Goal: Task Accomplishment & Management: Manage account settings

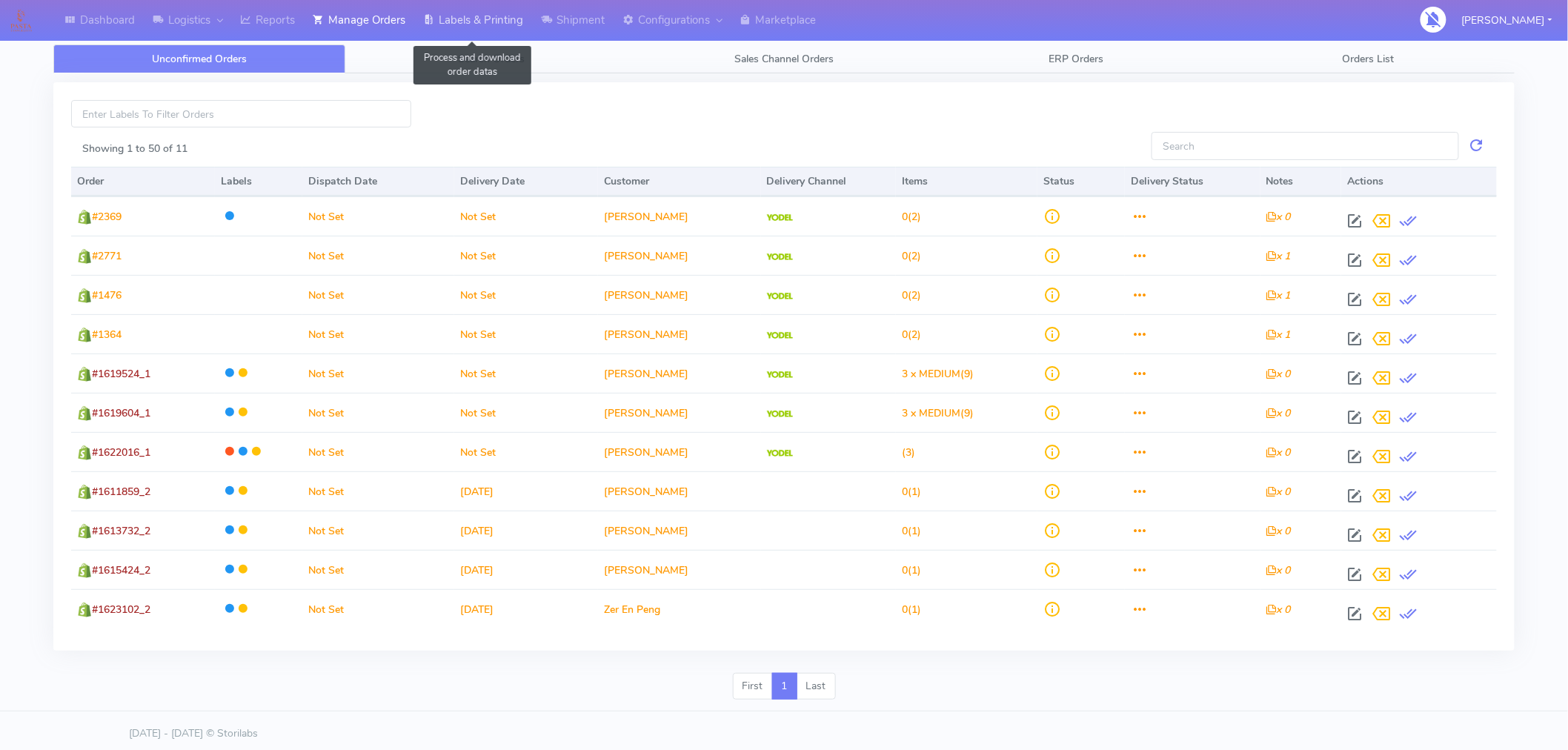
click at [471, 24] on link "Labels & Printing" at bounding box center [473, 20] width 118 height 41
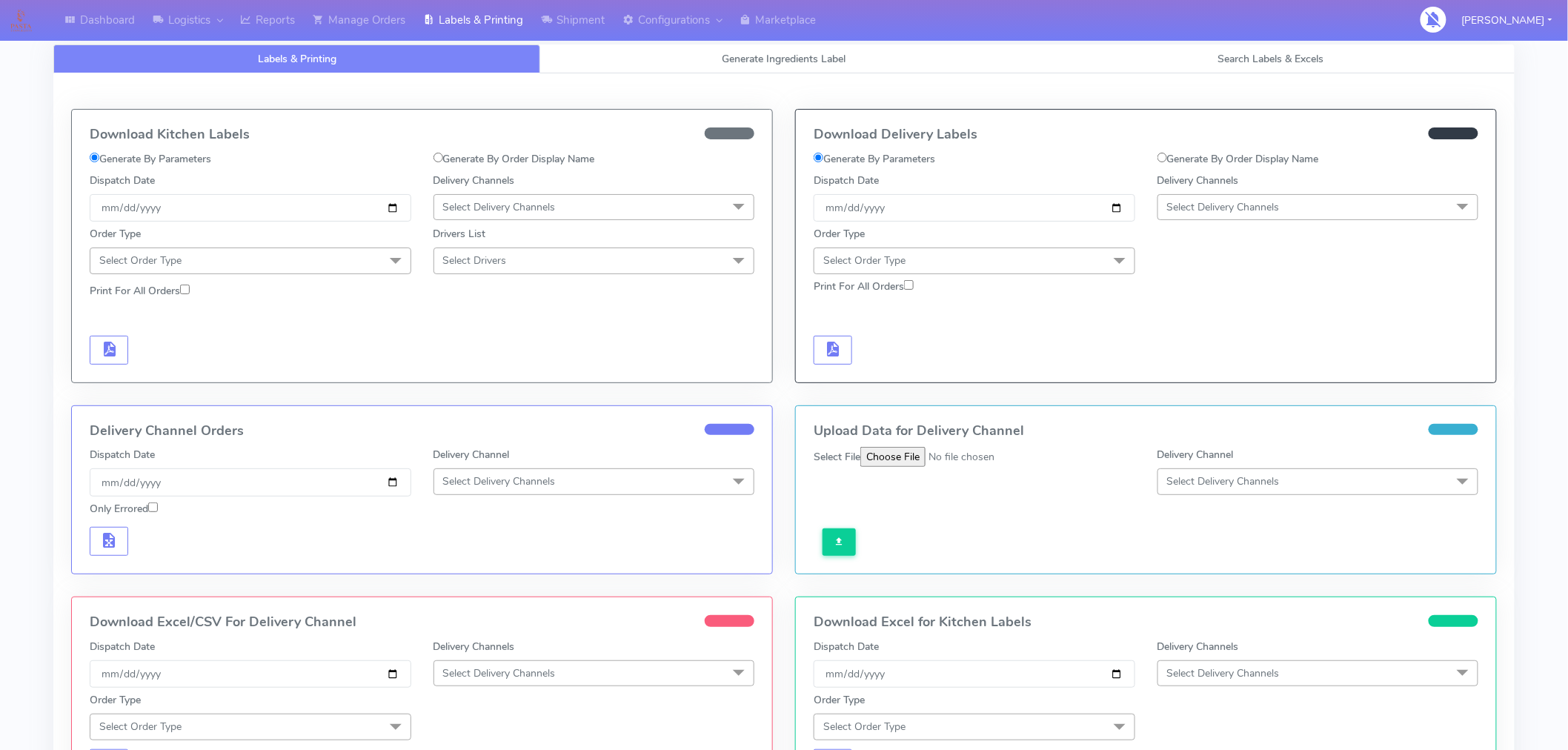
click at [1173, 153] on label "Generate By Order Display Name" at bounding box center [1238, 159] width 162 height 16
click at [1167, 153] on input "Generate By Order Display Name" at bounding box center [1162, 157] width 10 height 10
radio input "true"
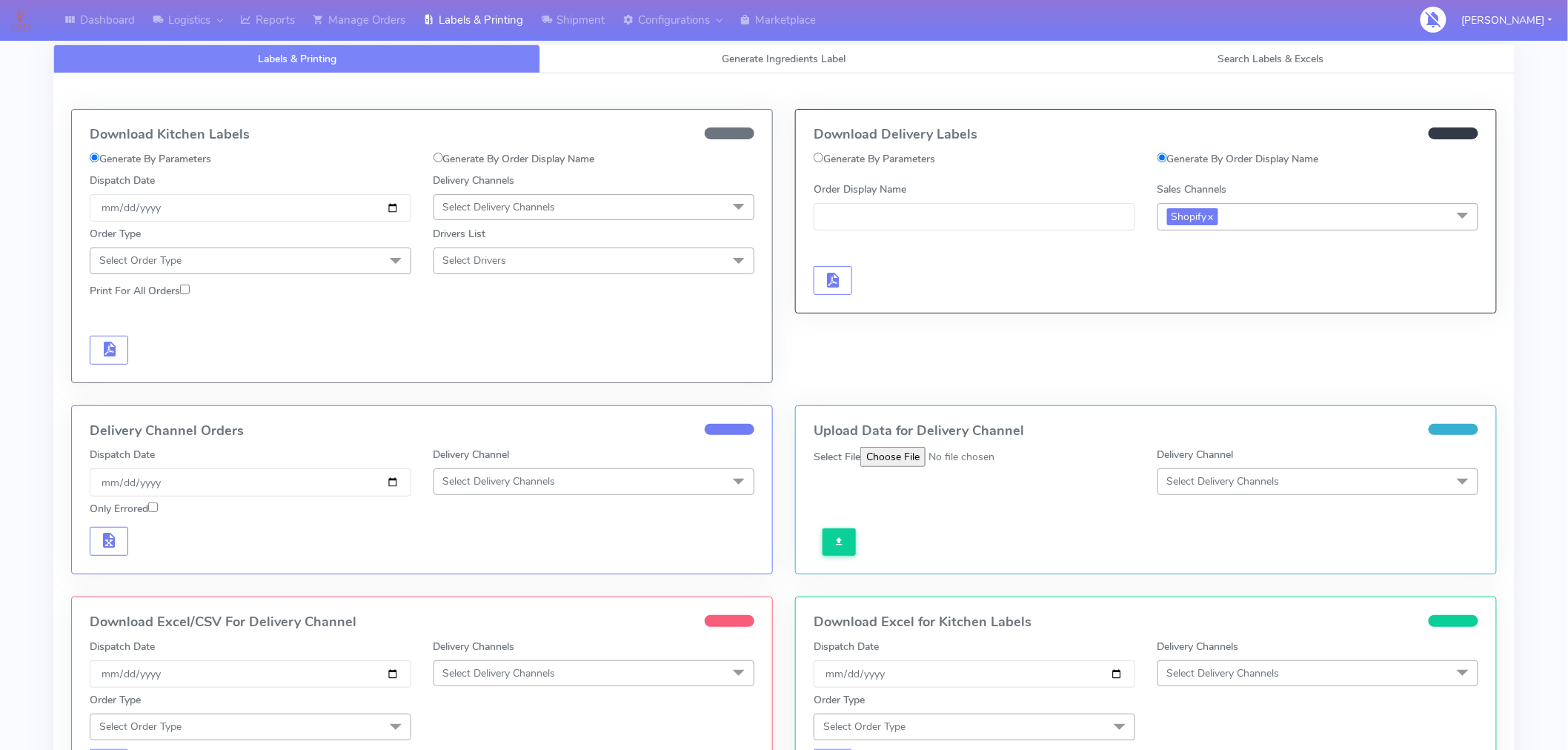
click at [850, 150] on div "Download Delivery Labels Generate By Parameters Generate By Order Display Name …" at bounding box center [1146, 212] width 701 height 203
click at [856, 167] on div "Generate By Parameters" at bounding box center [974, 162] width 344 height 21
click at [819, 166] on label "Generate By Parameters" at bounding box center [874, 159] width 121 height 16
click at [819, 162] on input "Generate By Parameters" at bounding box center [818, 157] width 10 height 10
radio input "true"
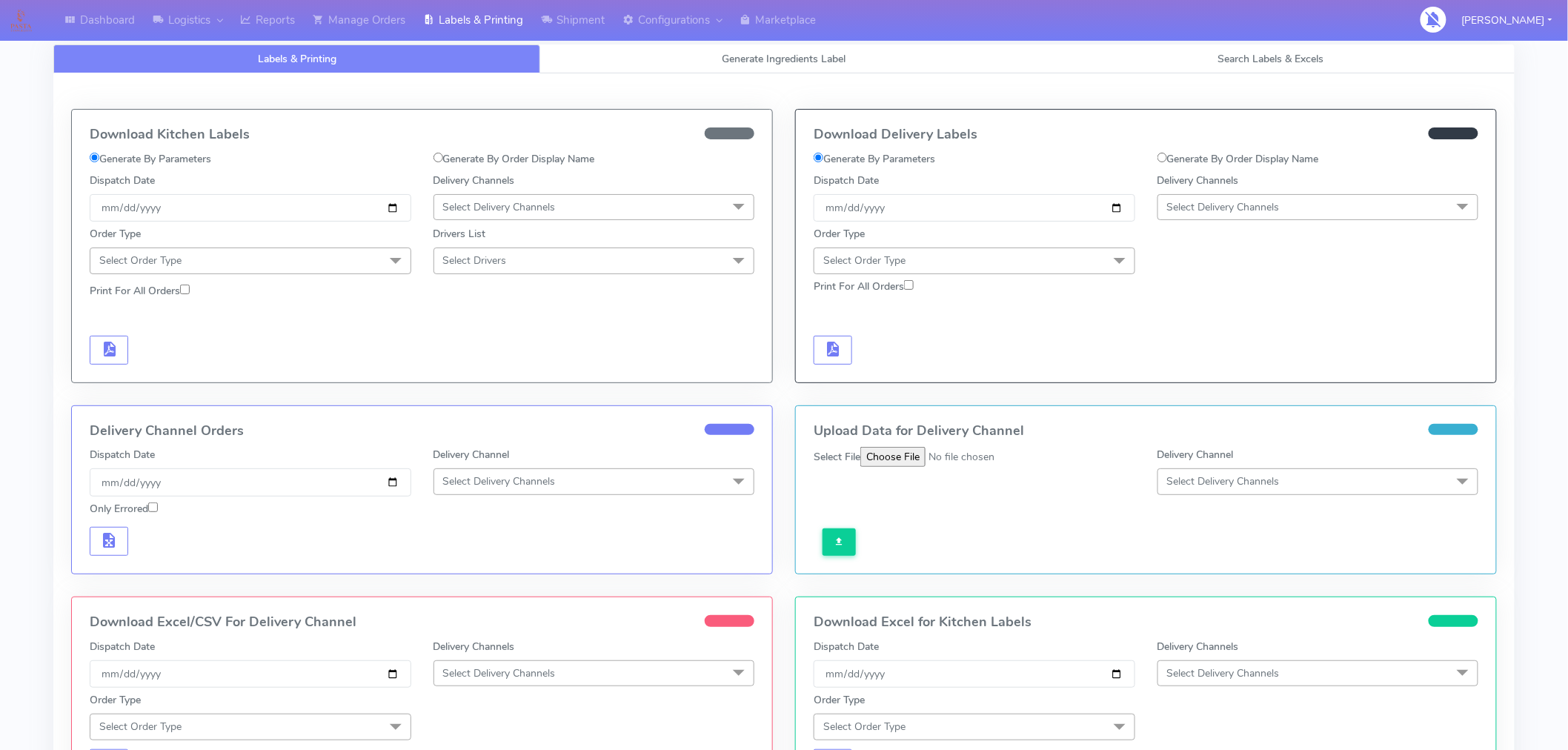
click at [1179, 207] on span "Select Delivery Channels" at bounding box center [1223, 207] width 112 height 14
click at [1207, 374] on div "Yodel" at bounding box center [1318, 373] width 305 height 16
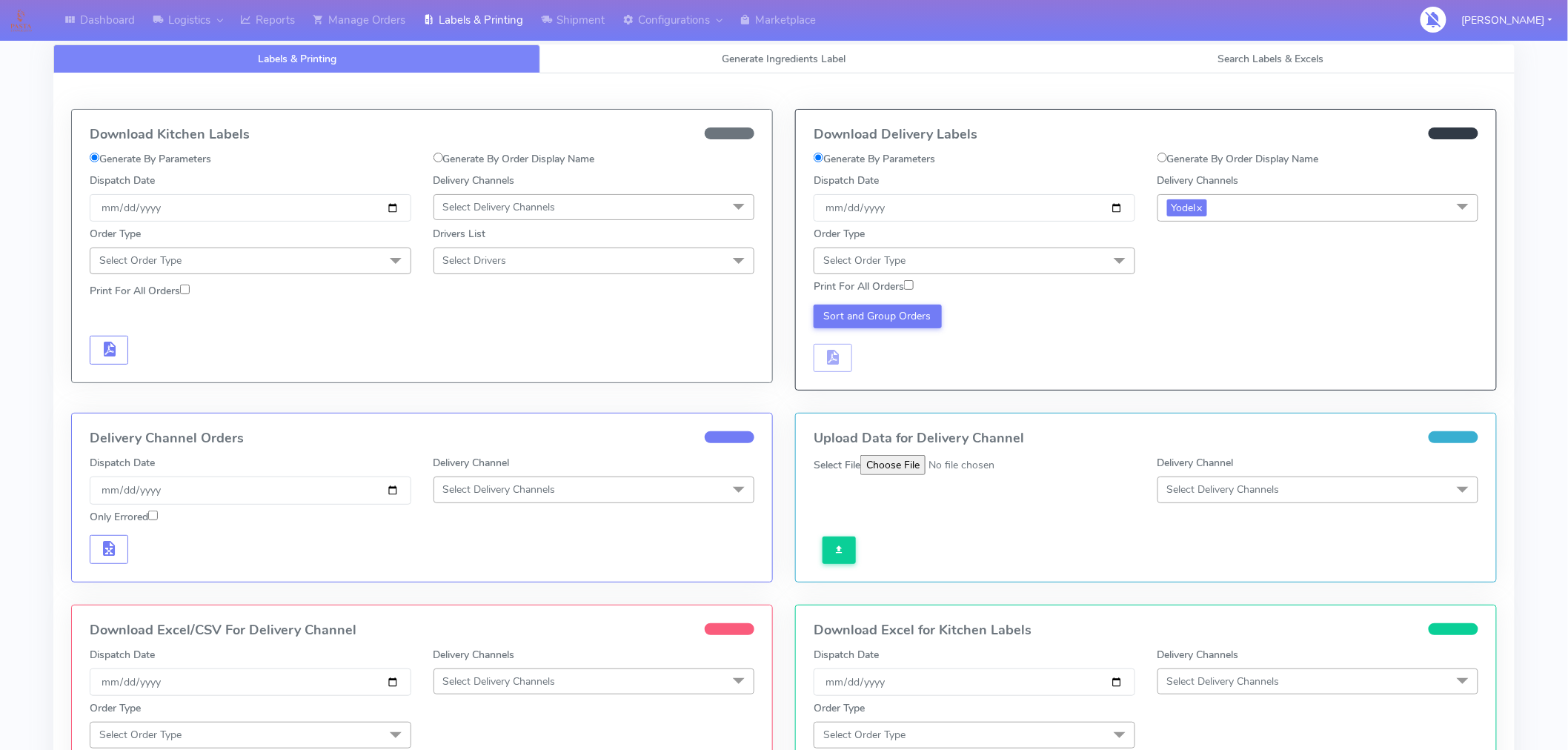
click at [1078, 254] on span "Select Order Type" at bounding box center [974, 260] width 322 height 26
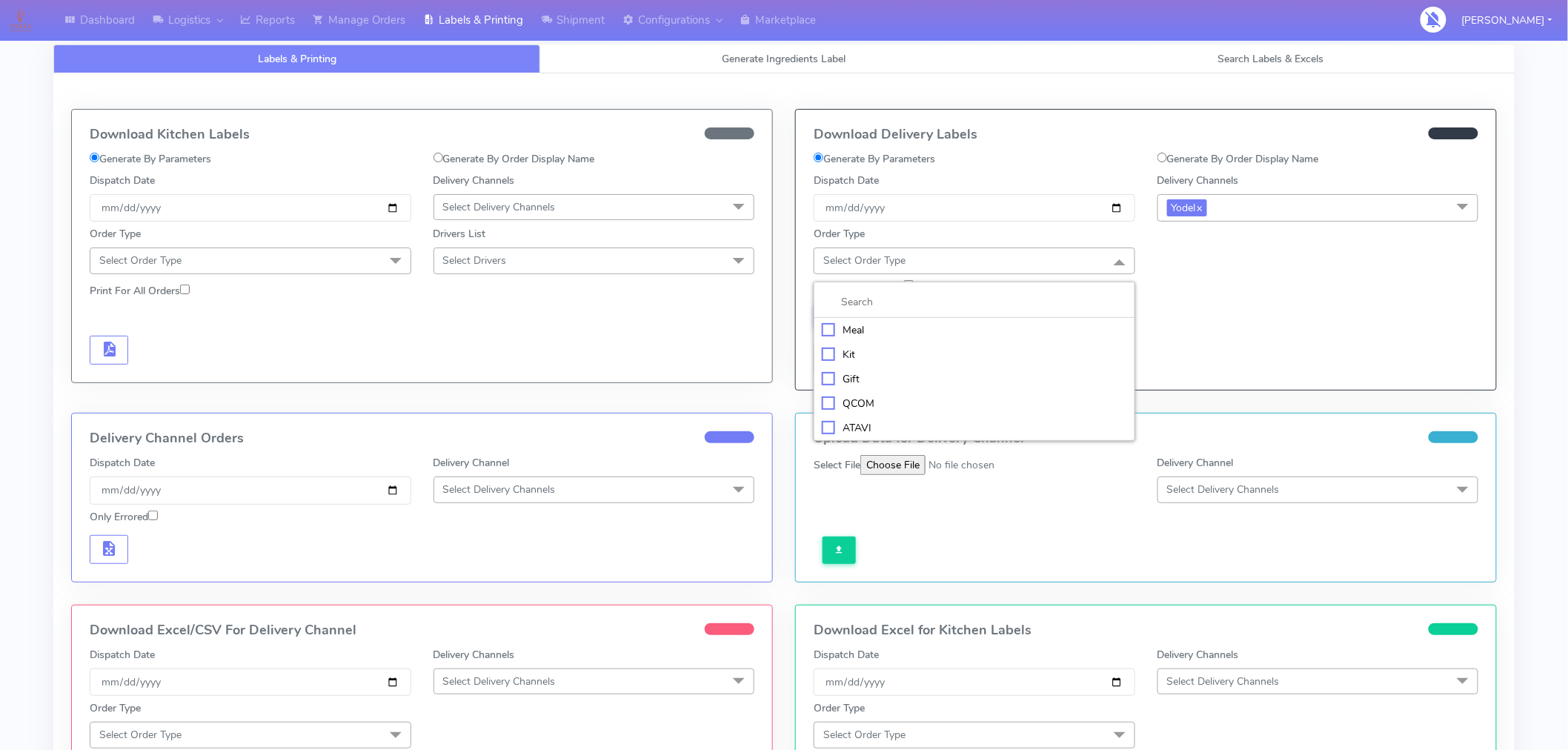
click at [849, 331] on div "Meal" at bounding box center [974, 330] width 305 height 16
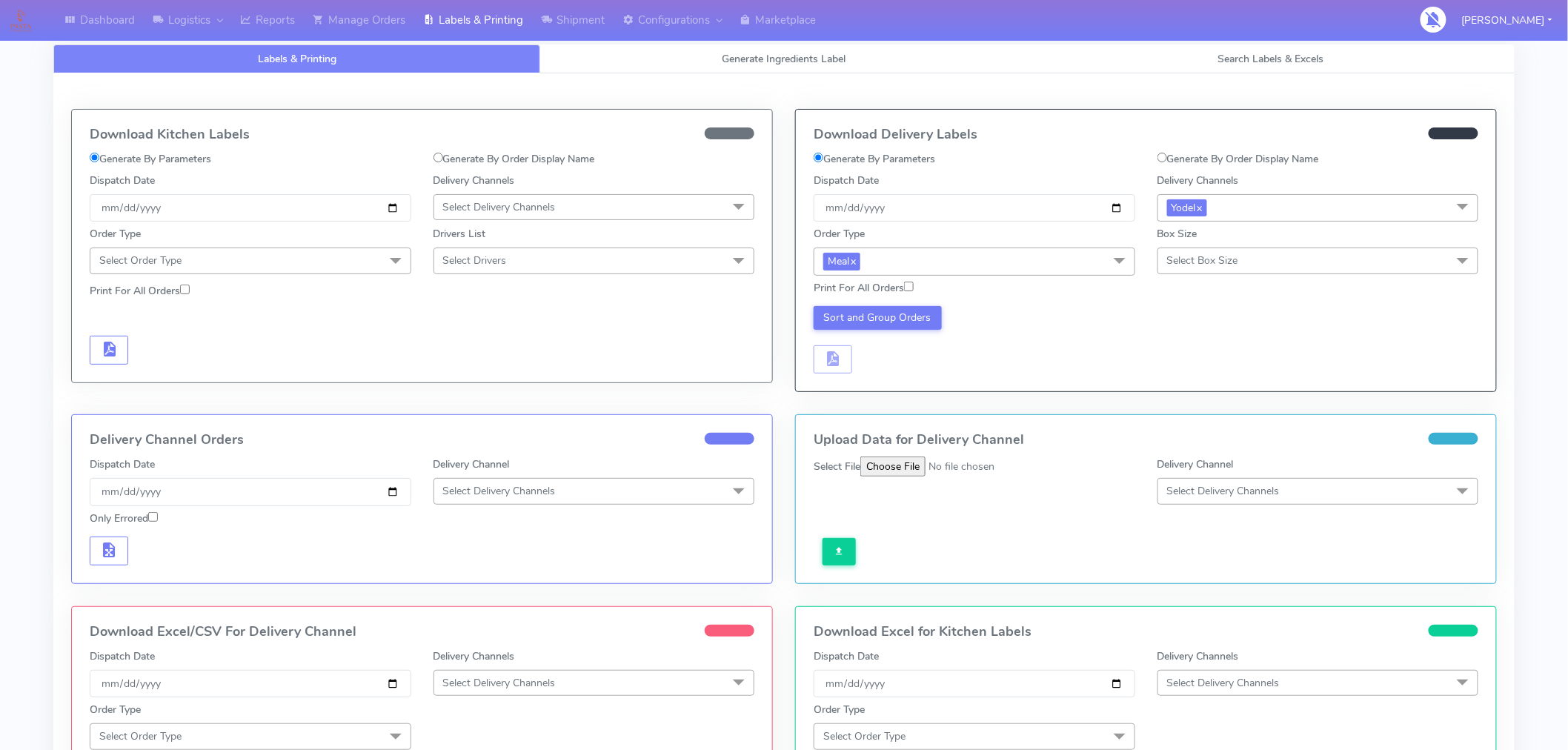
click at [1185, 254] on span "Select Box Size" at bounding box center [1203, 260] width 71 height 14
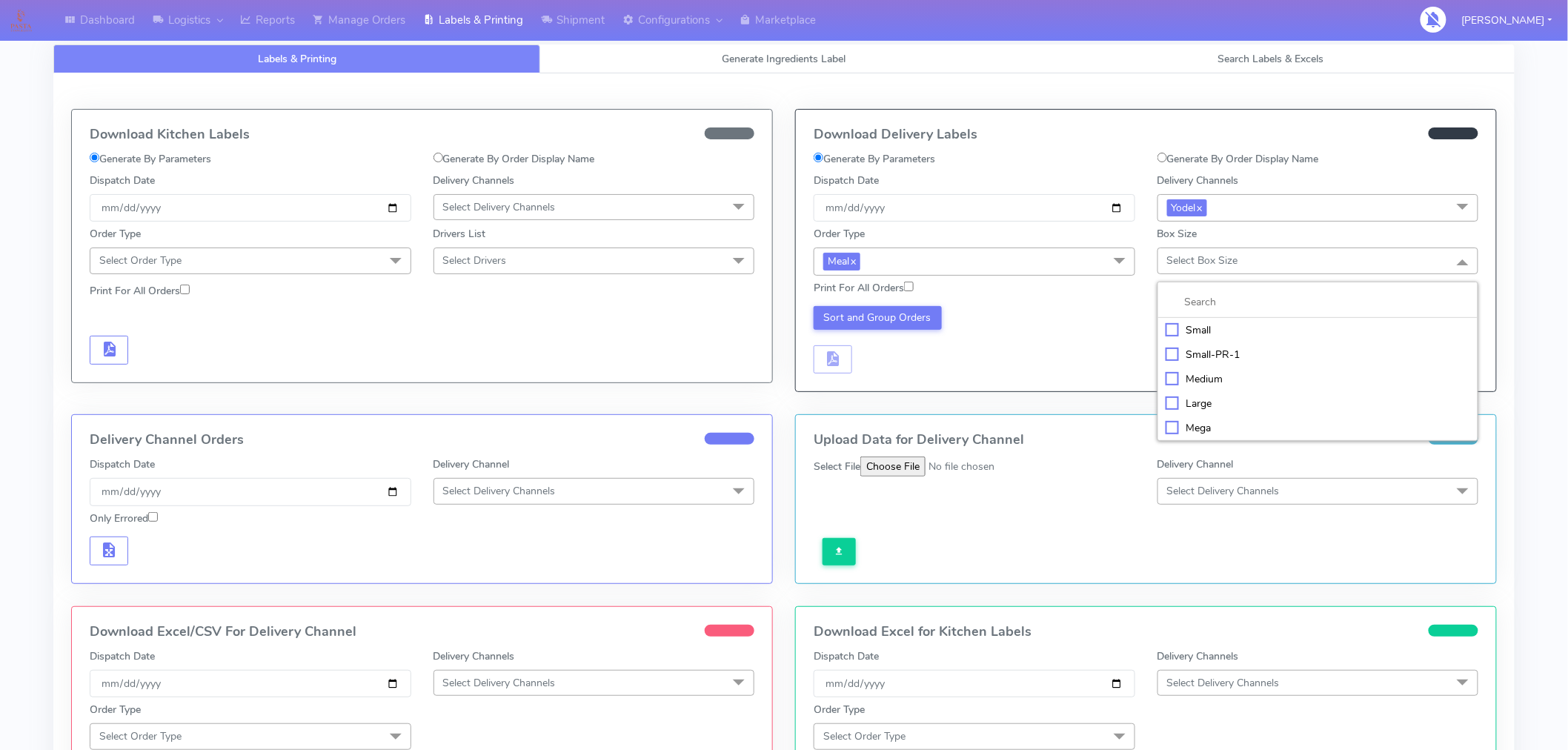
click at [1194, 383] on div "Medium" at bounding box center [1318, 379] width 305 height 16
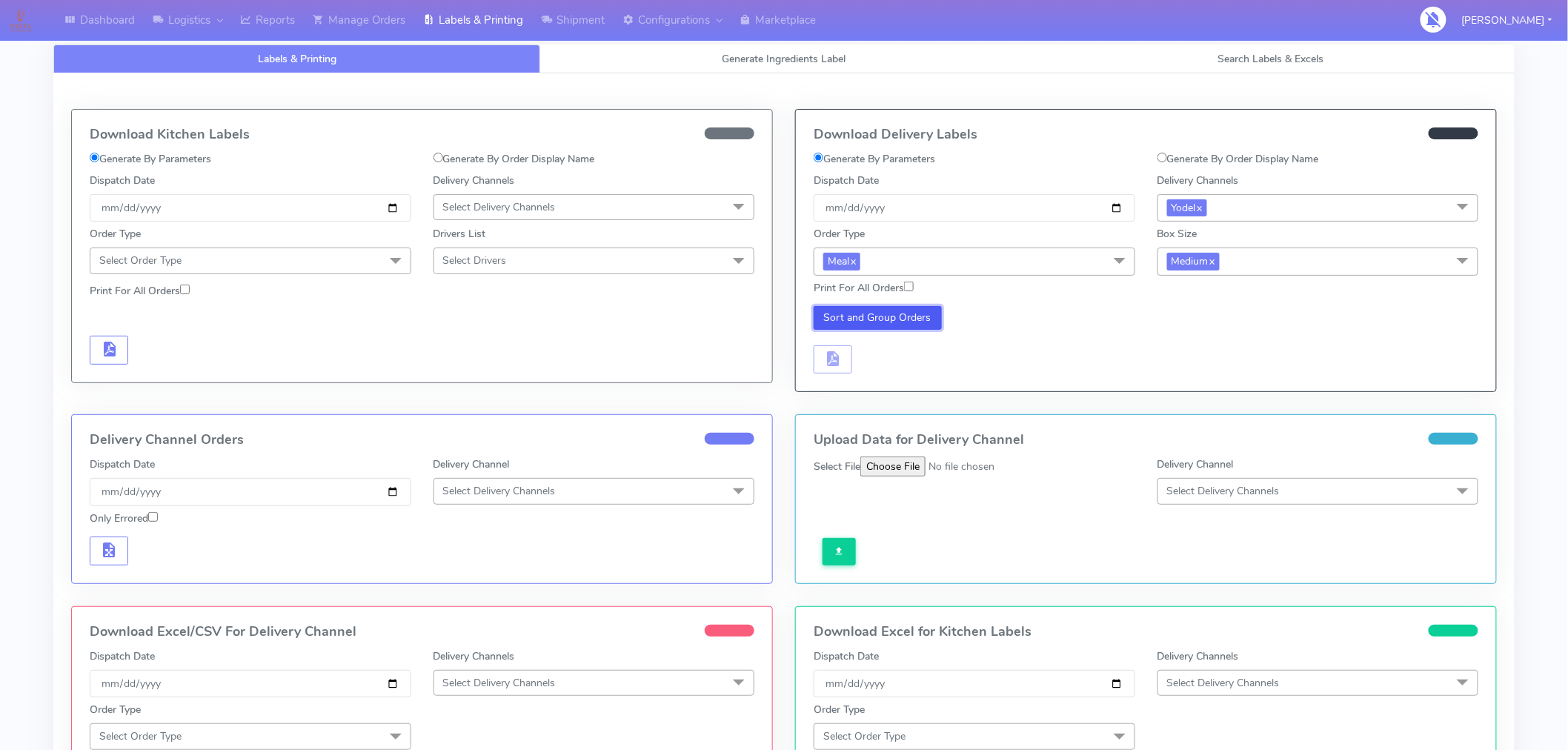
click at [902, 312] on button "Sort and Group Orders" at bounding box center [877, 317] width 128 height 24
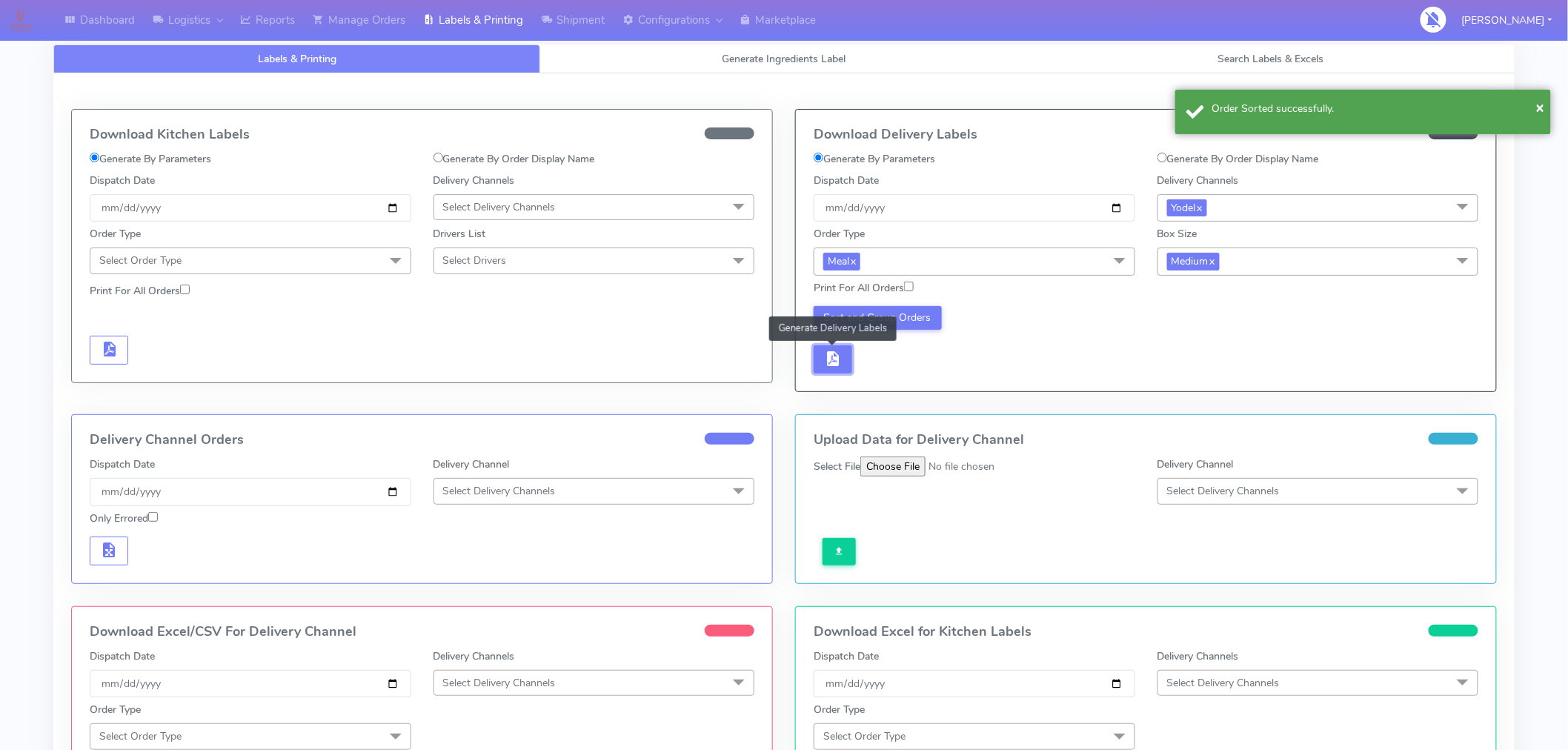
click at [840, 358] on span "button" at bounding box center [833, 362] width 17 height 14
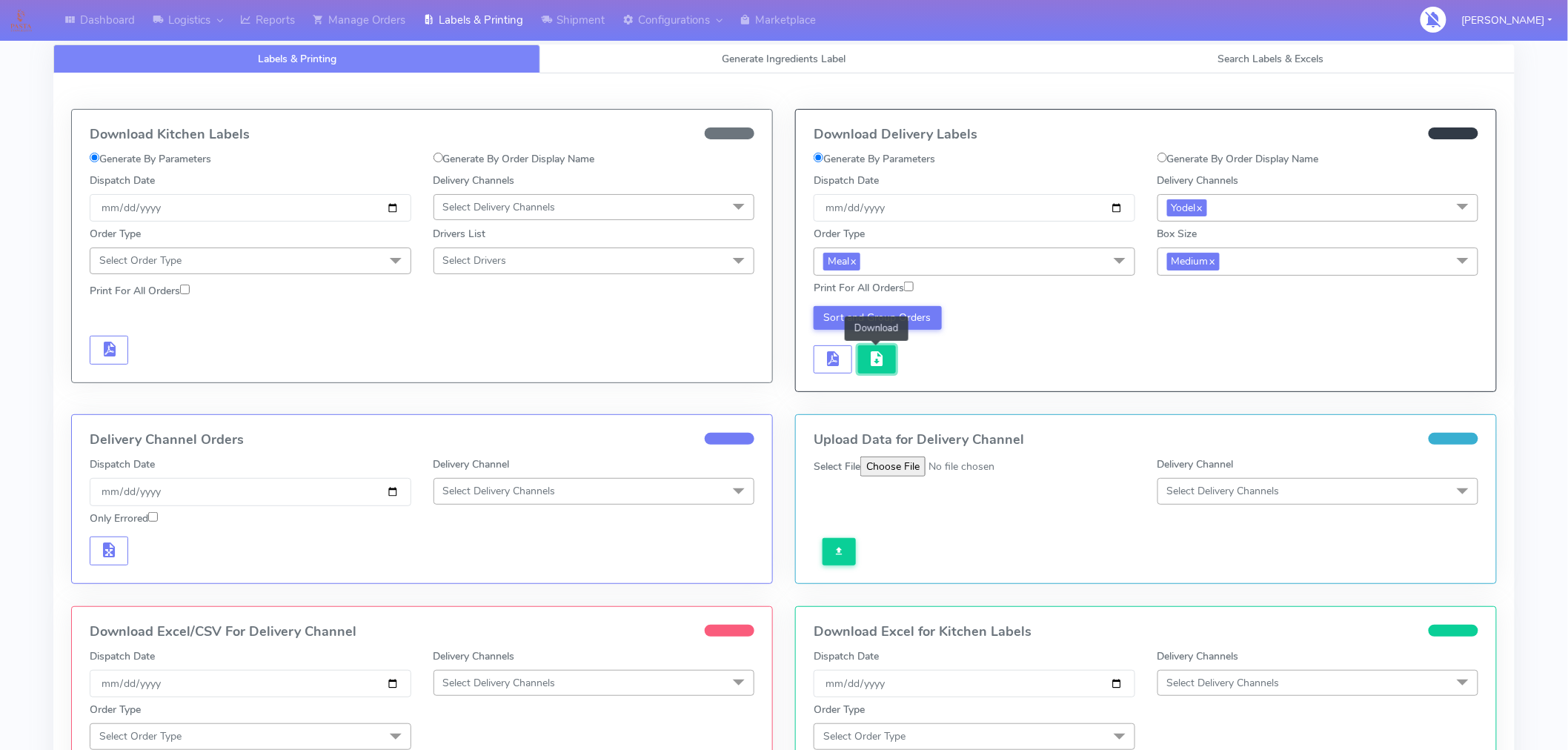
click at [883, 357] on span "button" at bounding box center [876, 362] width 17 height 14
click at [379, 17] on link "Manage Orders" at bounding box center [358, 20] width 110 height 41
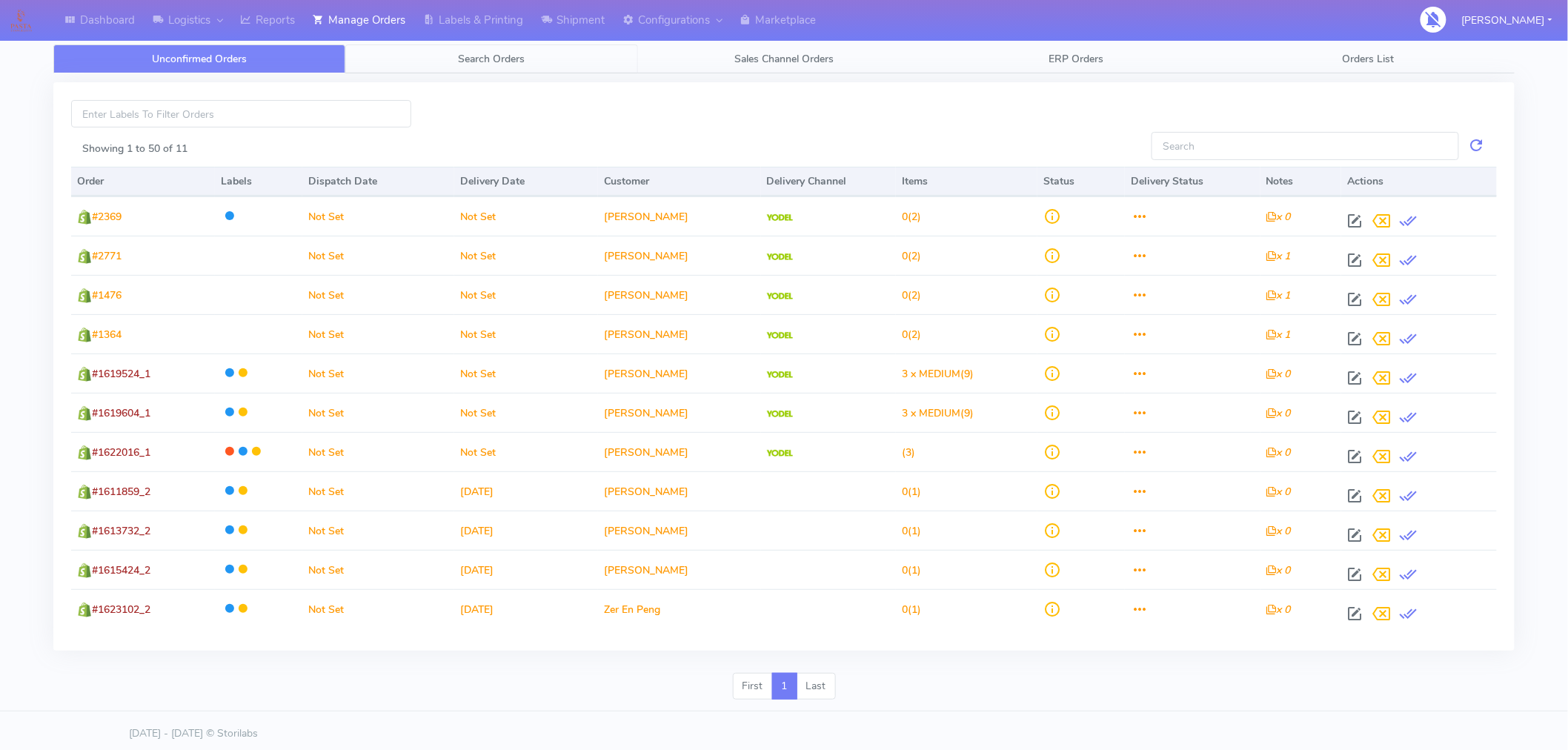
click at [495, 62] on span "Search Orders" at bounding box center [492, 58] width 67 height 14
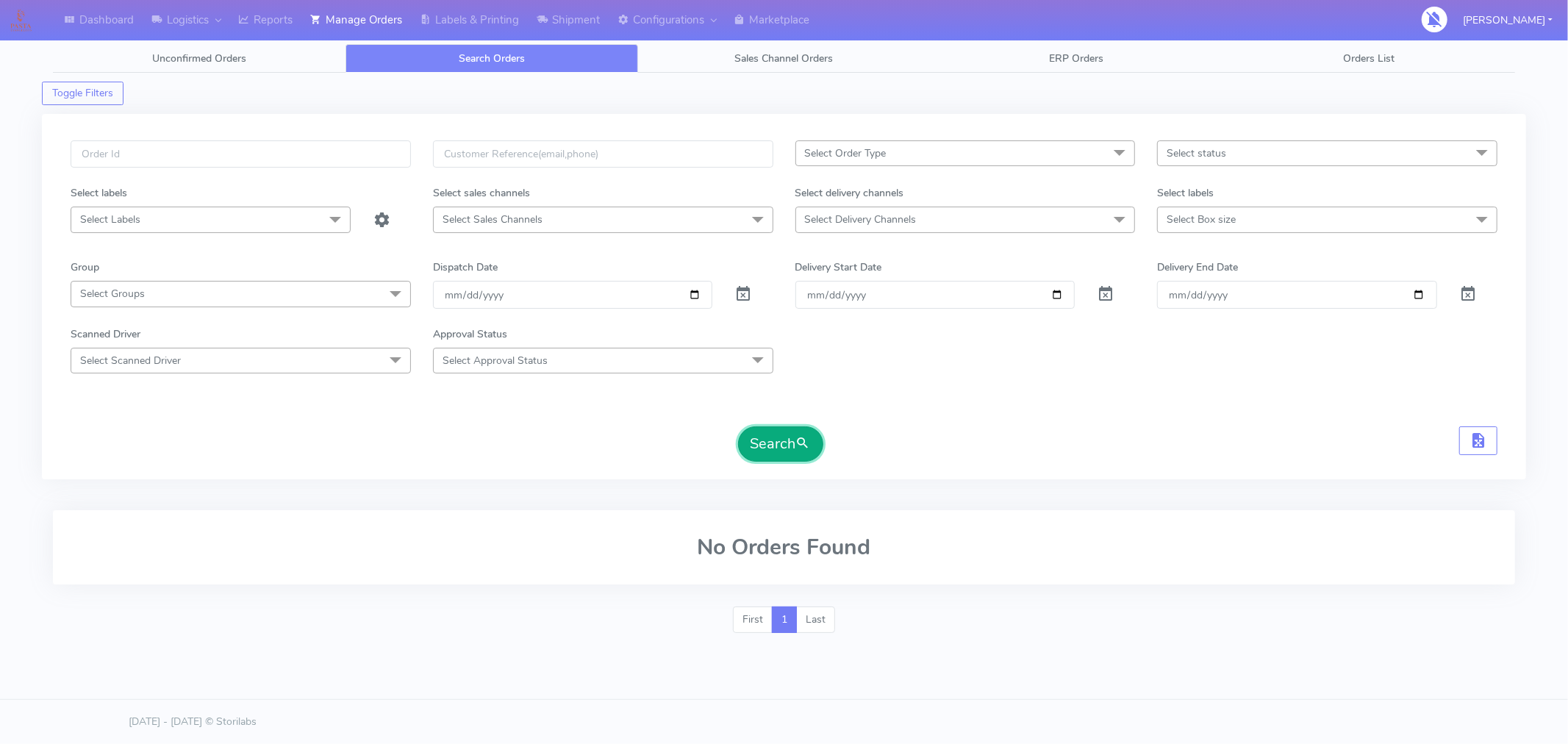
click at [763, 453] on button "Search" at bounding box center [780, 444] width 85 height 35
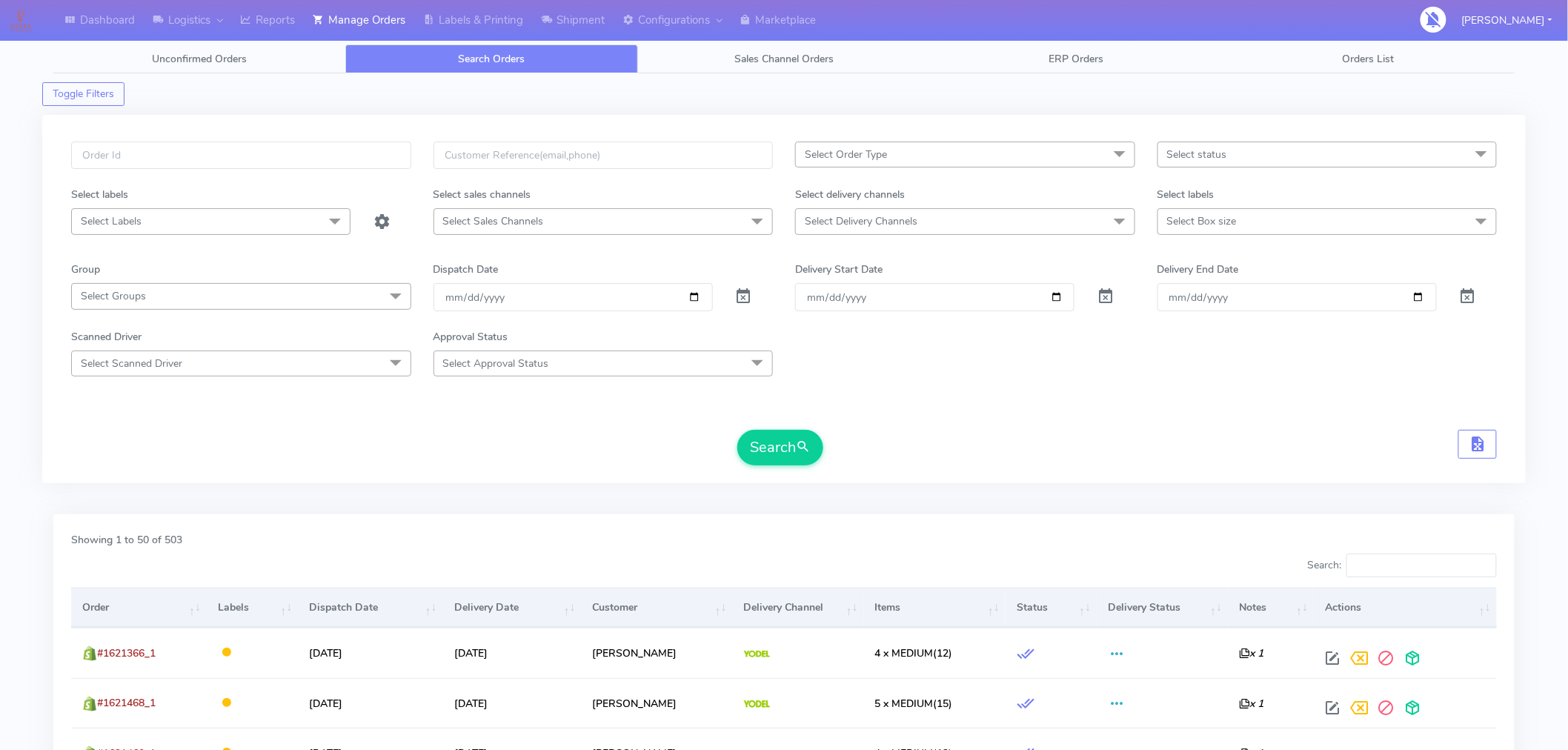
click at [930, 157] on span "Select Order Type" at bounding box center [965, 155] width 340 height 26
click at [855, 255] on div "MEALS" at bounding box center [965, 254] width 324 height 16
checkbox input "true"
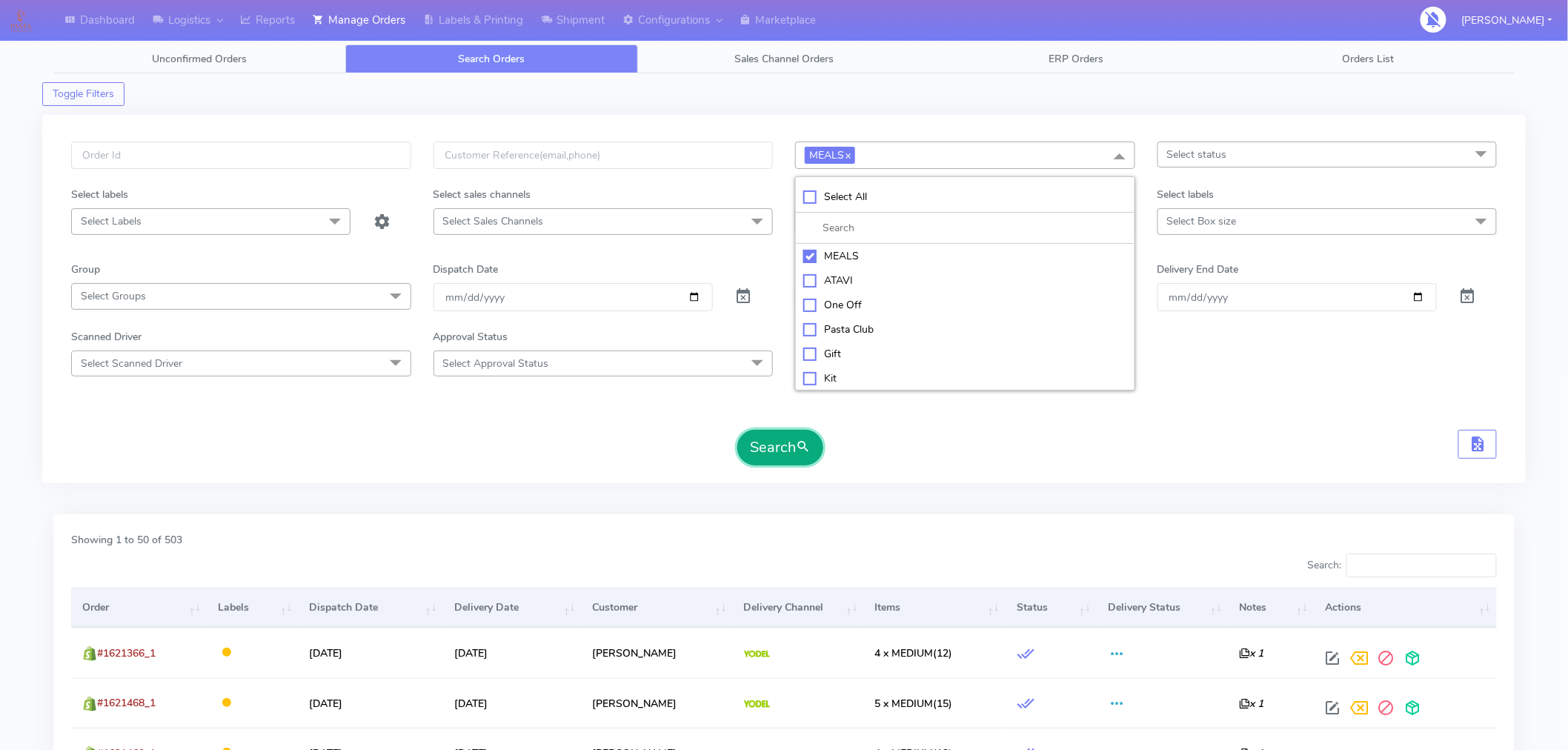
click at [793, 431] on button "Search" at bounding box center [780, 447] width 86 height 36
click at [1182, 162] on span "Select status" at bounding box center [1327, 155] width 340 height 26
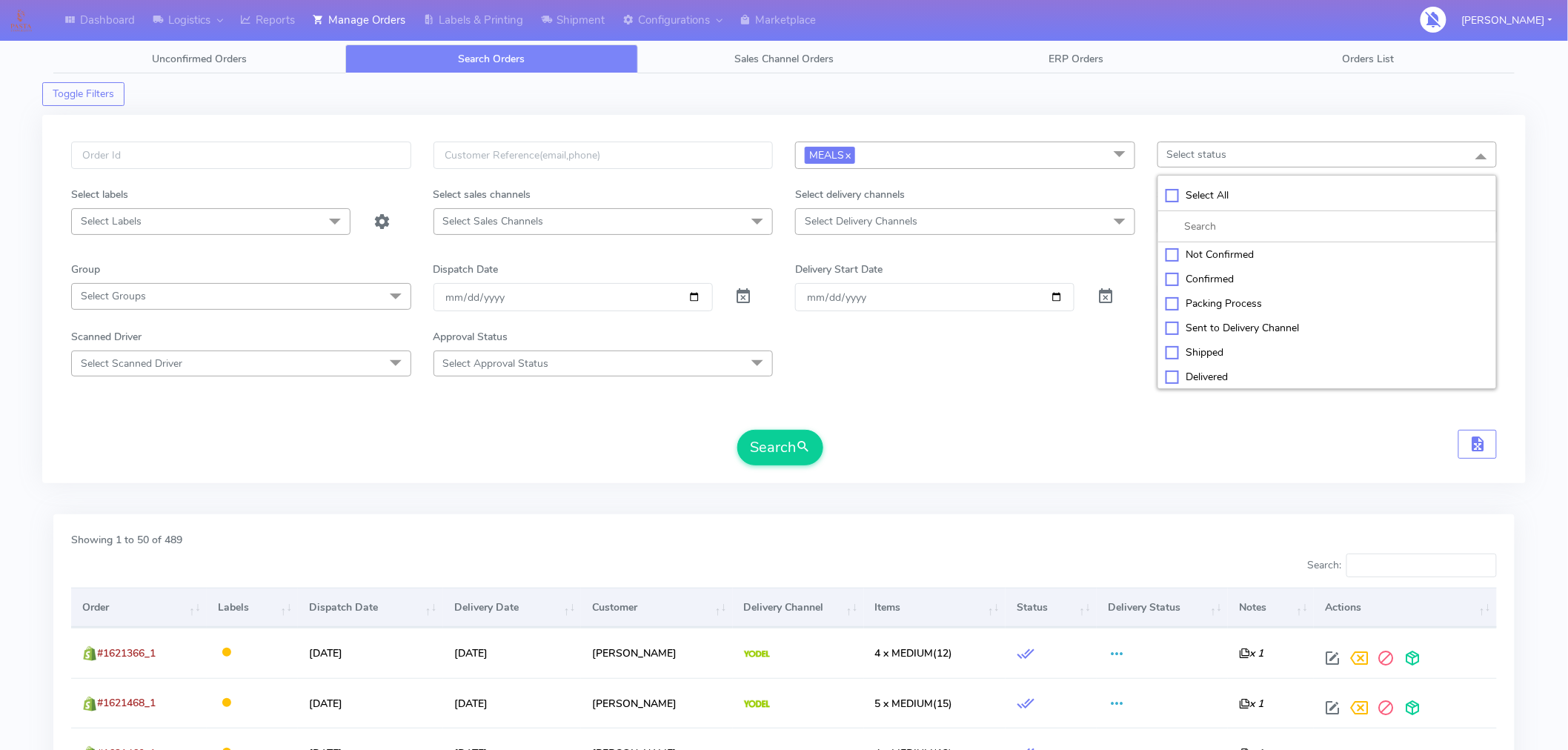
click at [1189, 279] on div "Confirmed" at bounding box center [1327, 279] width 324 height 16
checkbox input "true"
click at [794, 450] on button "Search" at bounding box center [780, 447] width 86 height 36
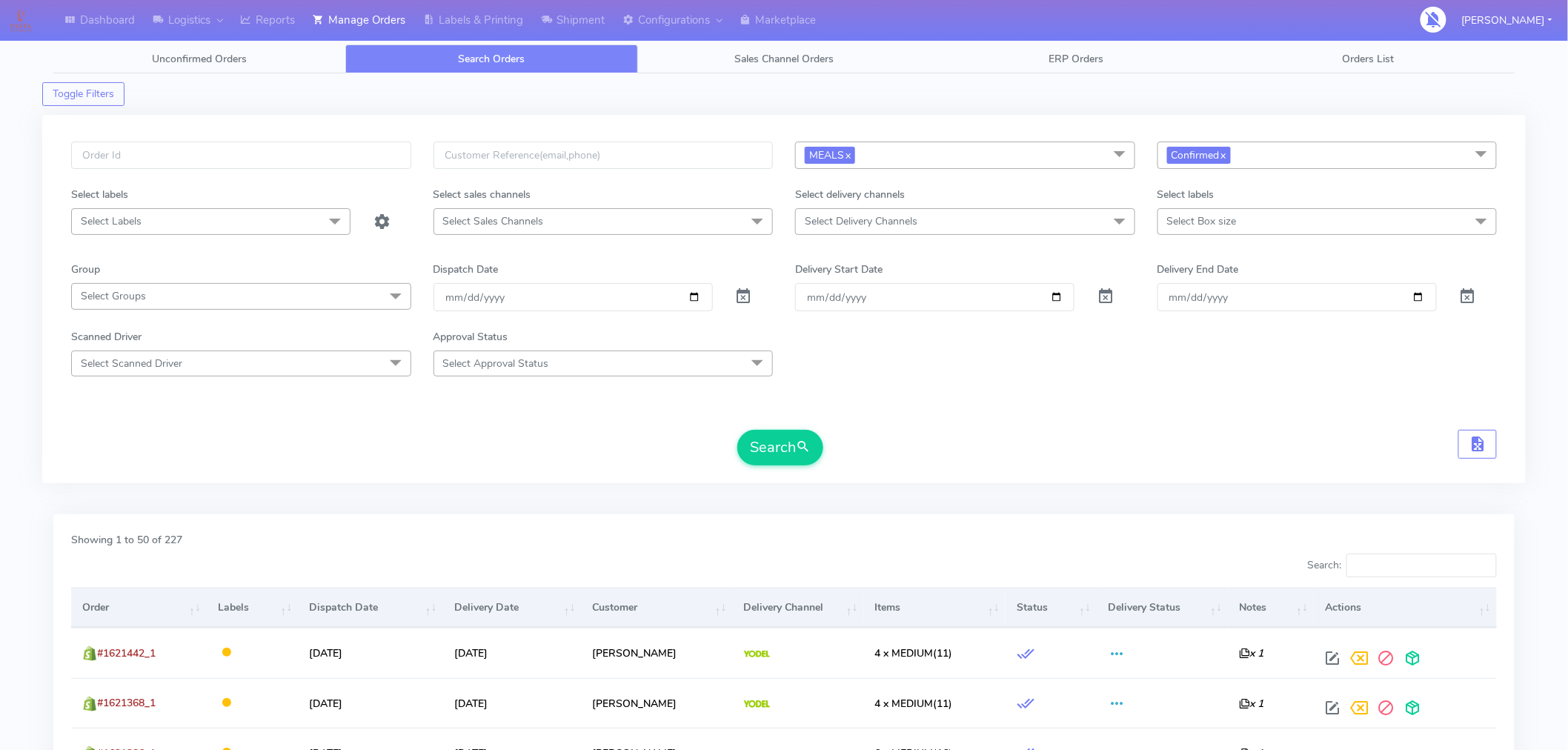
click at [989, 225] on span "Select Delivery Channels" at bounding box center [965, 221] width 340 height 26
click at [1275, 390] on form "MEALS x Select All MEALS ATAVI One Off Pasta Club Gift Kit Event Unknown QCOM C…" at bounding box center [784, 304] width 1426 height 324
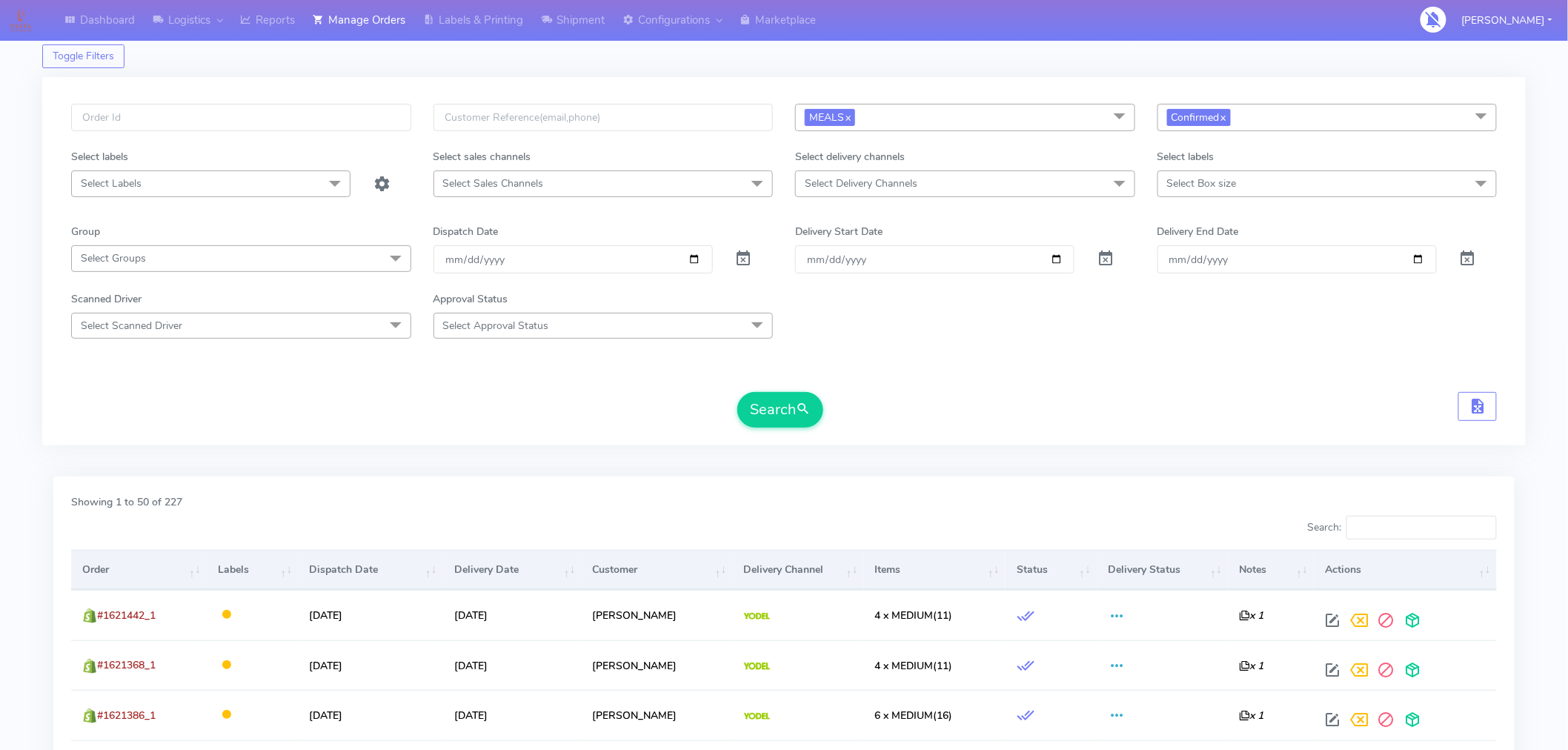
scroll to position [39, 0]
click at [786, 405] on button "Search" at bounding box center [780, 409] width 86 height 36
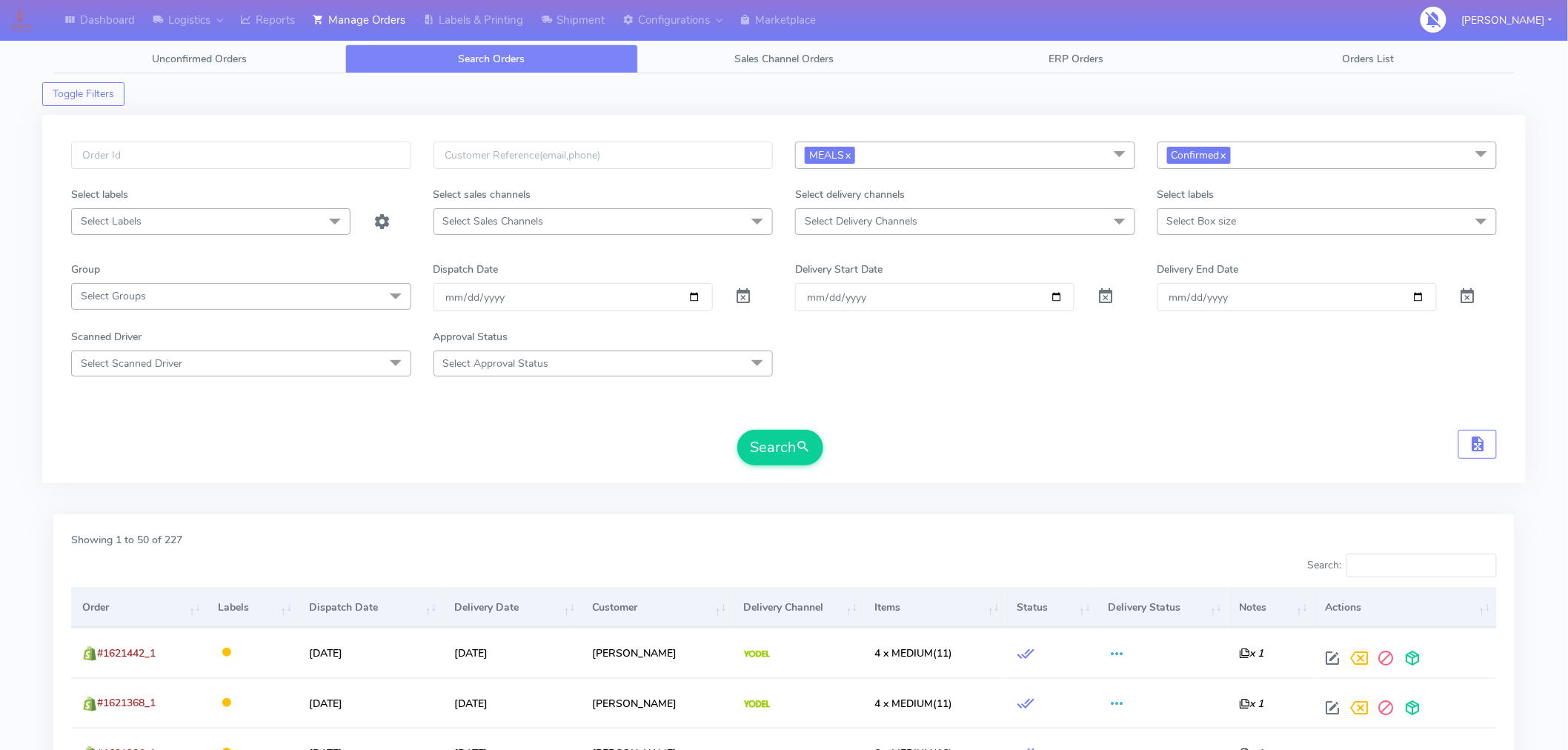
scroll to position [1, 0]
click at [1019, 215] on span "Select Delivery Channels" at bounding box center [965, 220] width 340 height 26
click at [826, 415] on div "Yodel" at bounding box center [965, 419] width 324 height 16
checkbox input "true"
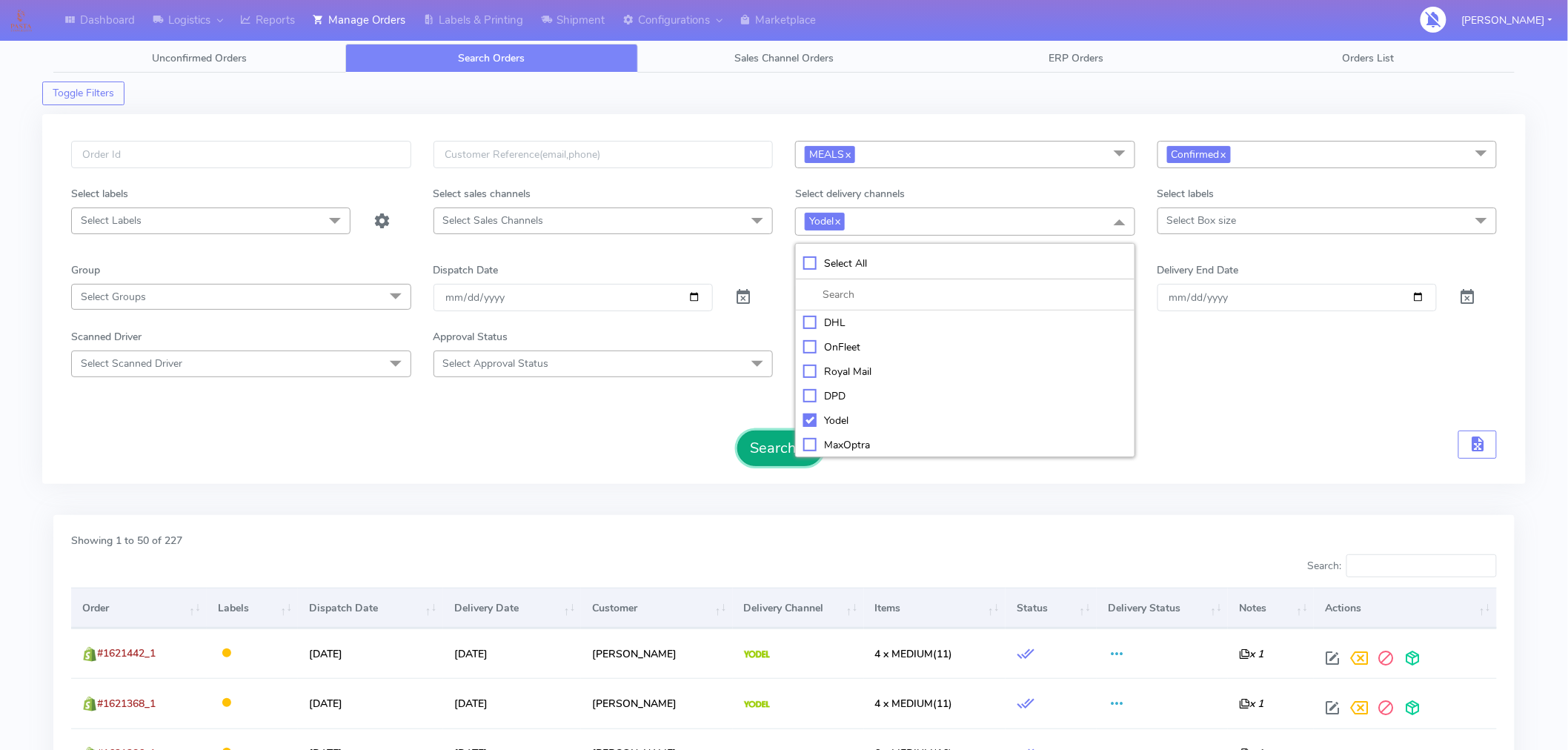
click at [788, 443] on button "Search" at bounding box center [780, 448] width 86 height 36
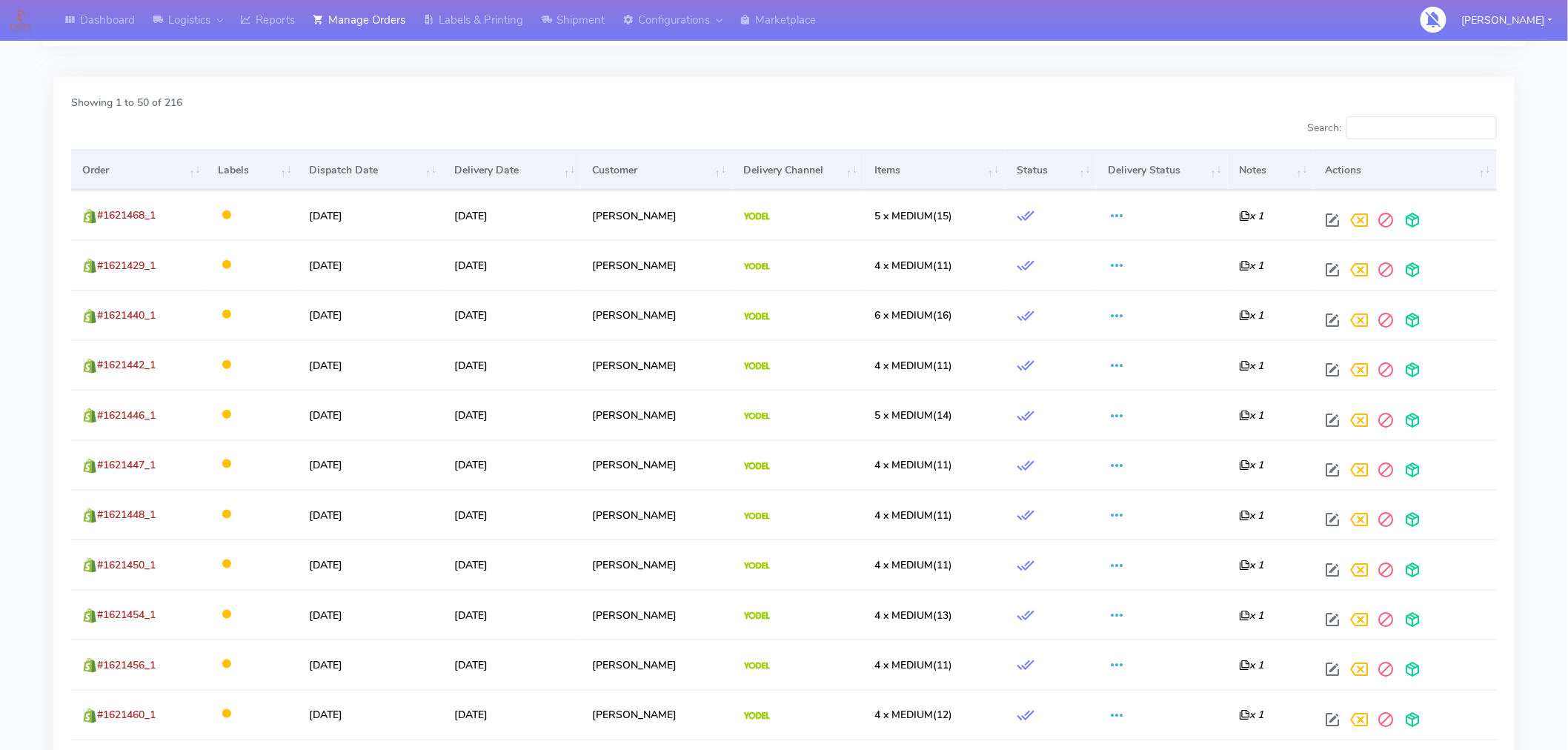
scroll to position [0, 0]
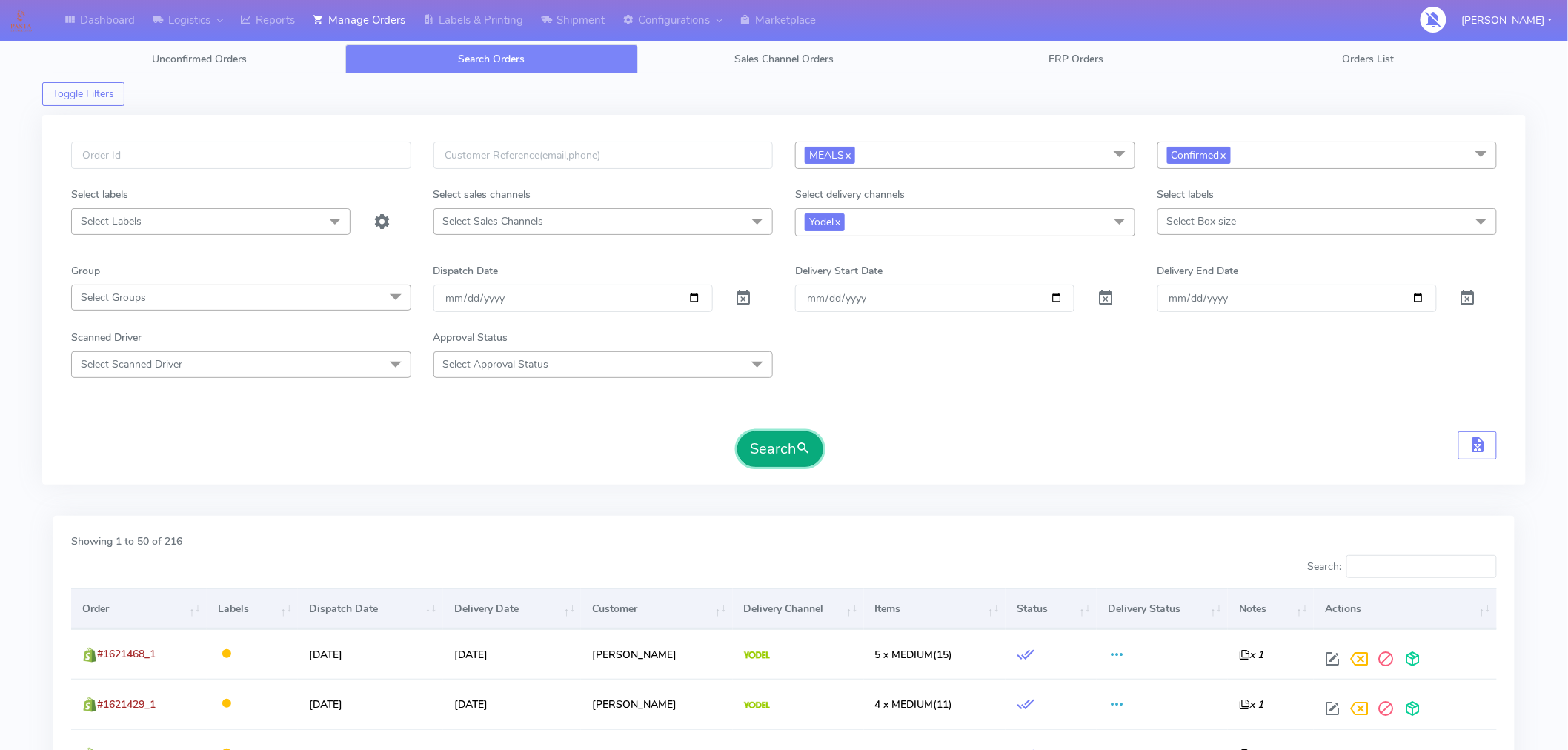
click at [771, 455] on button "Search" at bounding box center [780, 449] width 86 height 36
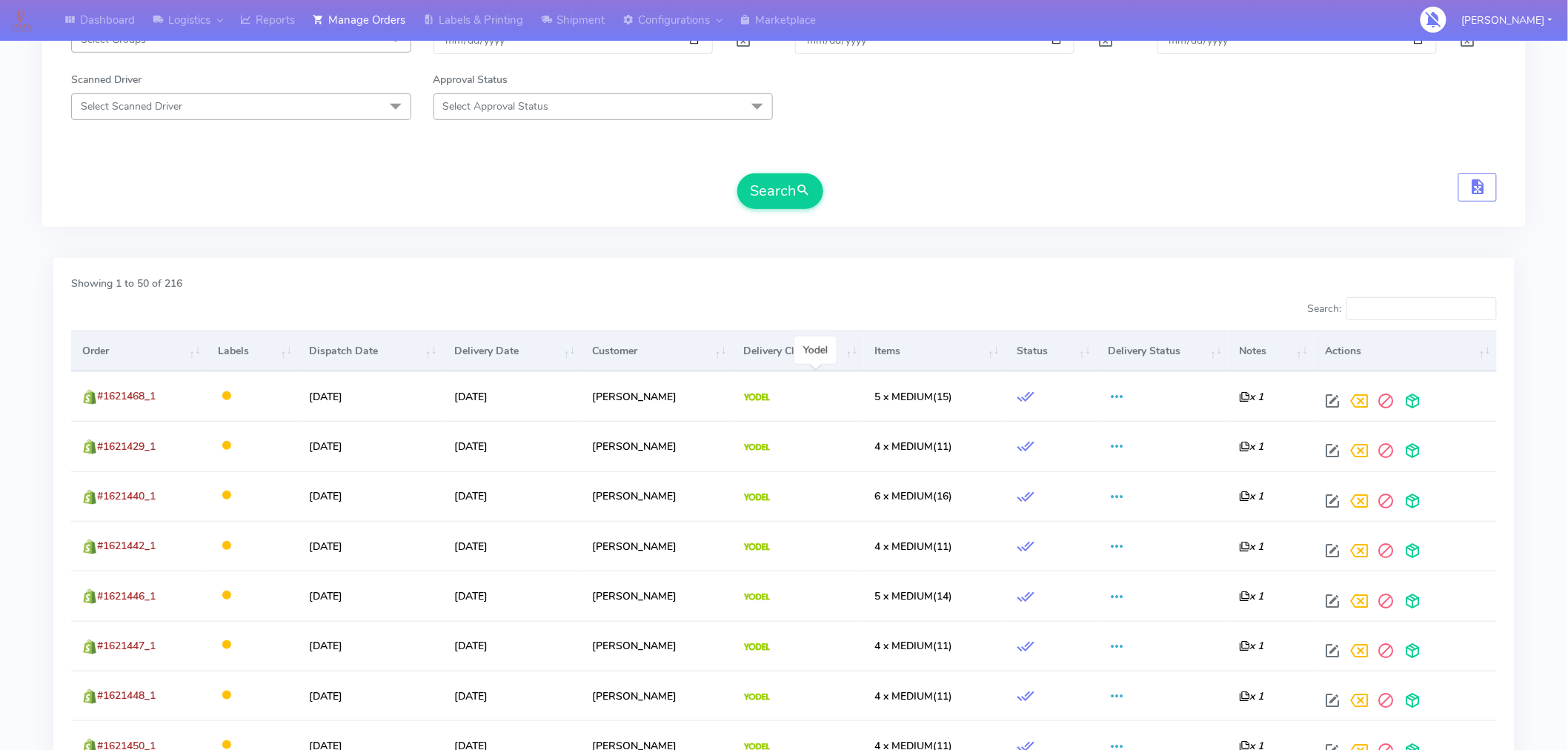
scroll to position [260, 0]
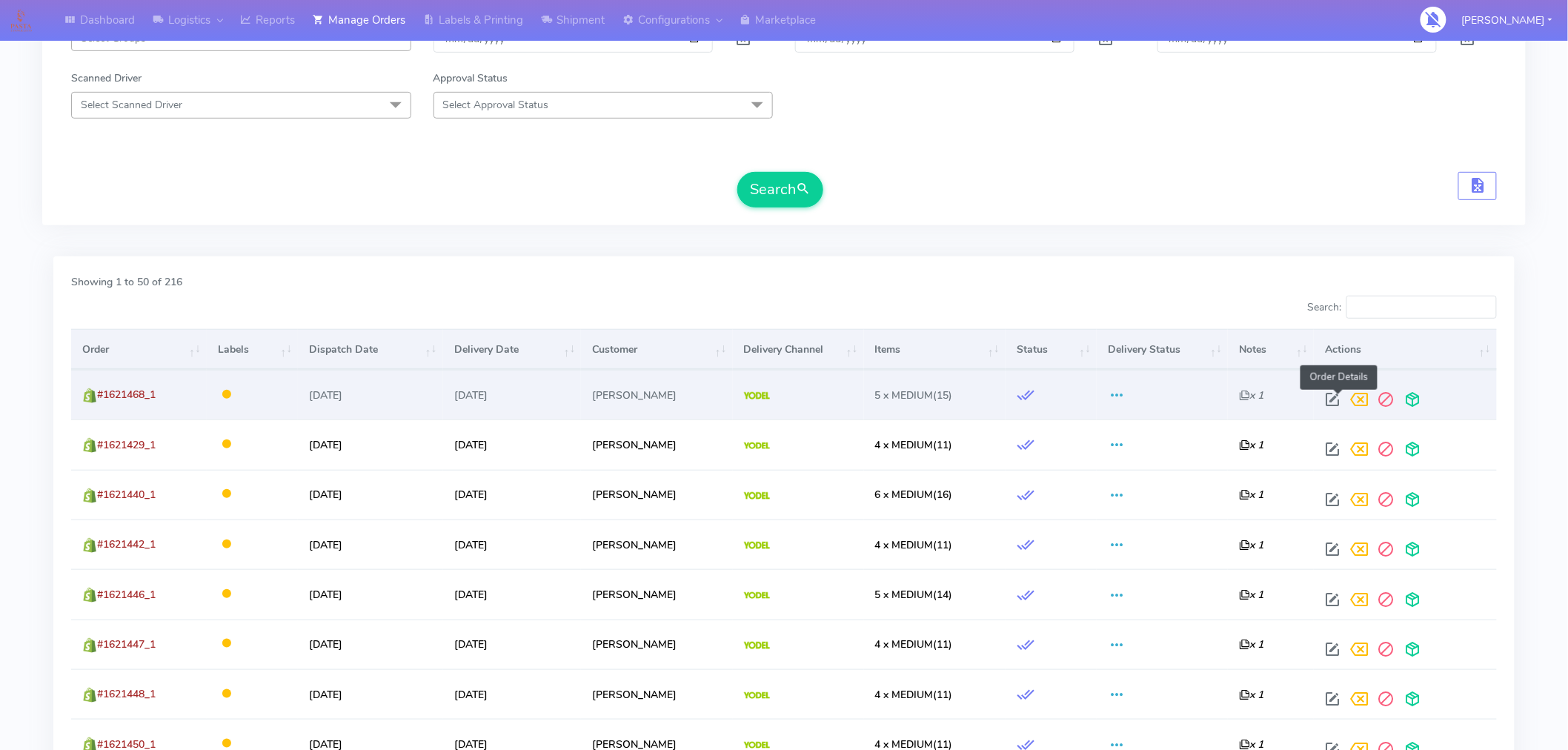
click at [1339, 398] on span at bounding box center [1333, 402] width 27 height 14
select select "5"
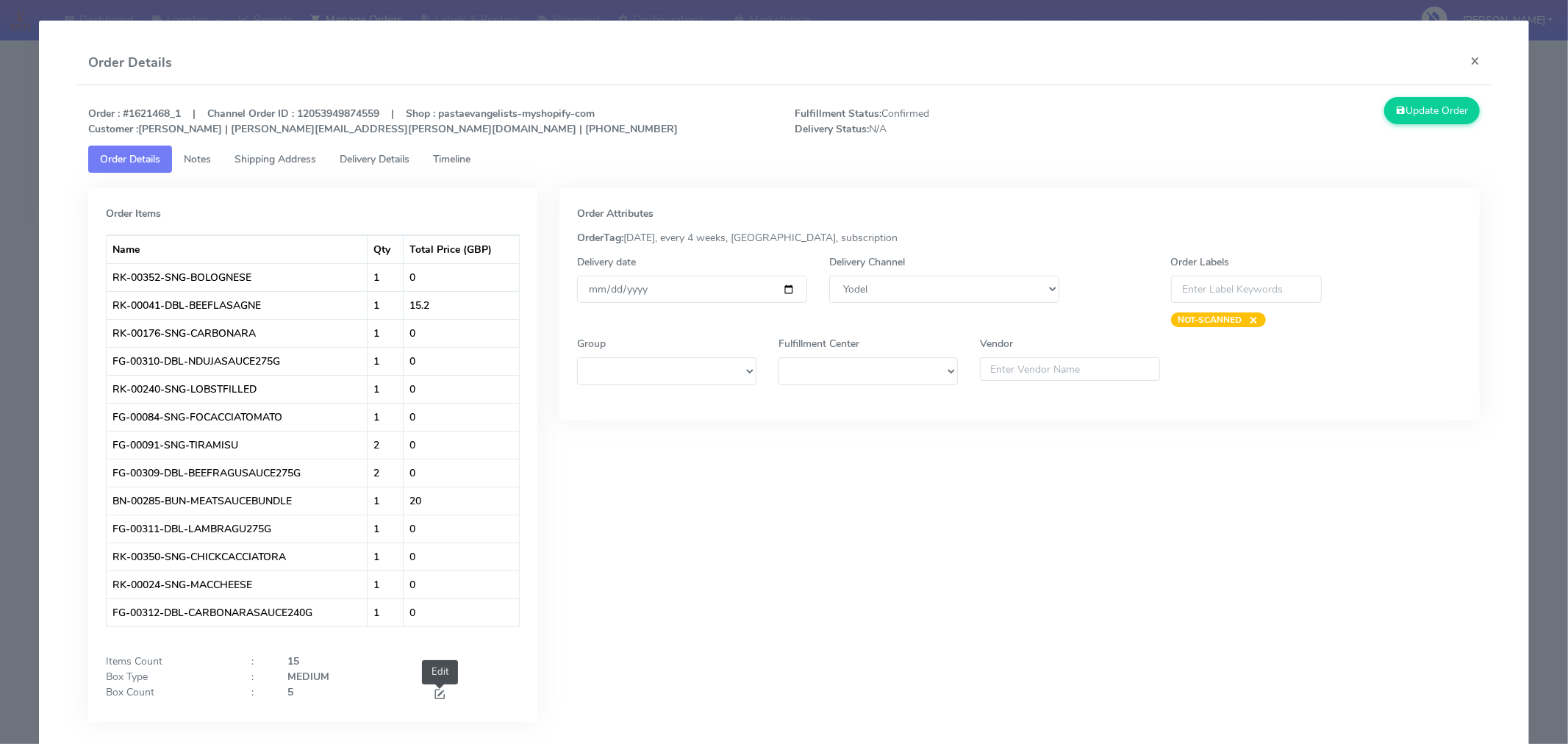
click at [436, 690] on span at bounding box center [440, 696] width 14 height 14
click at [347, 710] on input "5" at bounding box center [349, 698] width 123 height 27
type input "3"
click at [605, 640] on div "Order Attributes OrderTag: 09-09-2025, every 4 weeks, London, subscription Deli…" at bounding box center [1019, 470] width 942 height 564
click at [1437, 111] on button "Update Order" at bounding box center [1432, 111] width 96 height 27
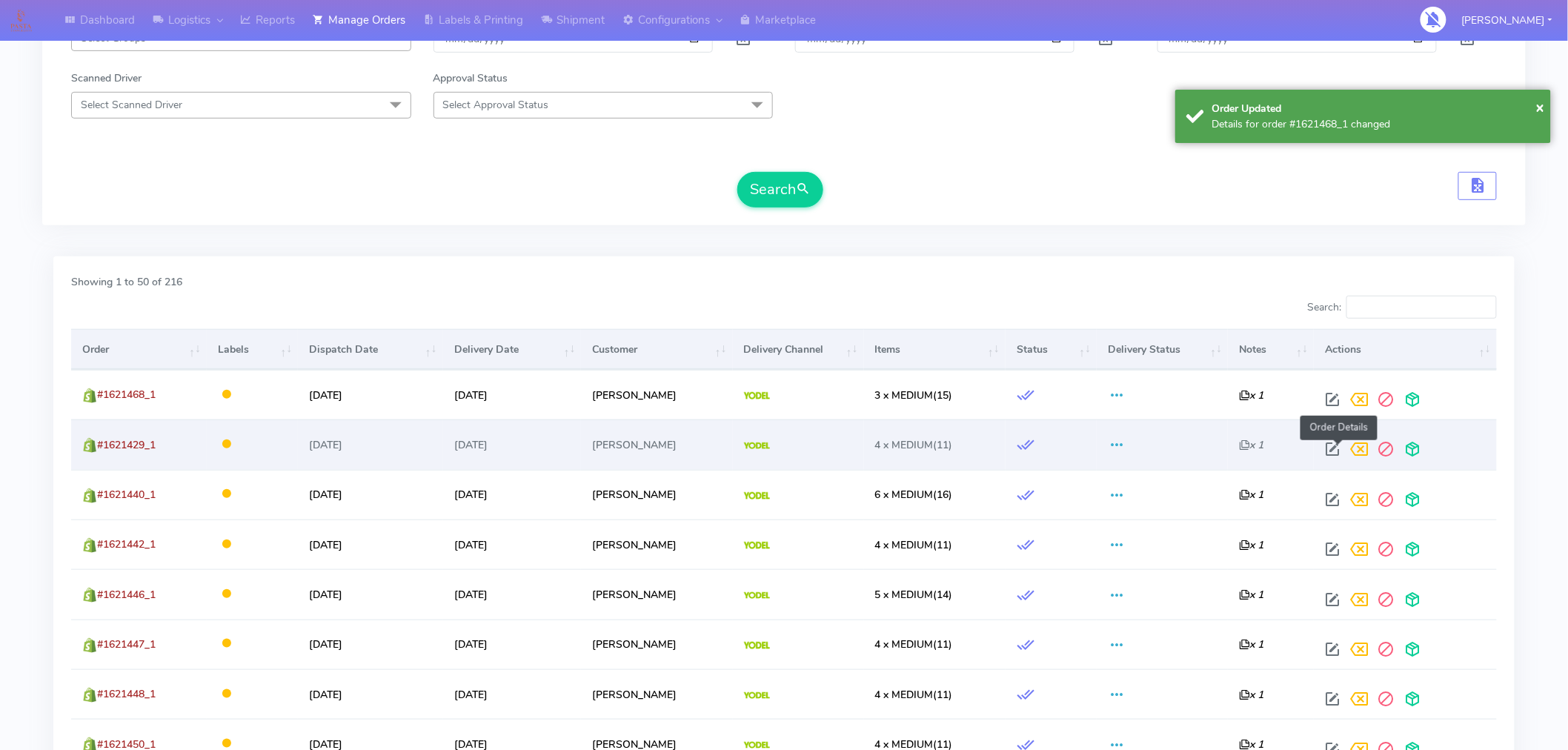
click at [1341, 447] on span at bounding box center [1333, 452] width 27 height 14
select select "5"
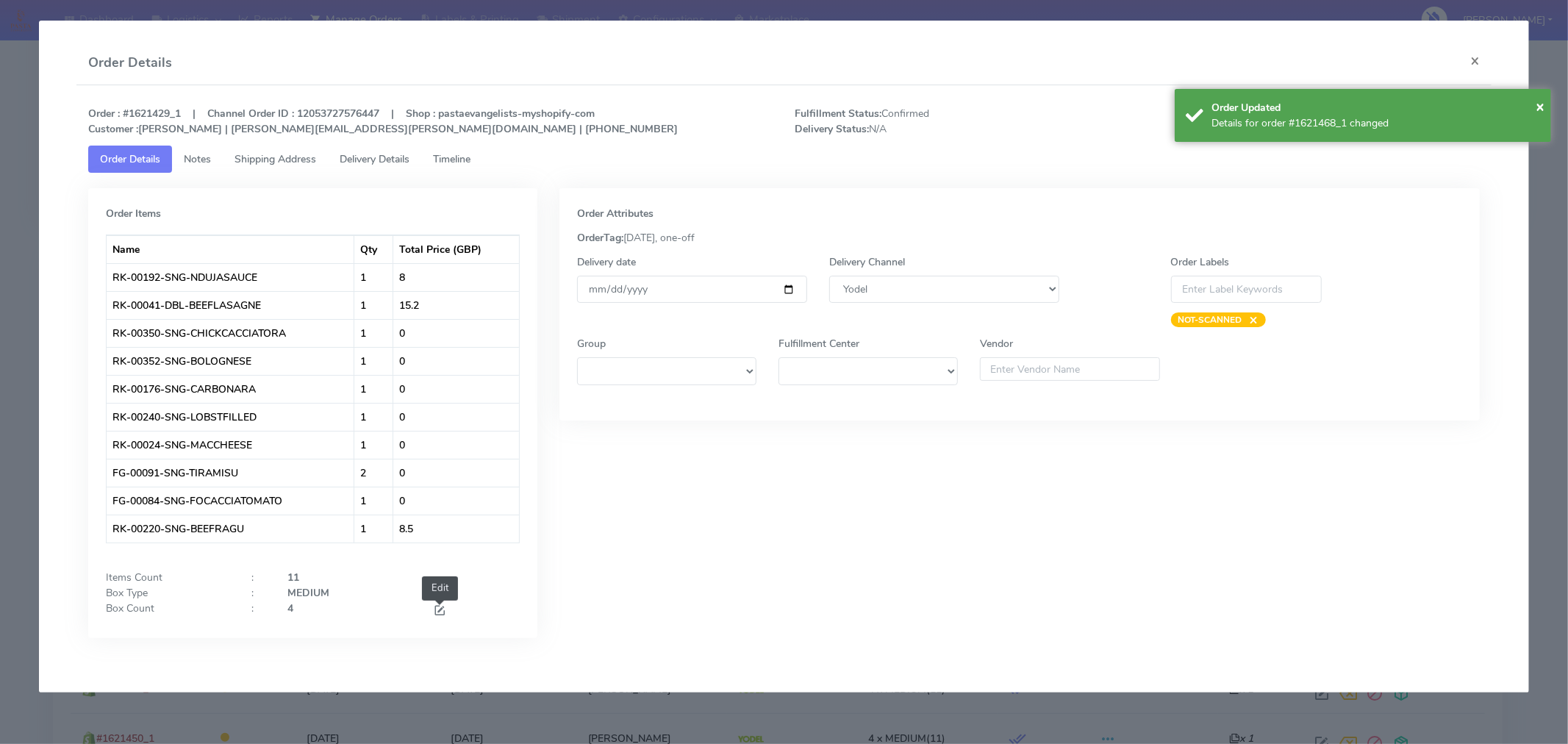
click at [437, 612] on span at bounding box center [440, 612] width 14 height 14
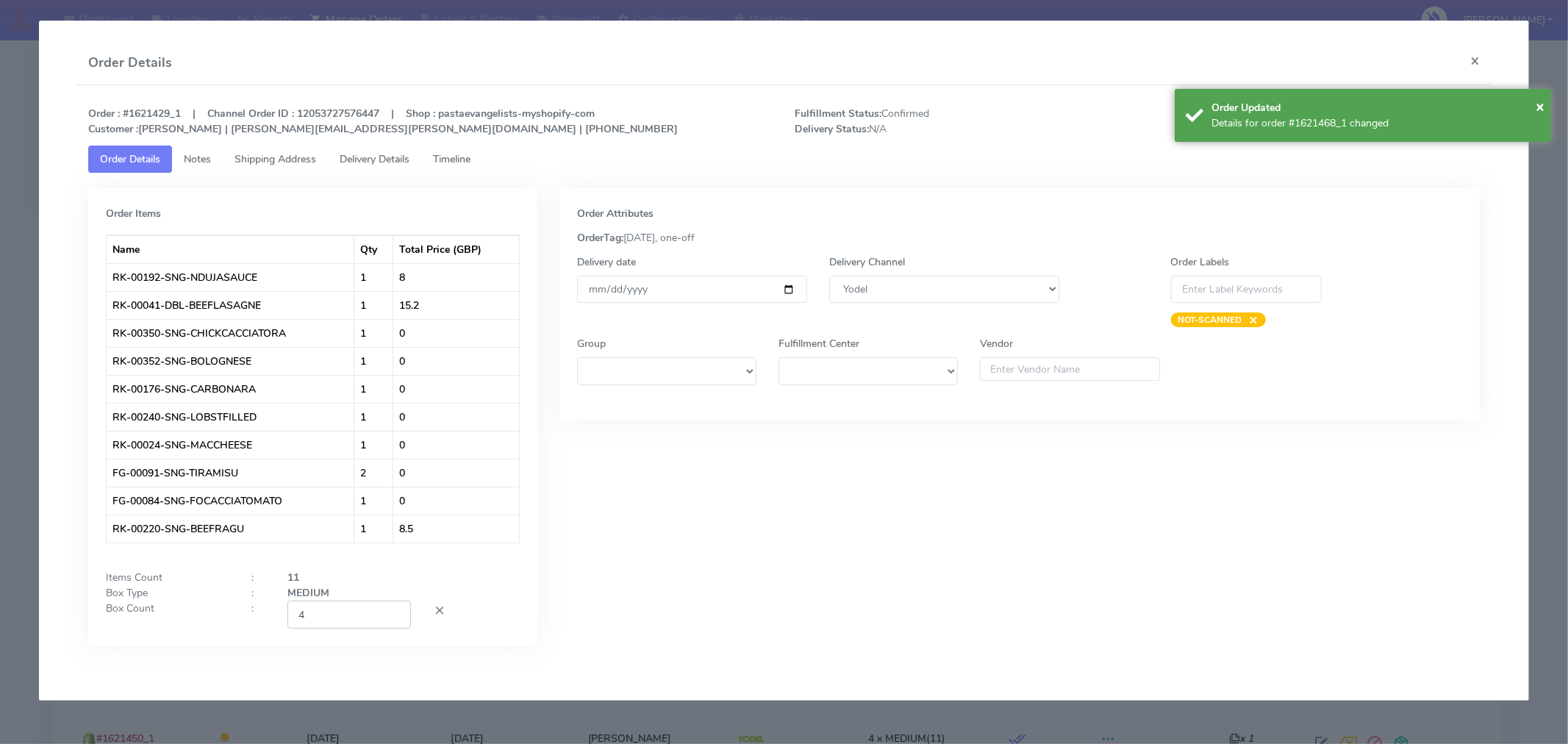
click at [355, 621] on input "4" at bounding box center [349, 614] width 123 height 27
type input "2"
click at [847, 550] on div "Order Attributes OrderTag: 09-09-2025, one-off Delivery date 2025-09-09 Deliver…" at bounding box center [1019, 428] width 942 height 480
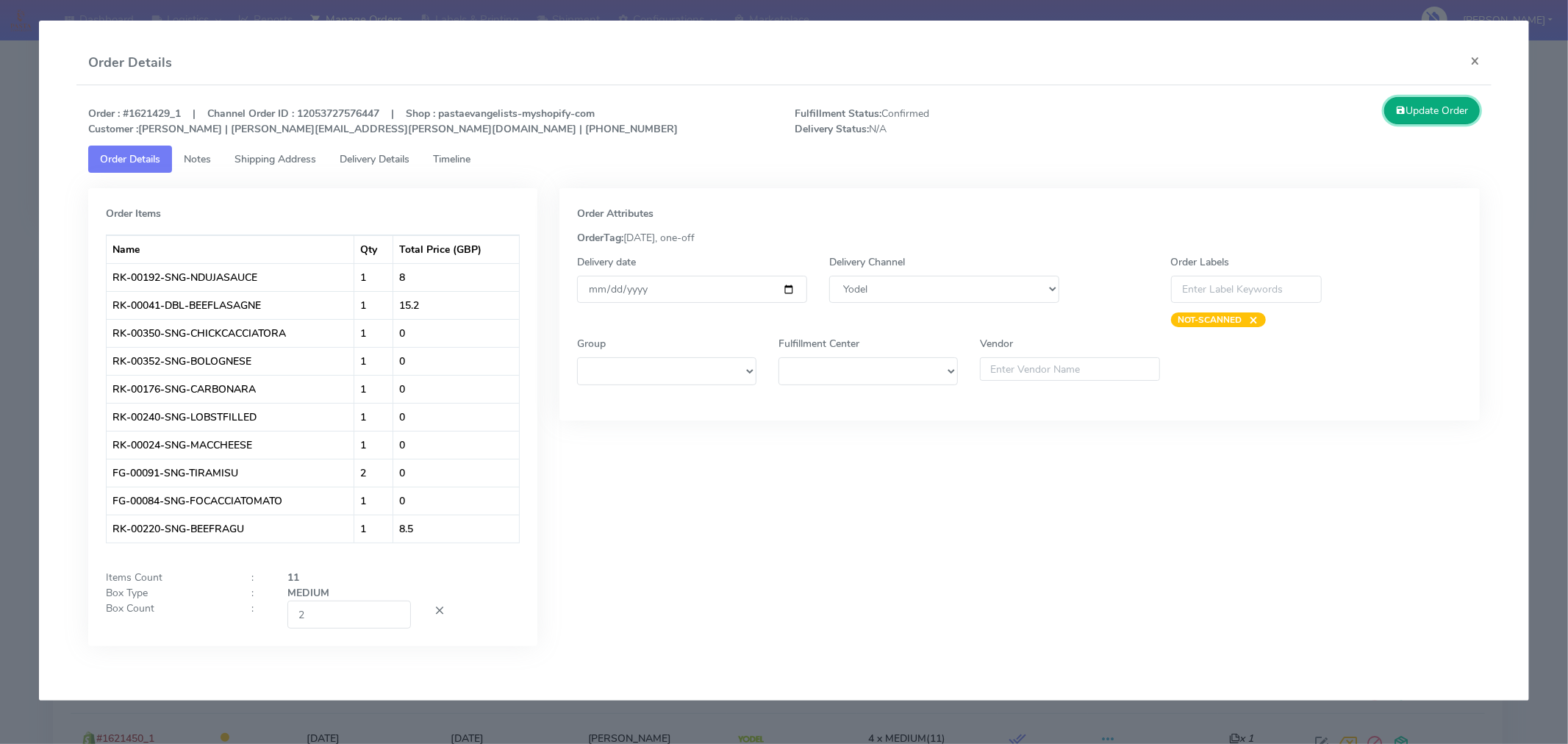
click at [1417, 110] on button "Update Order" at bounding box center [1432, 111] width 96 height 27
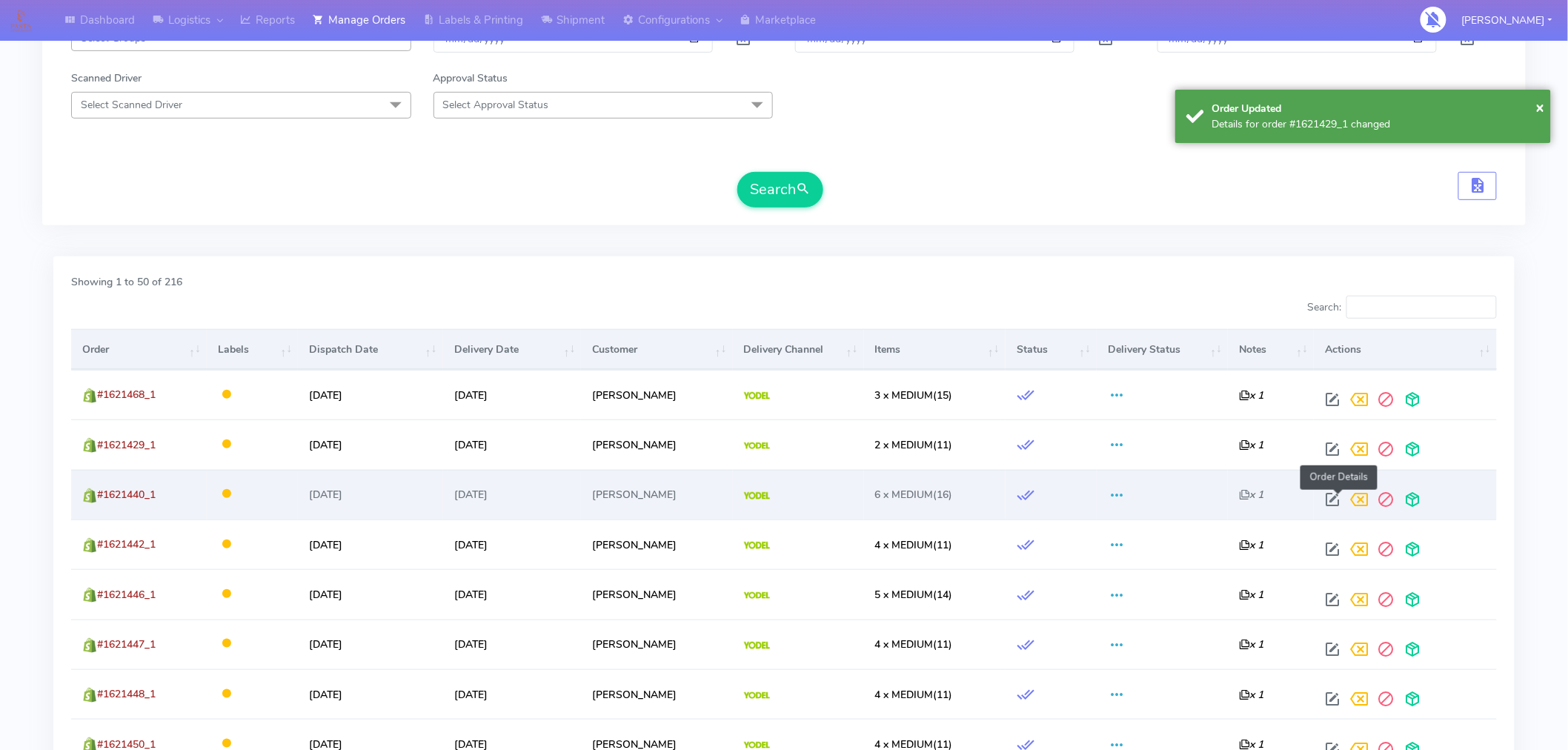
click at [1340, 497] on span at bounding box center [1333, 503] width 27 height 14
select select "5"
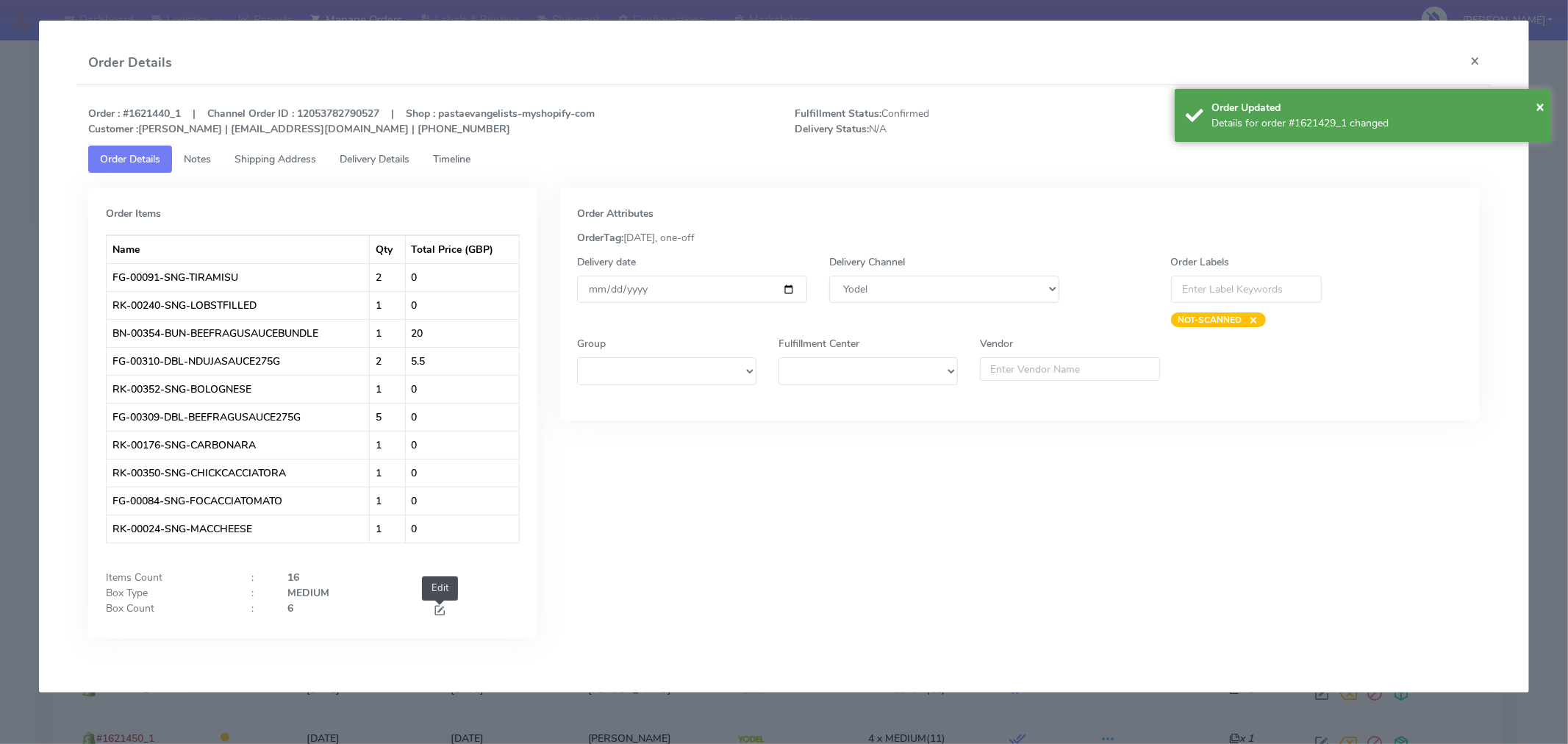
click at [441, 610] on span at bounding box center [440, 612] width 14 height 14
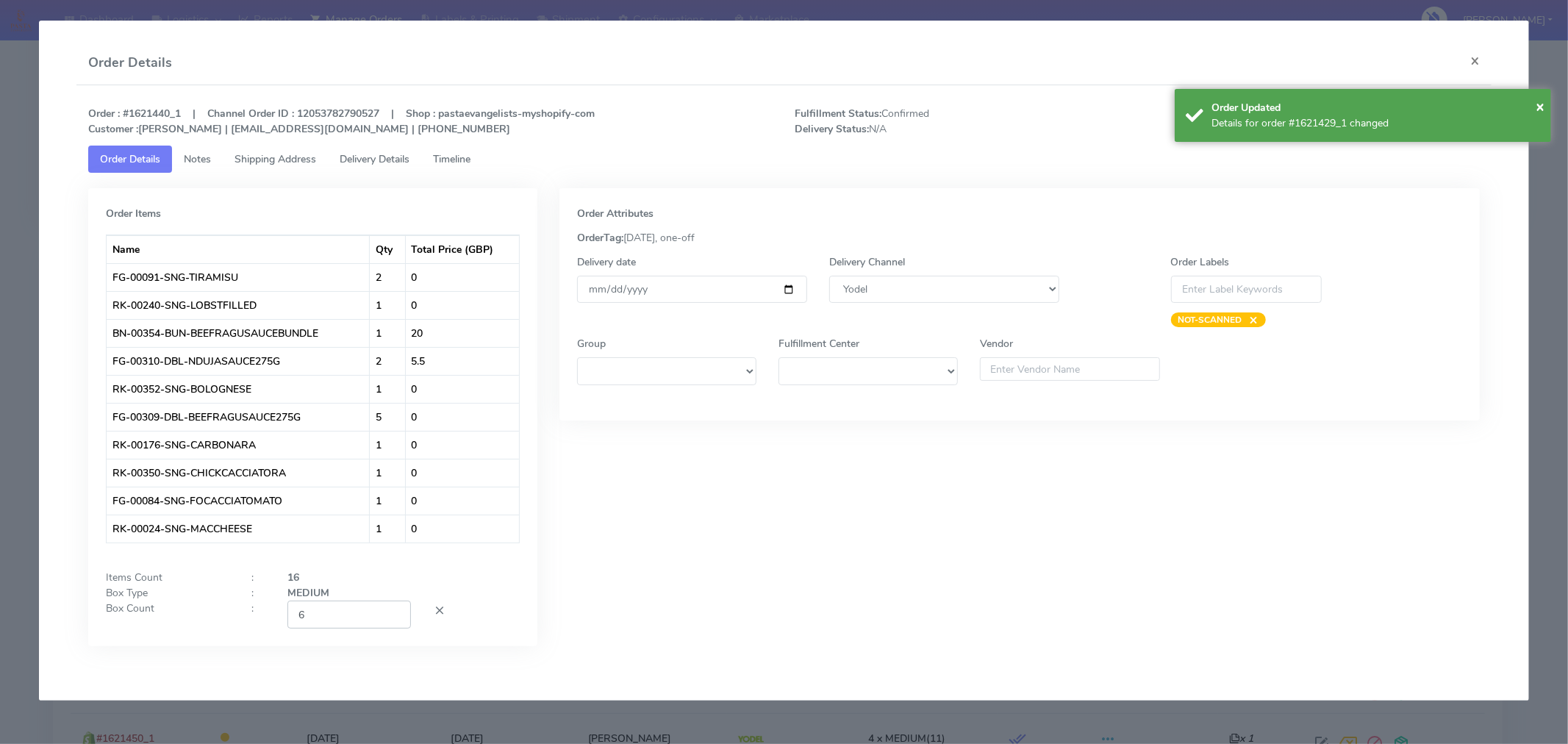
click at [332, 627] on input "6" at bounding box center [349, 614] width 123 height 27
type input "3"
click at [670, 642] on div "Order Attributes OrderTag: 09-09-2025, one-off Delivery date 2025-09-09 Deliver…" at bounding box center [1019, 428] width 942 height 480
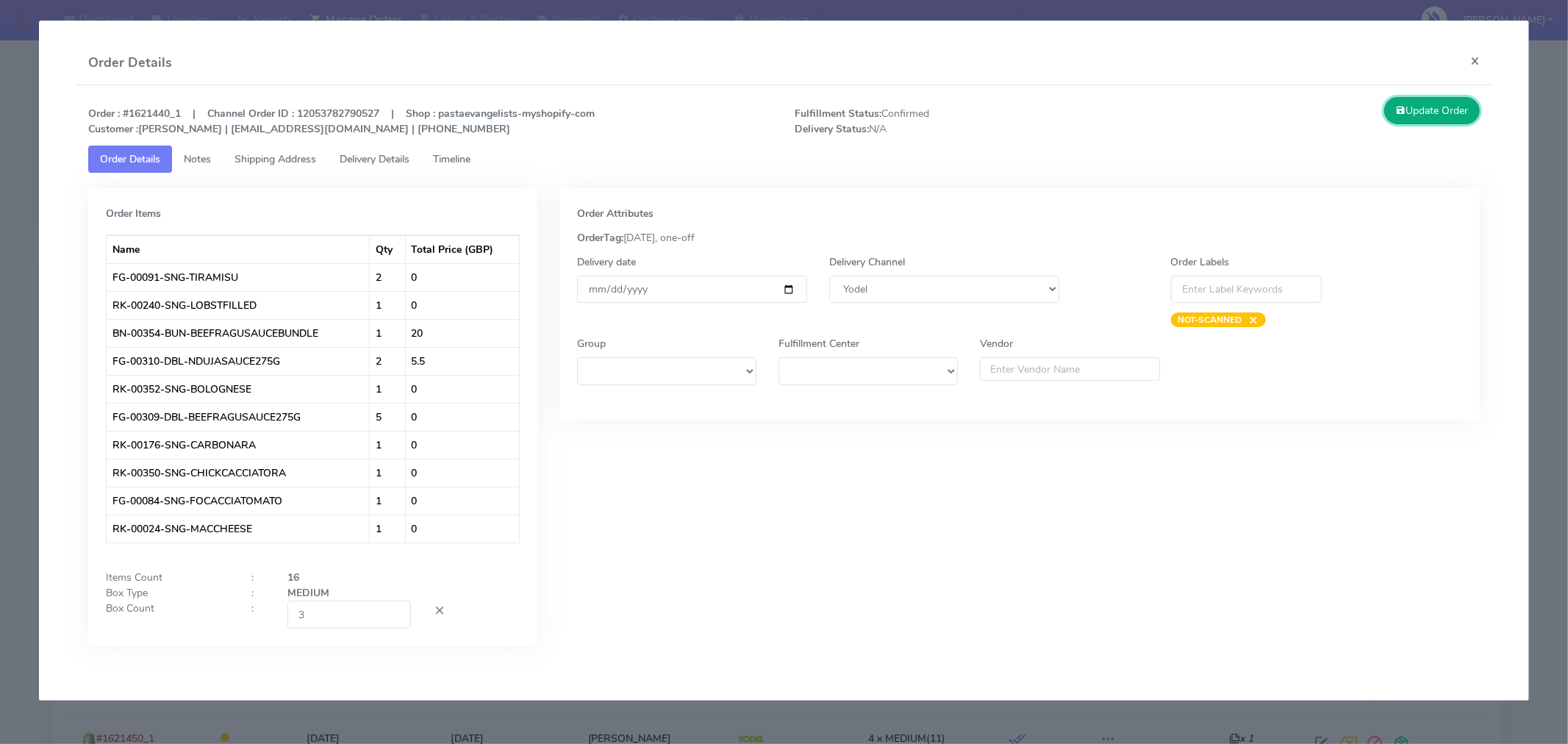
click at [1397, 105] on icon at bounding box center [1401, 111] width 11 height 14
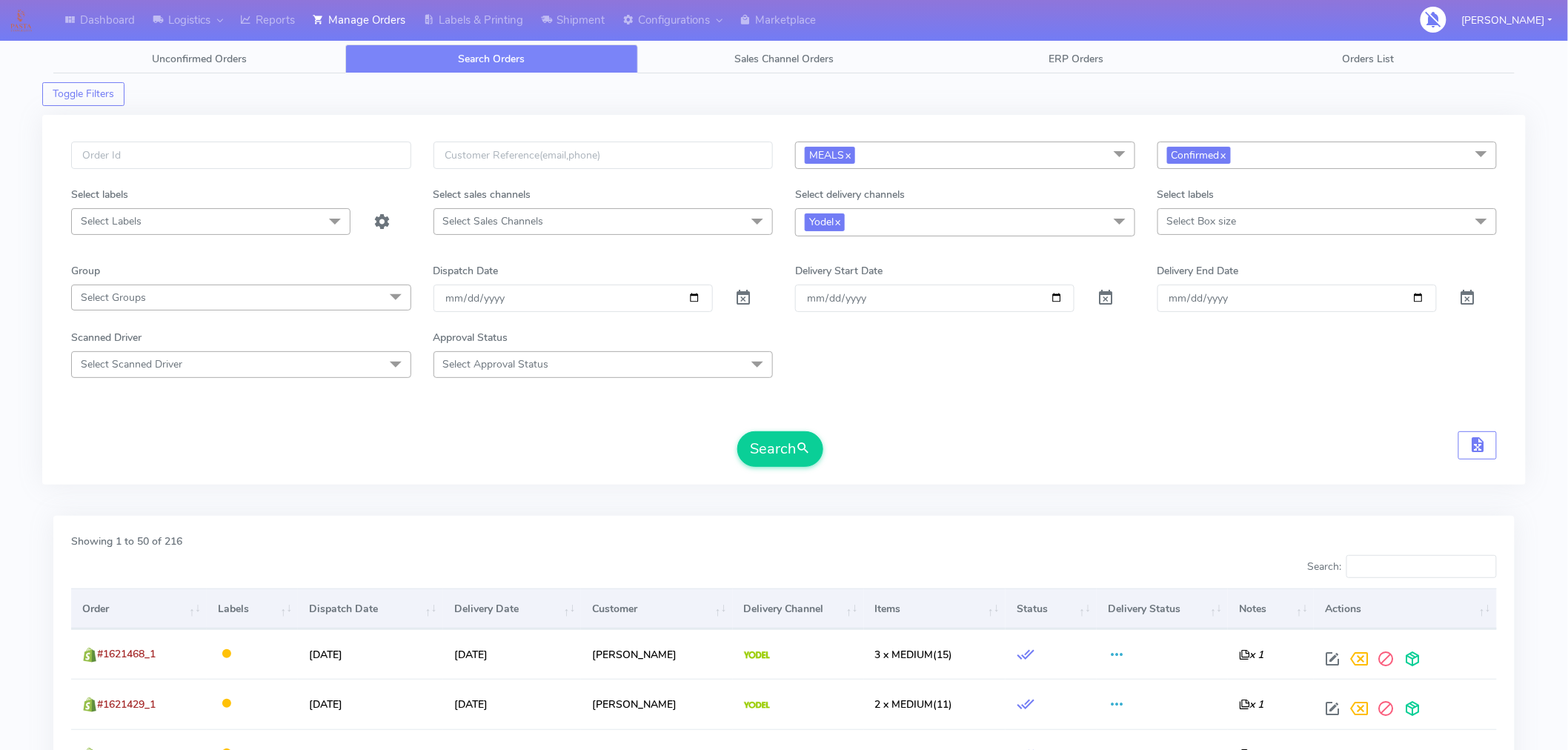
scroll to position [112, 0]
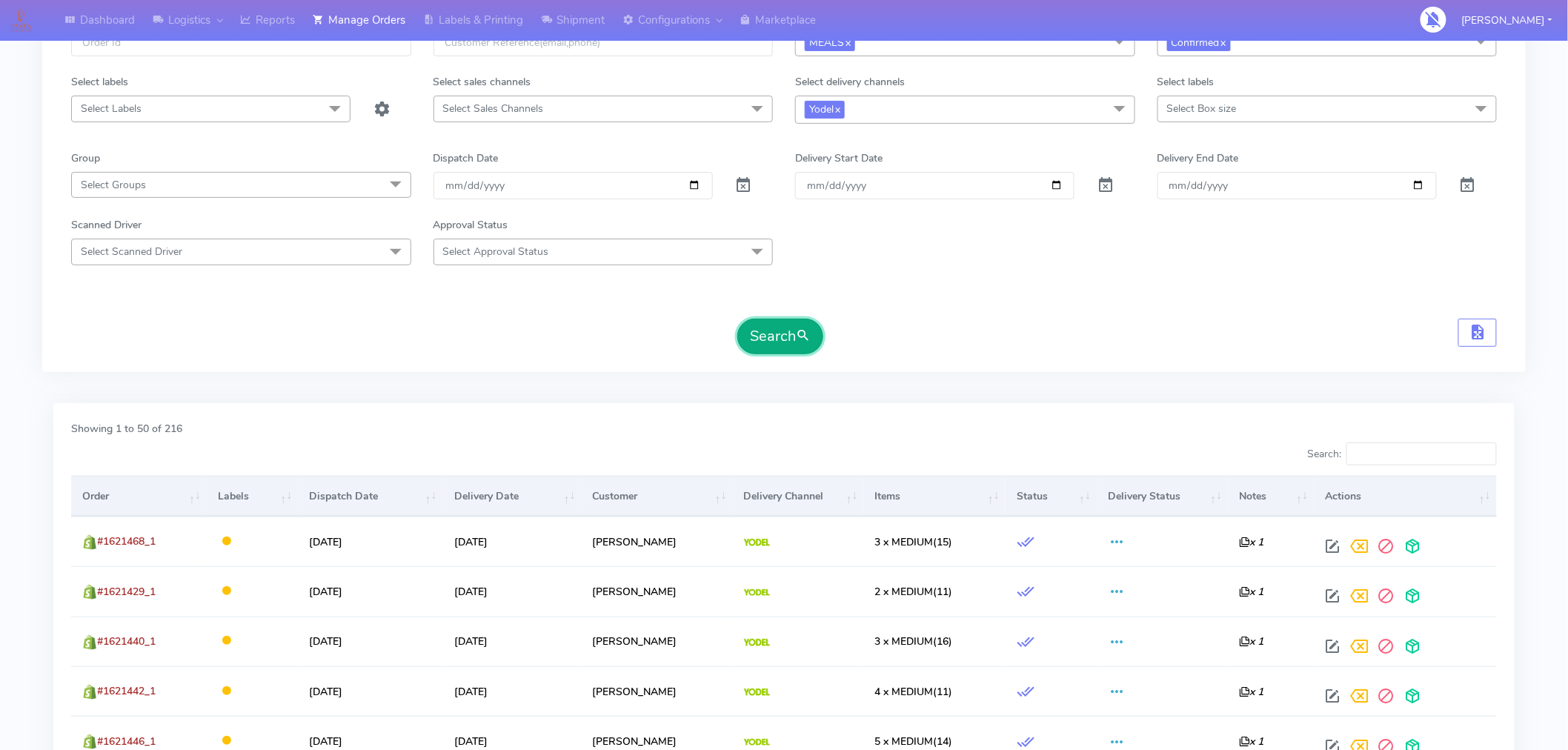
click at [776, 333] on button "Search" at bounding box center [780, 336] width 86 height 36
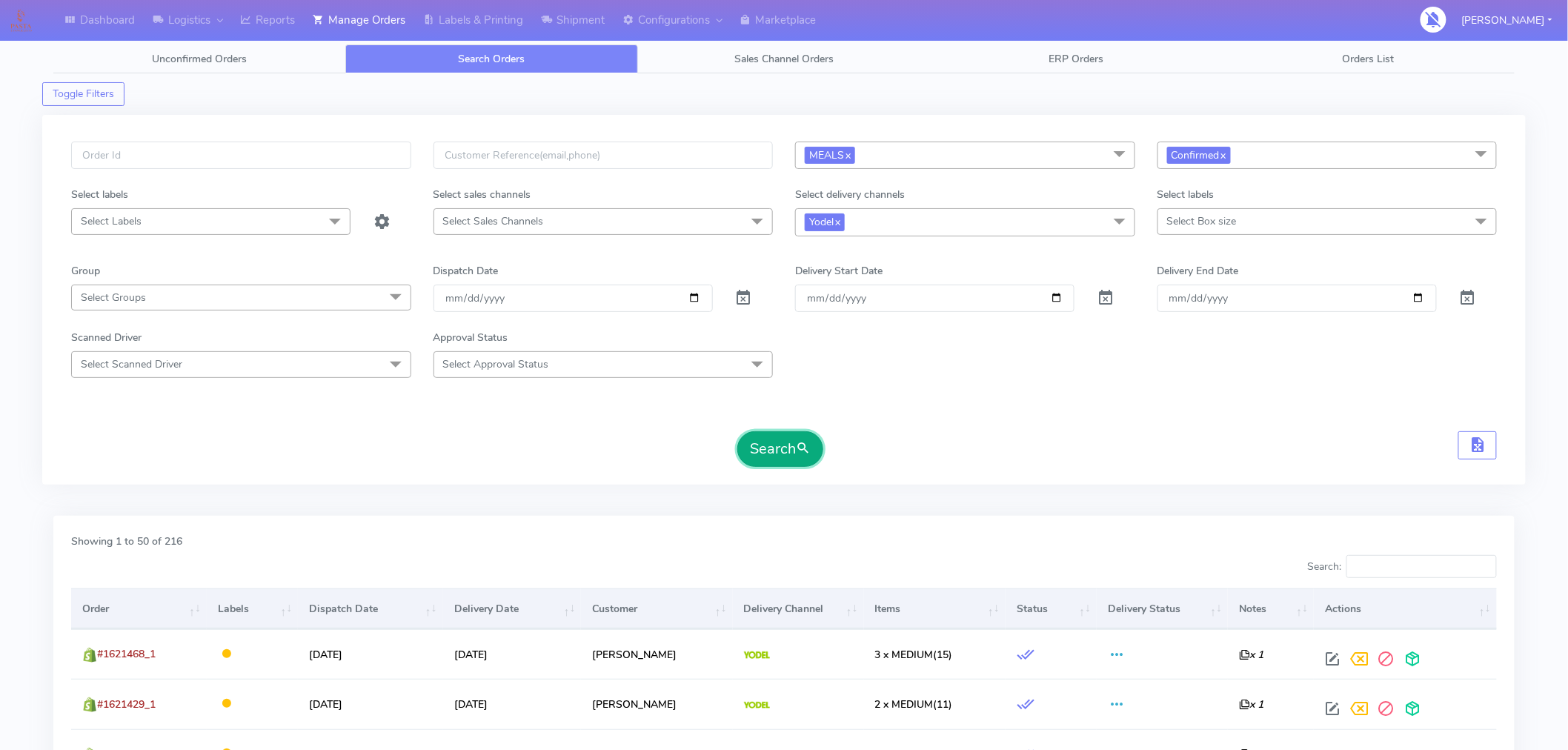
click at [795, 467] on button "Search" at bounding box center [780, 449] width 86 height 36
click at [478, 19] on link "Labels & Printing" at bounding box center [473, 20] width 118 height 41
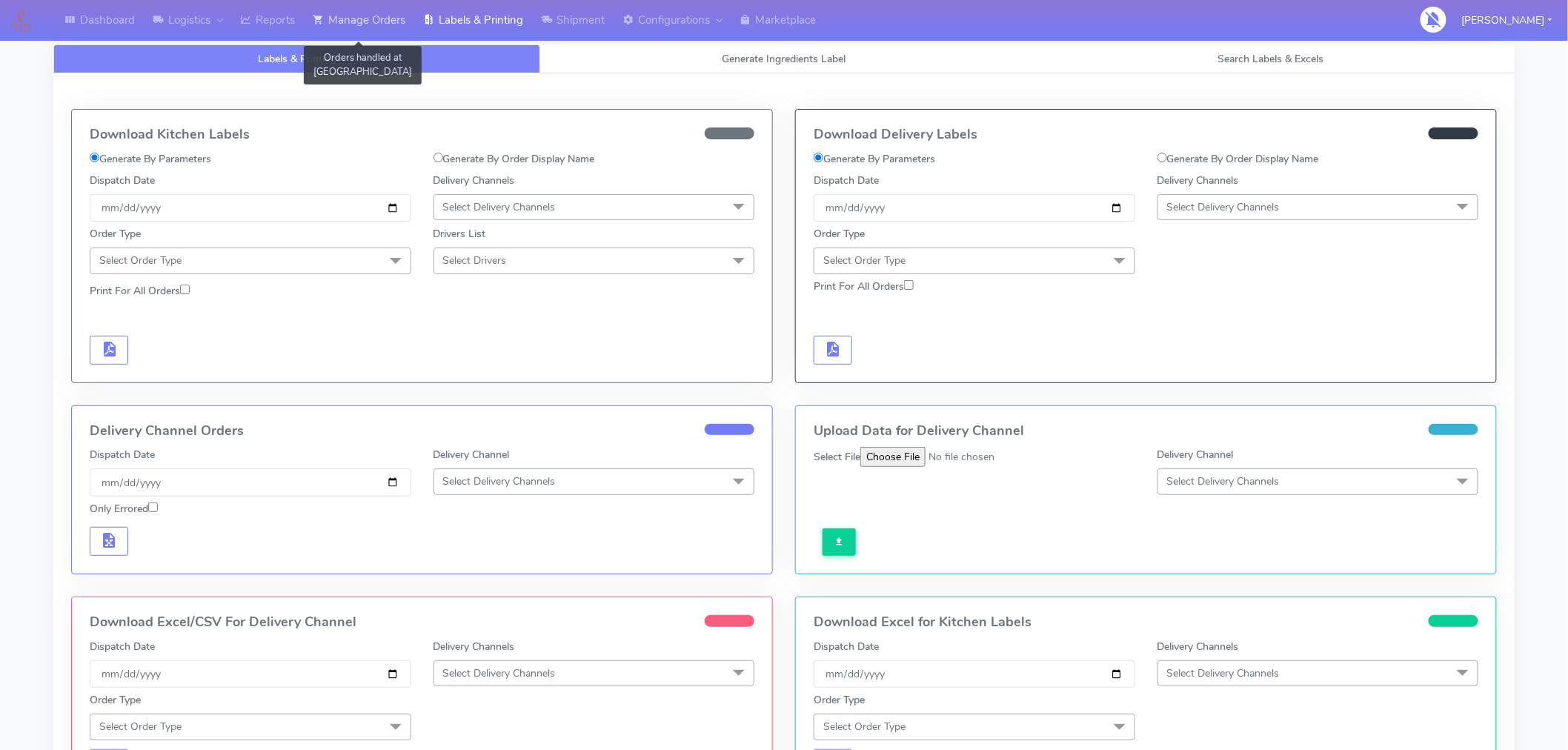
click at [384, 20] on link "Manage Orders" at bounding box center [358, 20] width 110 height 41
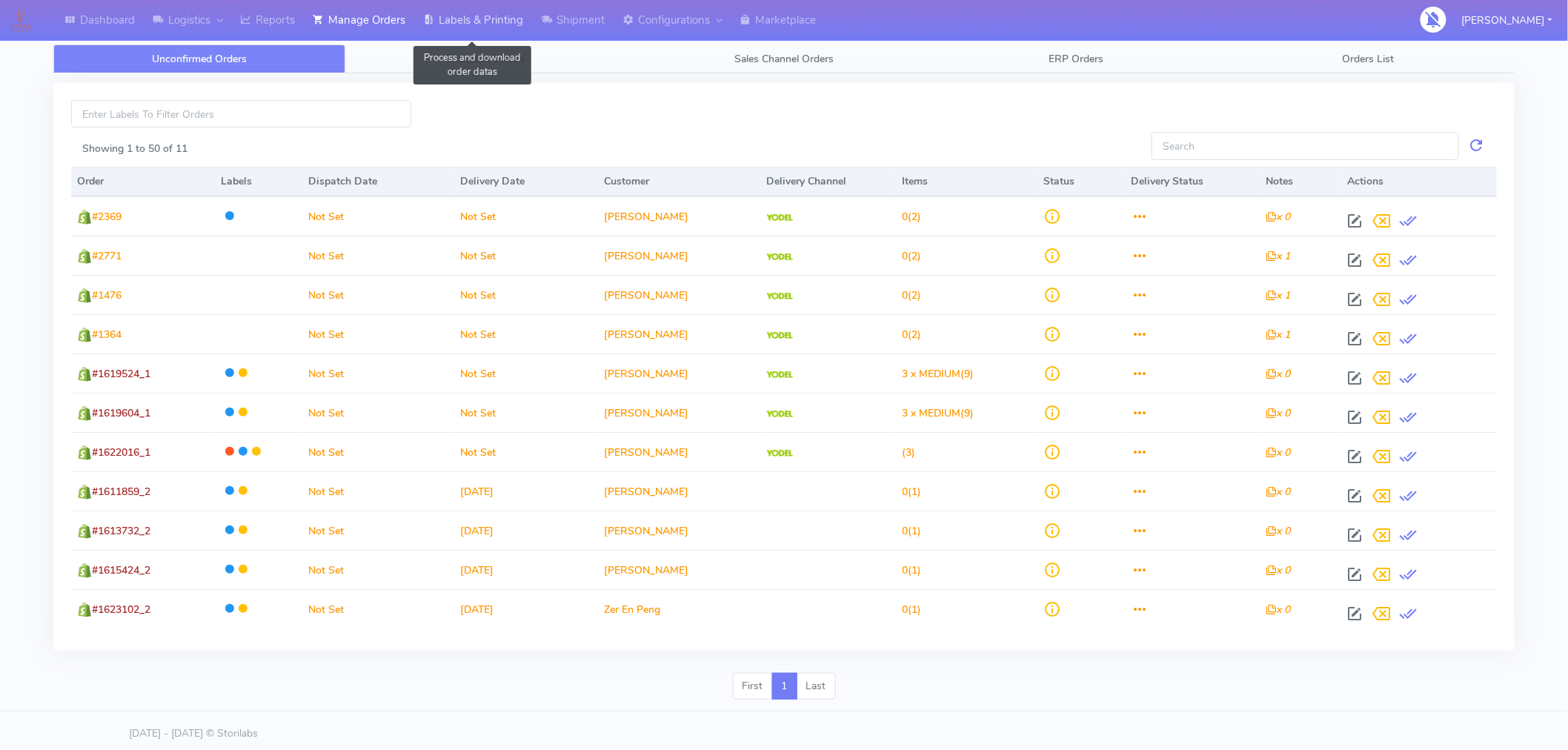
click at [472, 8] on link "Labels & Printing" at bounding box center [473, 20] width 118 height 41
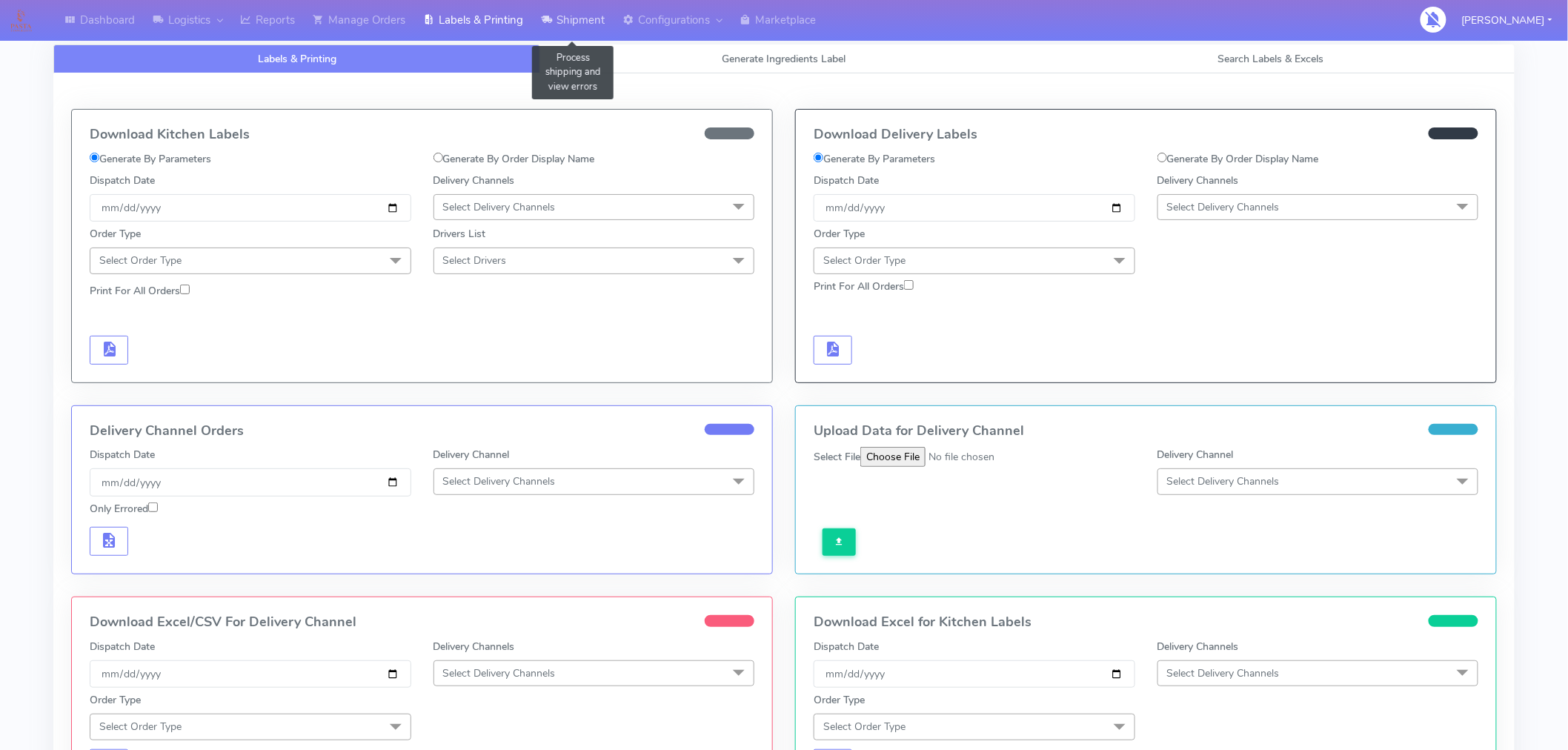
click at [588, 23] on link "Shipment" at bounding box center [572, 20] width 81 height 41
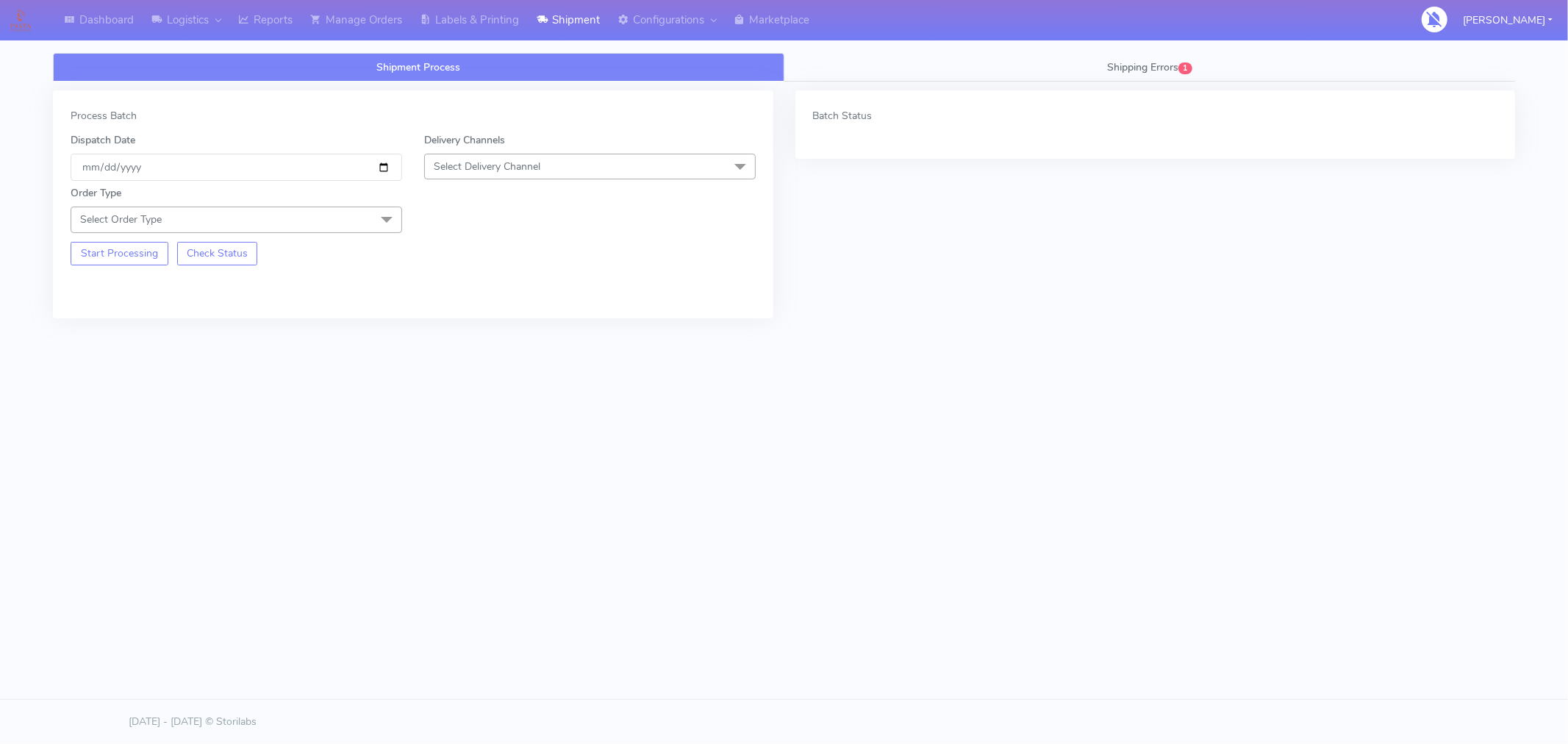
click at [629, 163] on span "Select Delivery Channel" at bounding box center [589, 166] width 331 height 26
click at [519, 334] on div "Yodel" at bounding box center [589, 332] width 315 height 16
click at [325, 222] on span "Select Order Type" at bounding box center [236, 219] width 331 height 26
click at [184, 285] on div "Meal" at bounding box center [236, 288] width 315 height 16
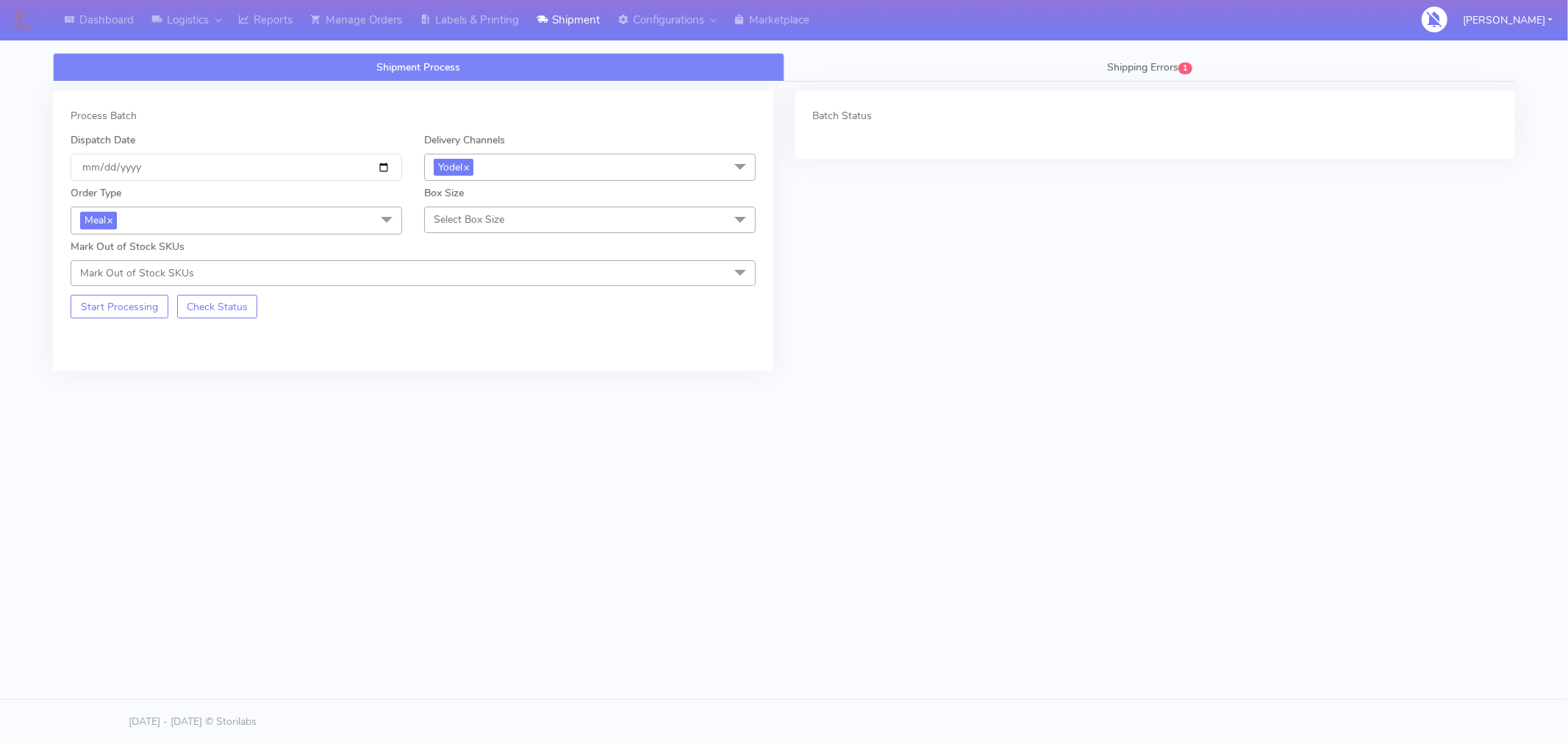
click at [541, 224] on span "Select Box Size" at bounding box center [589, 219] width 331 height 26
click at [469, 291] on div "Small" at bounding box center [589, 288] width 315 height 16
click at [426, 281] on span "Mark Out of Stock SKUs" at bounding box center [413, 273] width 685 height 26
click at [1041, 328] on div "Batch Status" at bounding box center [1155, 242] width 742 height 303
click at [1341, 270] on div "Batch Status" at bounding box center [1155, 242] width 742 height 303
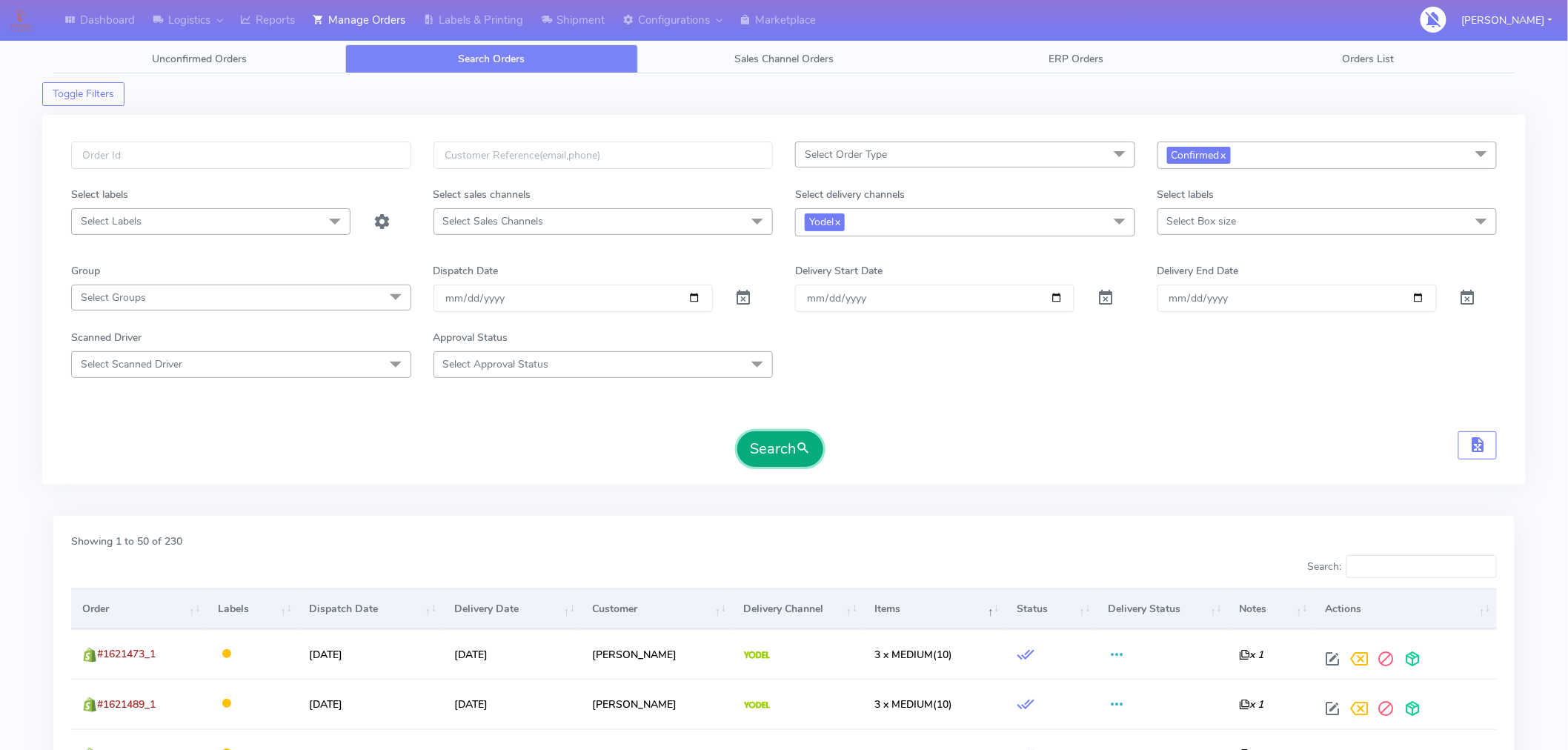
click at [797, 447] on span "submit" at bounding box center [804, 449] width 15 height 20
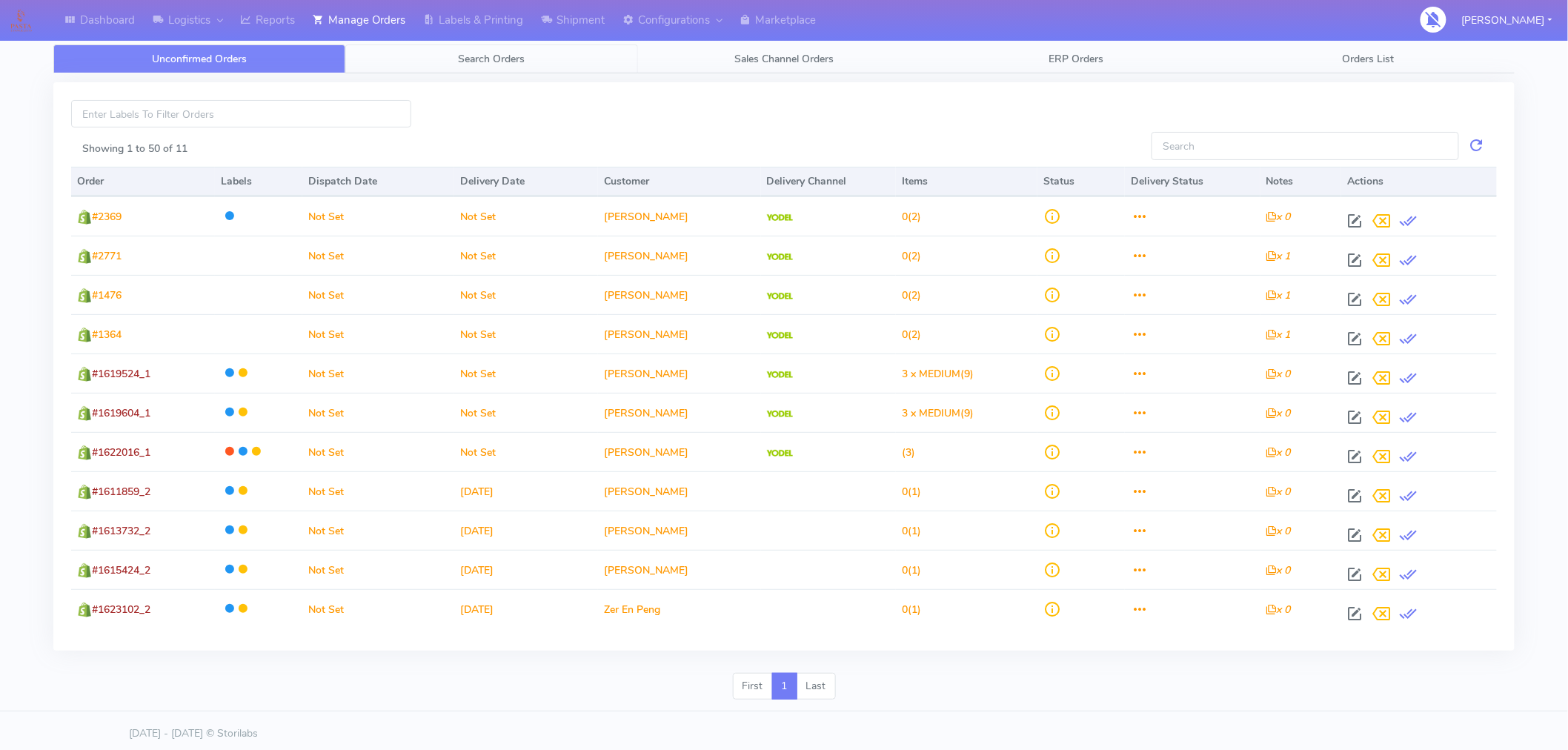
click at [491, 65] on link "Search Orders" at bounding box center [491, 59] width 292 height 29
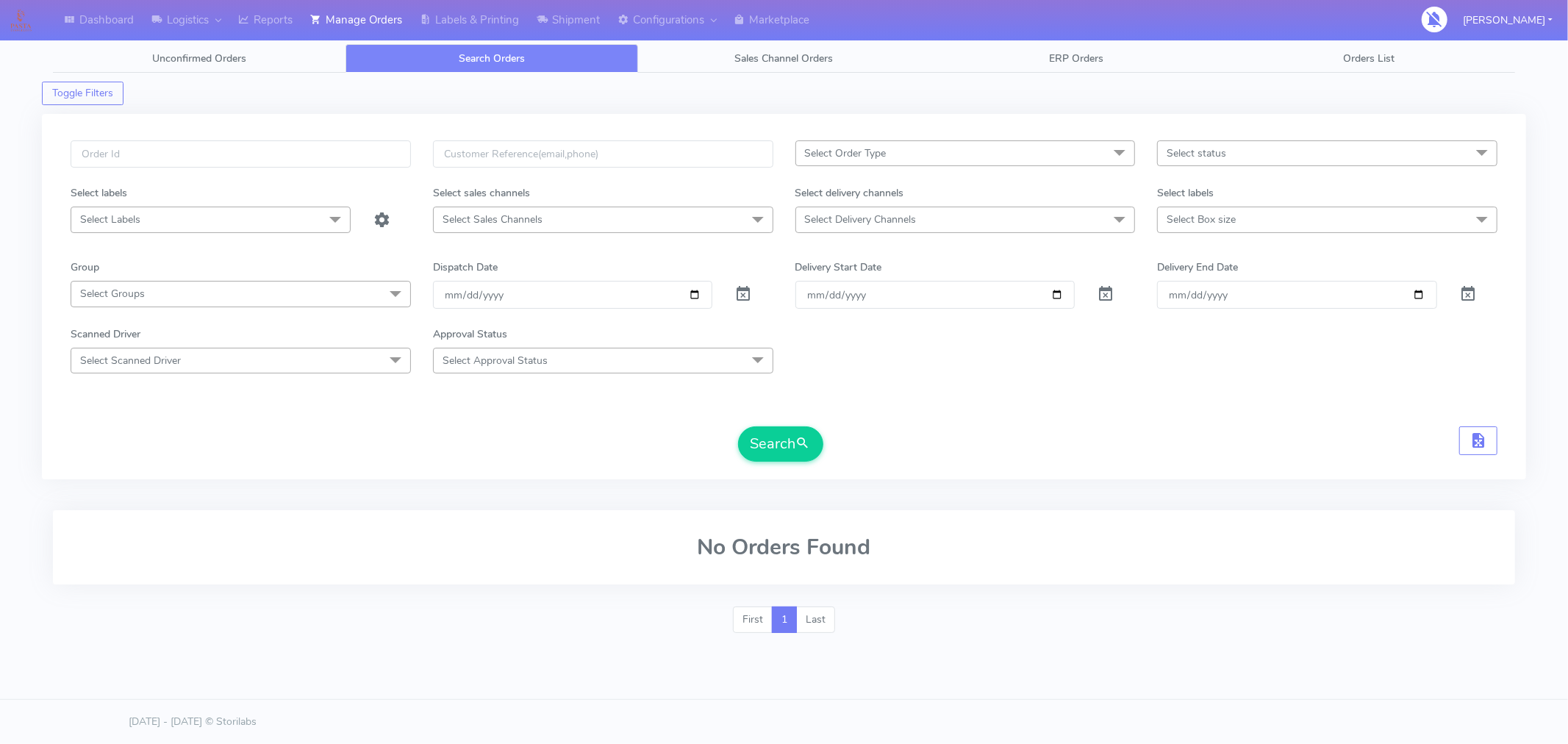
click at [961, 218] on span "Select Delivery Channels" at bounding box center [966, 219] width 340 height 26
click at [842, 422] on div "Yodel" at bounding box center [965, 416] width 324 height 16
checkbox input "true"
click at [1238, 153] on span "Select status" at bounding box center [1327, 154] width 340 height 26
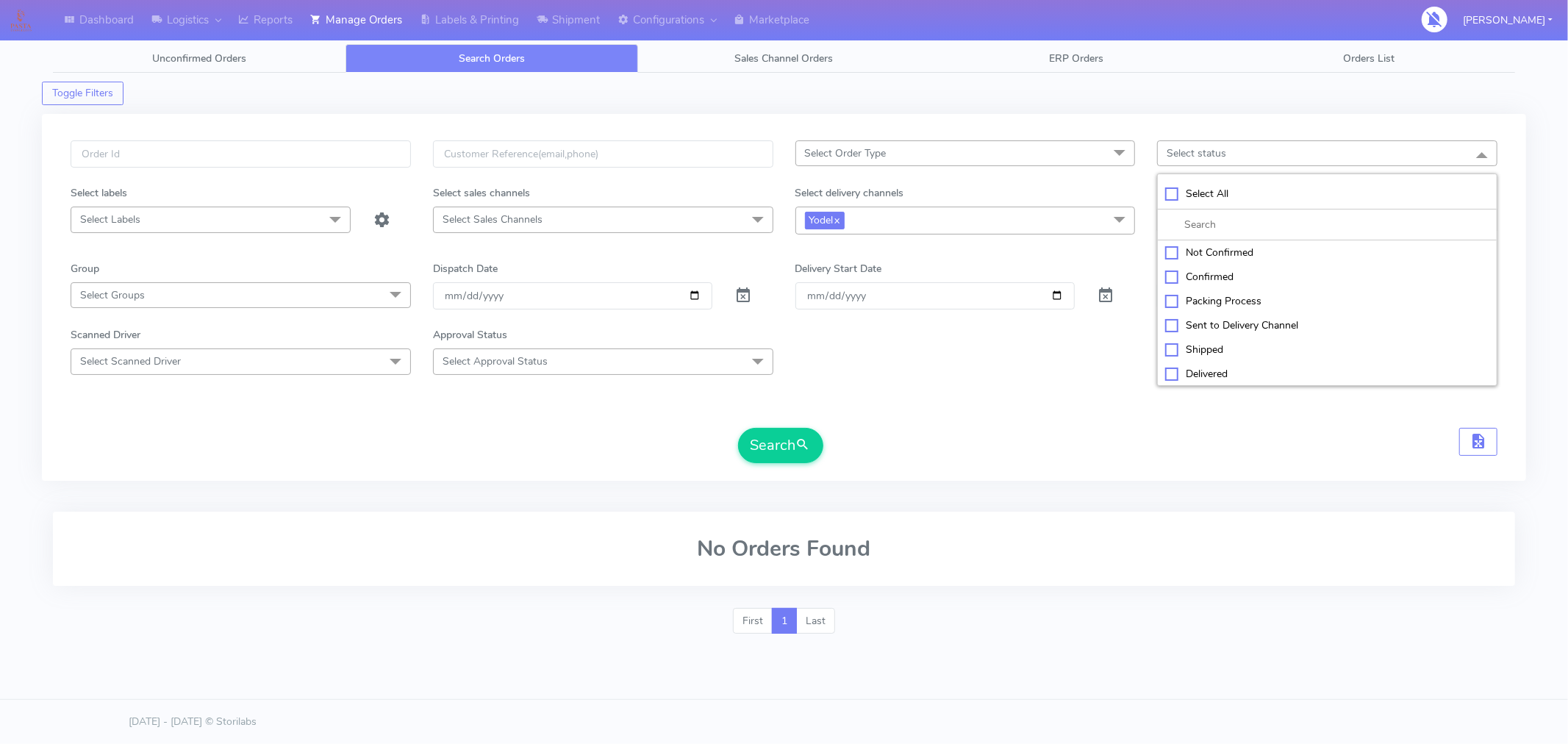
click at [1202, 278] on div "Confirmed" at bounding box center [1327, 276] width 324 height 16
checkbox input "true"
click at [782, 452] on button "Search" at bounding box center [780, 445] width 85 height 35
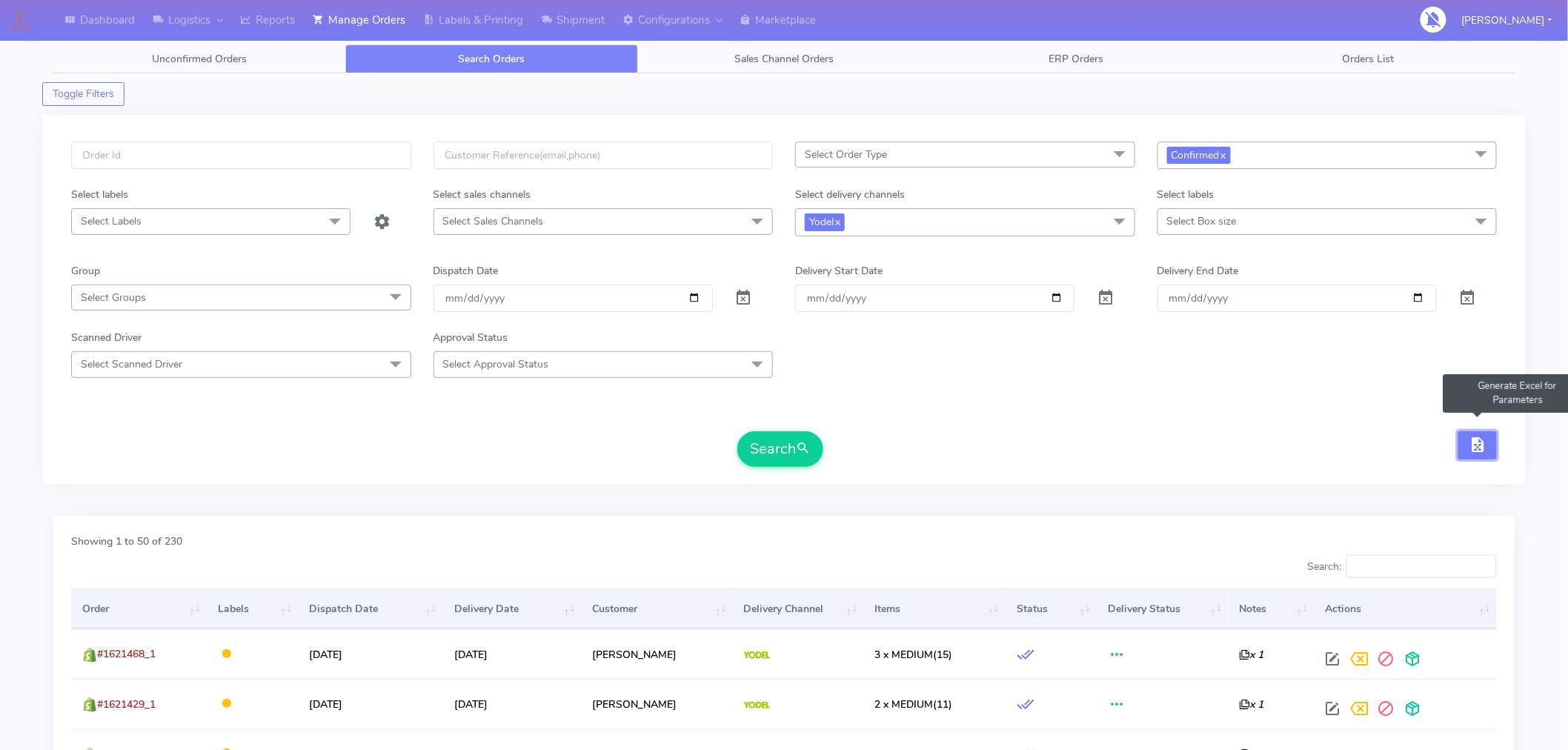
click at [1480, 448] on span "button" at bounding box center [1477, 448] width 17 height 14
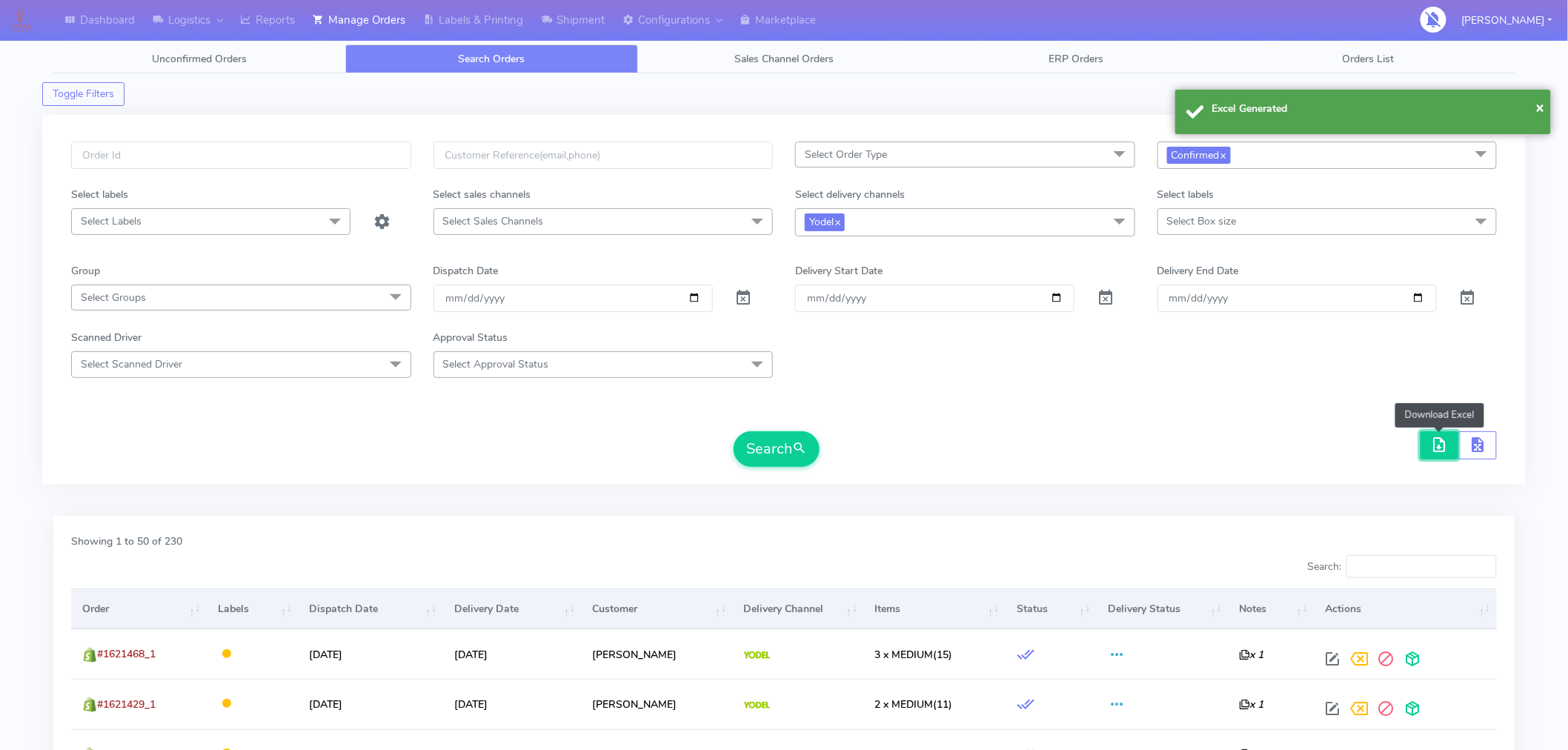
click at [1442, 445] on span "button" at bounding box center [1440, 448] width 17 height 14
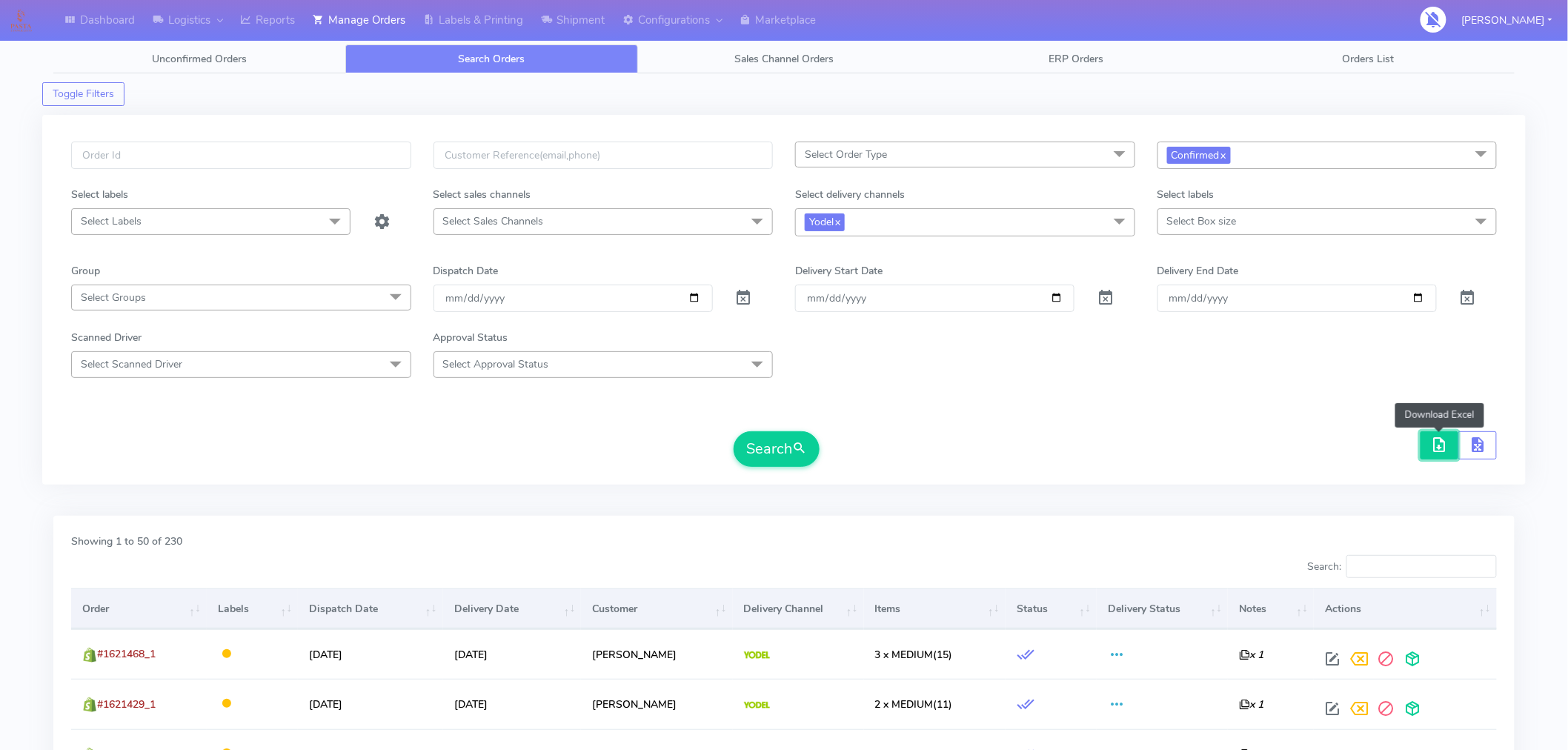
click at [1449, 441] on button "button" at bounding box center [1440, 446] width 39 height 29
click at [1195, 231] on span "Select Box size" at bounding box center [1327, 221] width 340 height 26
click at [1050, 404] on form "Select Order Type Select All MEALS ATAVI One Off Pasta Club Gift Kit Event Unkn…" at bounding box center [784, 304] width 1426 height 326
click at [952, 163] on span "Select Order Type" at bounding box center [965, 155] width 340 height 26
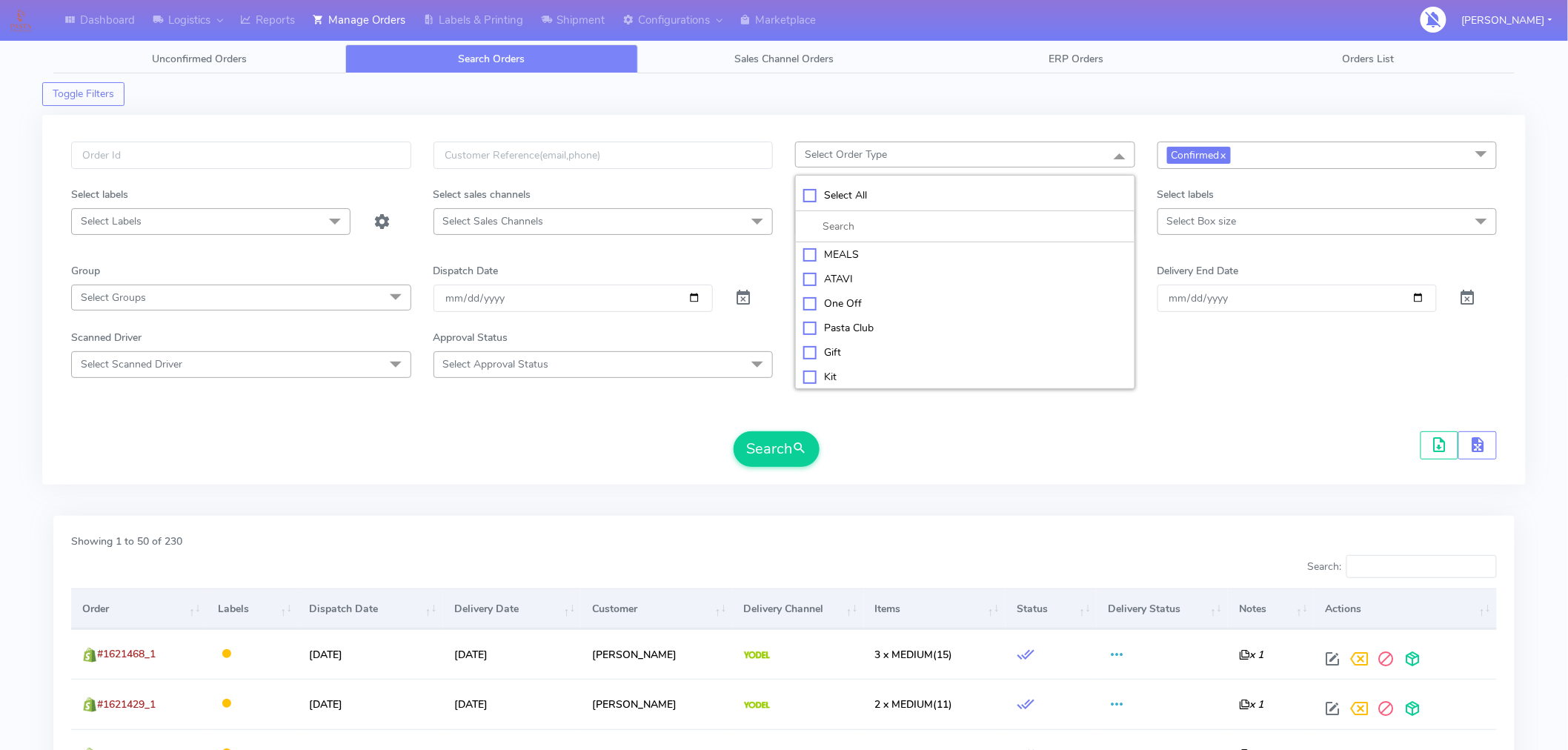
click at [860, 250] on div "MEALS" at bounding box center [965, 254] width 324 height 16
checkbox input "true"
click at [795, 427] on form "MEALS x Select All MEALS ATAVI One Off Pasta Club Gift Kit Event Unknown QCOM C…" at bounding box center [784, 304] width 1426 height 326
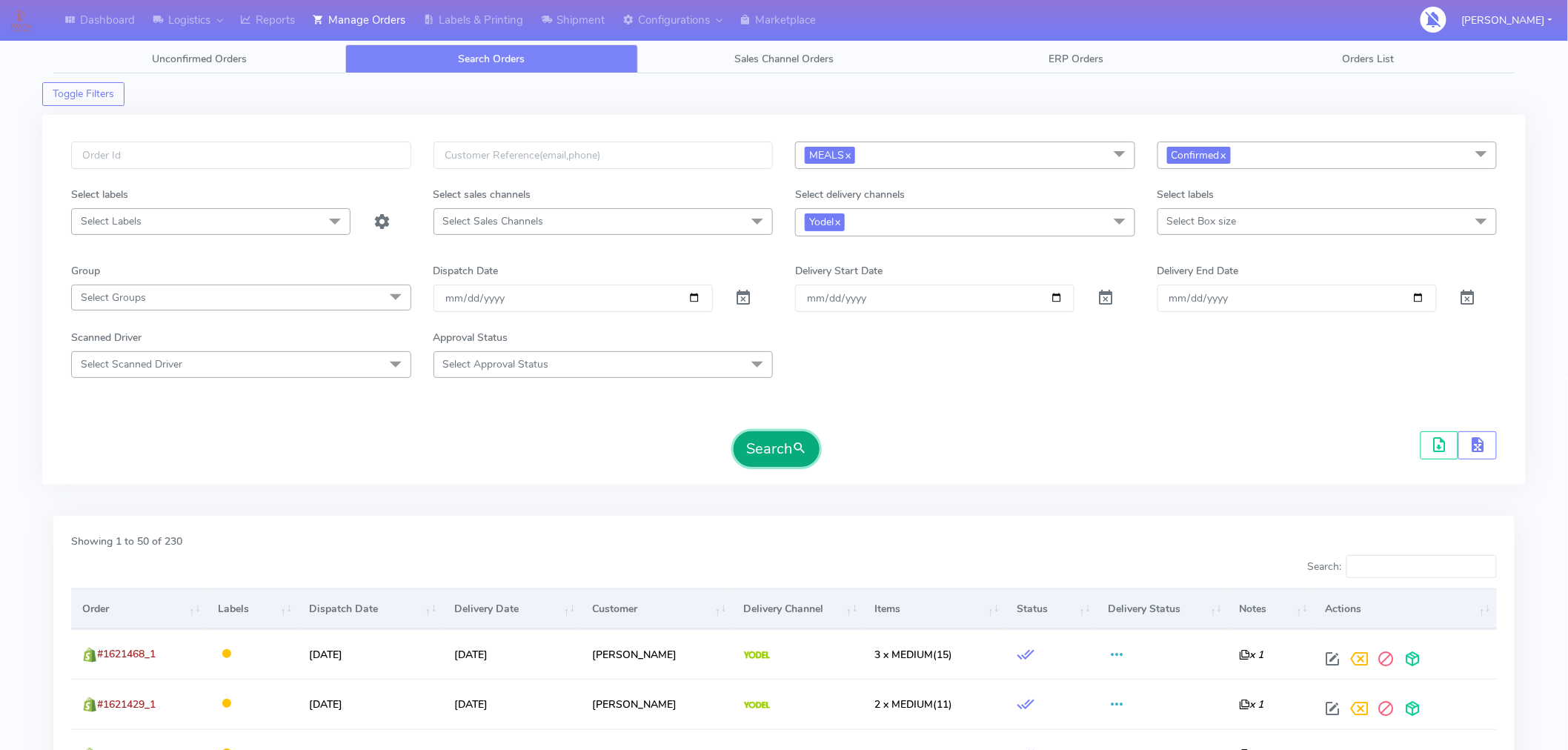
click at [788, 454] on button "Search" at bounding box center [776, 449] width 86 height 36
click at [1228, 231] on span "Select Box size" at bounding box center [1327, 221] width 340 height 26
click at [1199, 326] on div "Small" at bounding box center [1327, 322] width 324 height 16
checkbox input "true"
click at [812, 436] on button "Search" at bounding box center [776, 449] width 86 height 36
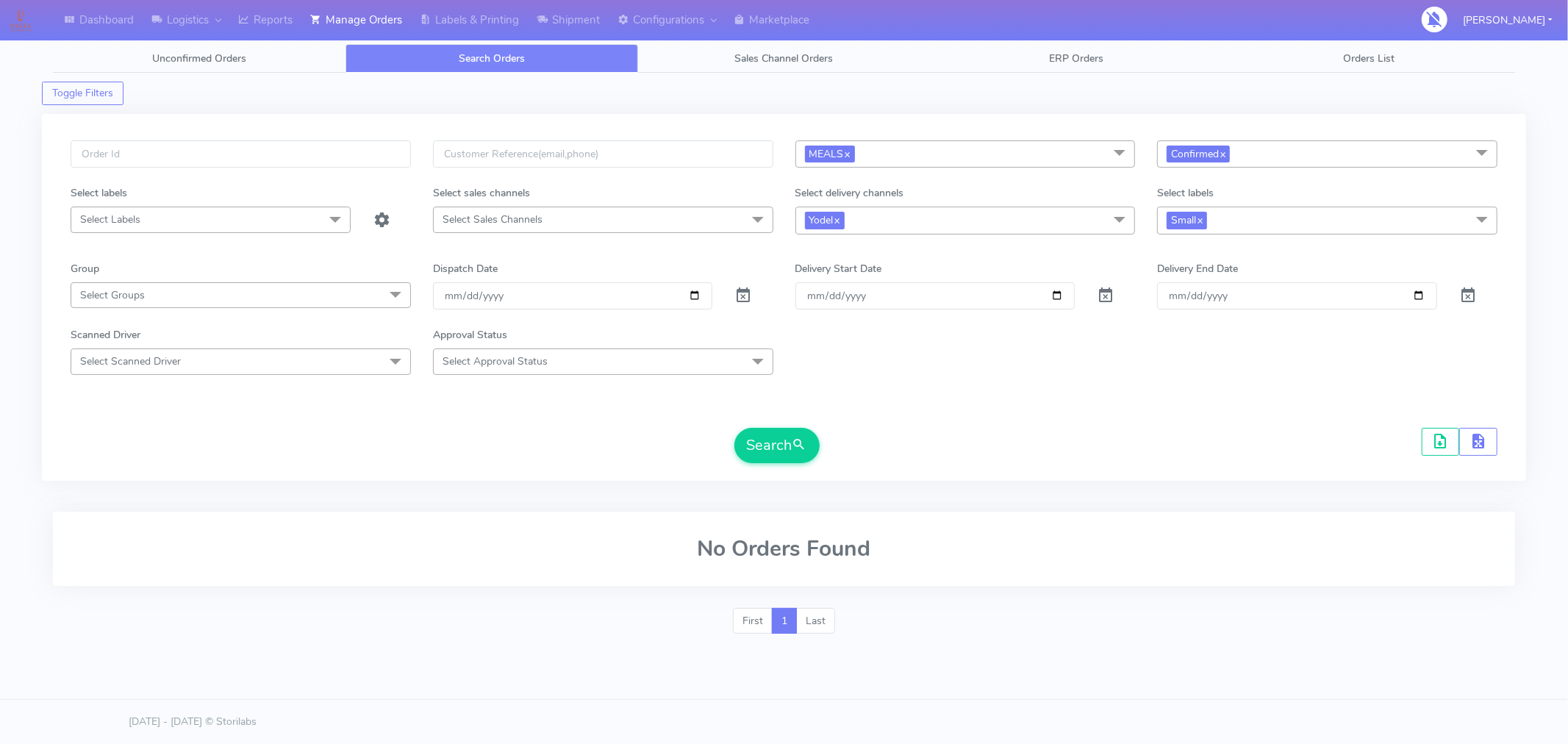
click at [1259, 226] on span "Small x" at bounding box center [1327, 220] width 340 height 27
click at [1189, 365] on div "Medium" at bounding box center [1327, 369] width 324 height 16
checkbox input "true"
click at [1174, 390] on div "Large" at bounding box center [1327, 394] width 324 height 16
checkbox input "true"
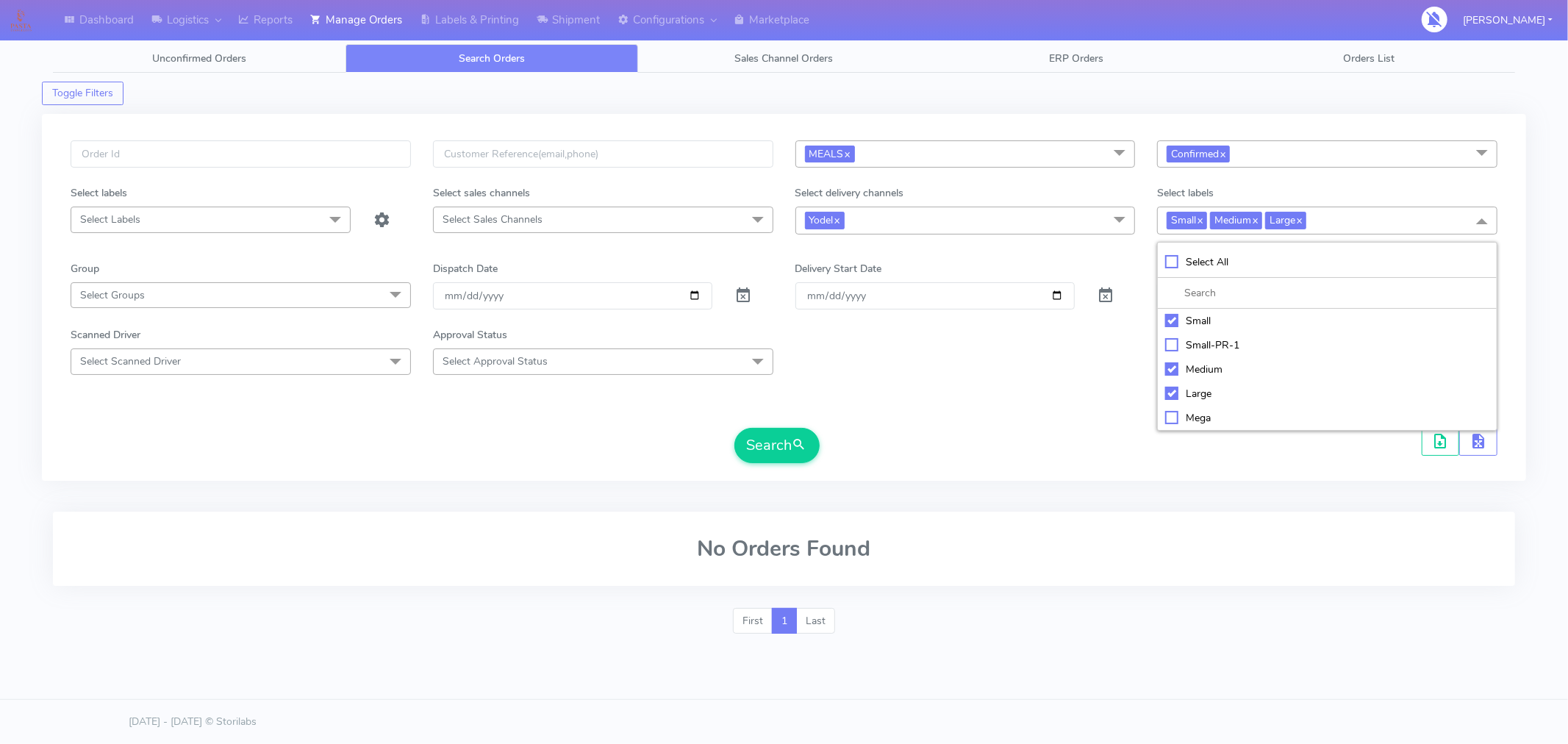
click at [1174, 367] on div "Medium" at bounding box center [1327, 369] width 324 height 16
checkbox input "false"
click at [1171, 416] on div "Mega" at bounding box center [1327, 418] width 324 height 16
checkbox input "true"
click at [1171, 325] on div "Small" at bounding box center [1327, 321] width 324 height 16
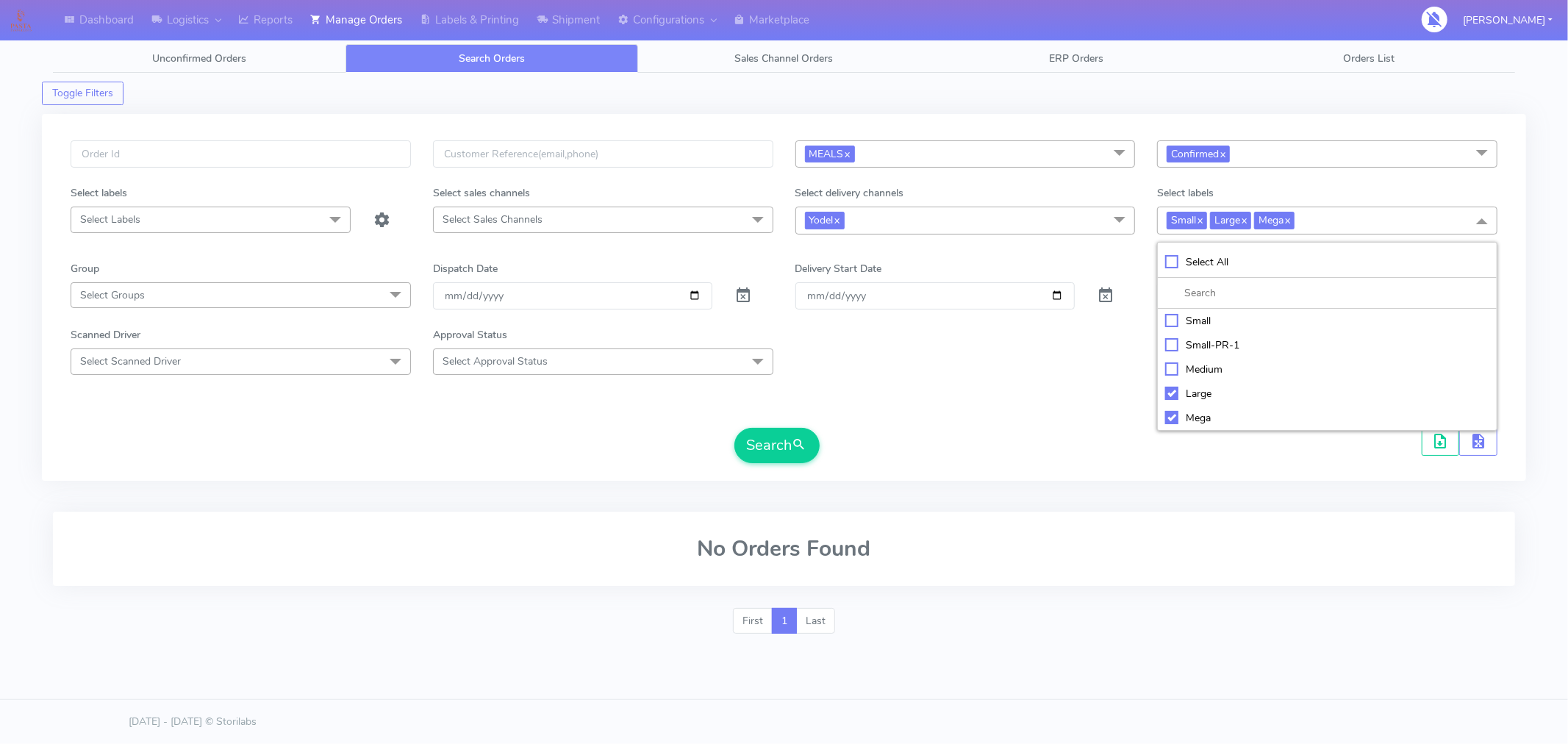
checkbox input "false"
click at [789, 450] on button "Search" at bounding box center [776, 445] width 85 height 35
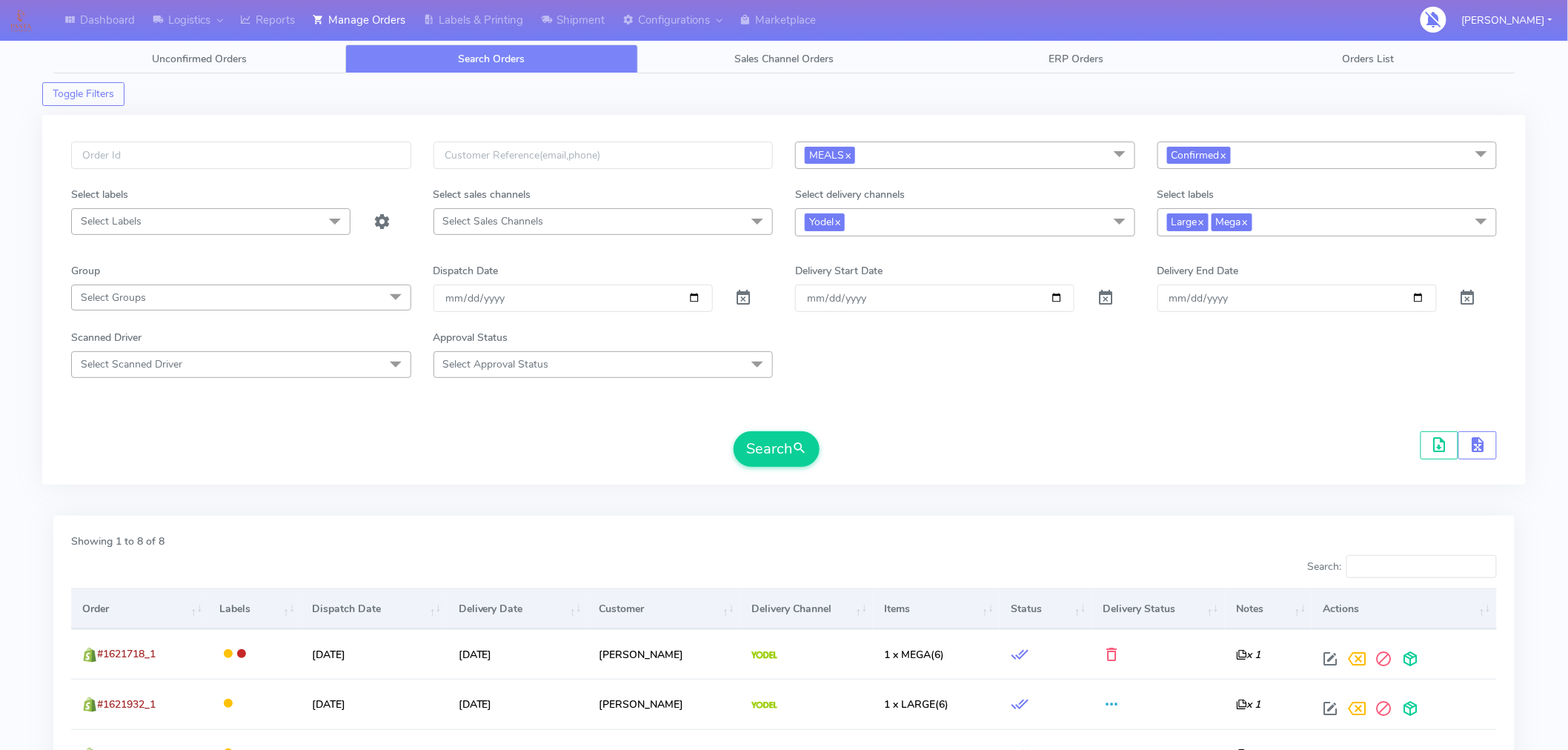
scroll to position [406, 0]
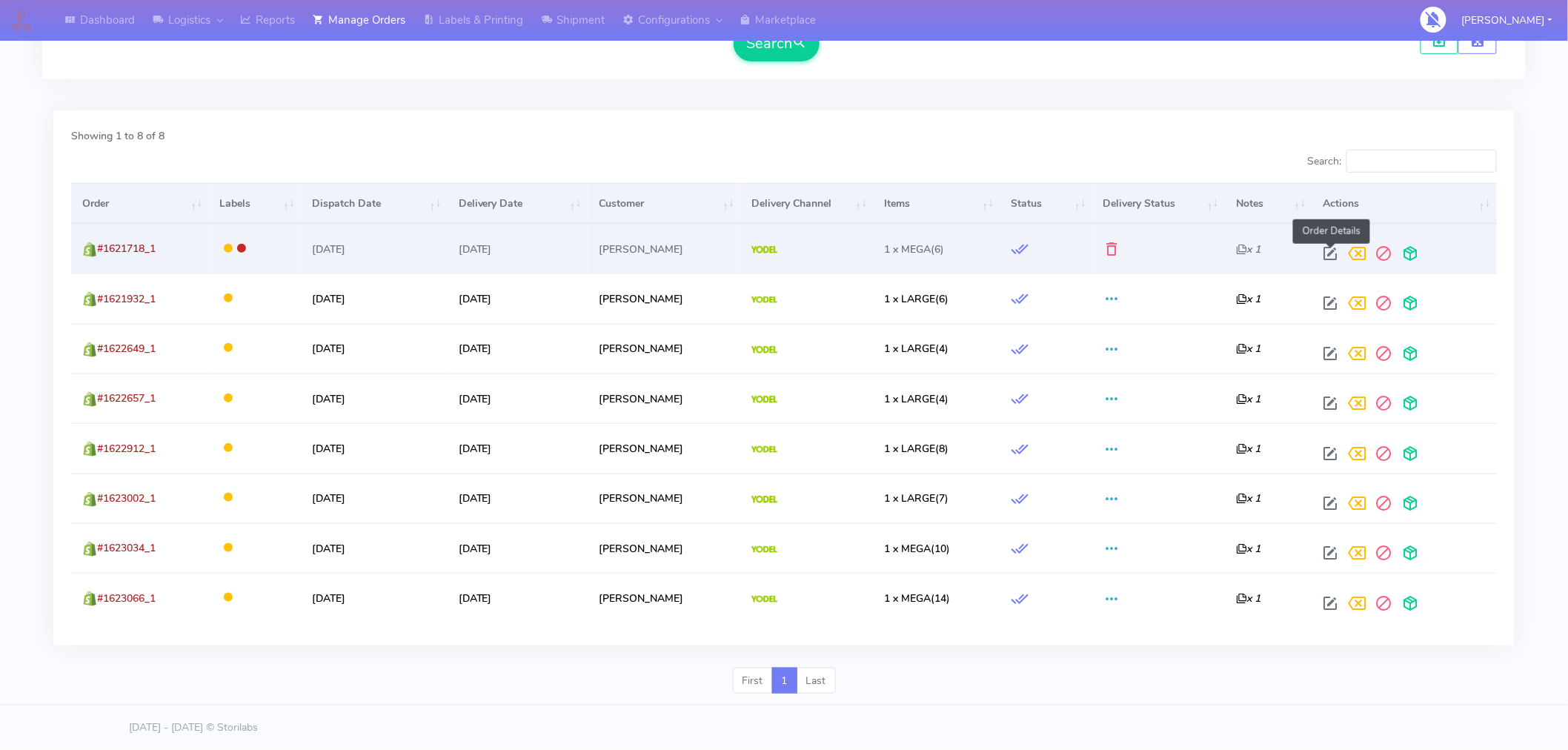
click at [1328, 250] on span at bounding box center [1330, 257] width 27 height 14
select select "5"
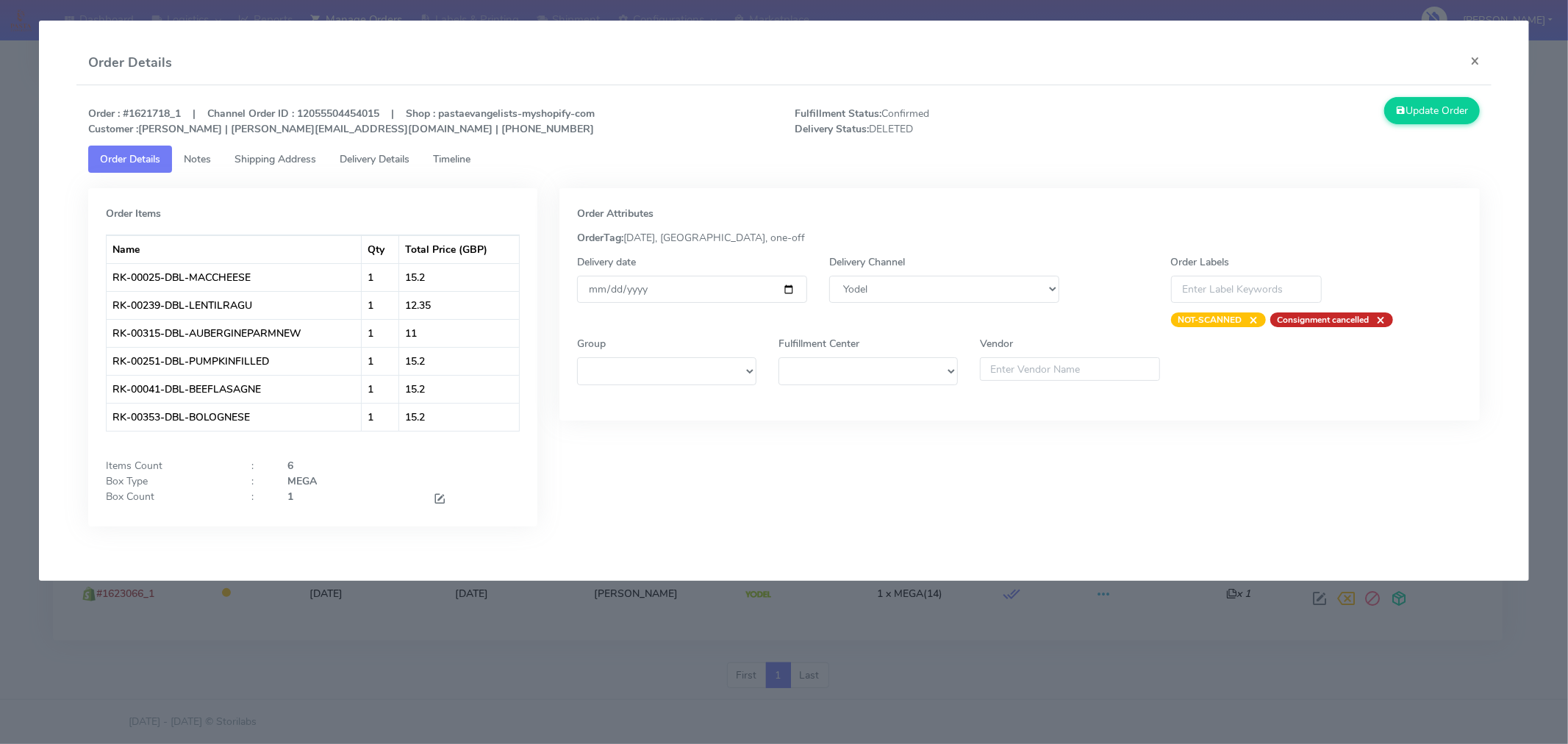
click at [461, 165] on span "Timeline" at bounding box center [452, 159] width 38 height 14
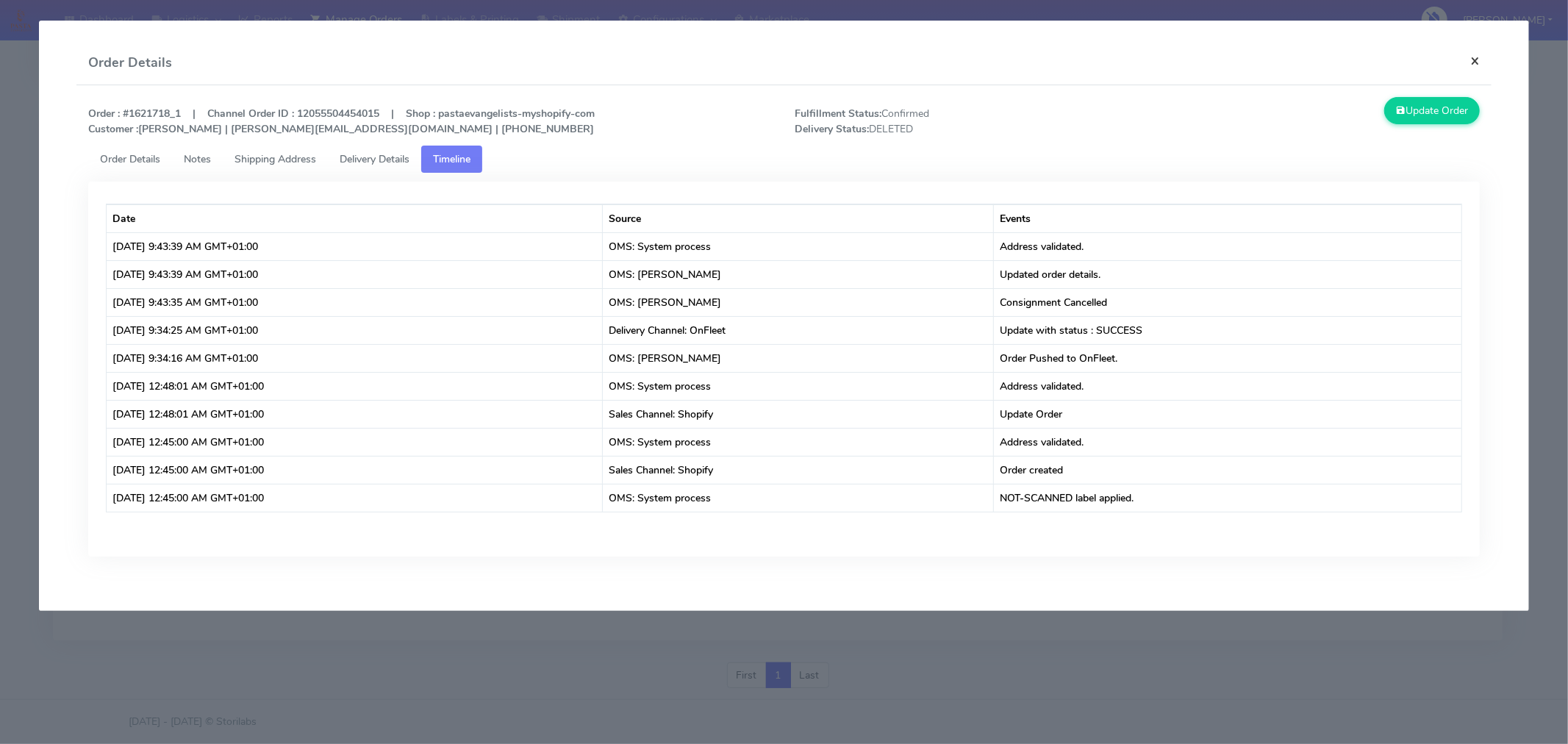
click at [1472, 60] on button "×" at bounding box center [1475, 61] width 33 height 39
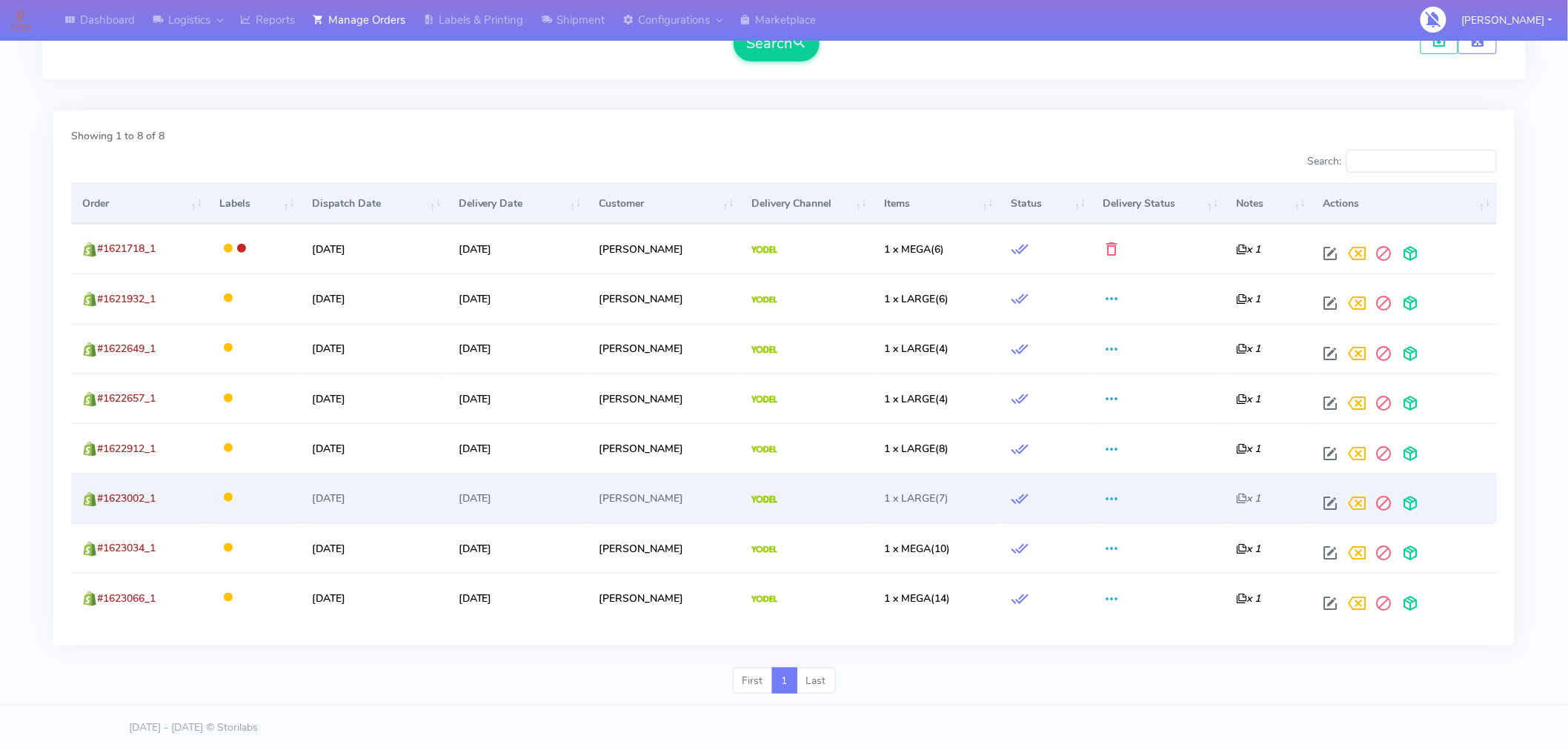
scroll to position [0, 0]
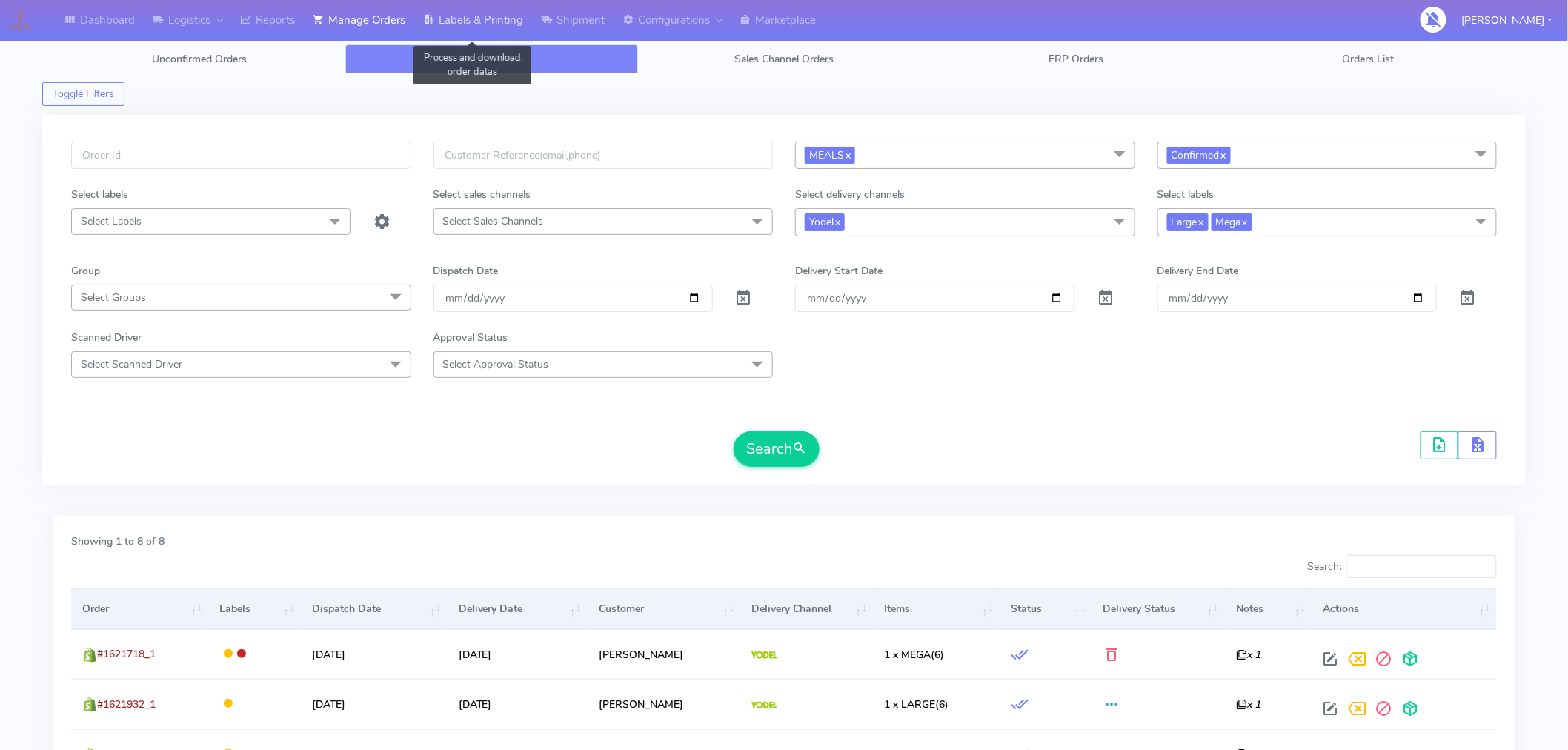
click at [499, 25] on link "Labels & Printing" at bounding box center [473, 20] width 118 height 41
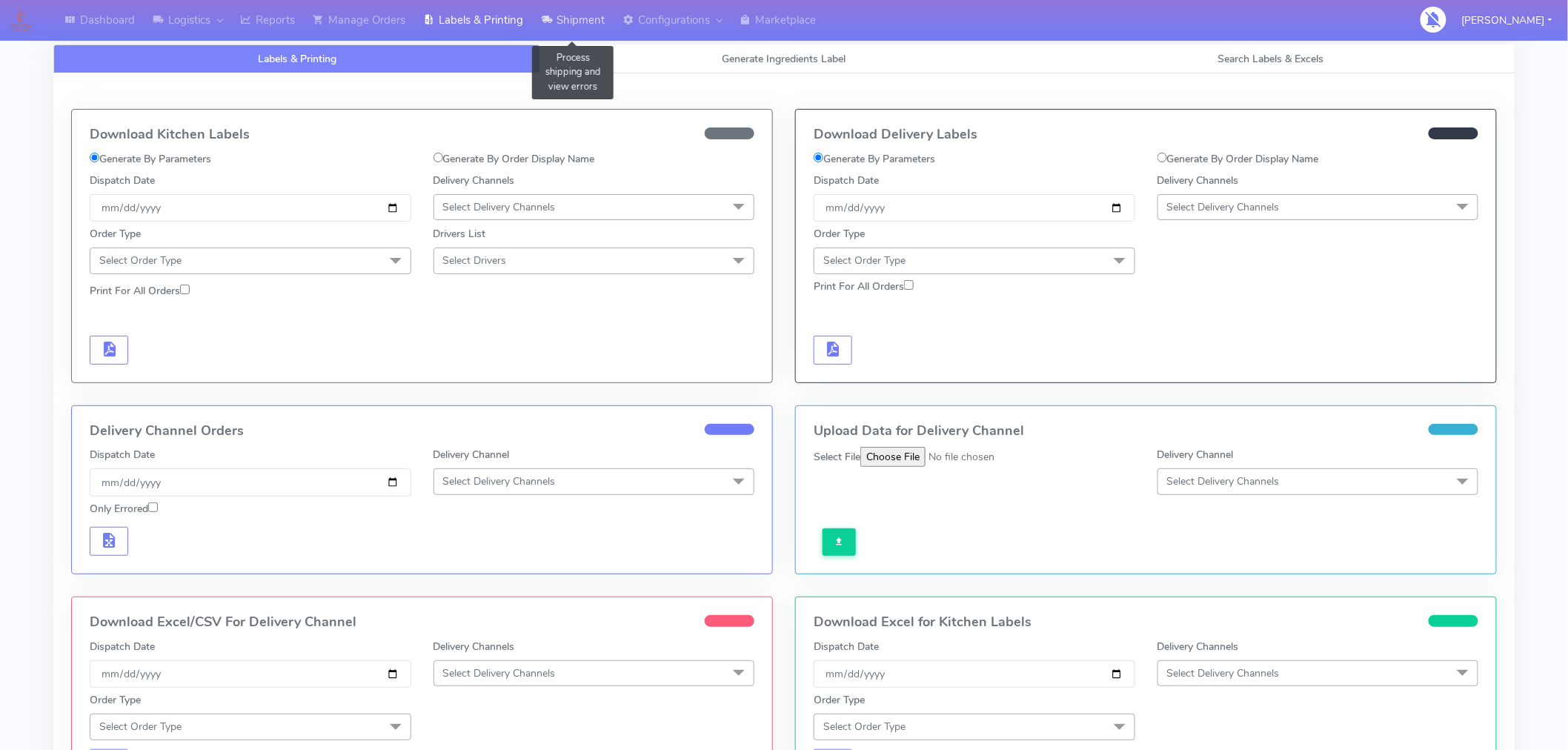
click at [595, 16] on link "Shipment" at bounding box center [572, 20] width 81 height 41
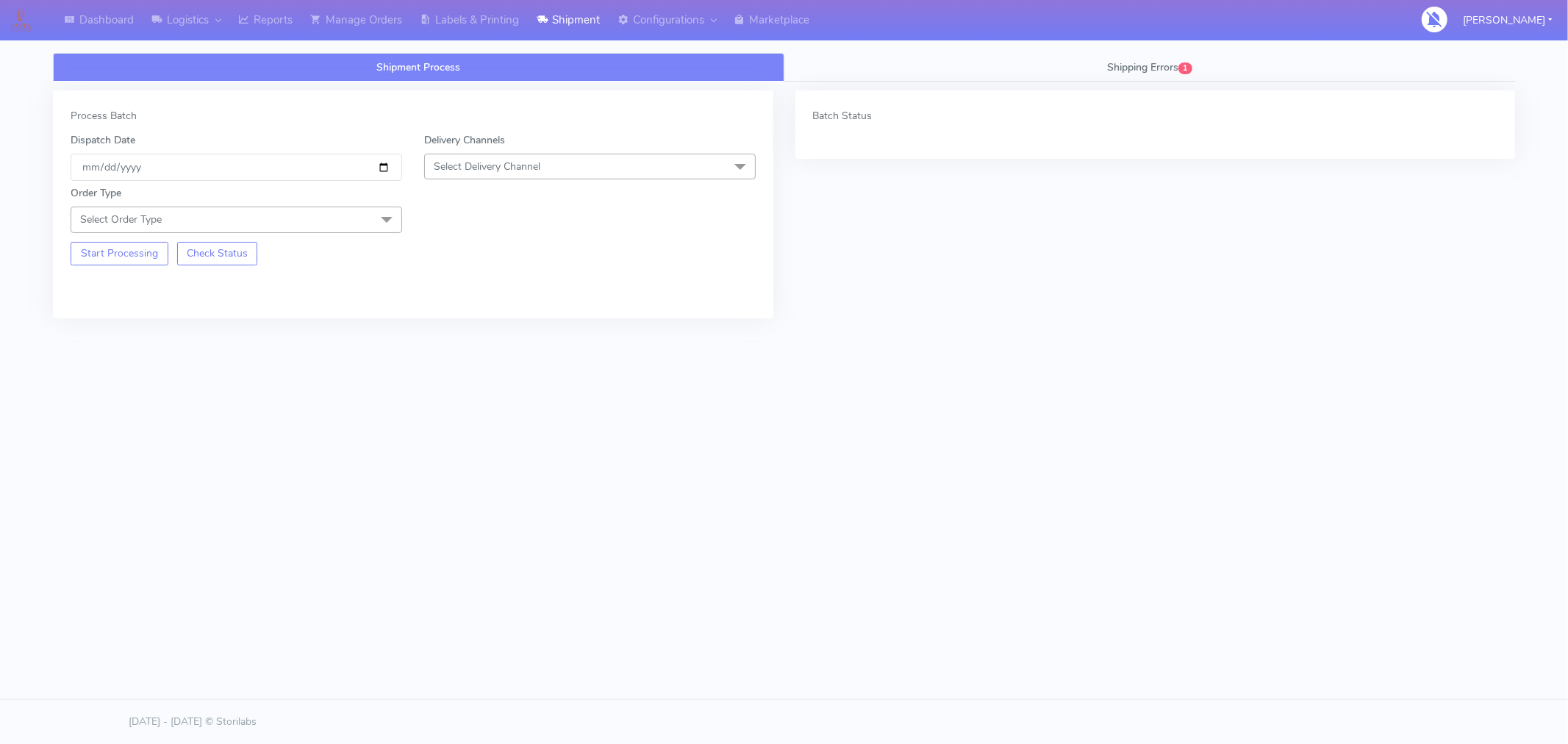
click at [664, 181] on div "Order Type Select Order Type Meal Kit Gift QCOM ATAVI" at bounding box center [413, 206] width 707 height 51
click at [596, 175] on span "Select Delivery Channel" at bounding box center [589, 166] width 331 height 26
click at [460, 333] on div "Yodel" at bounding box center [589, 332] width 315 height 16
click at [354, 224] on span "Select Order Type" at bounding box center [236, 219] width 331 height 26
click at [189, 282] on div "Meal" at bounding box center [236, 288] width 315 height 16
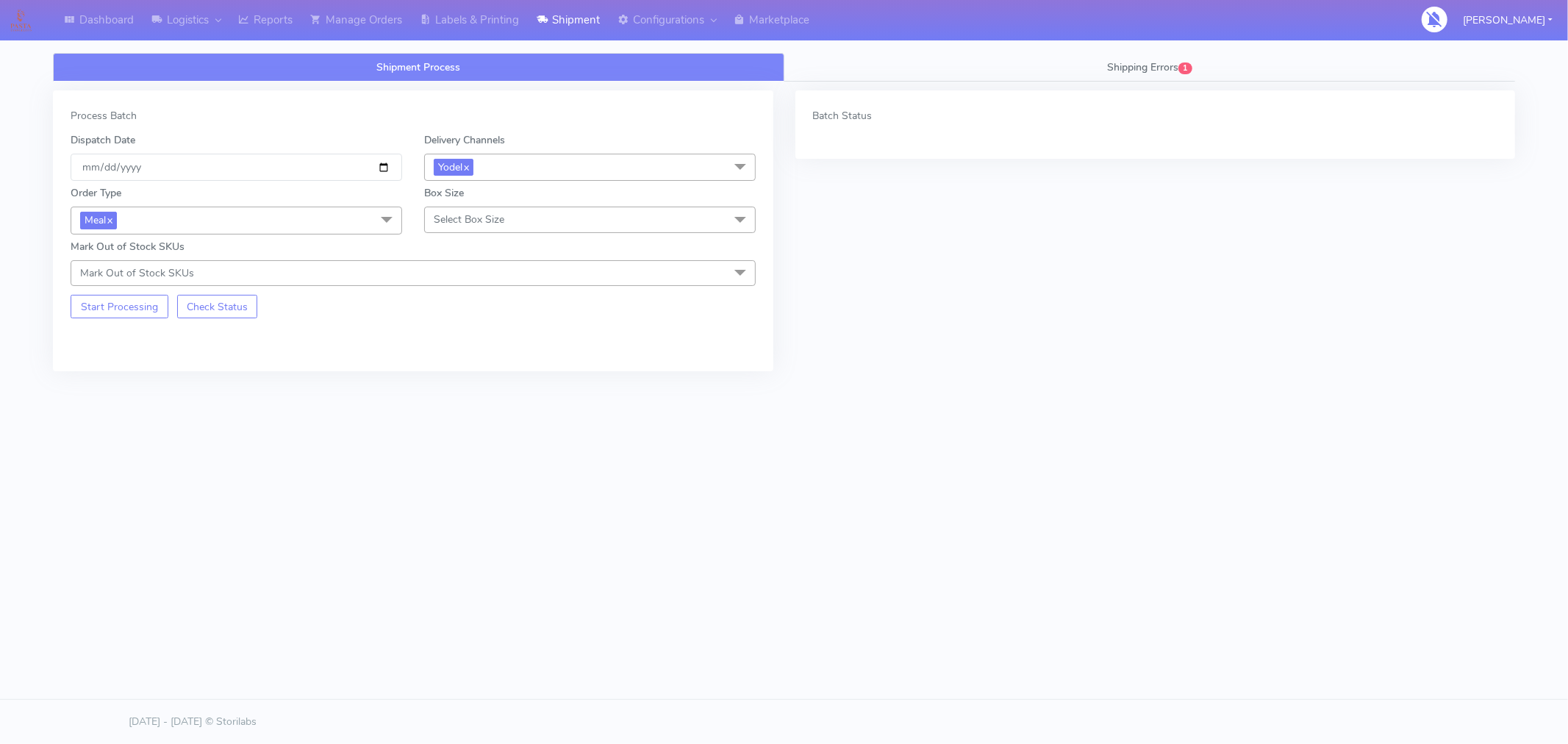
click at [501, 218] on span "Select Box Size" at bounding box center [469, 219] width 71 height 14
click at [466, 392] on div "Mega" at bounding box center [589, 386] width 315 height 16
click at [134, 319] on button "Start Processing" at bounding box center [120, 306] width 98 height 23
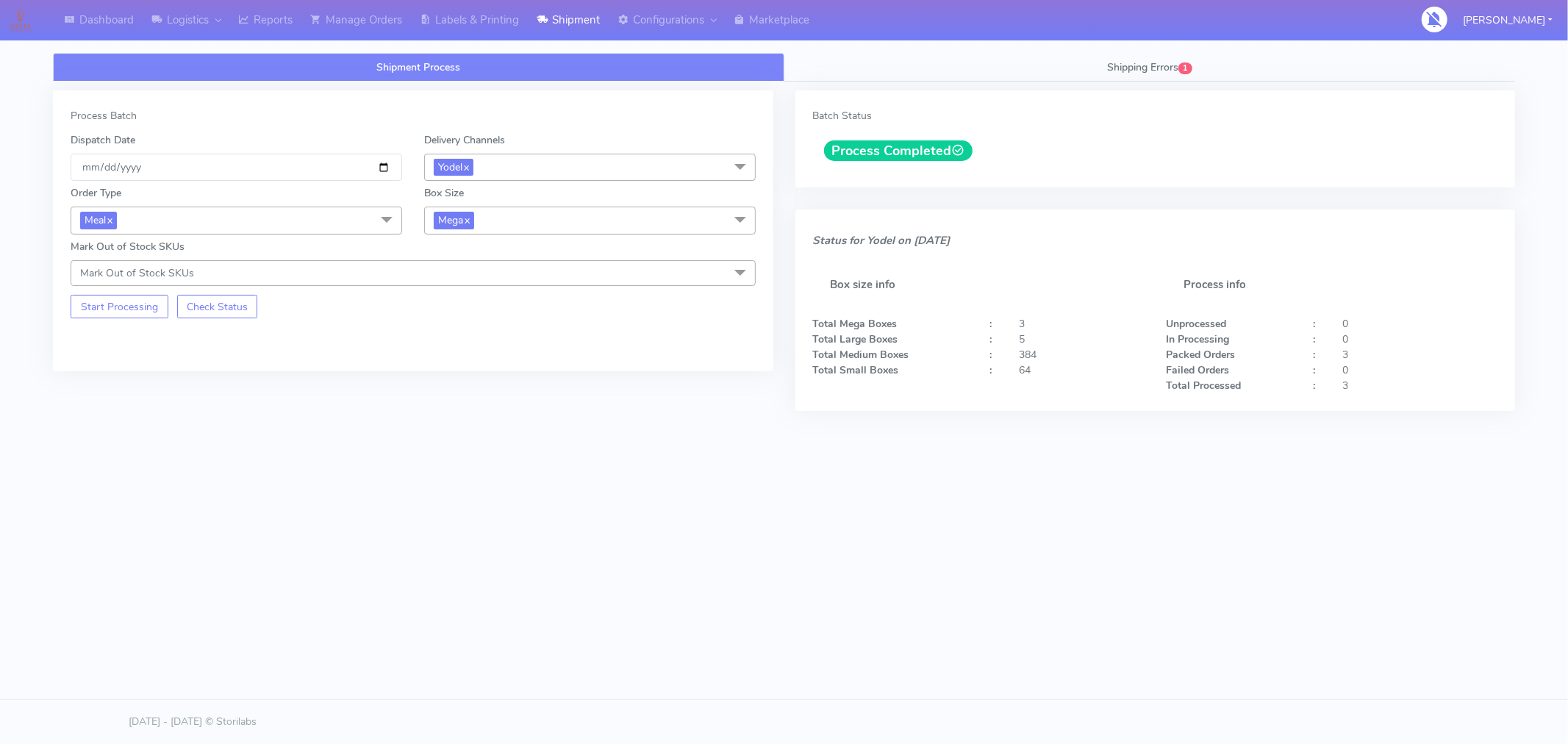
click at [540, 215] on span "Mega x" at bounding box center [589, 220] width 331 height 27
click at [467, 364] on div "Large" at bounding box center [589, 363] width 315 height 16
click at [119, 313] on button "Start Processing" at bounding box center [120, 306] width 98 height 23
click at [500, 218] on span "Large x" at bounding box center [589, 220] width 331 height 27
click at [465, 334] on div "Medium" at bounding box center [589, 338] width 315 height 16
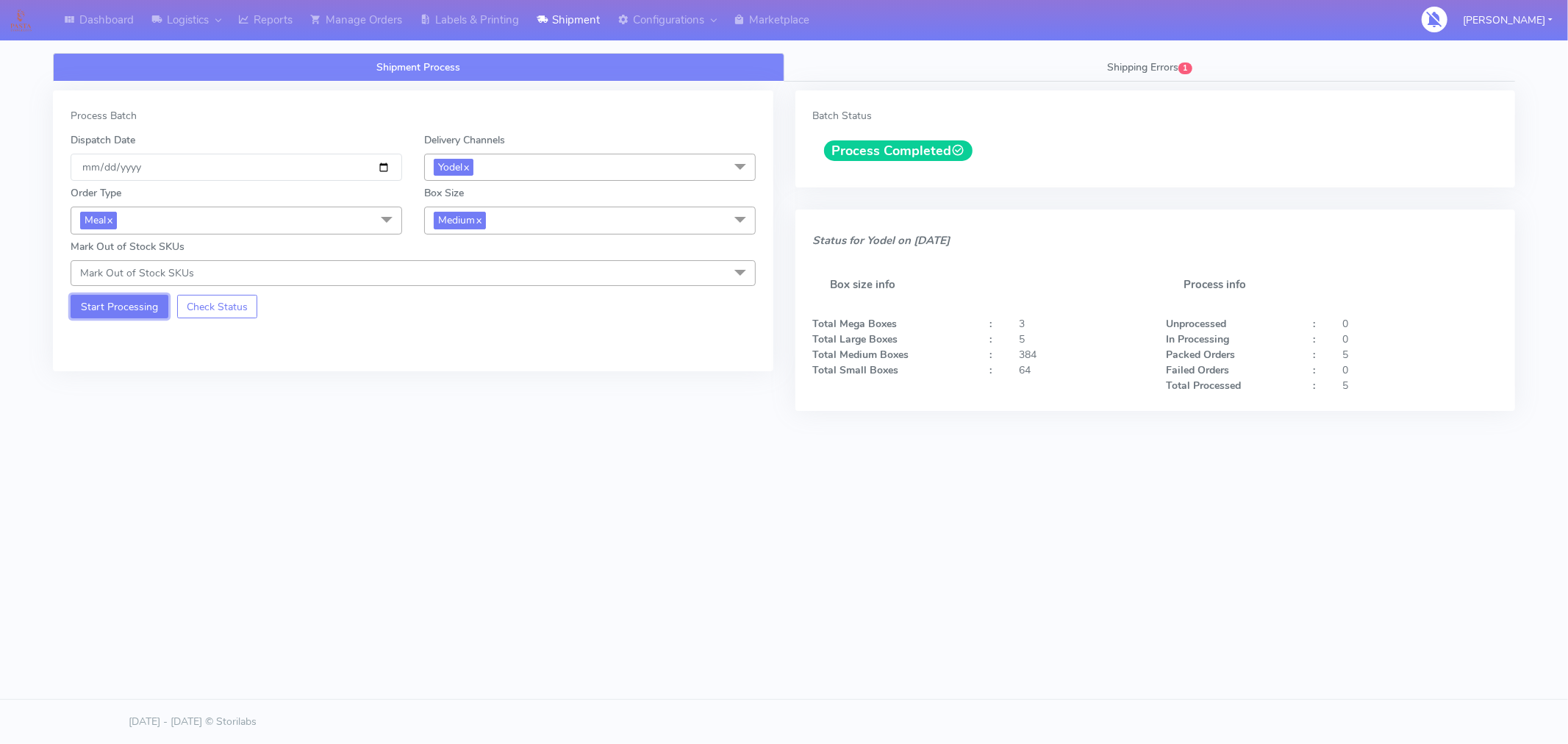
click at [129, 309] on button "Start Processing" at bounding box center [120, 306] width 98 height 23
click at [276, 24] on link "Reports" at bounding box center [266, 20] width 72 height 41
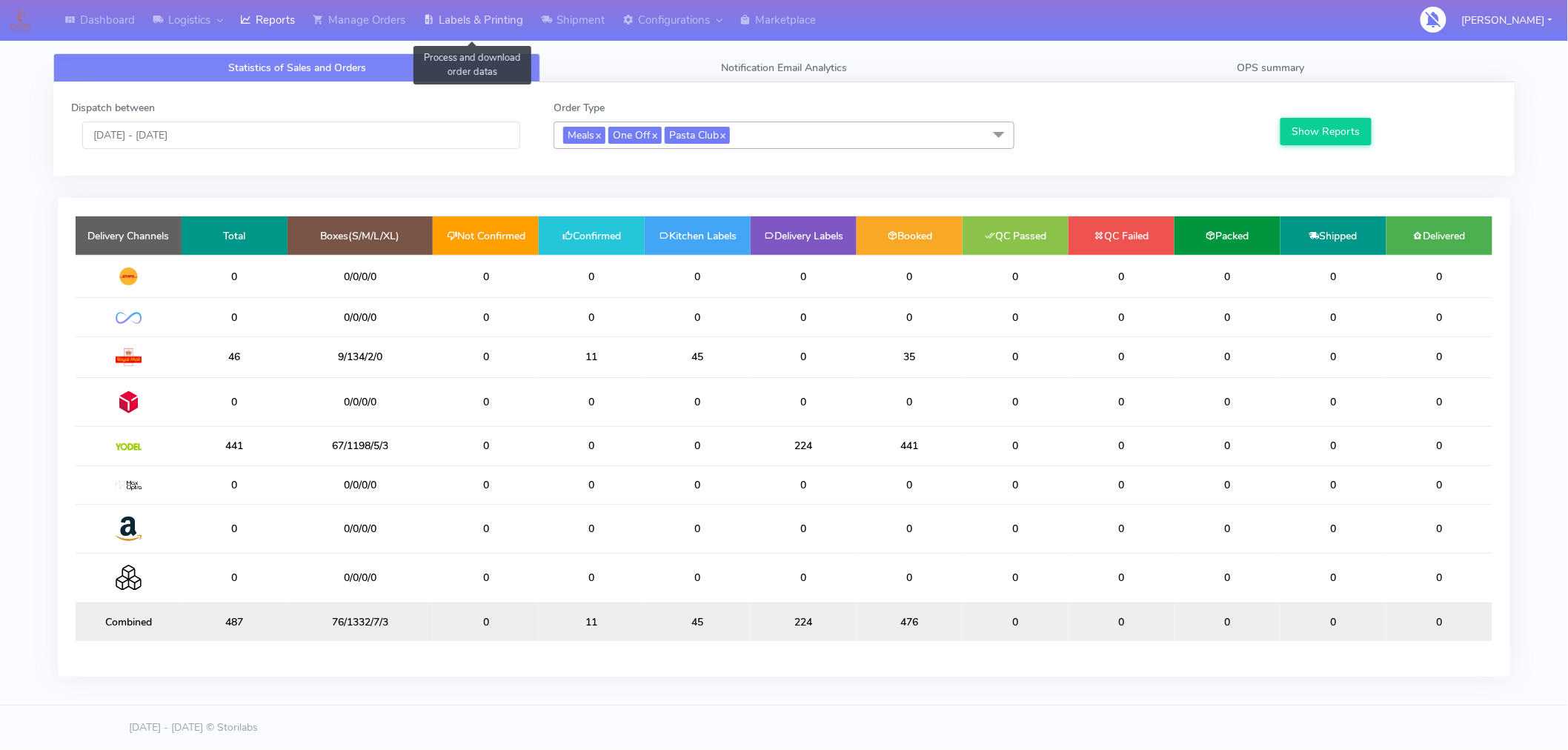
click at [468, 24] on link "Labels & Printing" at bounding box center [473, 20] width 118 height 41
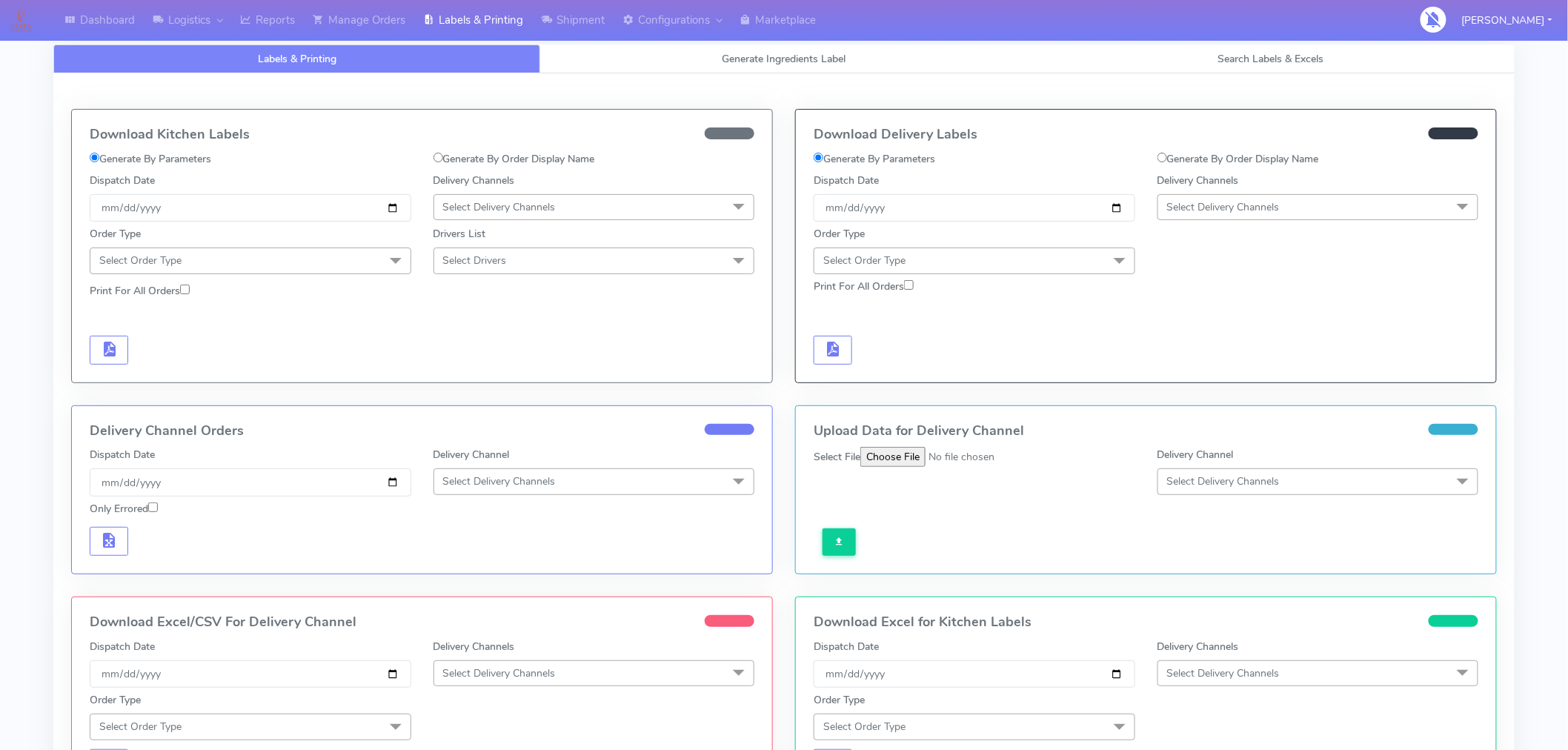
click at [1213, 156] on label "Generate By Order Display Name" at bounding box center [1238, 159] width 162 height 16
click at [1167, 156] on input "Generate By Order Display Name" at bounding box center [1162, 157] width 10 height 10
radio input "true"
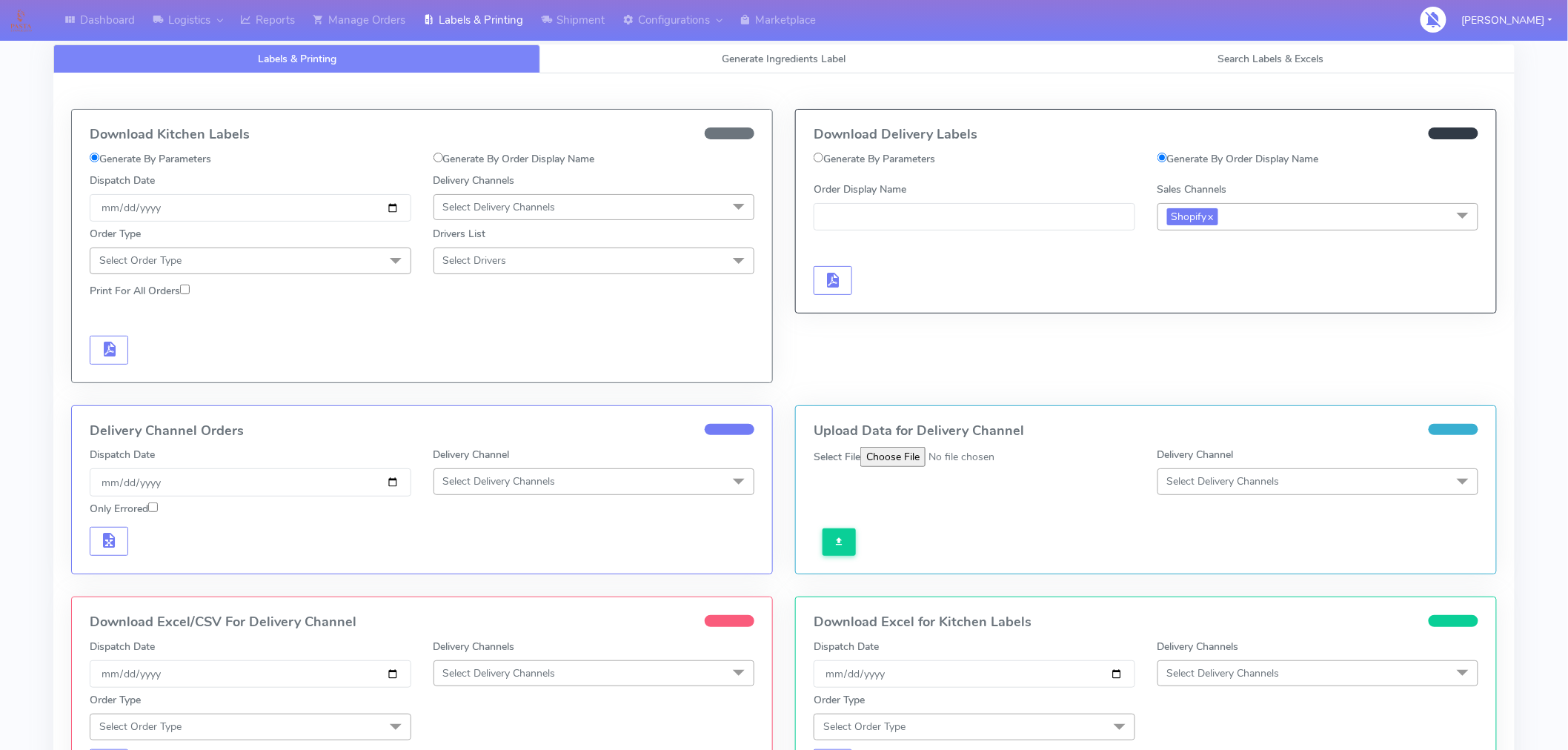
click at [915, 159] on label "Generate By Parameters" at bounding box center [874, 159] width 121 height 16
click at [823, 159] on input "Generate By Parameters" at bounding box center [818, 157] width 10 height 10
radio input "true"
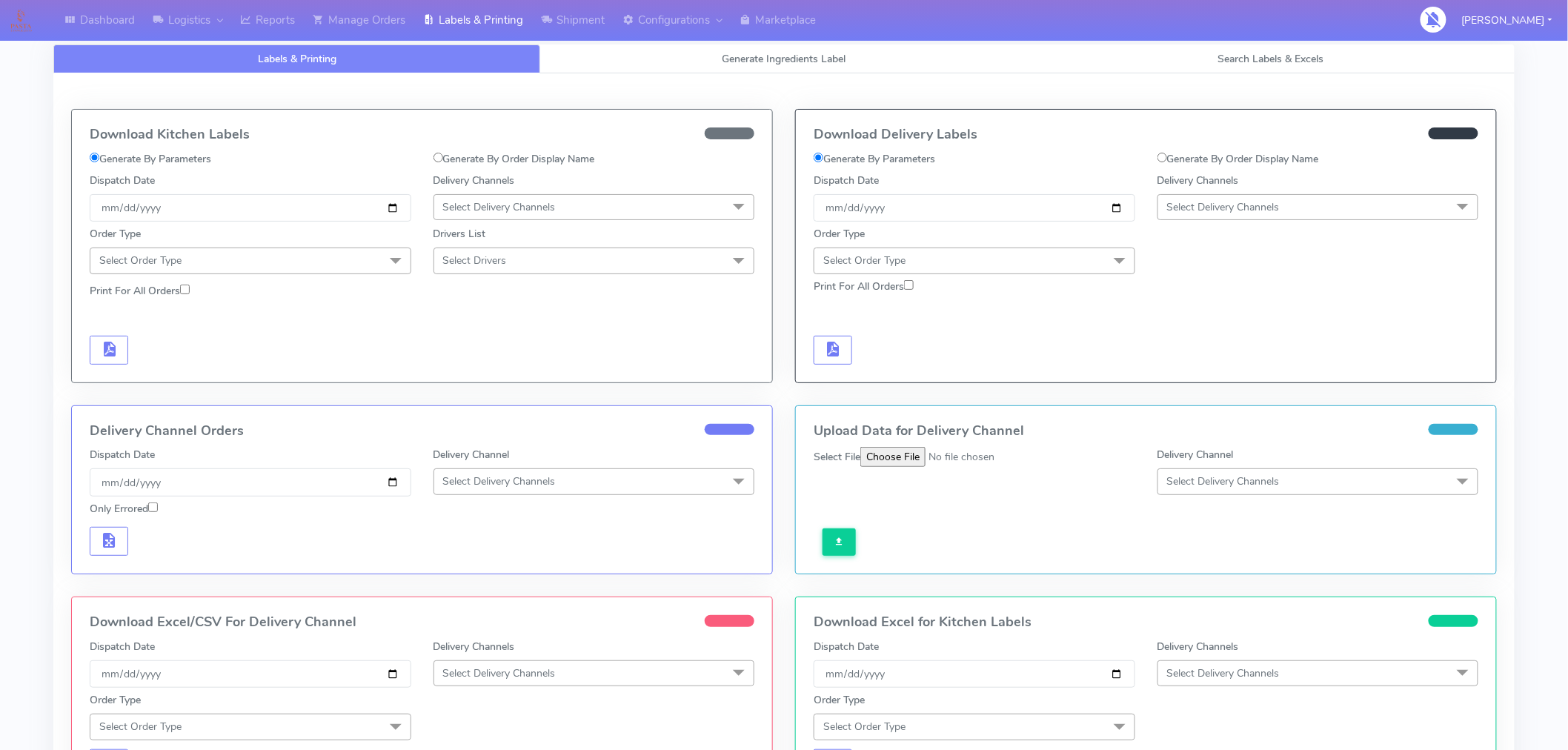
click at [1206, 205] on span "Select Delivery Channels" at bounding box center [1223, 207] width 112 height 14
click at [1204, 373] on div "Yodel" at bounding box center [1318, 373] width 305 height 16
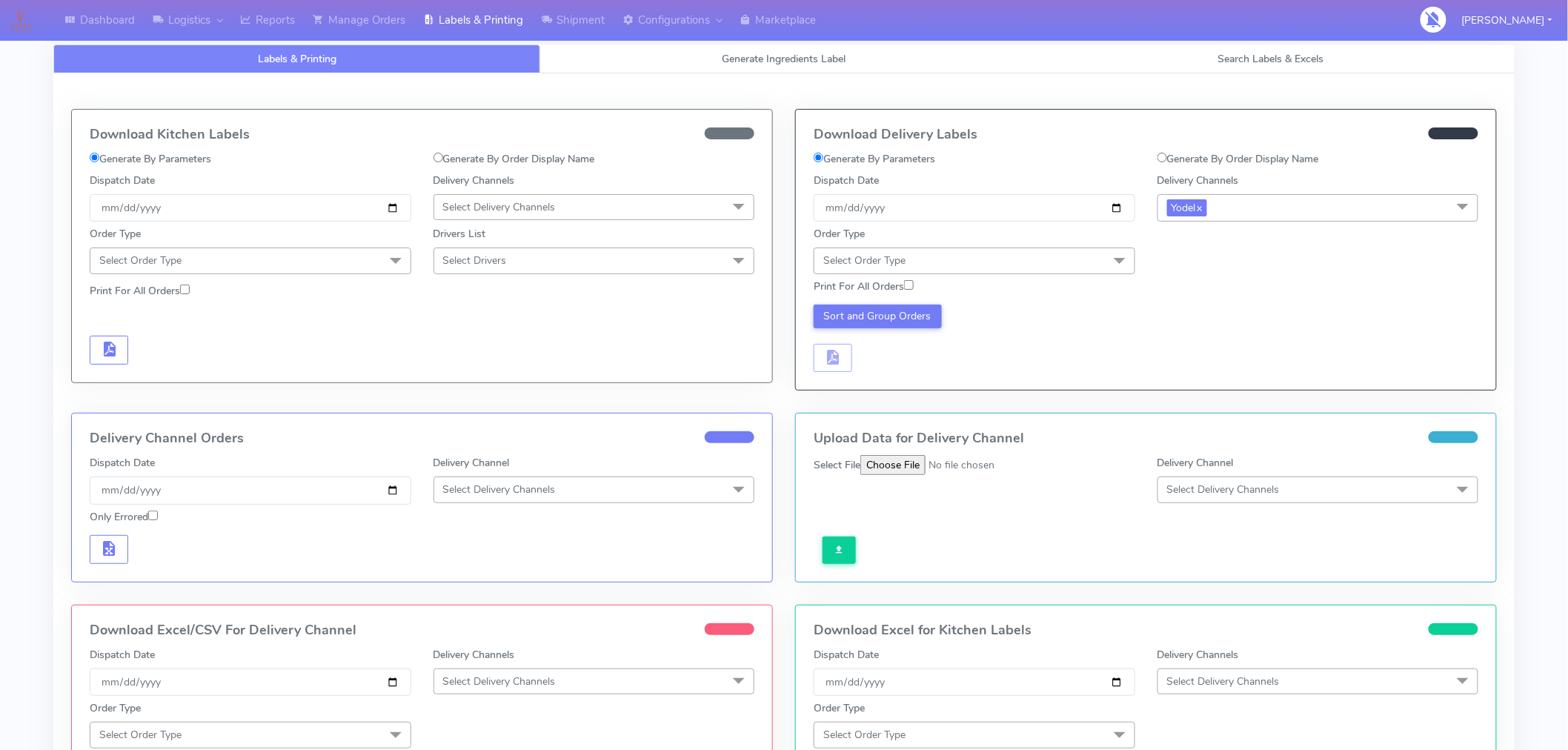
click at [1080, 268] on span "Select Order Type" at bounding box center [974, 260] width 322 height 26
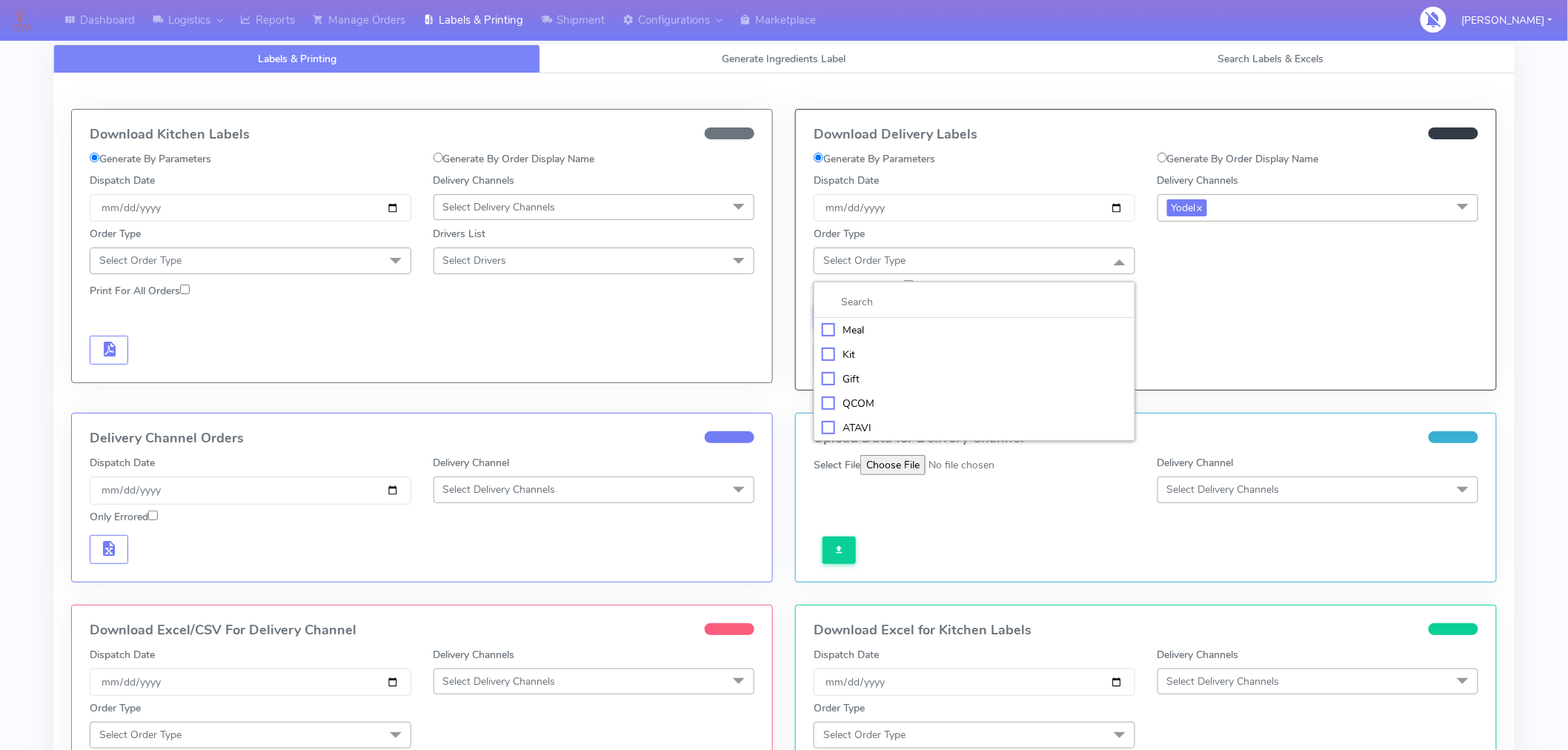
click at [852, 336] on div "Meal" at bounding box center [974, 330] width 305 height 16
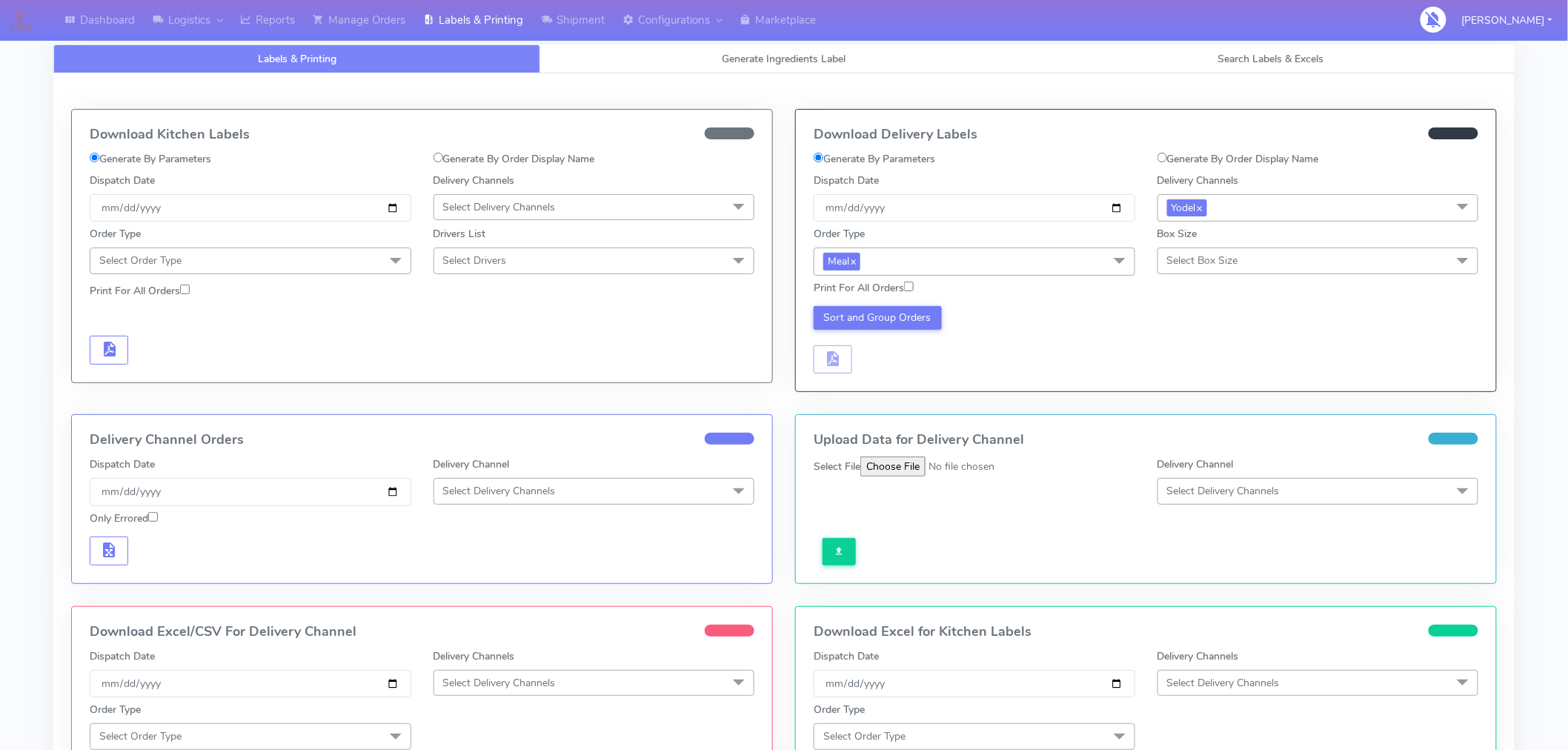
click at [1191, 258] on span "Select Box Size" at bounding box center [1203, 260] width 71 height 14
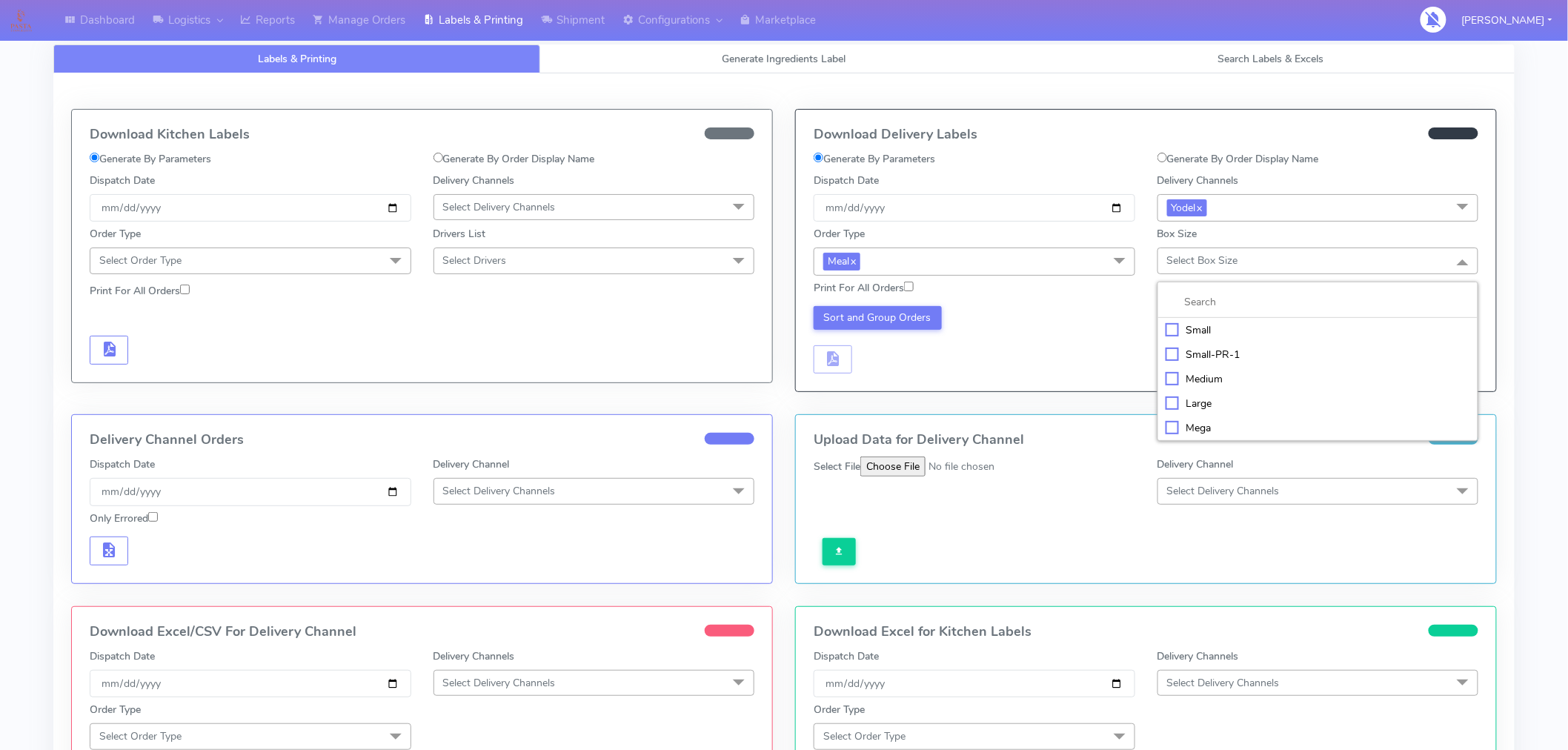
click at [1195, 334] on div "Small" at bounding box center [1318, 330] width 305 height 16
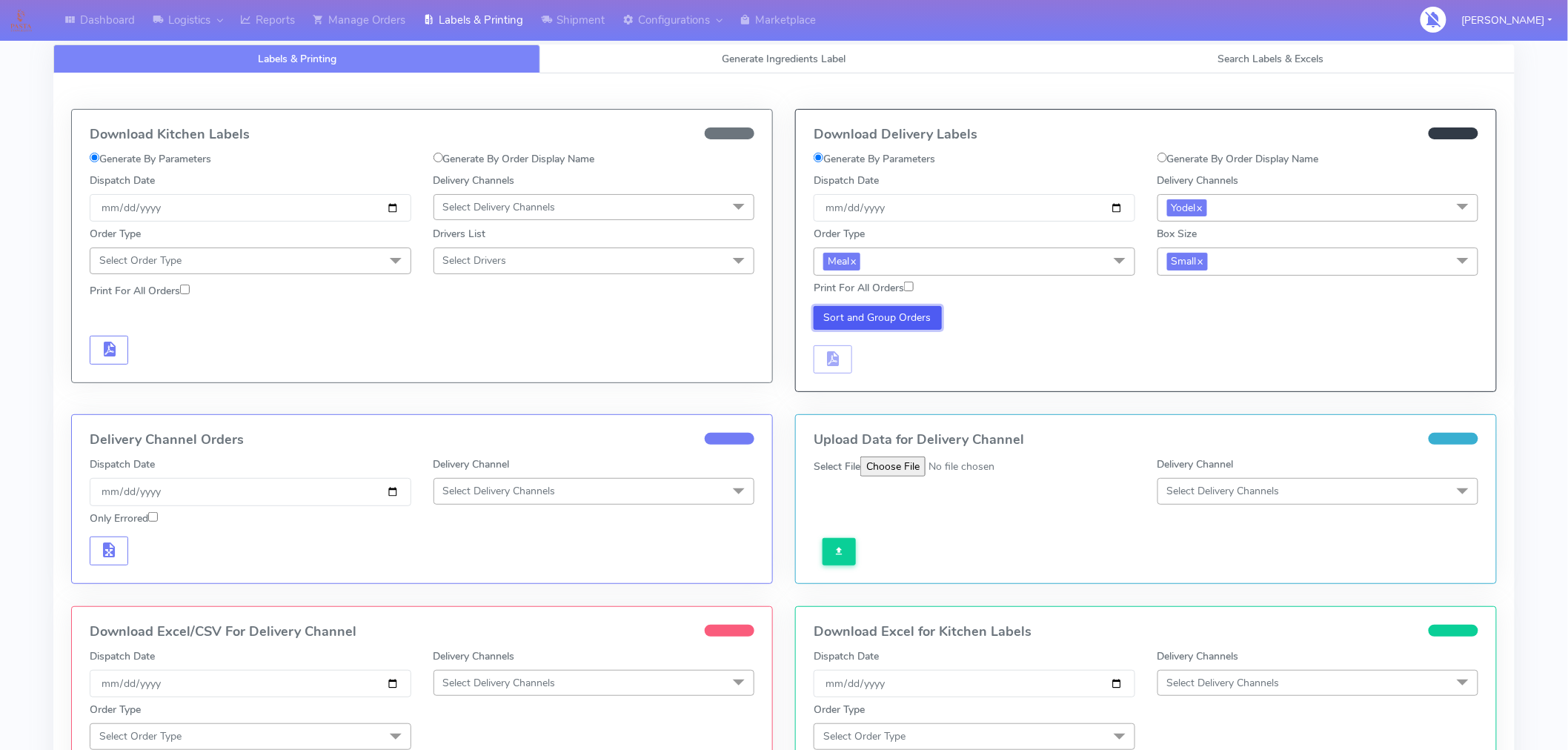
click at [917, 327] on button "Sort and Group Orders" at bounding box center [877, 317] width 128 height 24
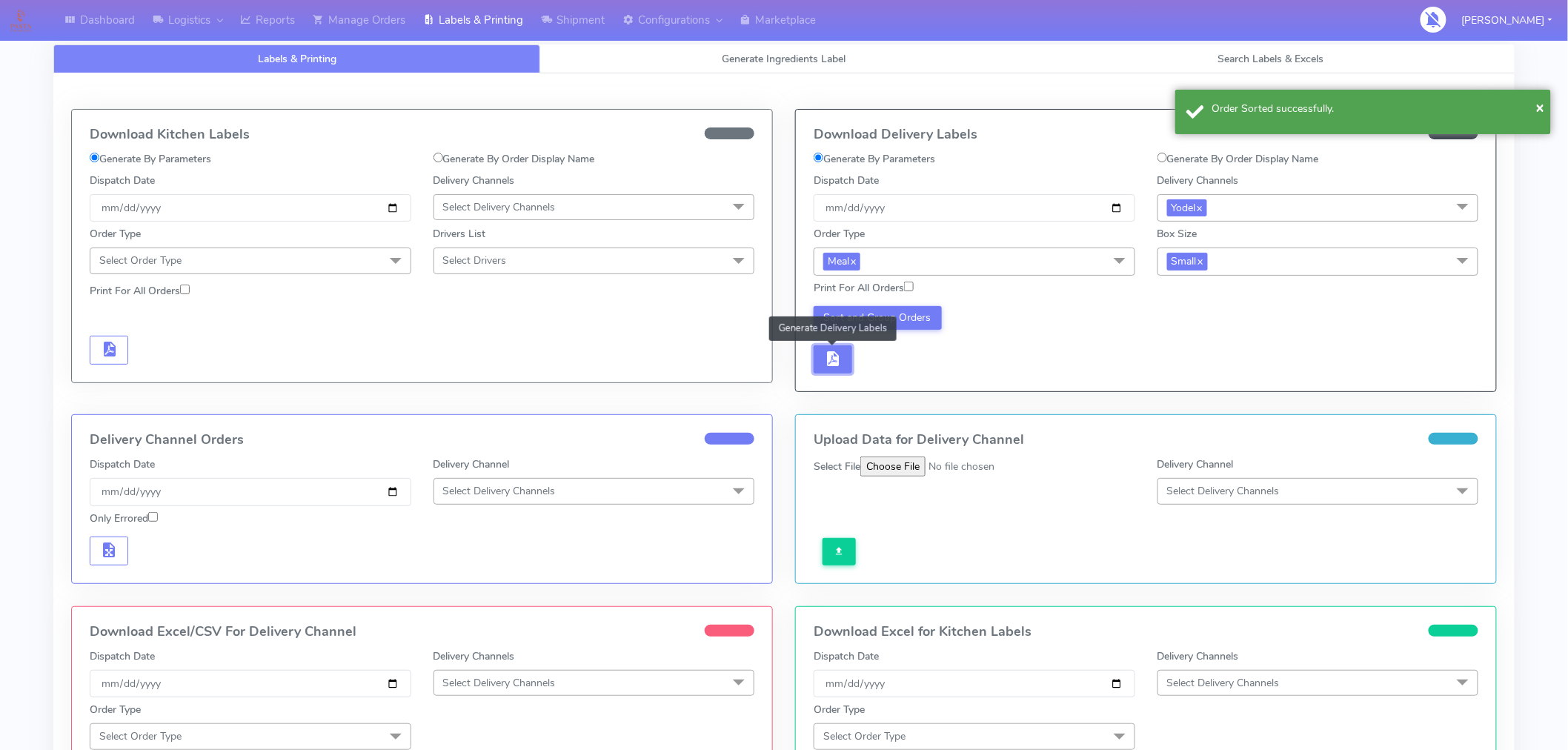
click at [835, 358] on span "button" at bounding box center [833, 362] width 17 height 14
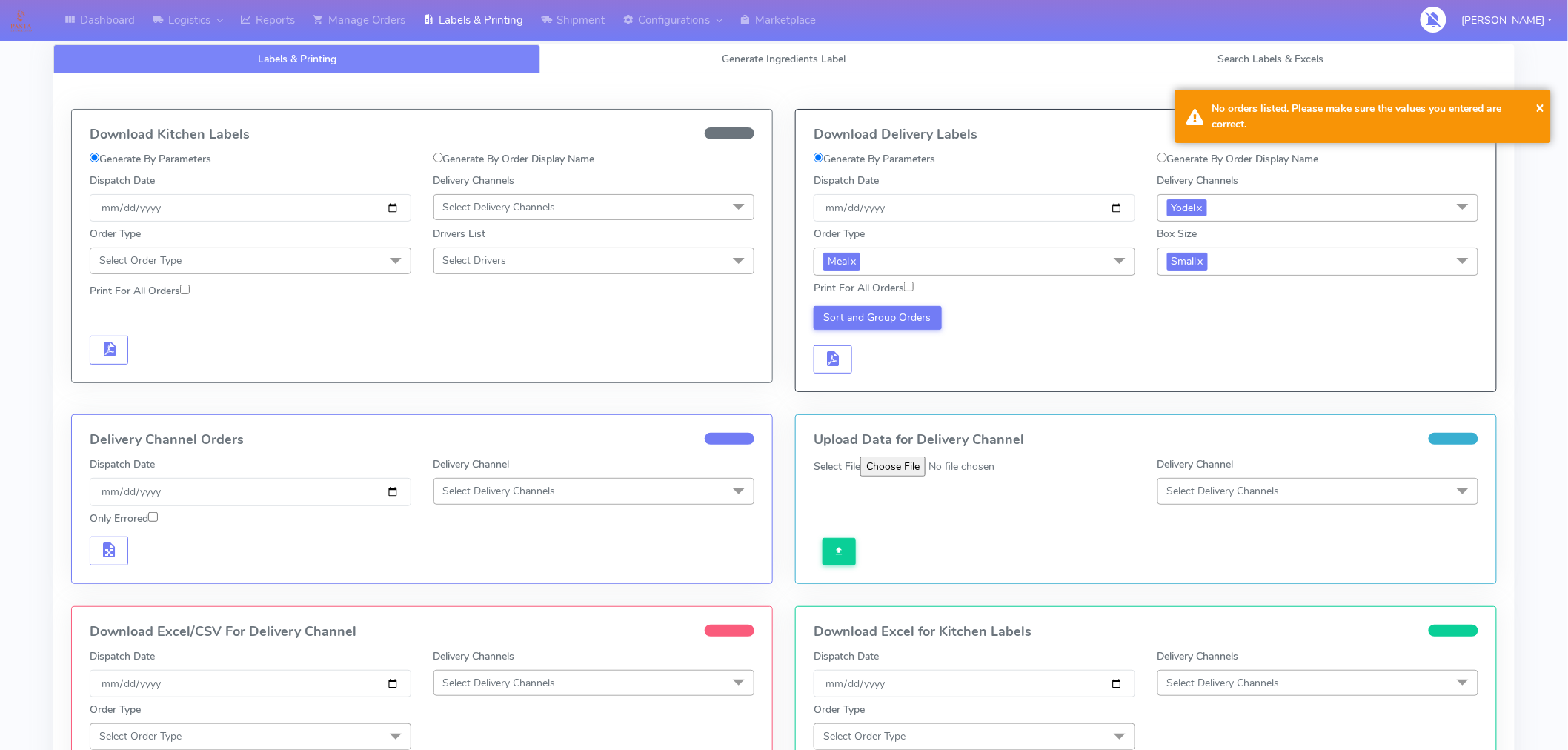
click at [1248, 261] on span "Small x" at bounding box center [1318, 261] width 322 height 27
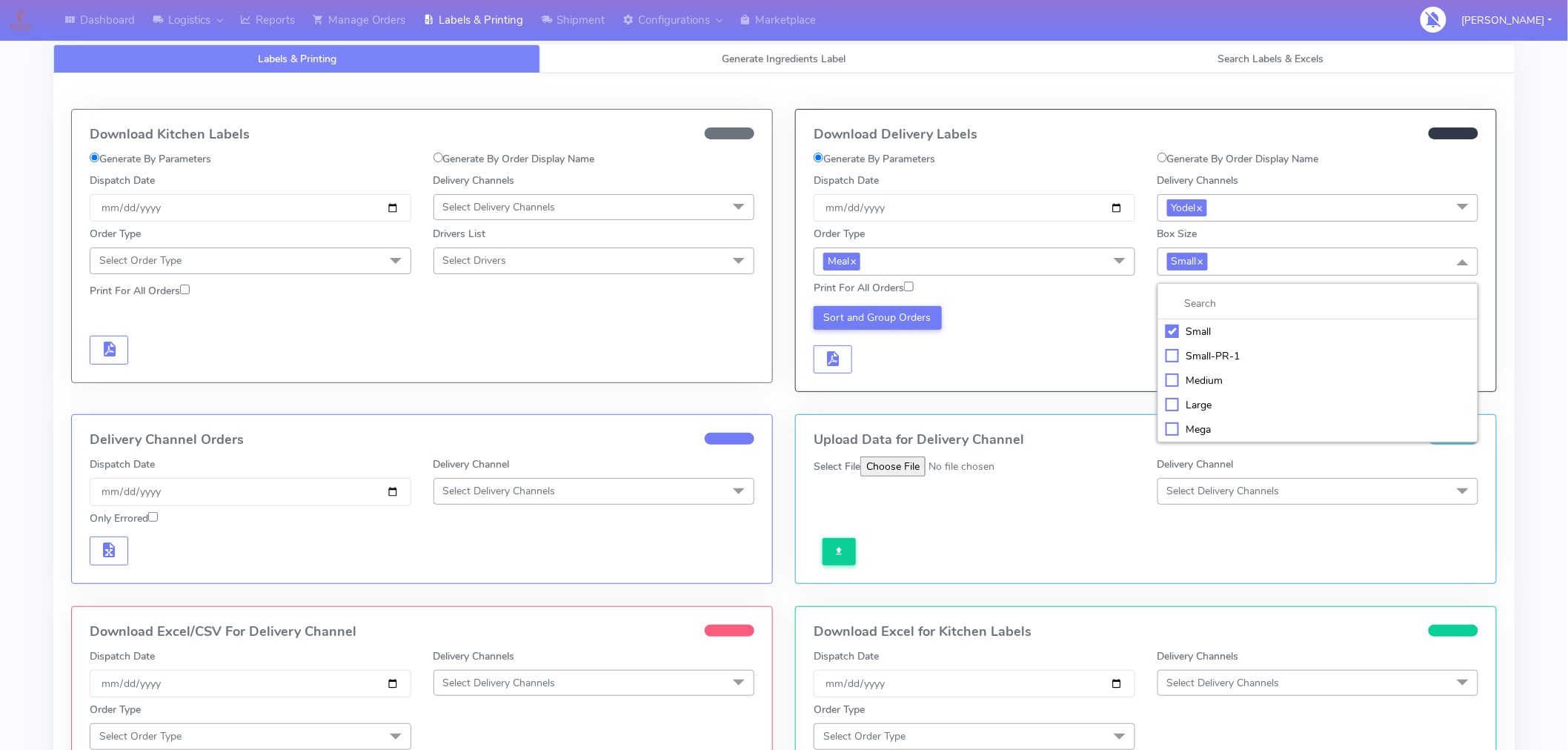
click at [1201, 376] on div "Medium" at bounding box center [1318, 380] width 305 height 16
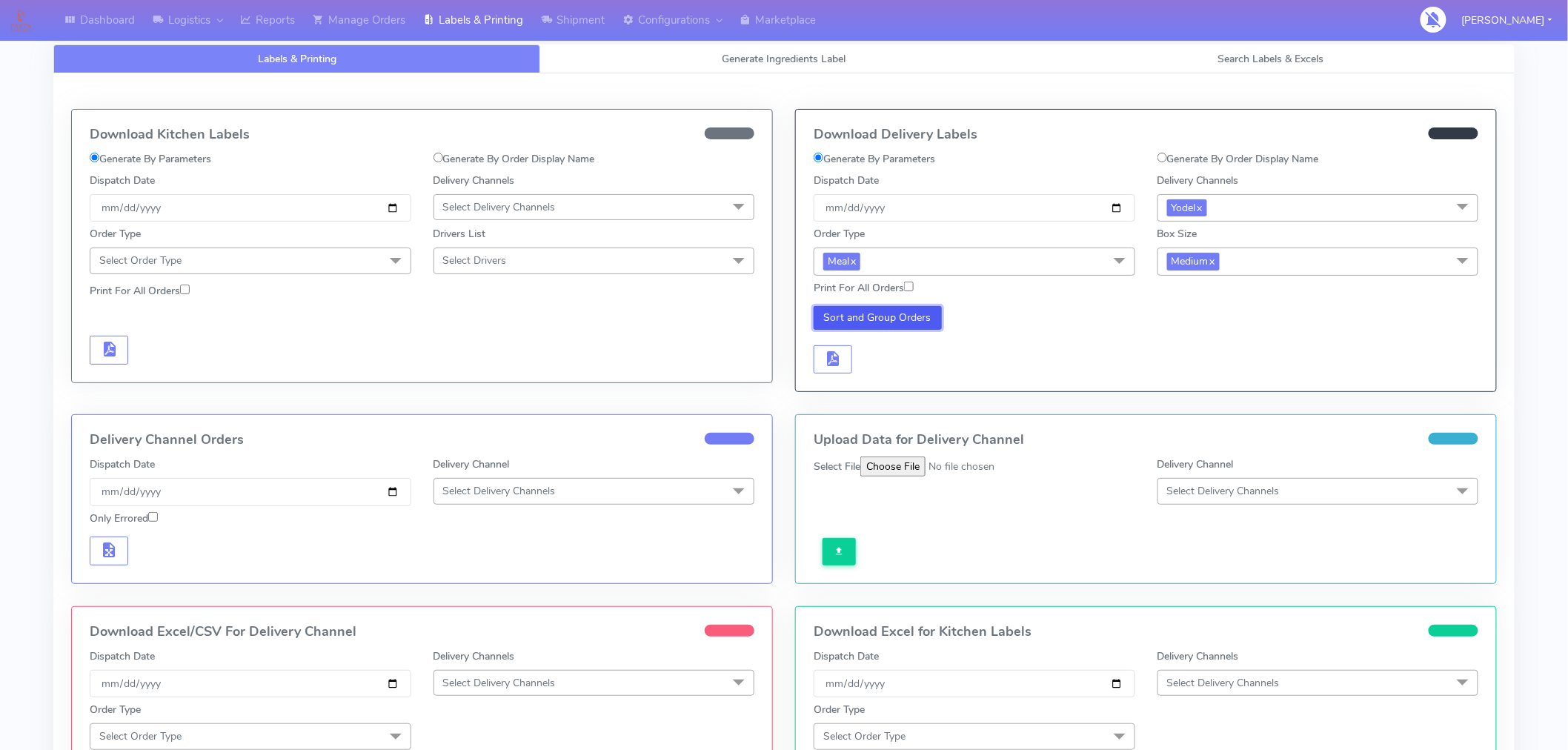
click at [897, 320] on button "Sort and Group Orders" at bounding box center [877, 317] width 128 height 24
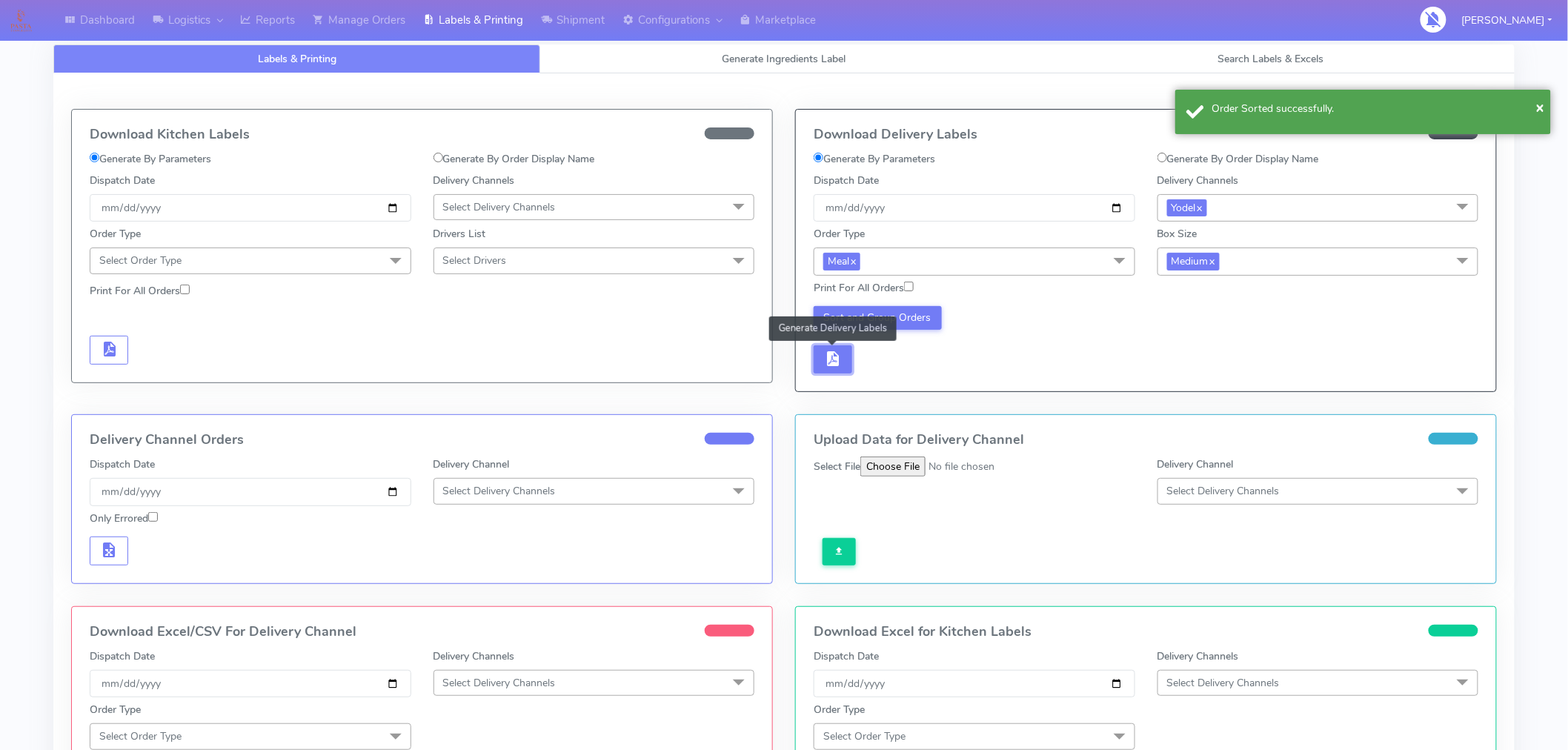
click at [833, 356] on span "button" at bounding box center [833, 362] width 17 height 14
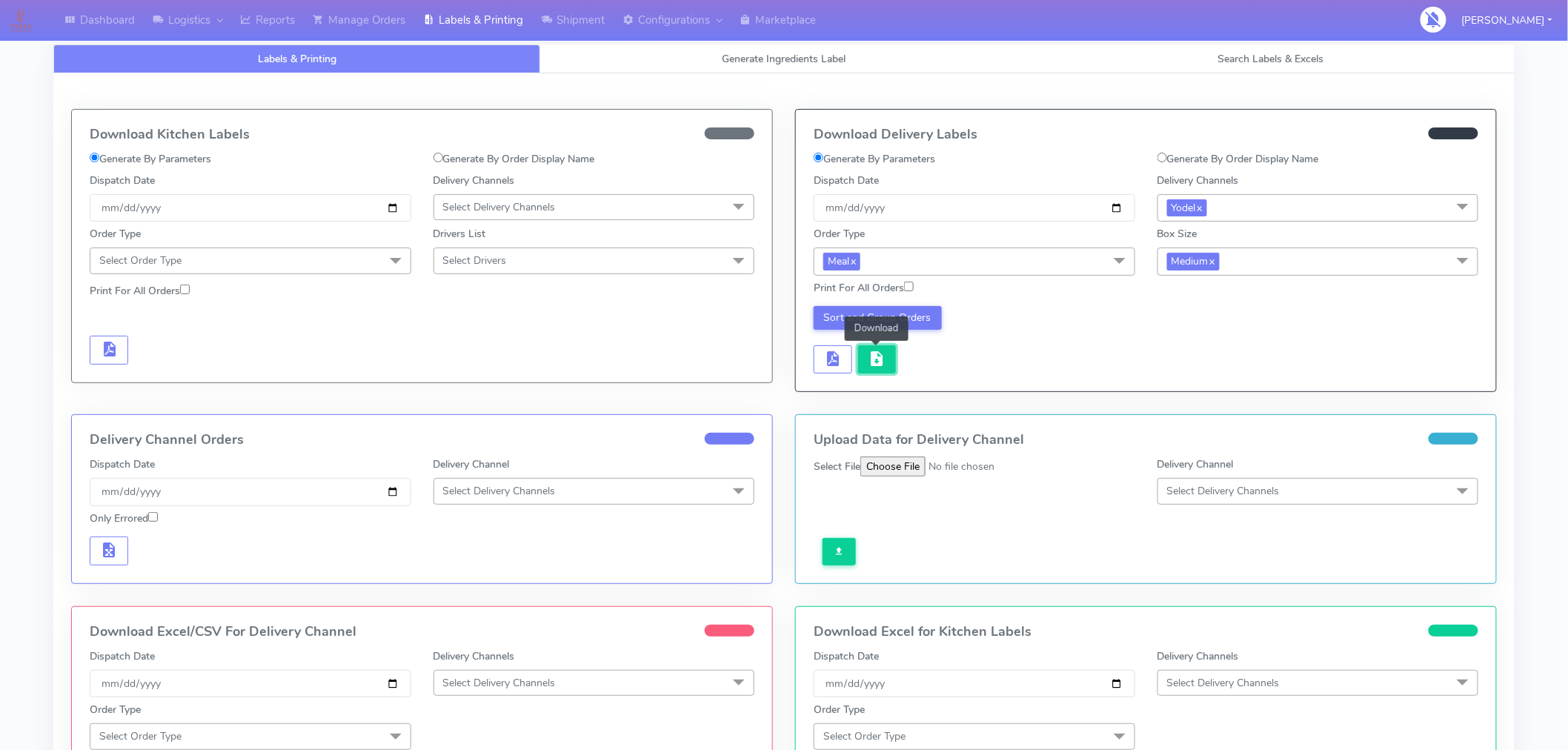
click at [880, 363] on span "button" at bounding box center [876, 362] width 17 height 14
click at [1260, 265] on span "Medium x" at bounding box center [1318, 261] width 322 height 27
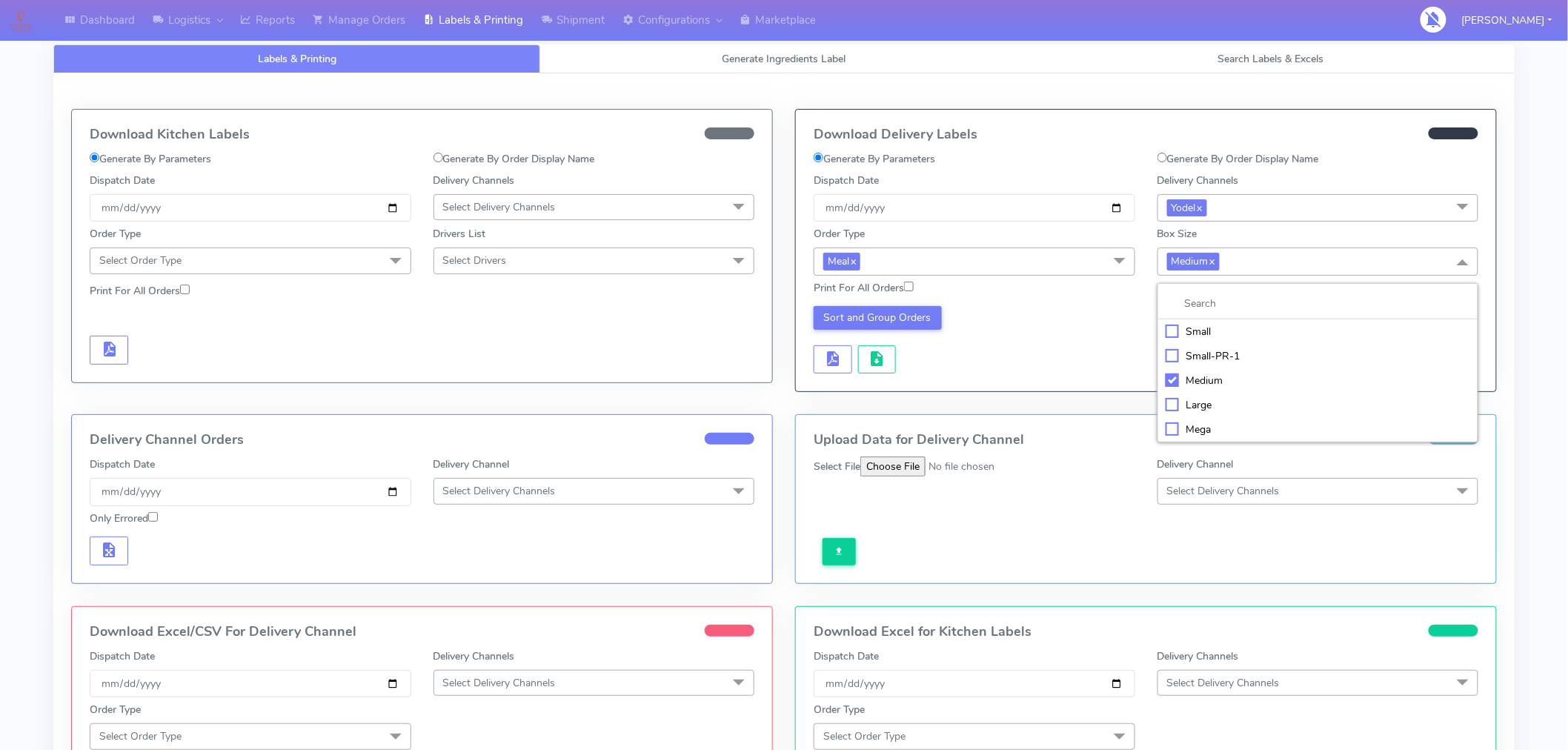
click at [1191, 413] on div "Large" at bounding box center [1318, 405] width 305 height 16
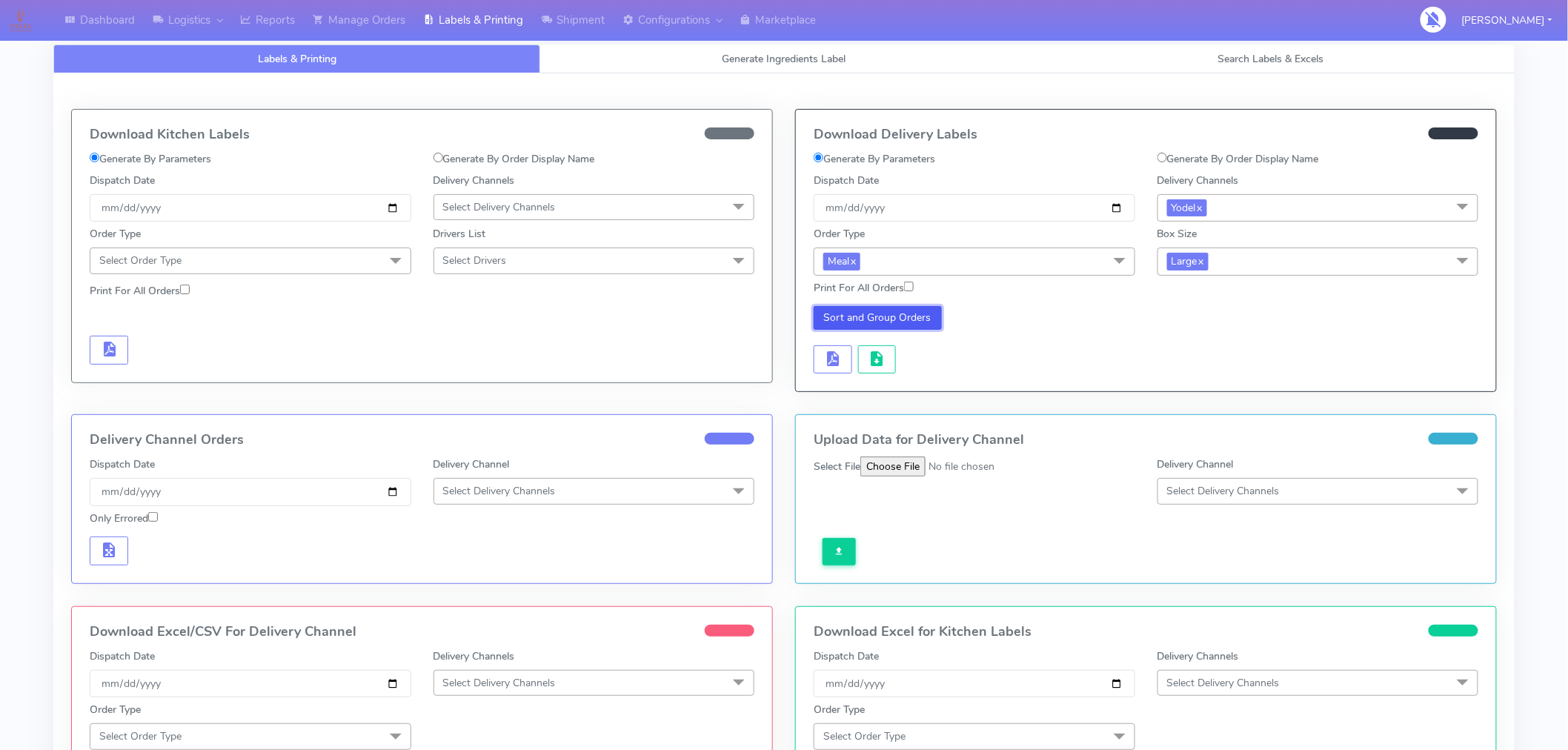
click at [899, 321] on button "Sort and Group Orders" at bounding box center [877, 317] width 128 height 24
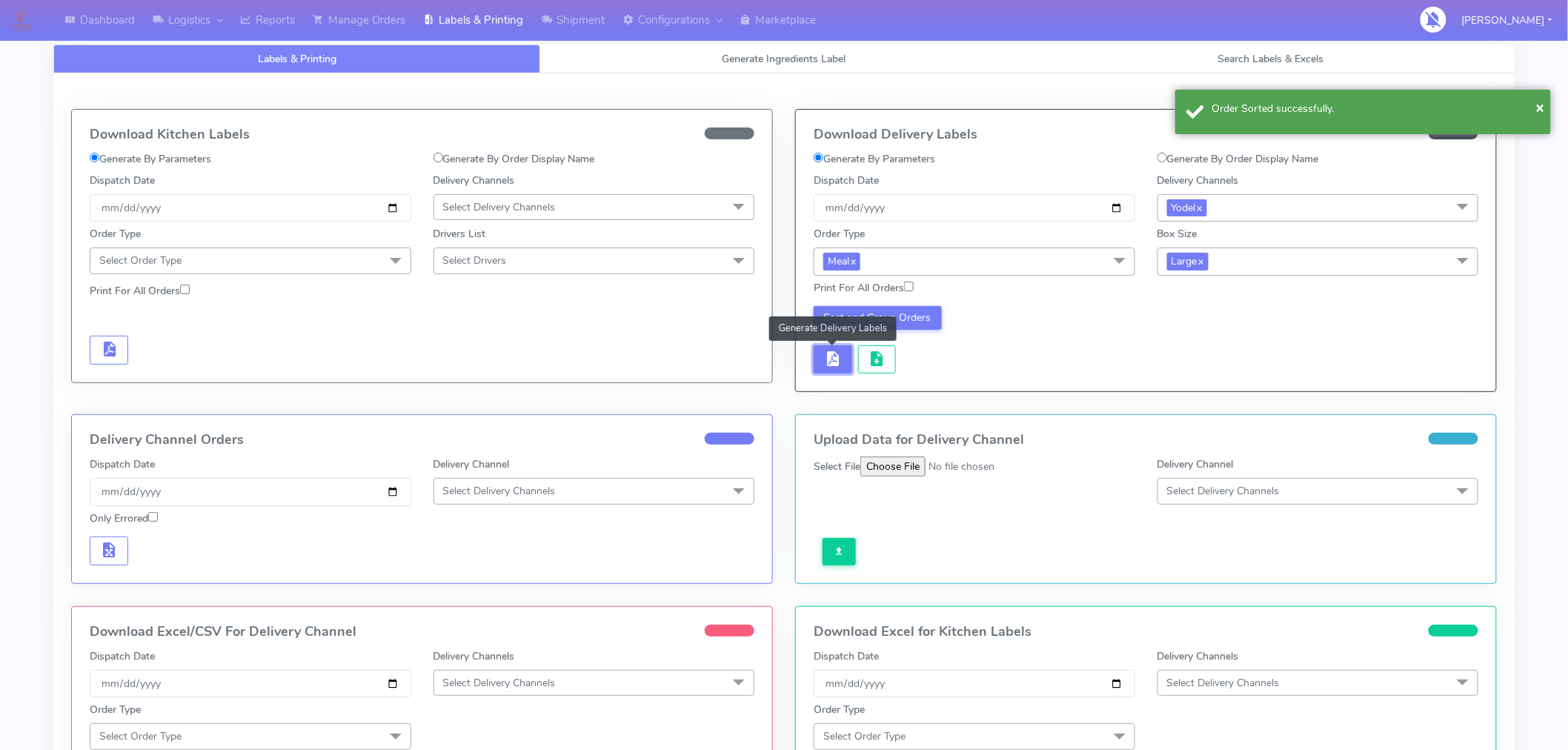
click at [831, 365] on span "button" at bounding box center [833, 362] width 17 height 14
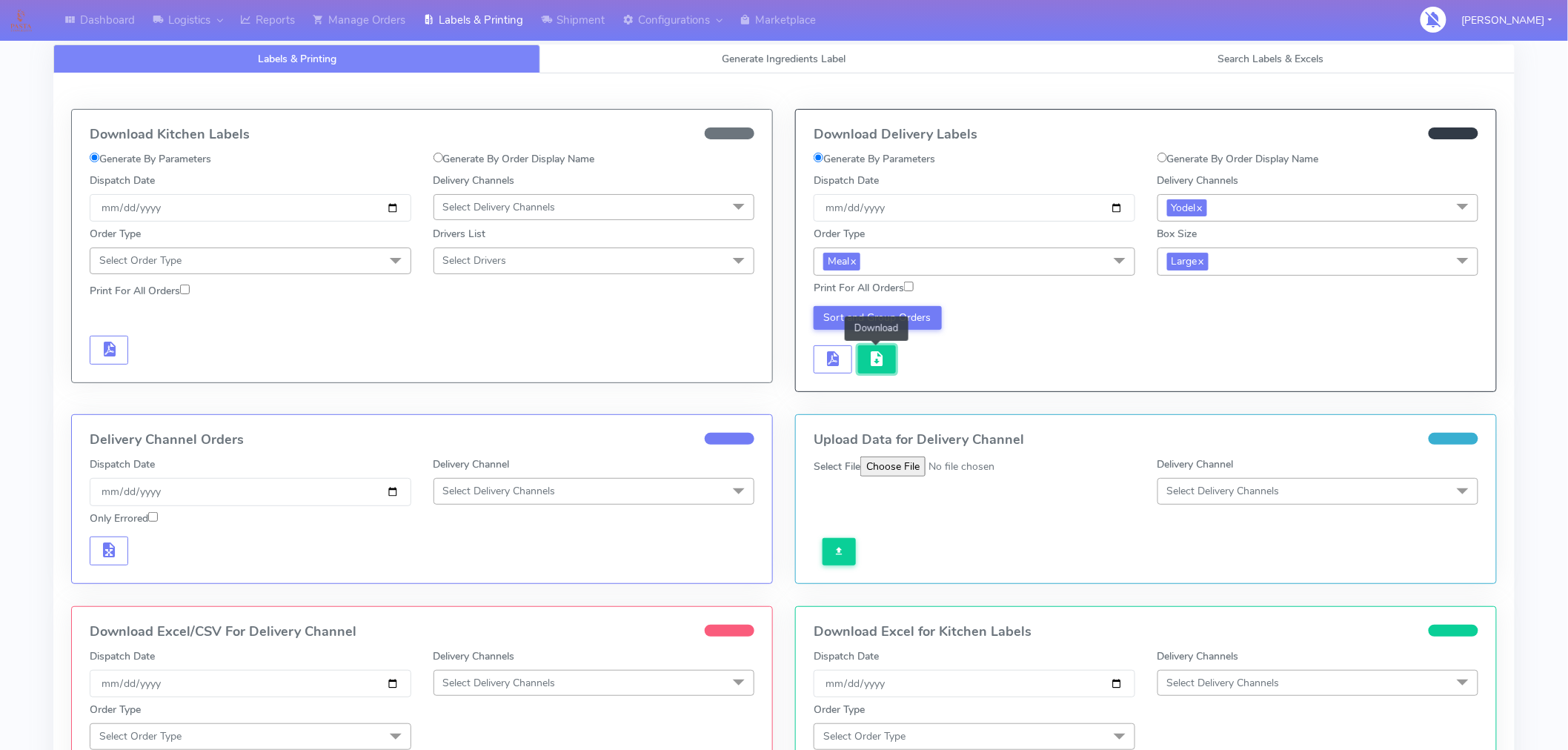
click at [878, 362] on span "button" at bounding box center [876, 362] width 17 height 14
click at [1246, 270] on span "Large x" at bounding box center [1318, 261] width 322 height 27
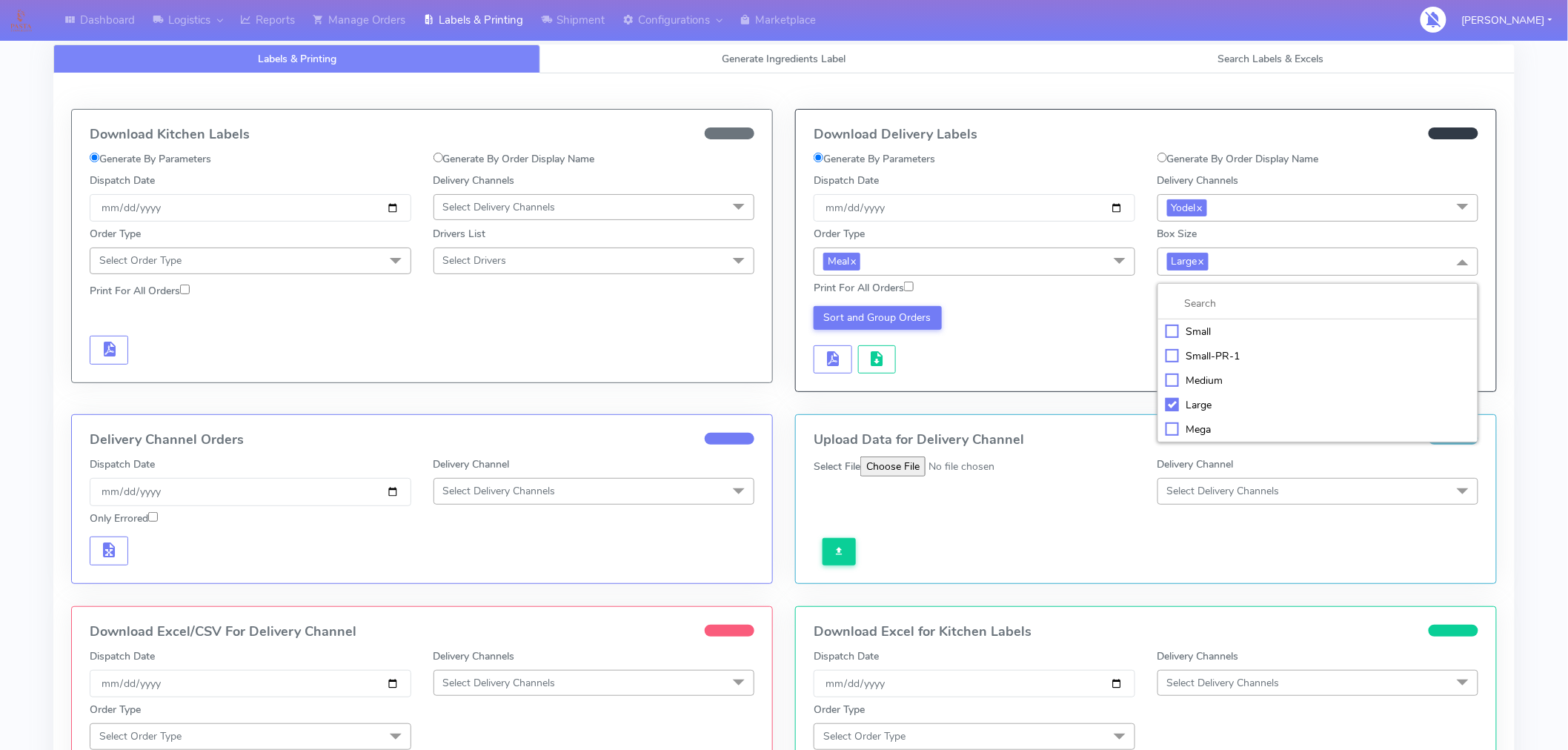
click at [1201, 428] on div "Mega" at bounding box center [1318, 430] width 305 height 16
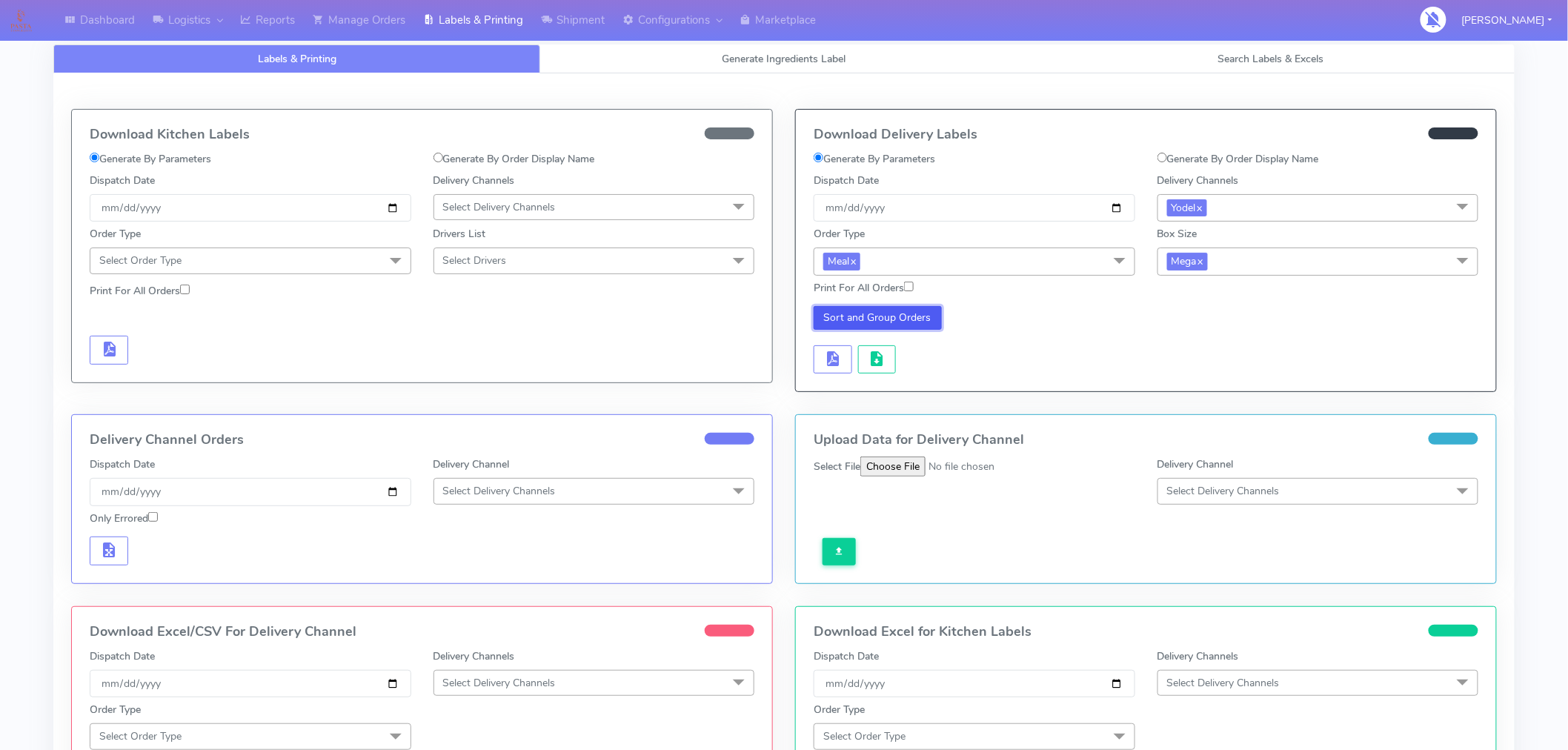
click at [915, 319] on button "Sort and Group Orders" at bounding box center [877, 317] width 128 height 24
click at [839, 359] on span "button" at bounding box center [833, 362] width 17 height 14
click at [880, 364] on span "button" at bounding box center [876, 362] width 17 height 14
click at [1071, 359] on div "Sort and Group Orders" at bounding box center [974, 340] width 344 height 68
click at [396, 17] on link "Manage Orders" at bounding box center [358, 20] width 110 height 41
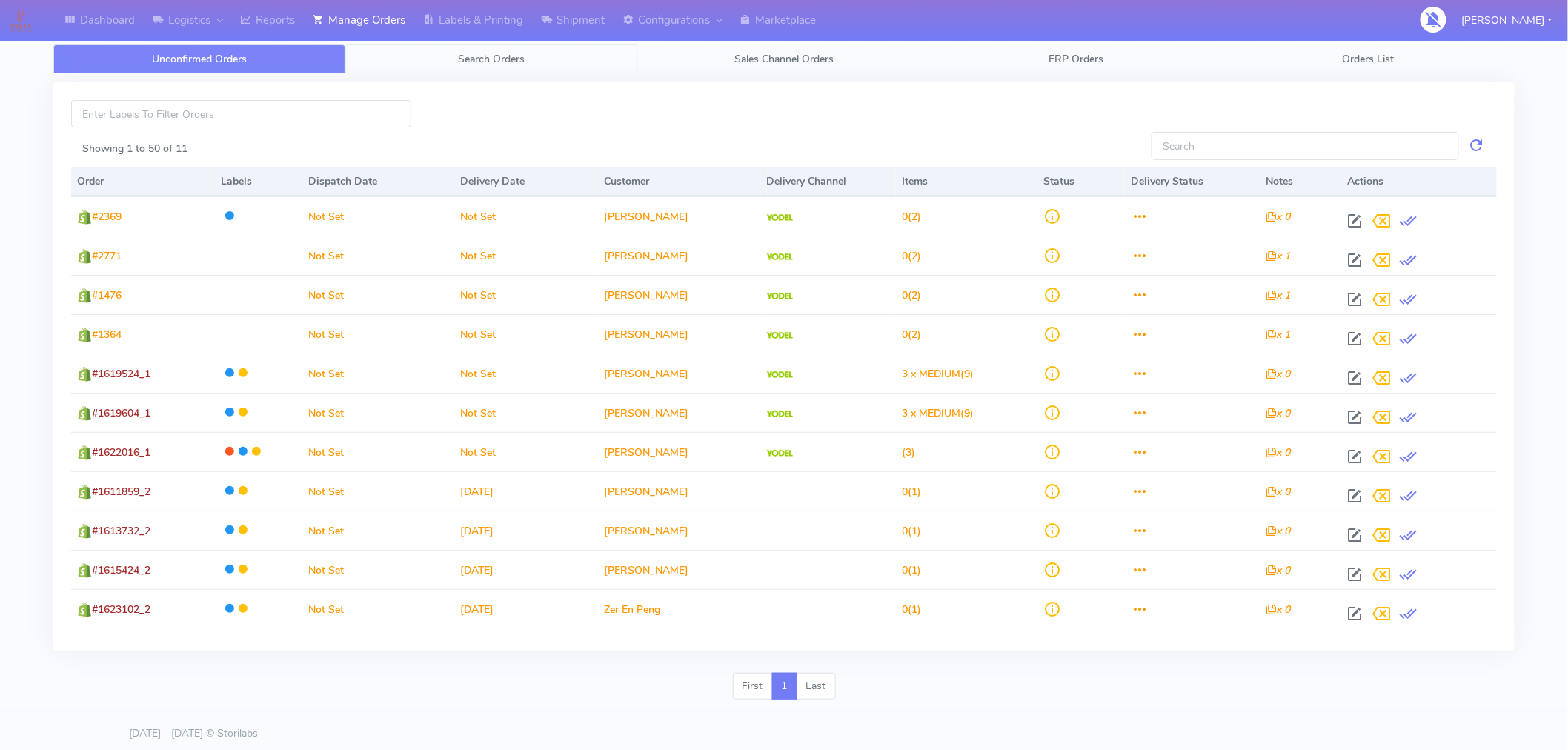
click at [489, 68] on link "Search Orders" at bounding box center [491, 59] width 292 height 29
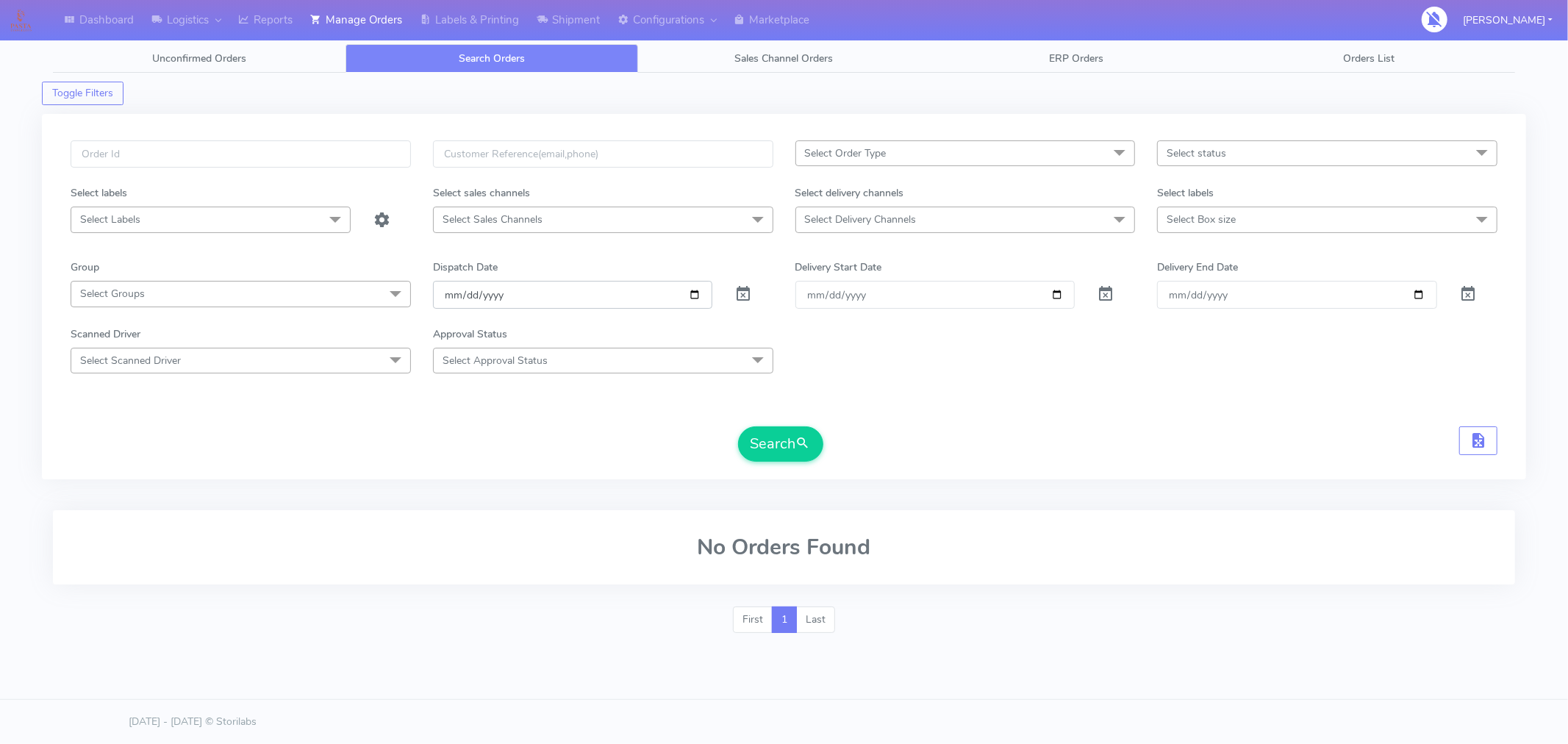
click at [692, 297] on input "[DATE]" at bounding box center [573, 294] width 280 height 27
type input "2025-09-09"
click at [765, 440] on button "Search" at bounding box center [780, 444] width 85 height 35
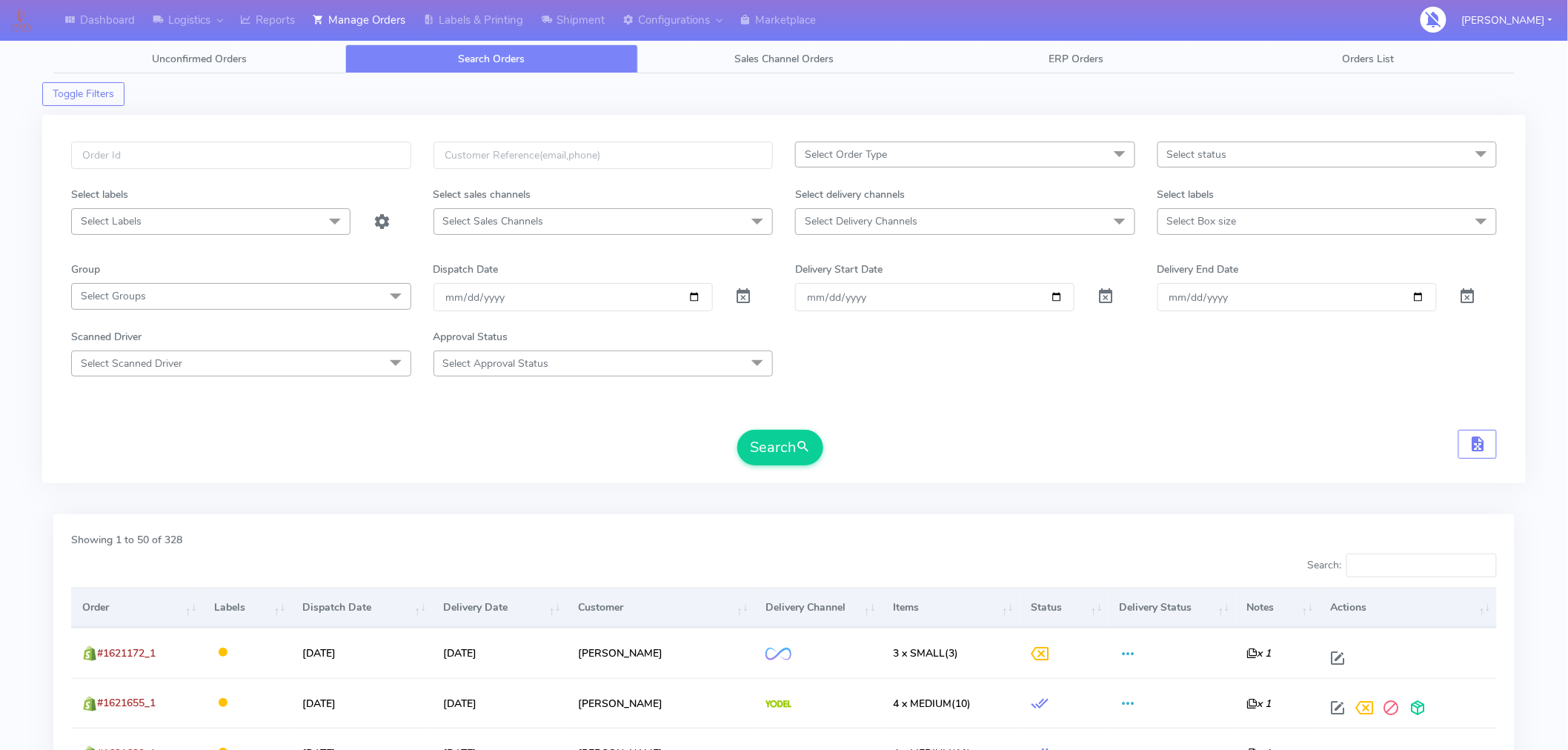
click at [1207, 156] on span "Select status" at bounding box center [1197, 154] width 60 height 14
click at [1198, 278] on div "Confirmed" at bounding box center [1327, 279] width 324 height 16
checkbox input "true"
click at [799, 448] on span "submit" at bounding box center [804, 447] width 15 height 20
click at [921, 232] on span "Select Delivery Channels" at bounding box center [965, 221] width 340 height 26
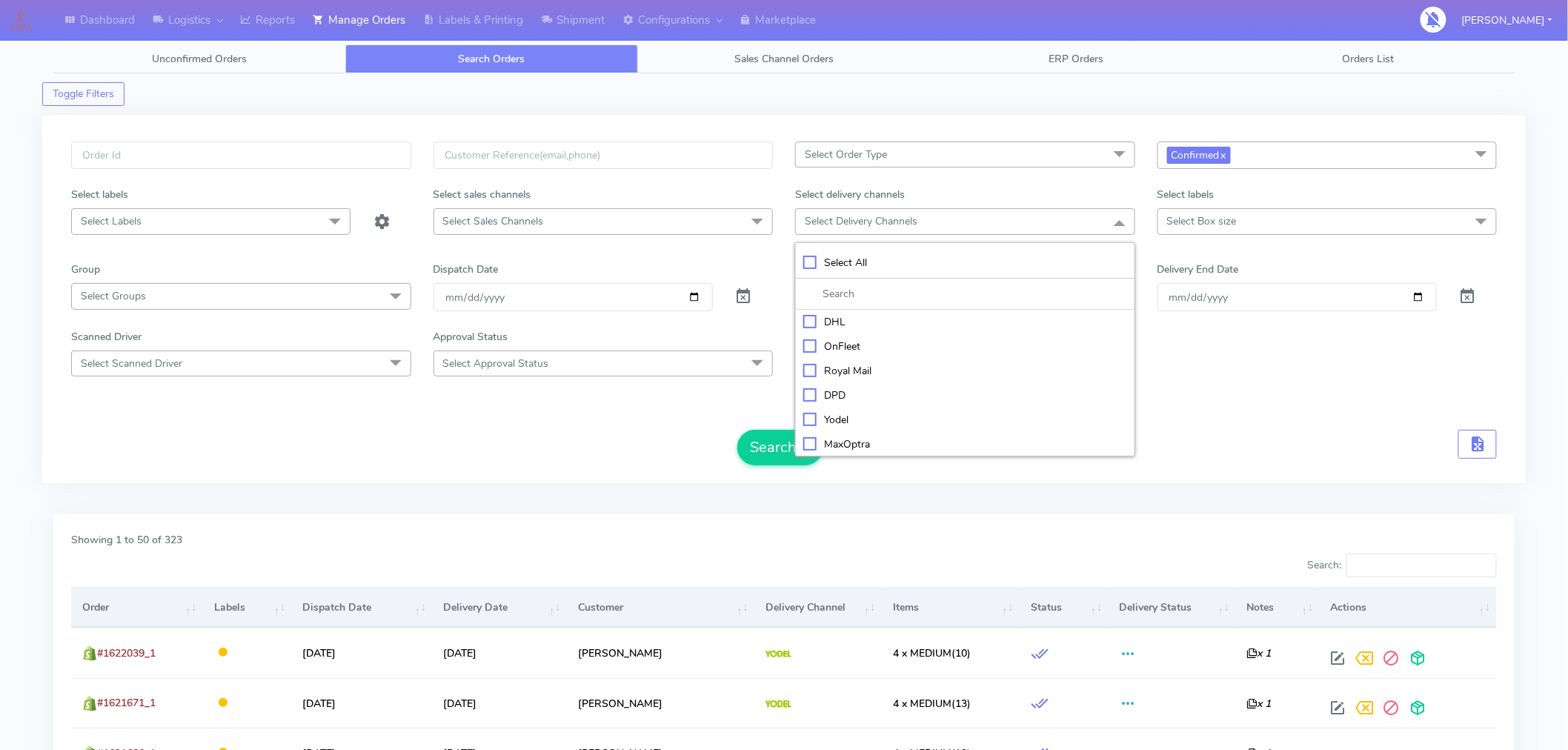
click at [866, 421] on div "Yodel" at bounding box center [965, 420] width 324 height 16
checkbox input "true"
click at [752, 458] on button "Search" at bounding box center [780, 449] width 86 height 36
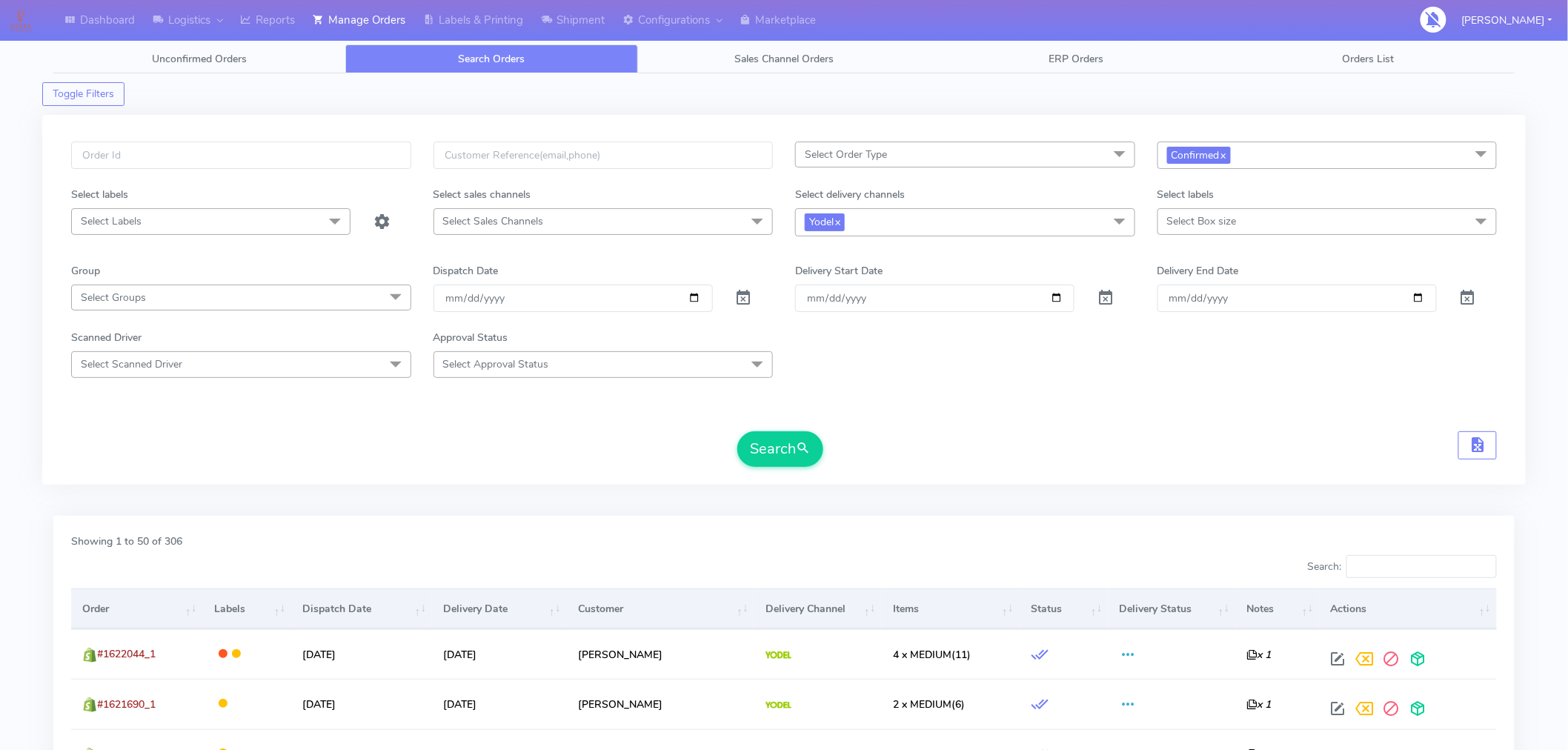
click at [971, 225] on span "Yodel x" at bounding box center [965, 222] width 340 height 27
click at [839, 225] on link "x" at bounding box center [837, 221] width 7 height 16
click at [780, 459] on button "Search" at bounding box center [780, 447] width 86 height 36
click at [1236, 400] on form "Select Order Type Select All MEALS ATAVI One Off Pasta Club Gift Kit Event Unkn…" at bounding box center [784, 304] width 1426 height 324
click at [692, 298] on input "2025-09-09" at bounding box center [573, 297] width 279 height 27
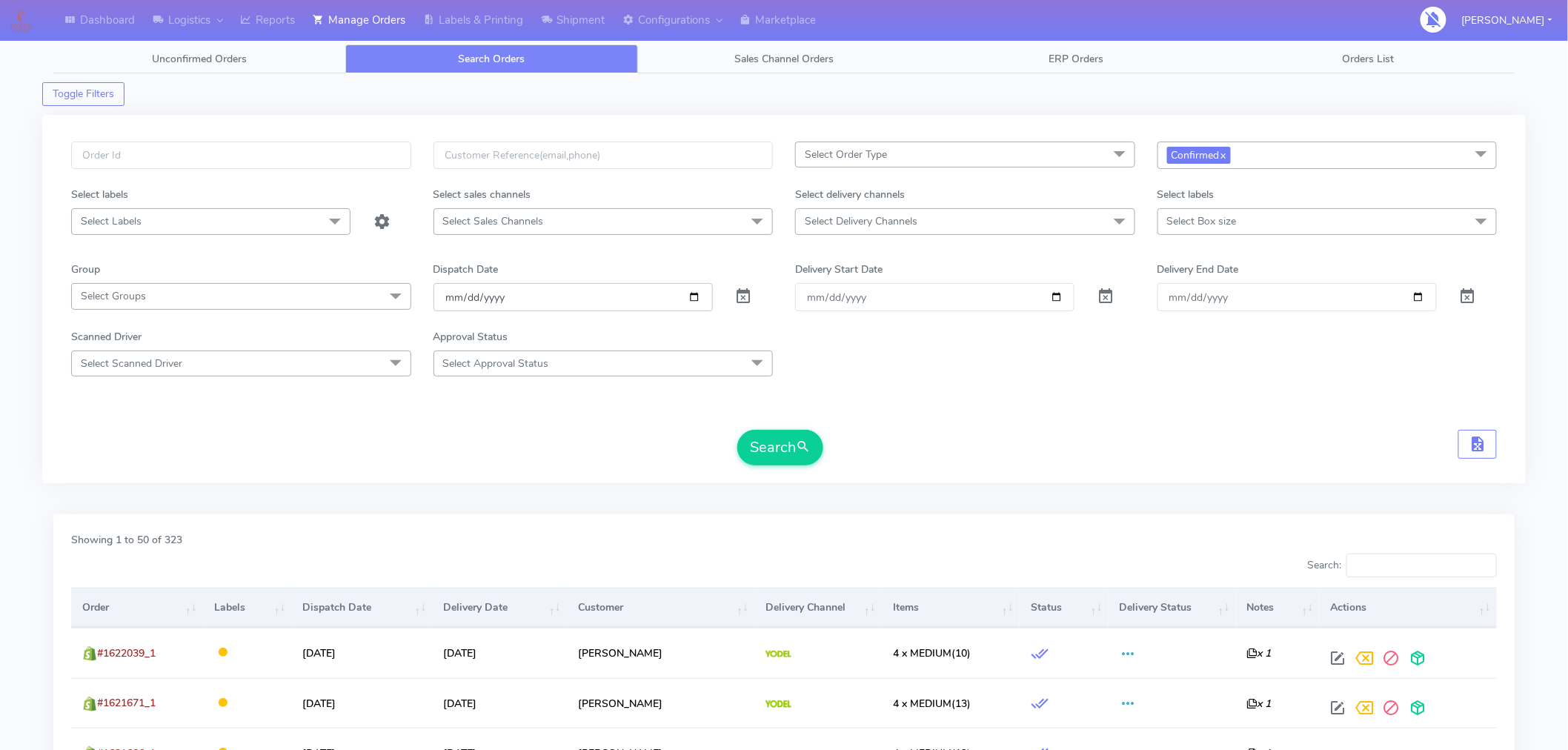
type input "[DATE]"
click at [776, 442] on button "Search" at bounding box center [780, 447] width 86 height 36
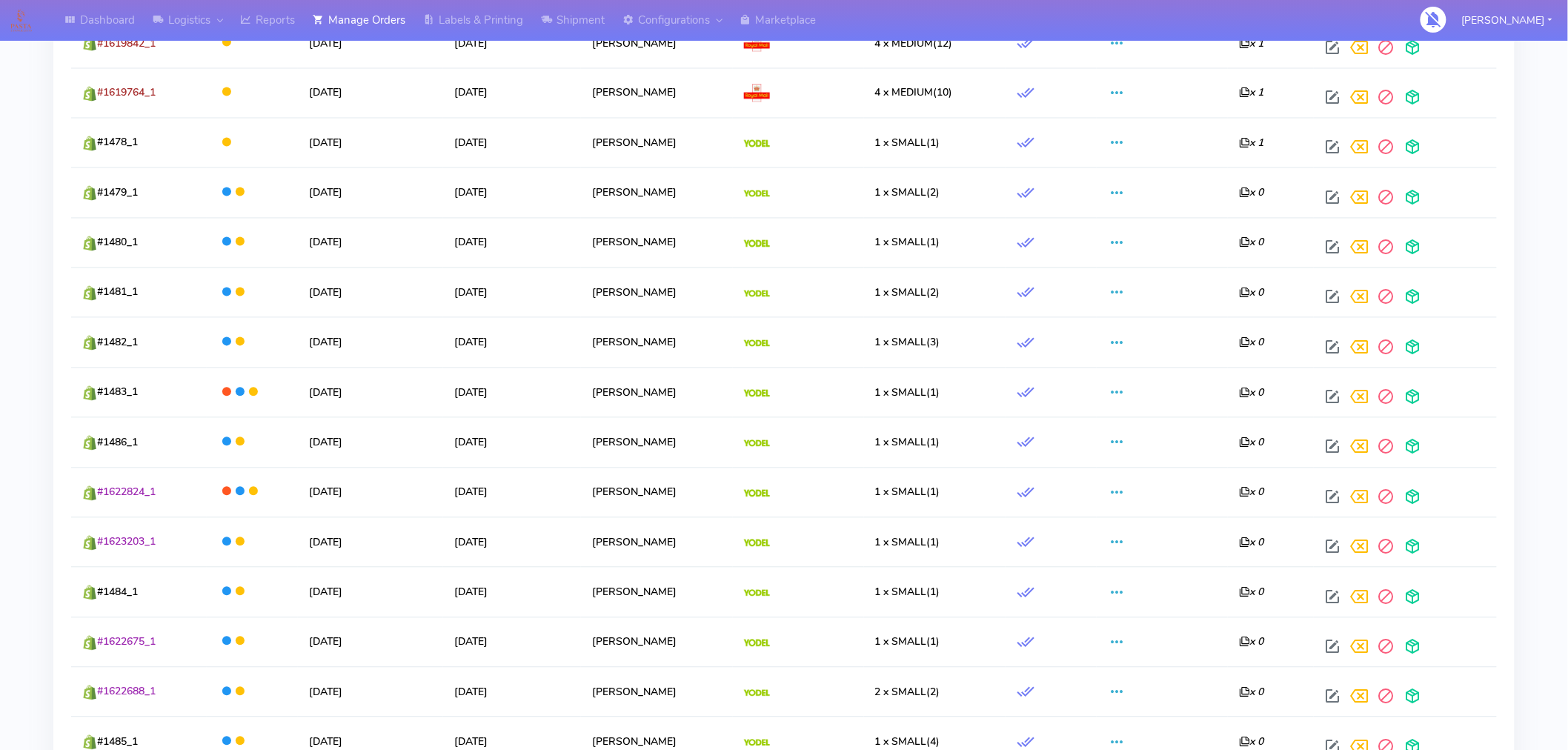
scroll to position [1256, 0]
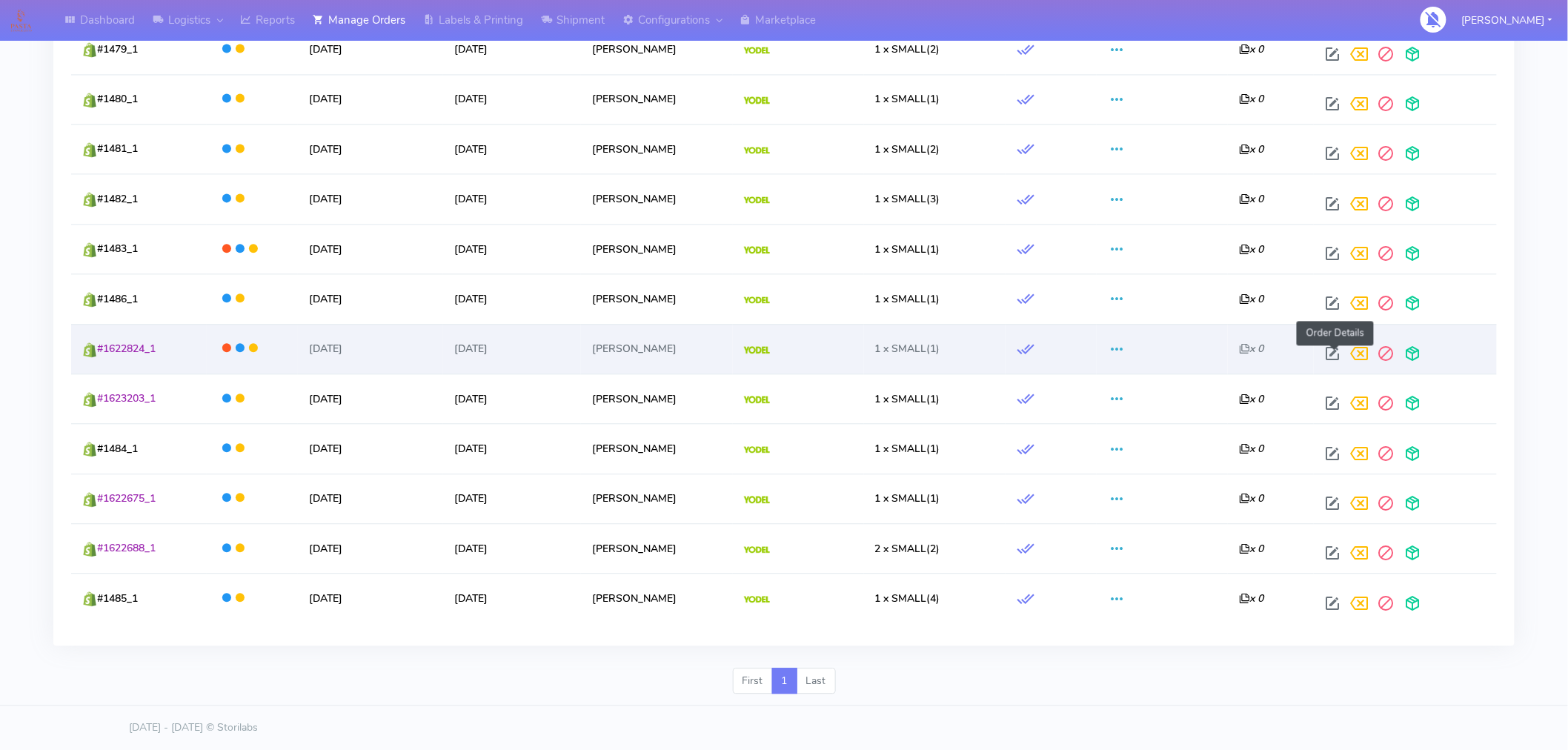
click at [1337, 358] on span at bounding box center [1333, 357] width 27 height 14
select select "5"
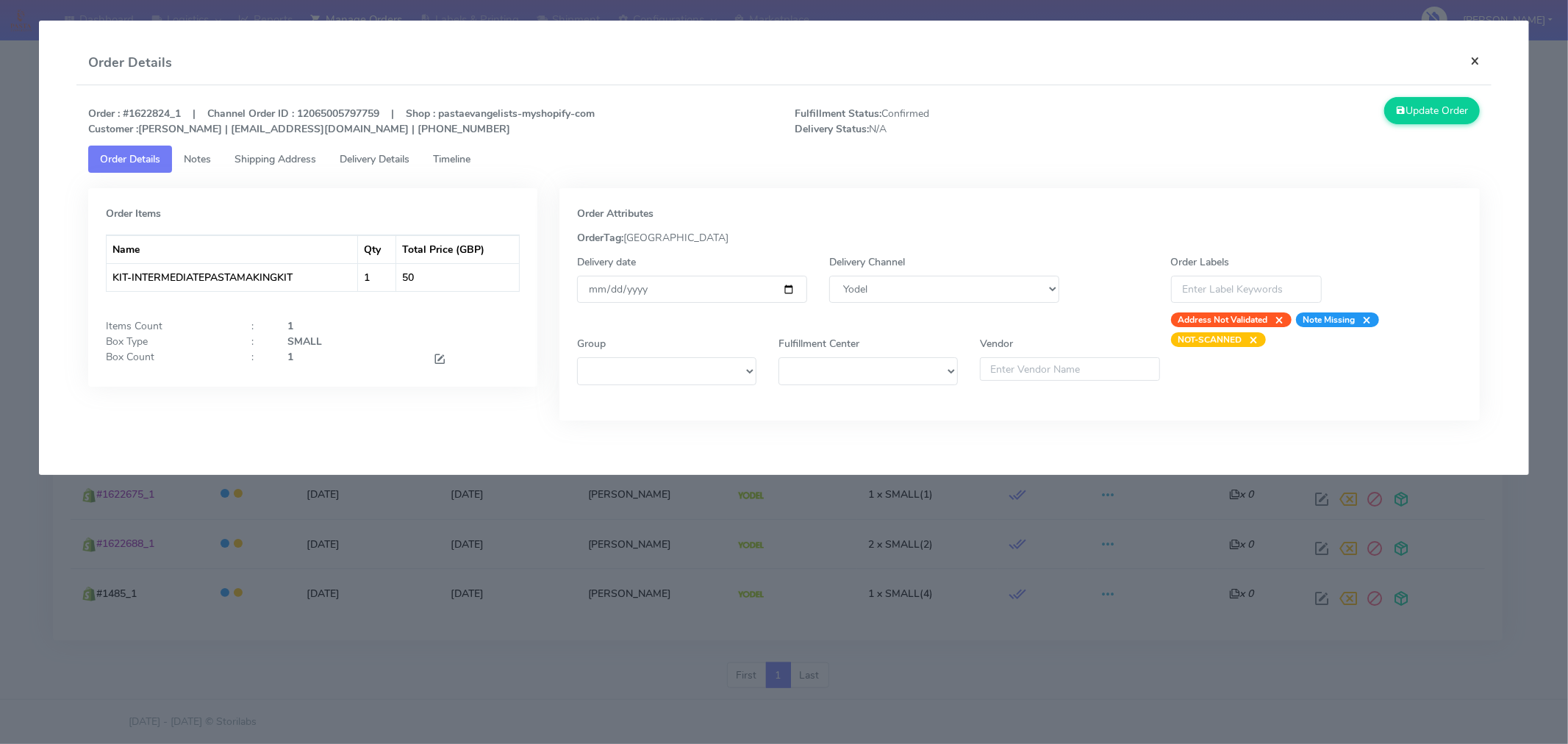
click at [1475, 56] on button "×" at bounding box center [1475, 61] width 33 height 39
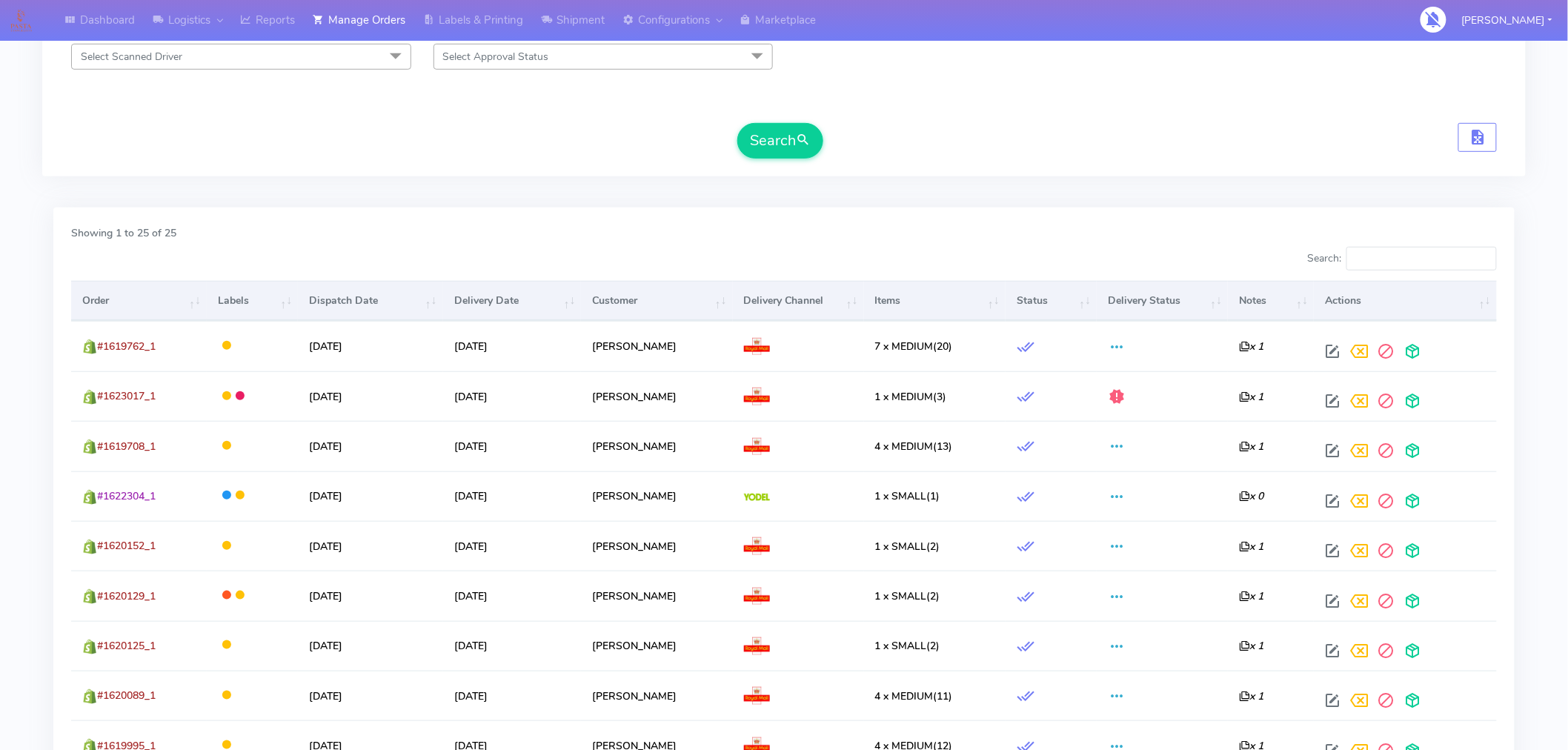
scroll to position [0, 0]
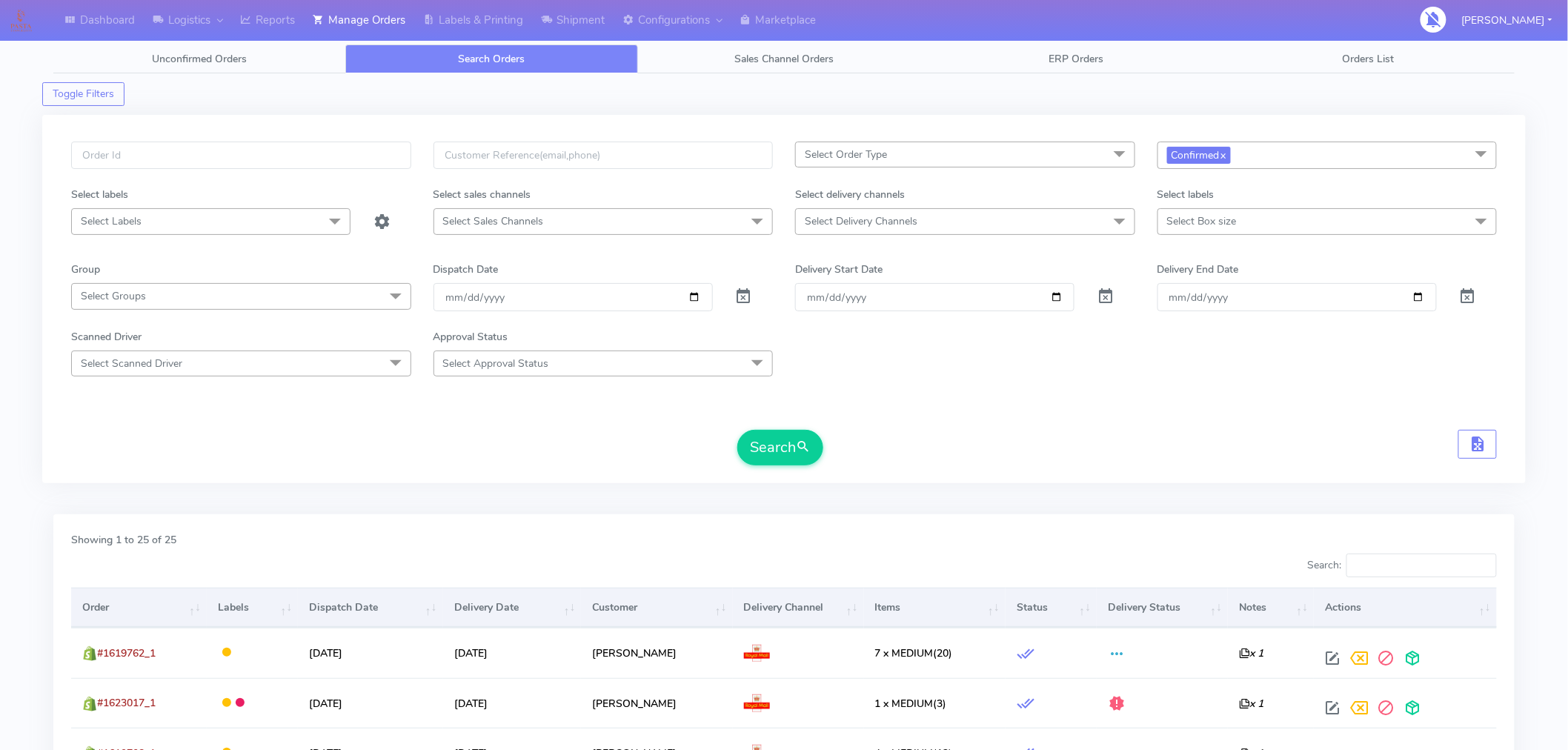
click at [862, 157] on span "Select Order Type" at bounding box center [845, 154] width 82 height 14
click at [842, 258] on div "MEALS" at bounding box center [965, 254] width 324 height 16
checkbox input "true"
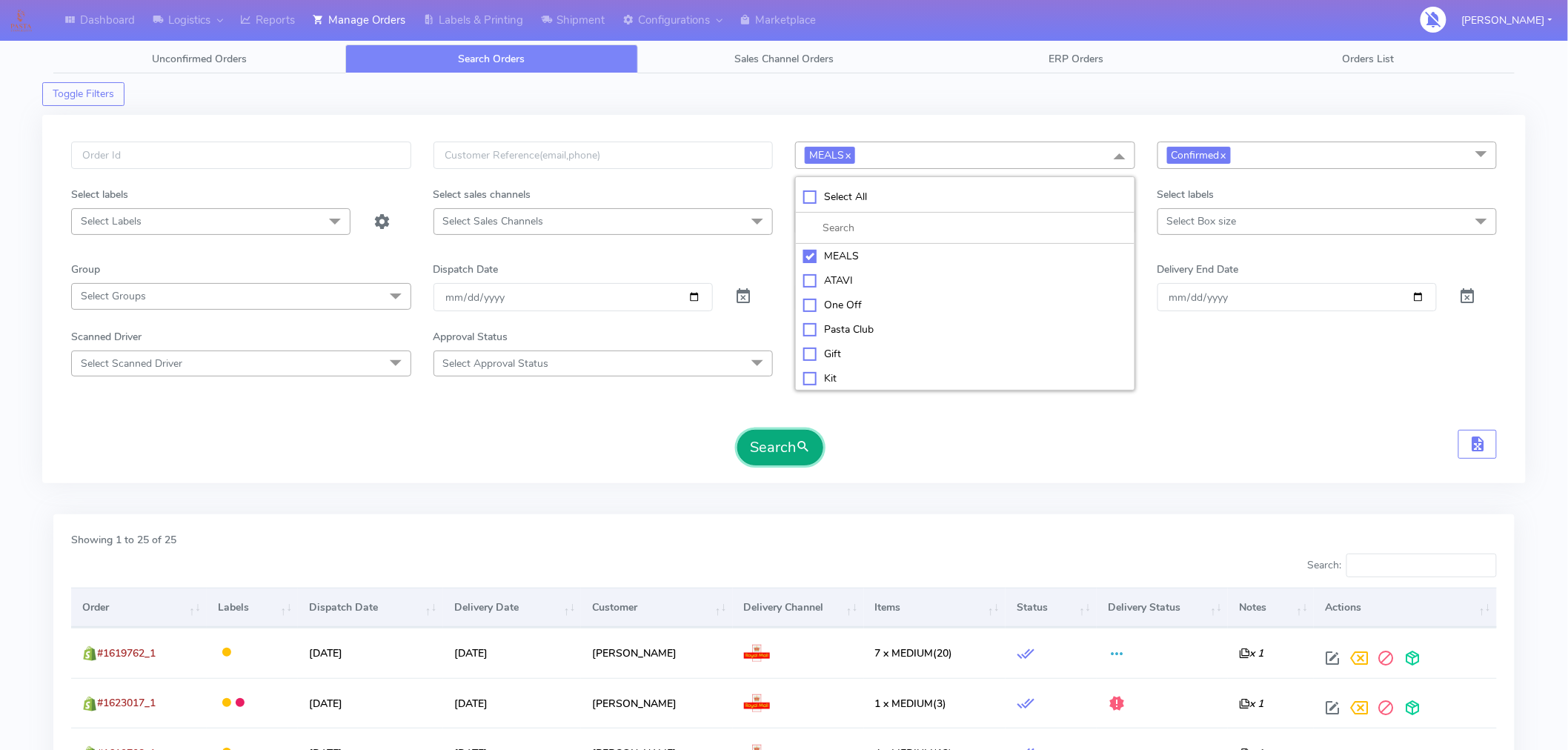
click at [775, 446] on button "Search" at bounding box center [780, 447] width 86 height 36
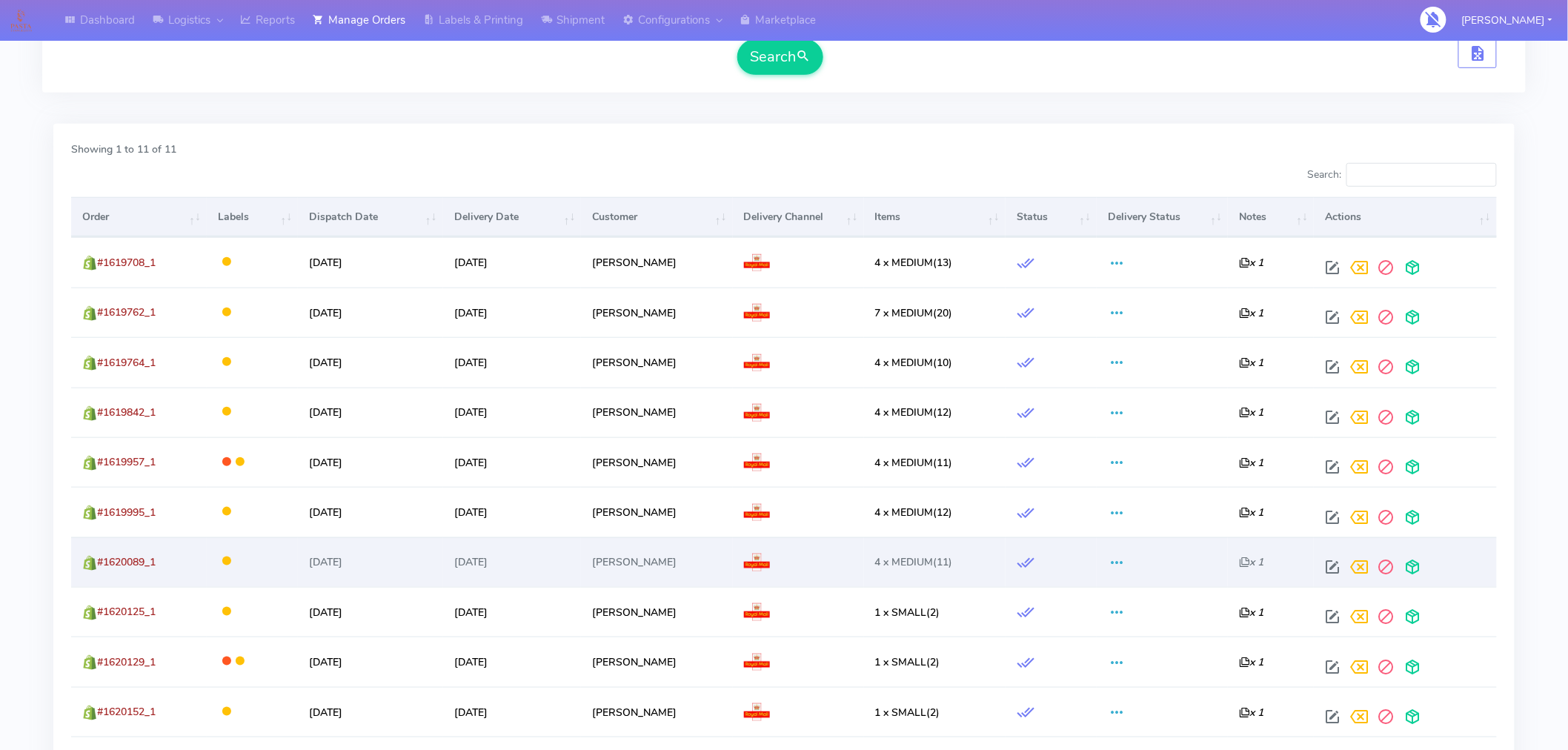
scroll to position [386, 0]
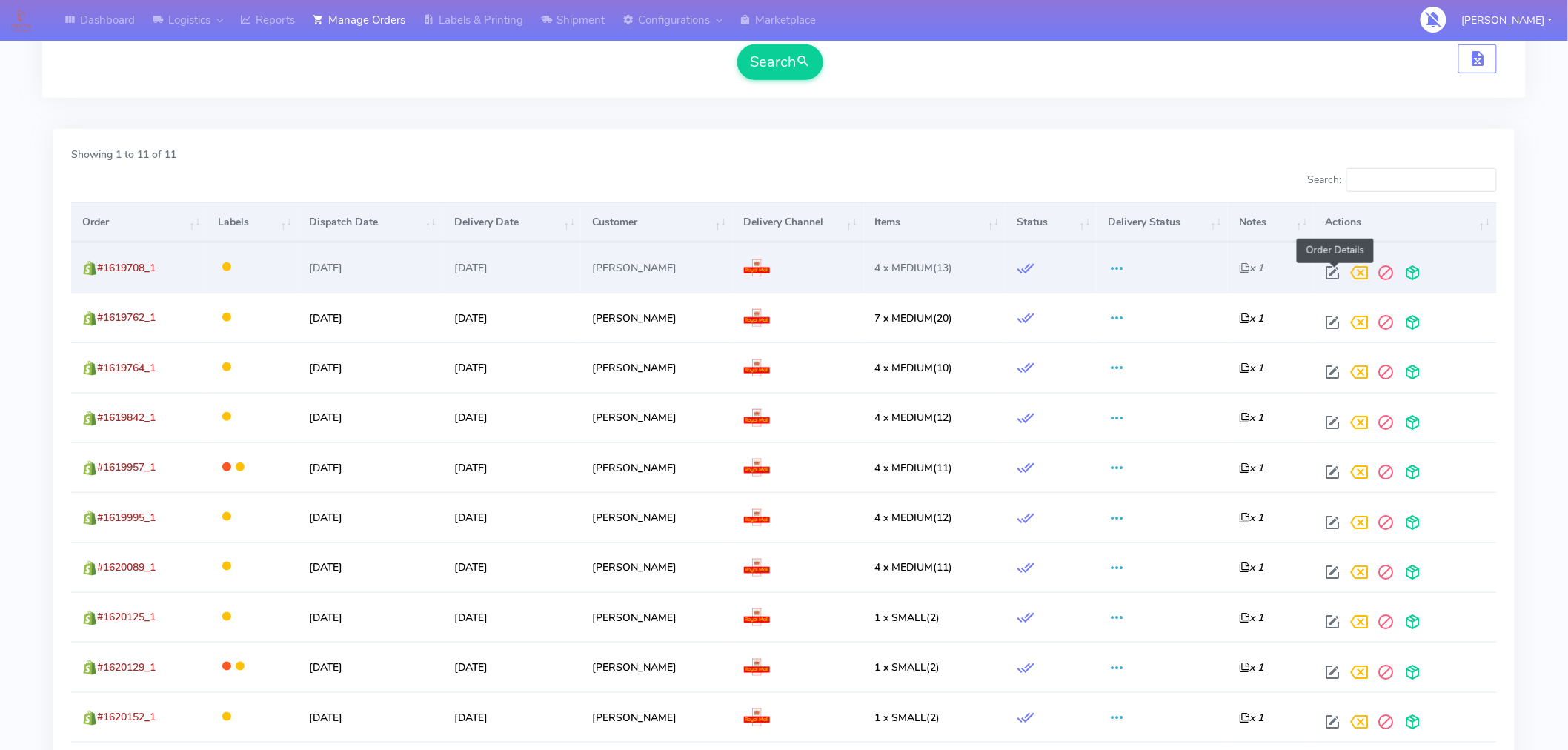
click at [1334, 269] on span at bounding box center [1333, 276] width 27 height 14
select select "3"
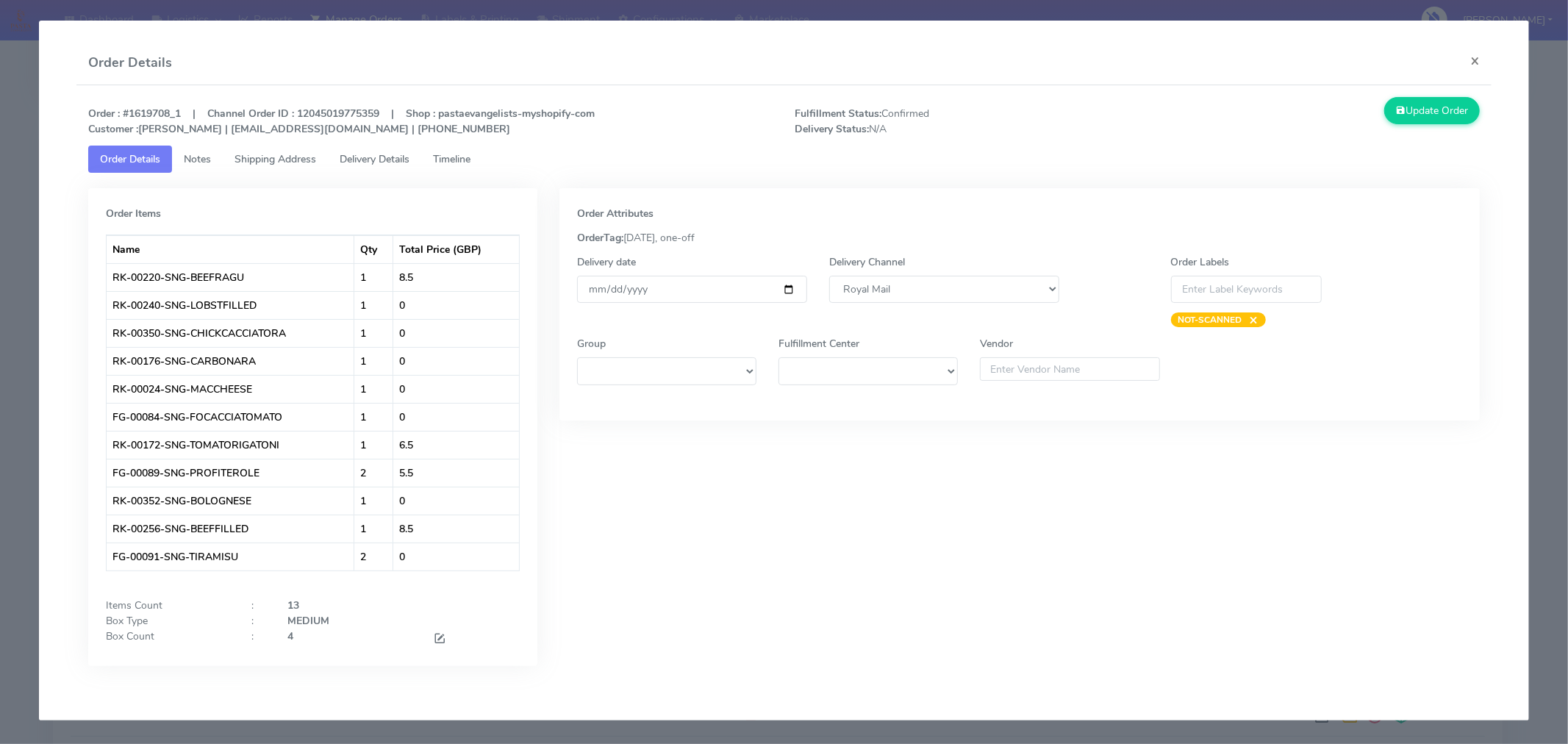
click at [467, 163] on span "Timeline" at bounding box center [452, 159] width 38 height 14
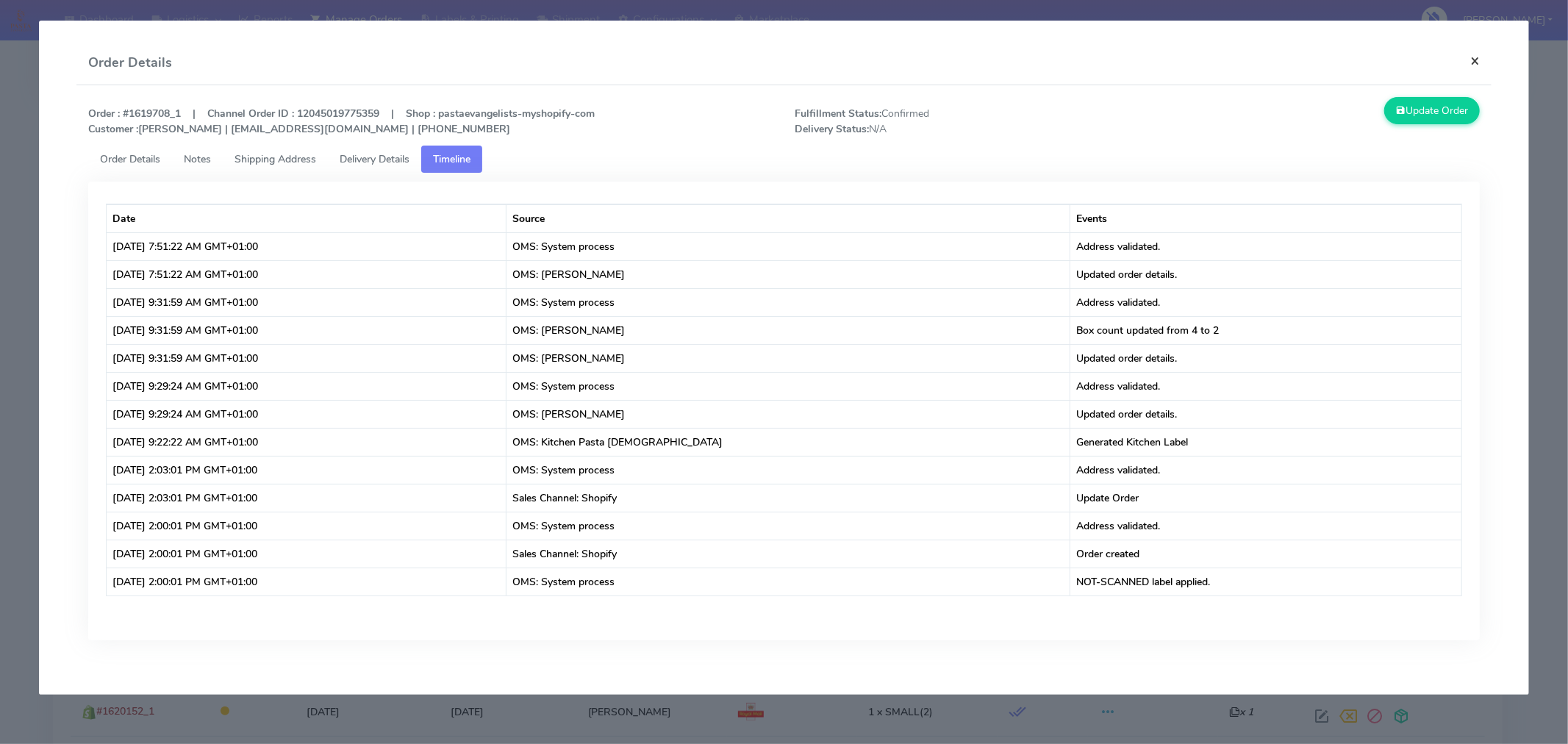
click at [1465, 56] on button "×" at bounding box center [1475, 61] width 33 height 39
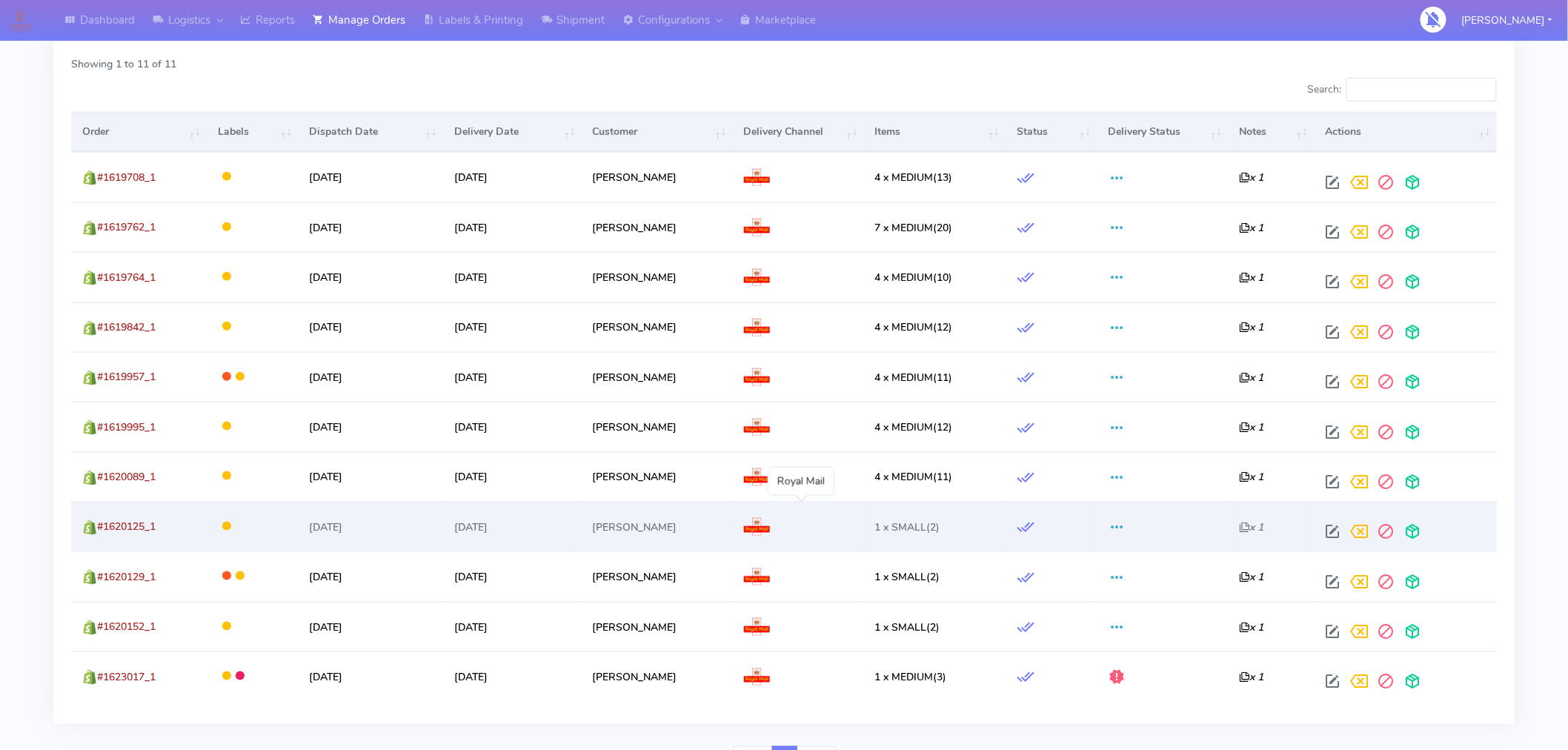
scroll to position [0, 0]
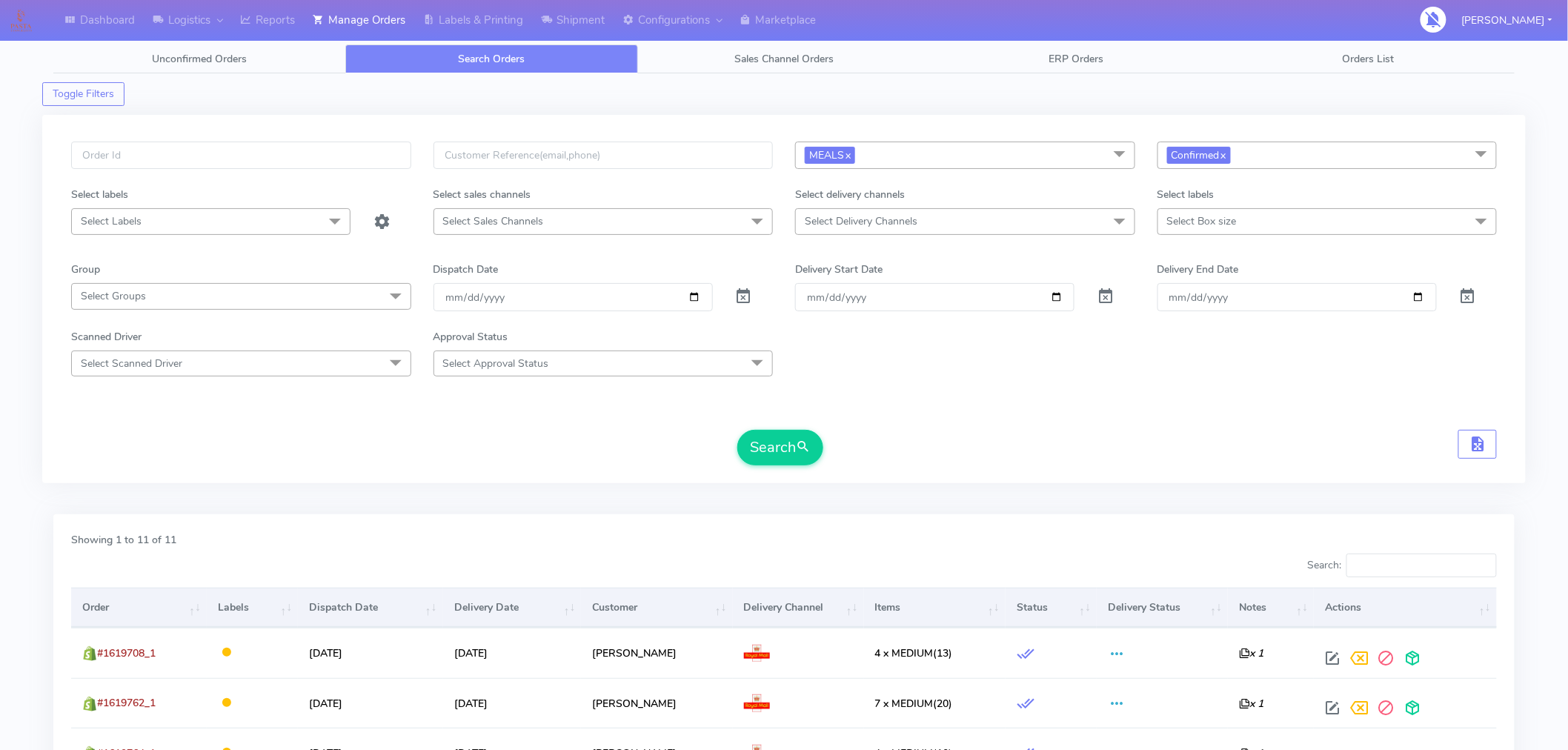
click at [935, 161] on span "MEALS x" at bounding box center [965, 156] width 340 height 27
click at [843, 282] on div "ATAVI" at bounding box center [965, 280] width 324 height 16
checkbox input "true"
click at [827, 375] on div "Kit" at bounding box center [965, 378] width 324 height 16
checkbox input "true"
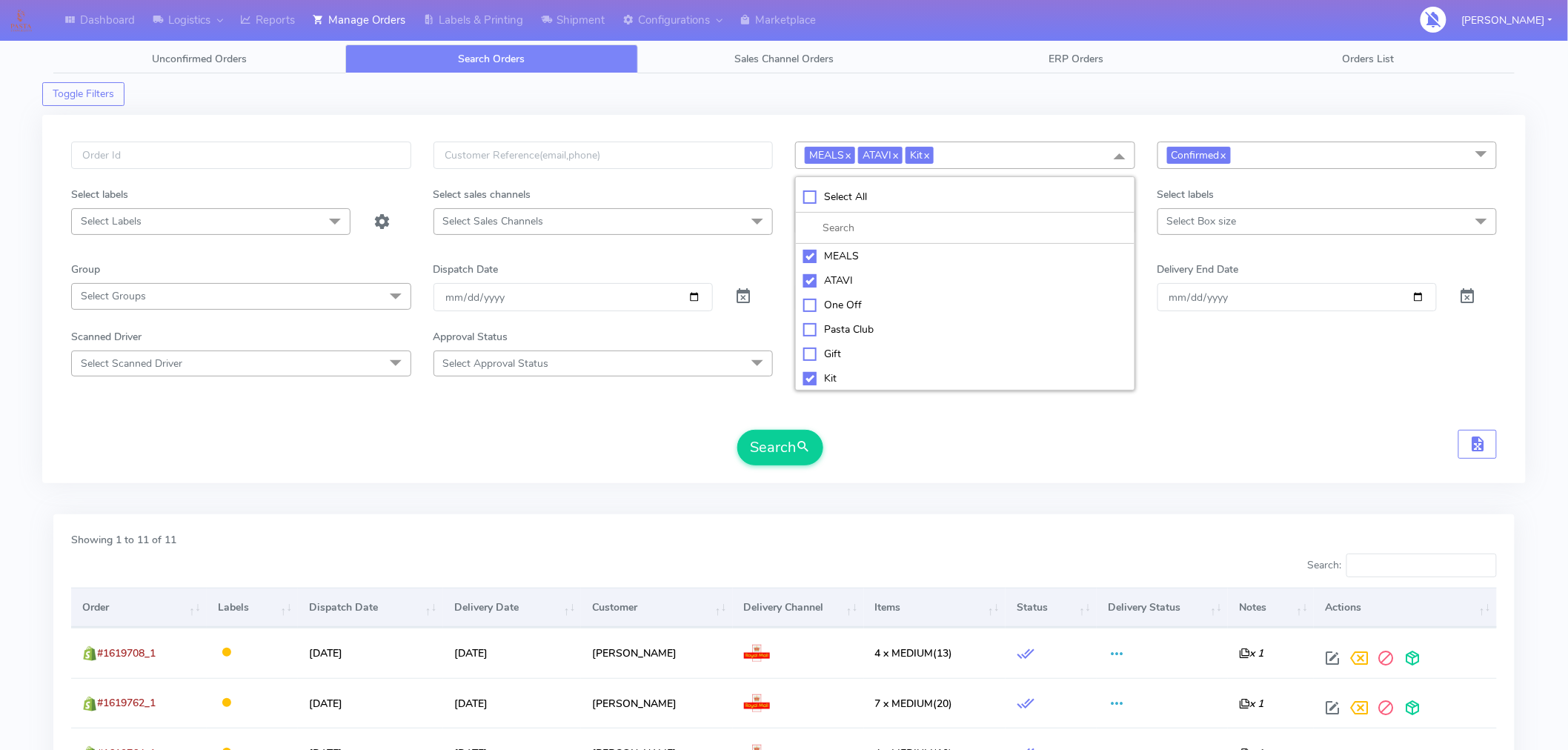
click at [812, 260] on div "MEALS" at bounding box center [965, 256] width 324 height 16
checkbox input "false"
click at [669, 419] on form "ATAVI x Kit x Select All MEALS ATAVI One Off Pasta Club Gift Kit Event Unknown …" at bounding box center [784, 304] width 1426 height 324
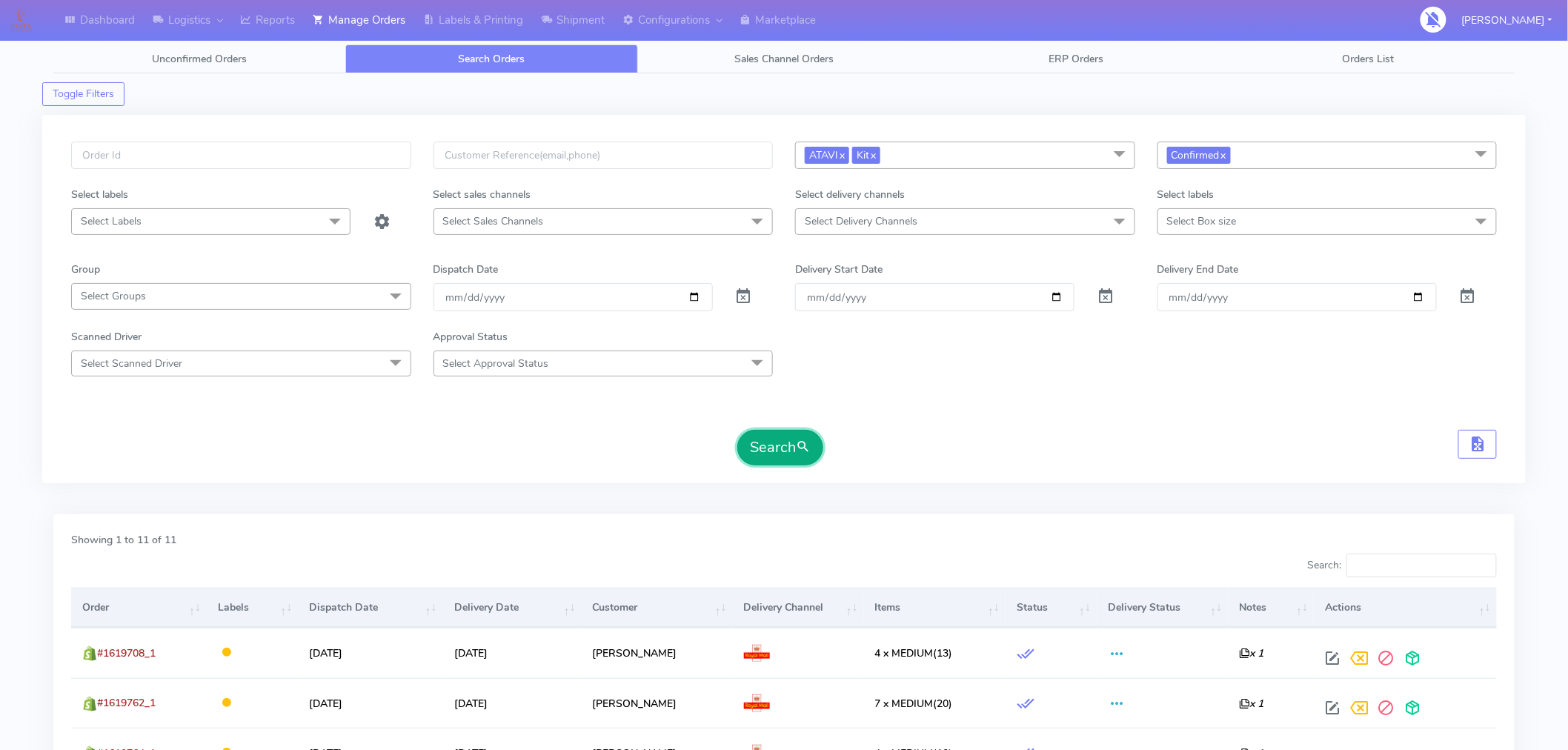
click at [778, 452] on button "Search" at bounding box center [780, 447] width 86 height 36
click at [744, 299] on span at bounding box center [744, 300] width 17 height 14
click at [1056, 299] on input "Order" at bounding box center [935, 297] width 279 height 27
type input "2025-09-01"
click at [1419, 301] on input "Delivery End Date" at bounding box center [1297, 297] width 279 height 27
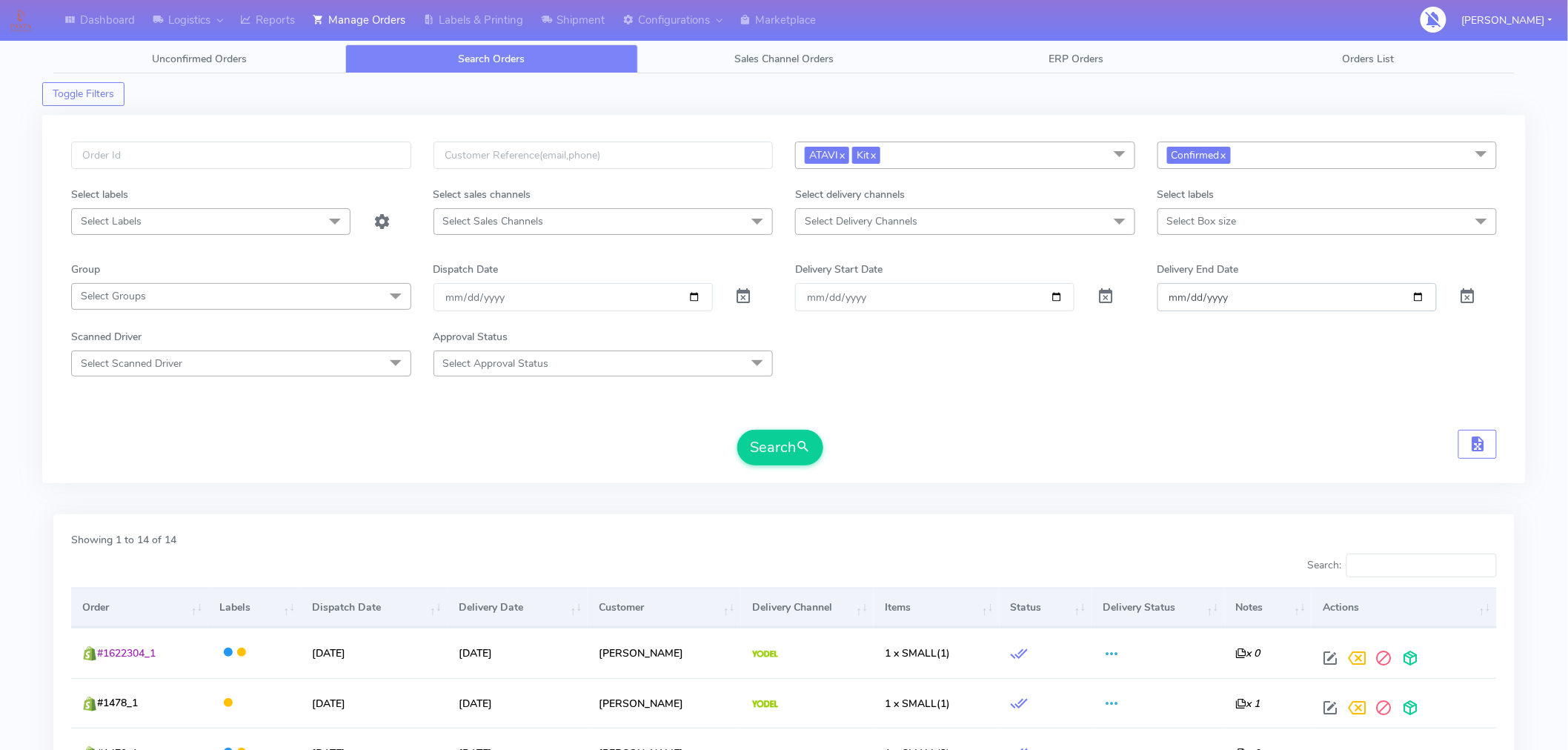
type input "2025-09-09"
click at [783, 457] on button "Search" at bounding box center [780, 447] width 86 height 36
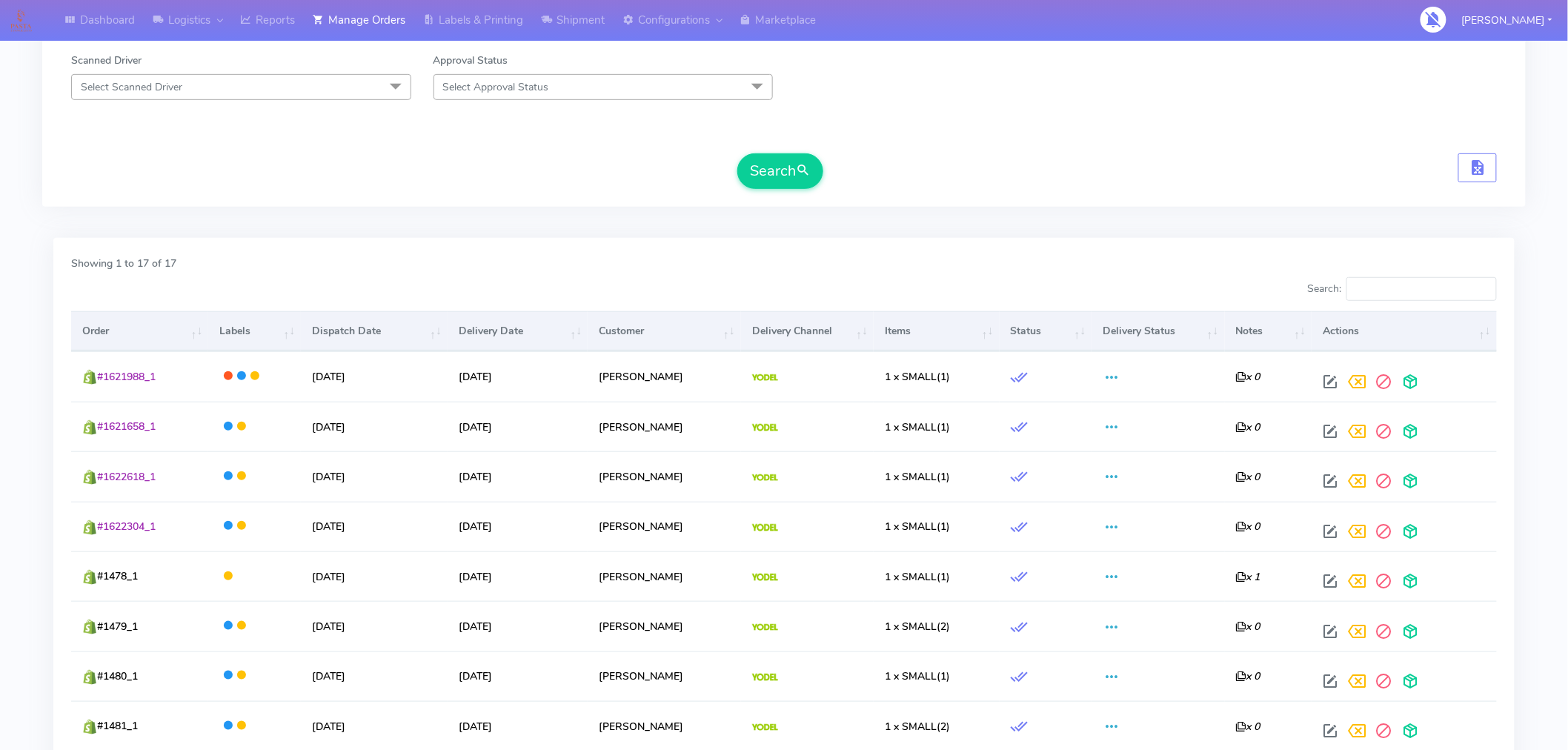
scroll to position [279, 0]
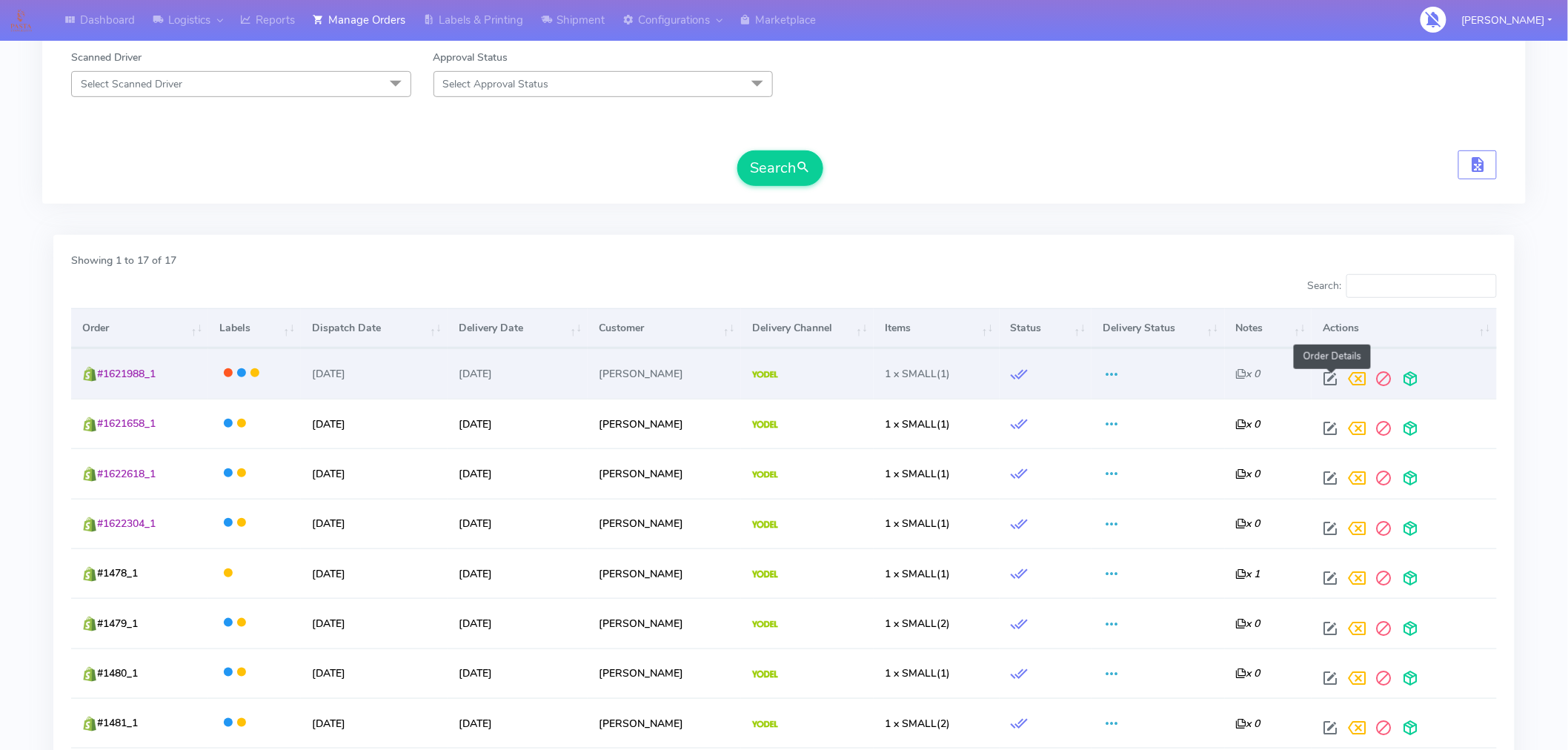
click at [1332, 376] on span at bounding box center [1330, 382] width 27 height 14
select select "5"
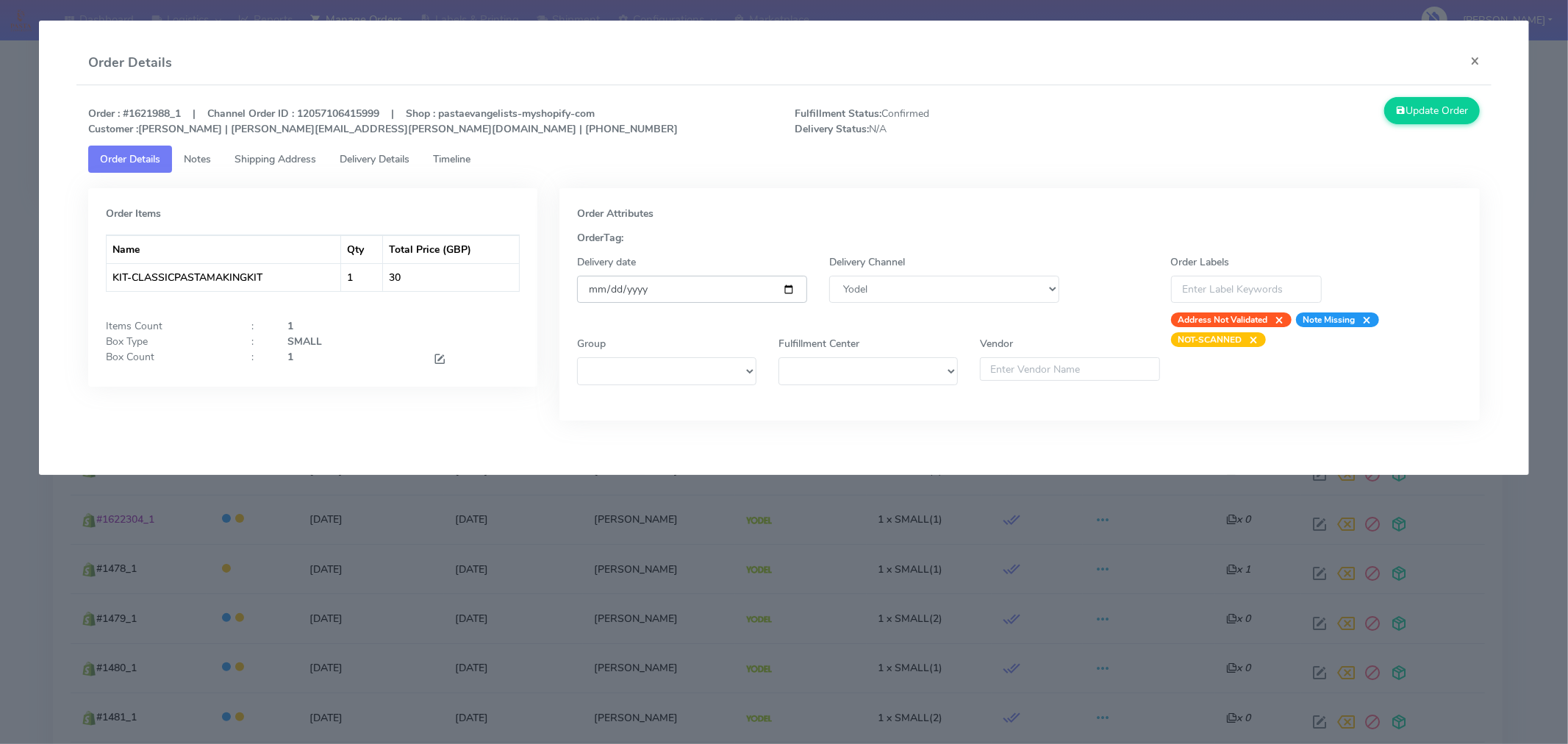
click at [788, 288] on input "2025-09-04" at bounding box center [693, 289] width 230 height 27
type input "2025-09-09"
click at [1419, 118] on button "Update Order" at bounding box center [1432, 111] width 96 height 27
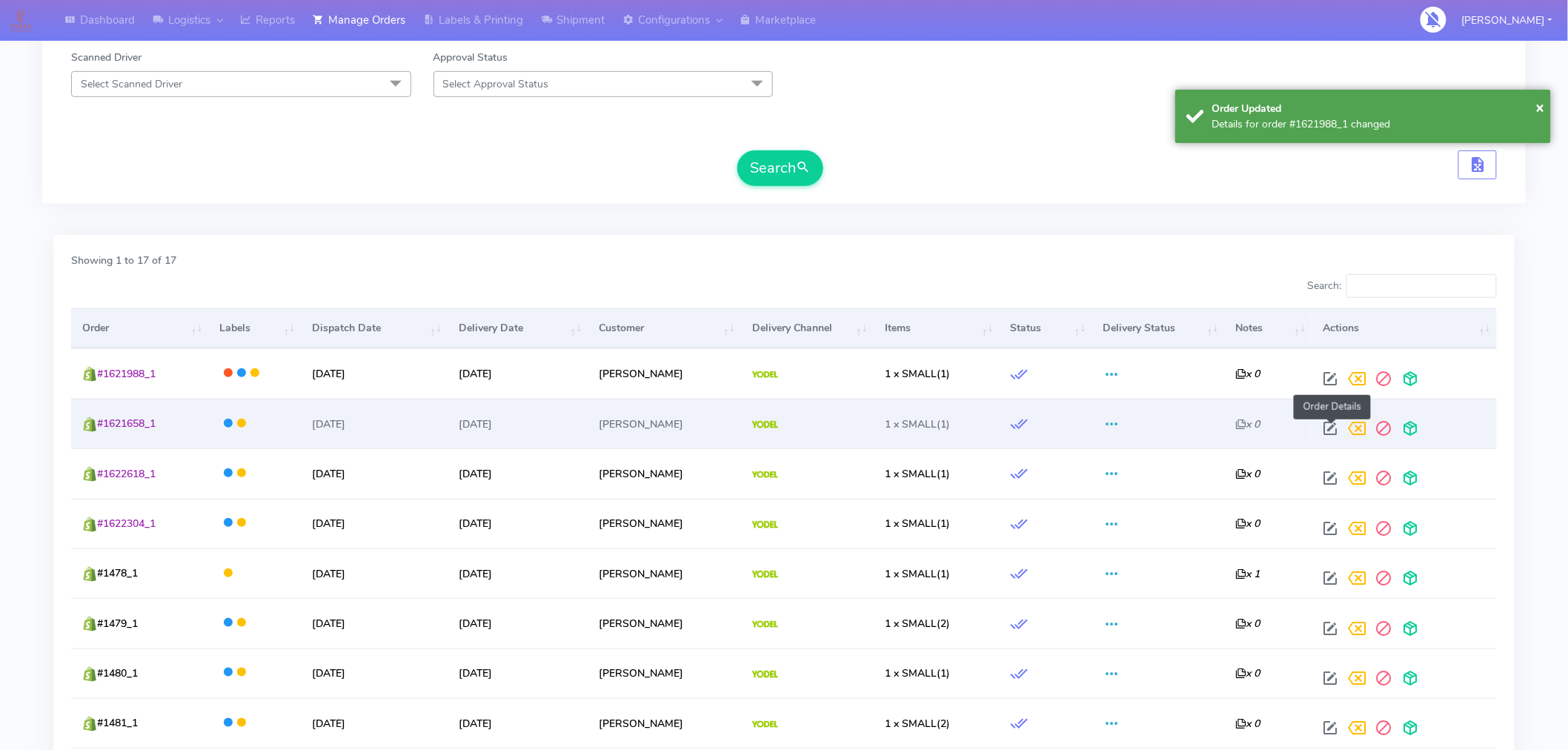
click at [1330, 430] on span at bounding box center [1330, 432] width 27 height 14
select select "5"
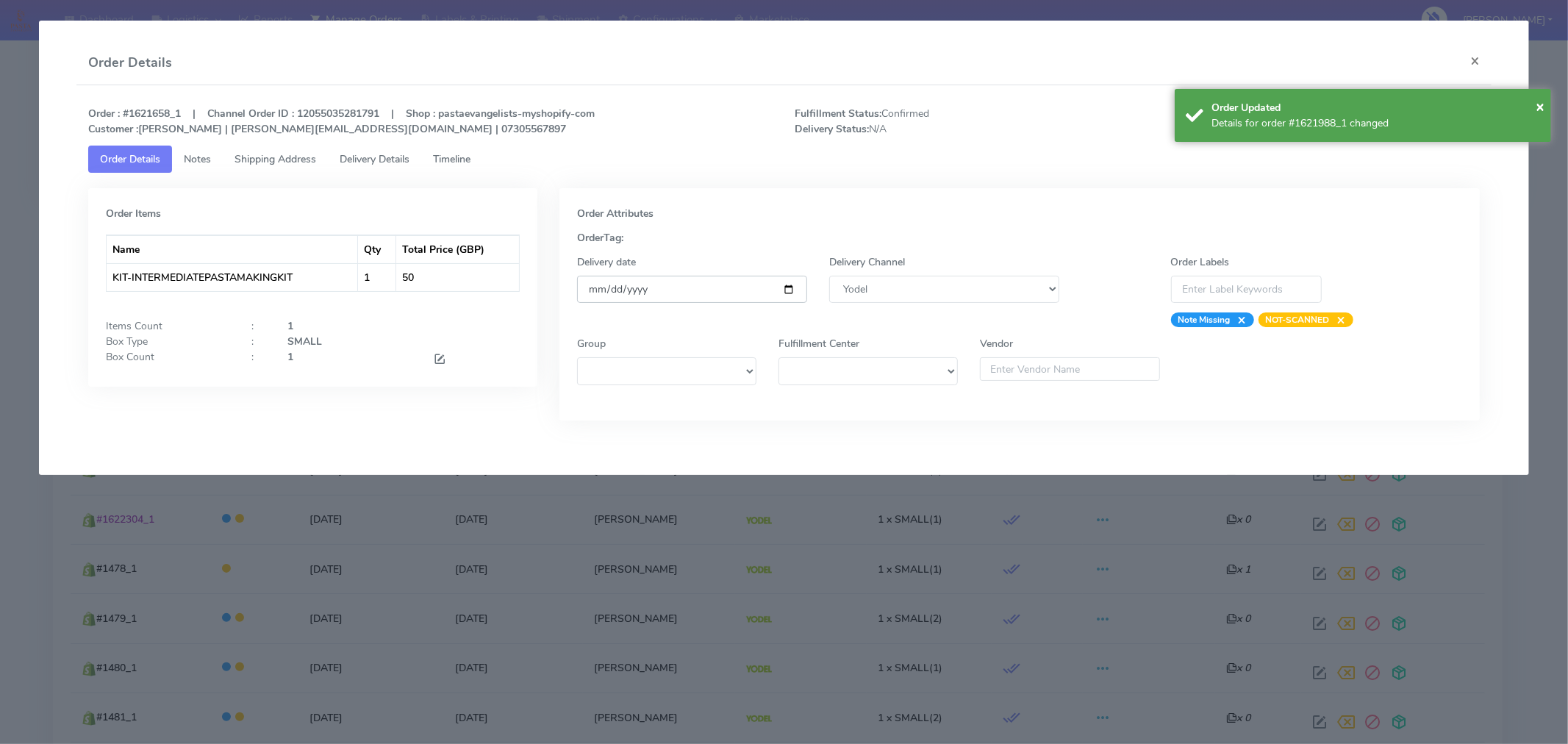
click at [793, 292] on input "2025-09-04" at bounding box center [693, 289] width 230 height 27
type input "2025-09-09"
click at [1537, 104] on span "×" at bounding box center [1540, 106] width 9 height 20
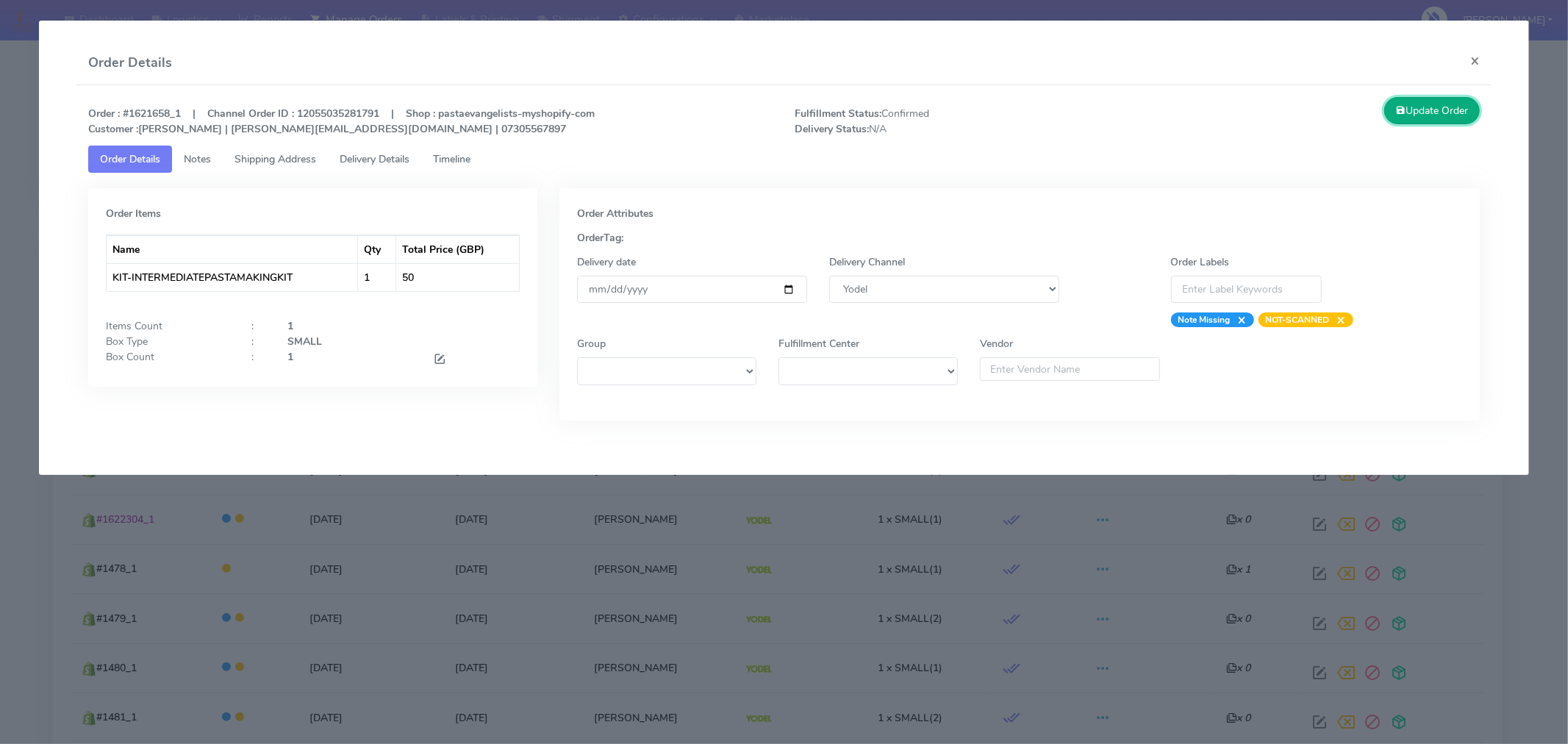
click at [1437, 108] on button "Update Order" at bounding box center [1432, 111] width 96 height 27
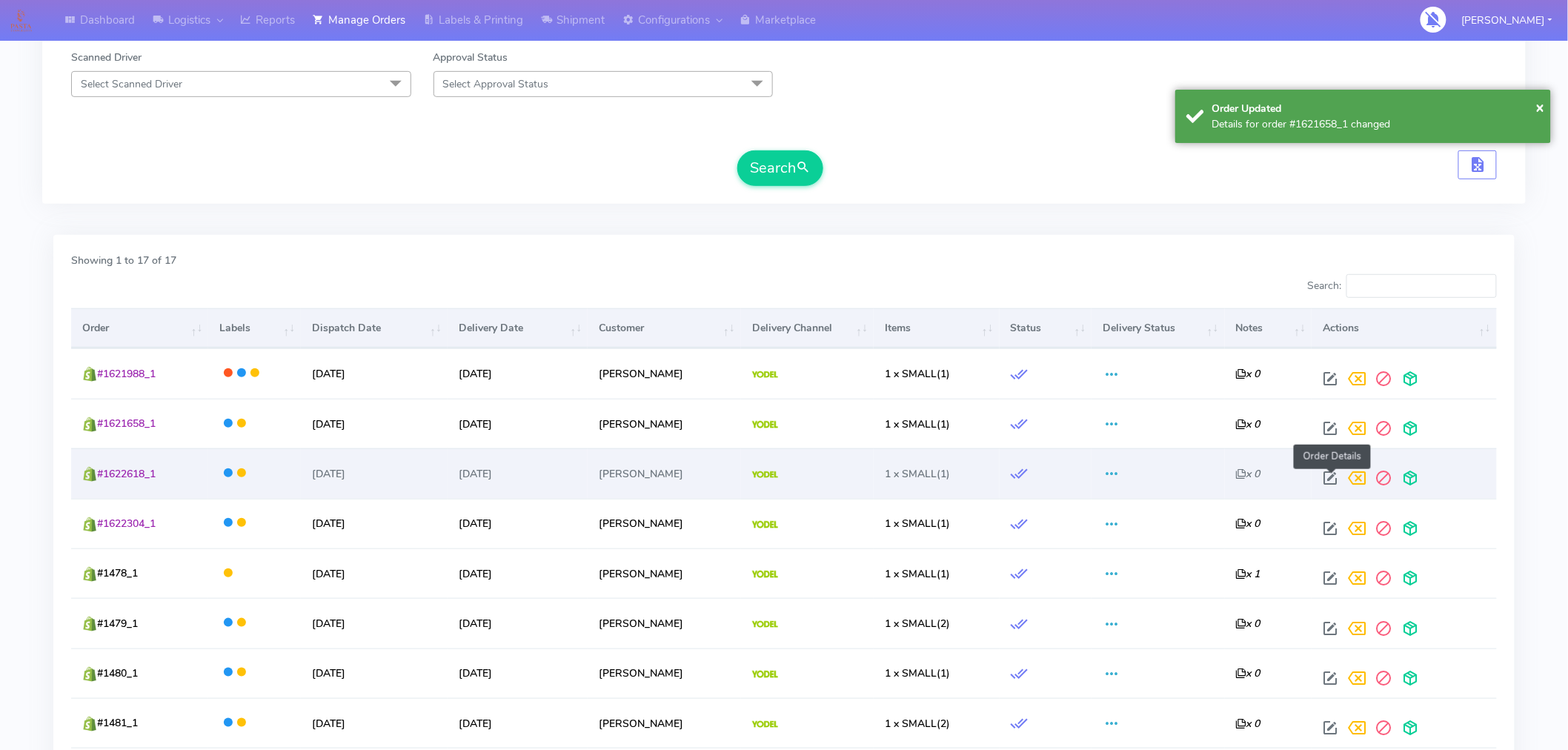
click at [1327, 479] on span at bounding box center [1330, 481] width 27 height 14
select select "5"
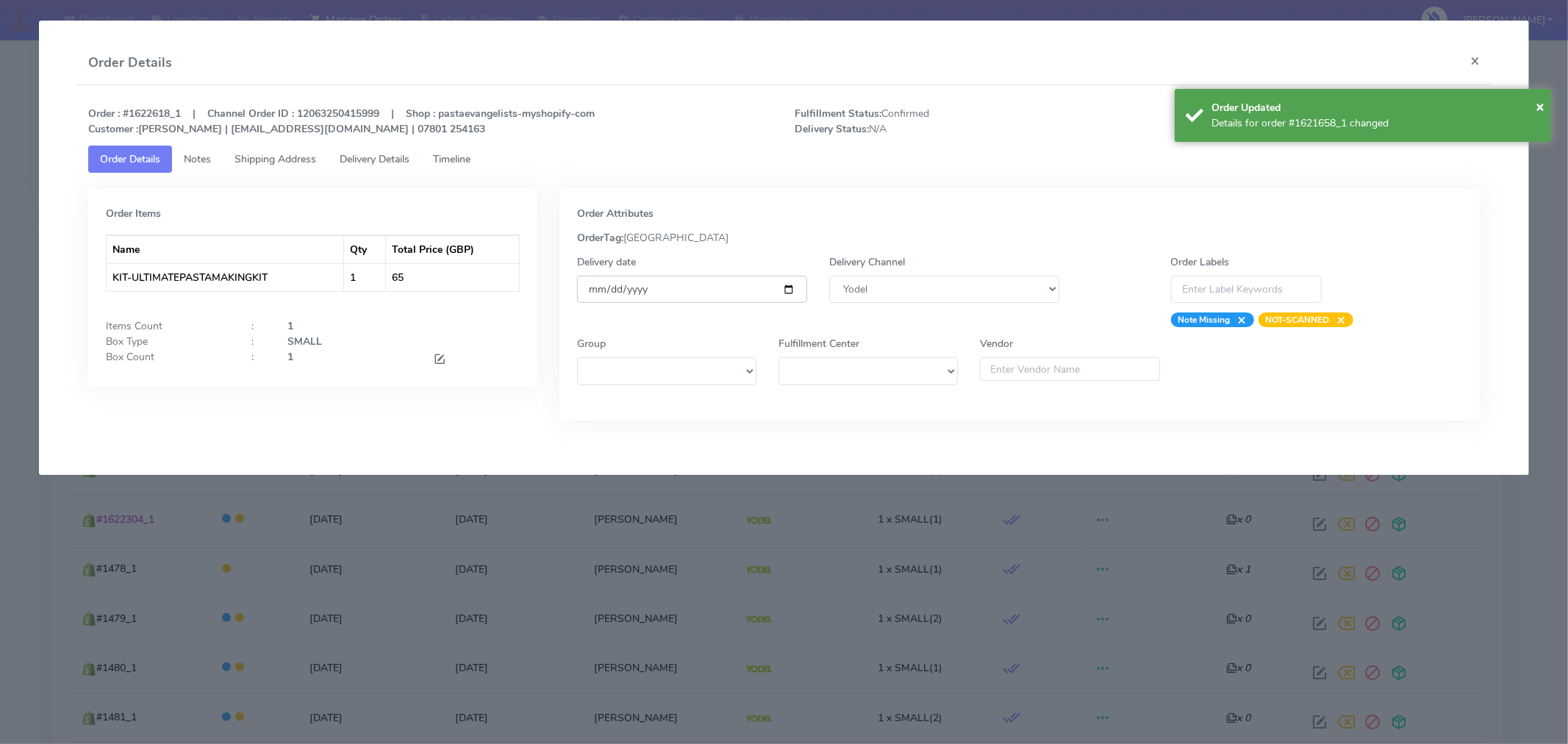
click at [787, 290] on input "2025-09-06" at bounding box center [693, 289] width 230 height 27
type input "2025-09-09"
click at [1540, 112] on span "×" at bounding box center [1540, 106] width 9 height 20
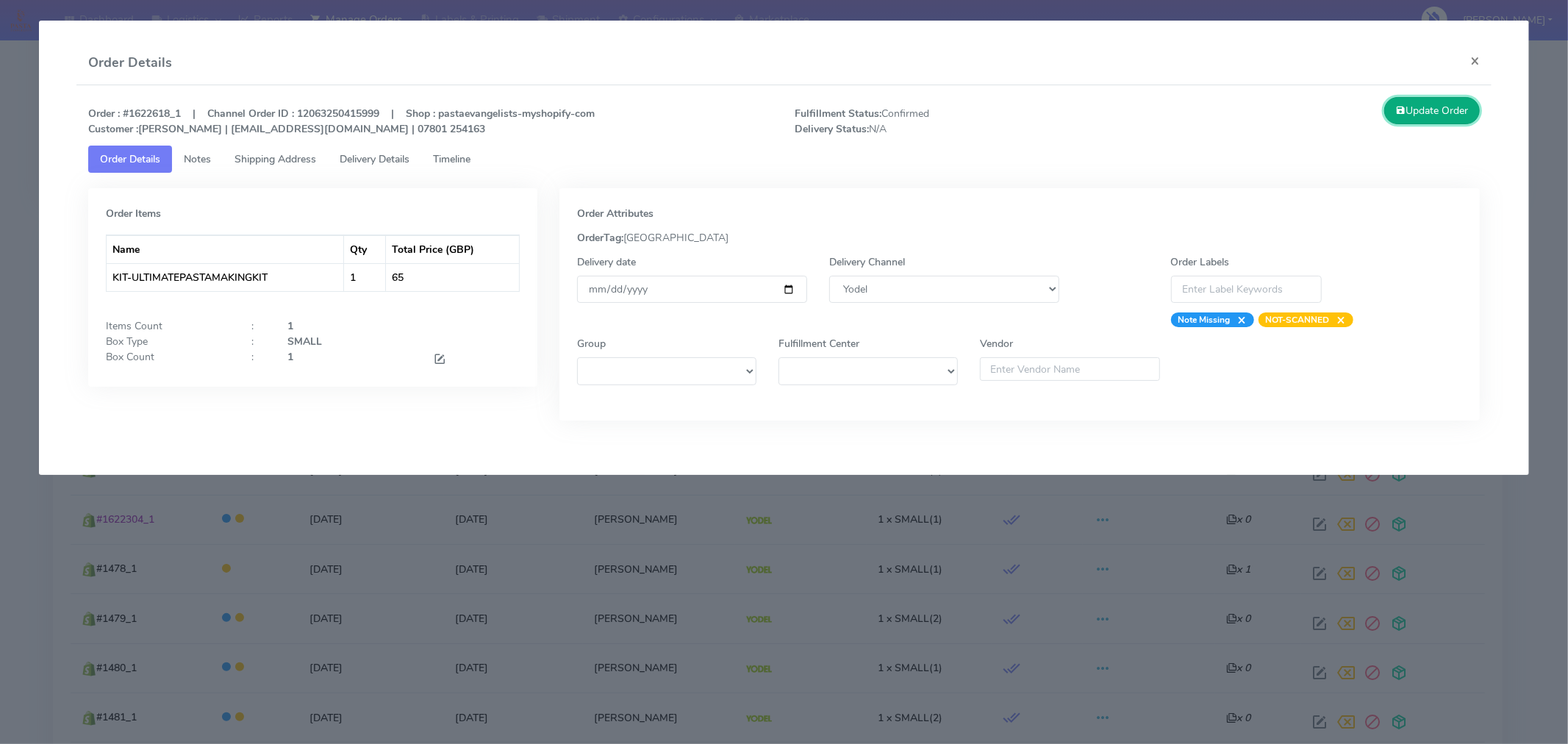
click at [1452, 113] on button "Update Order" at bounding box center [1432, 111] width 96 height 27
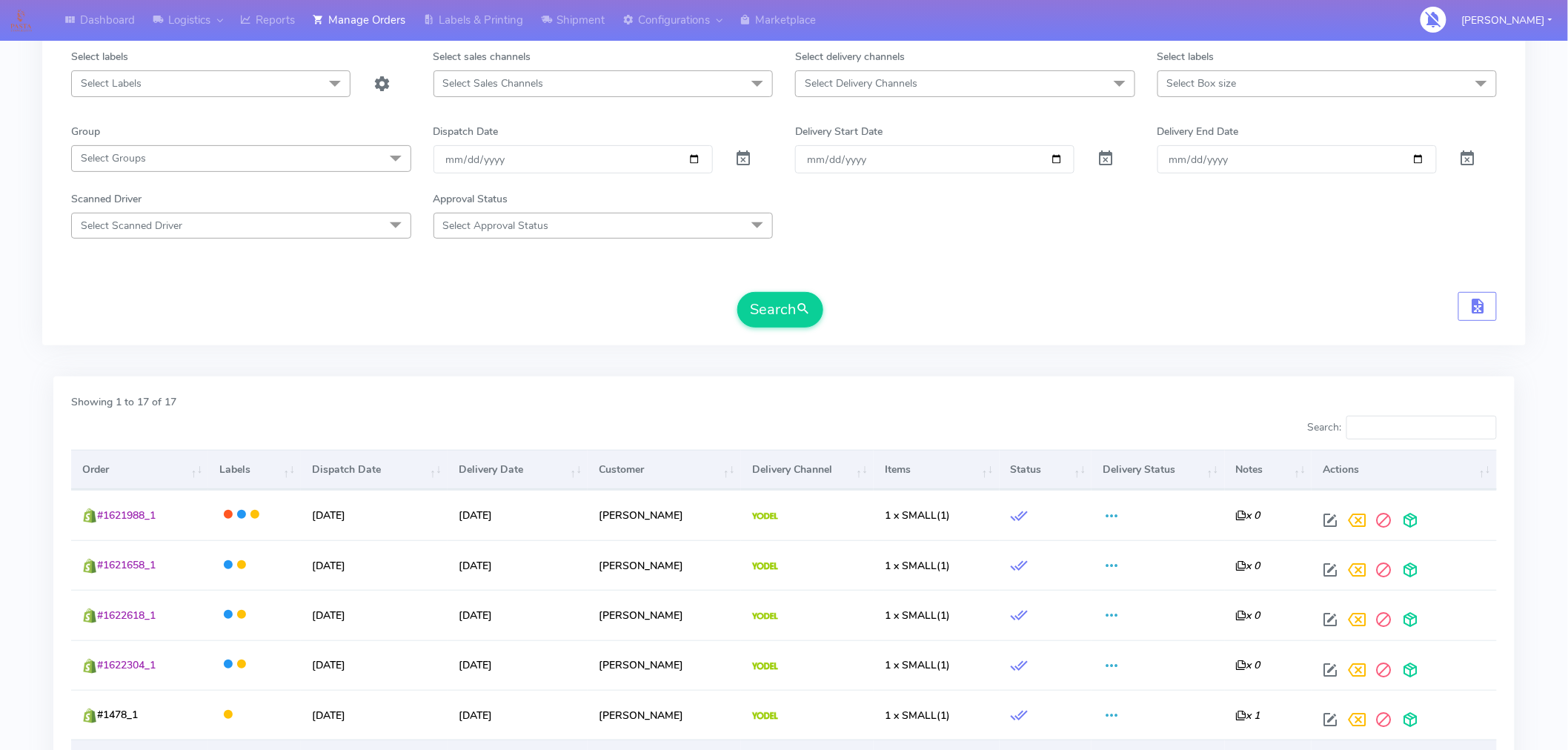
scroll to position [0, 0]
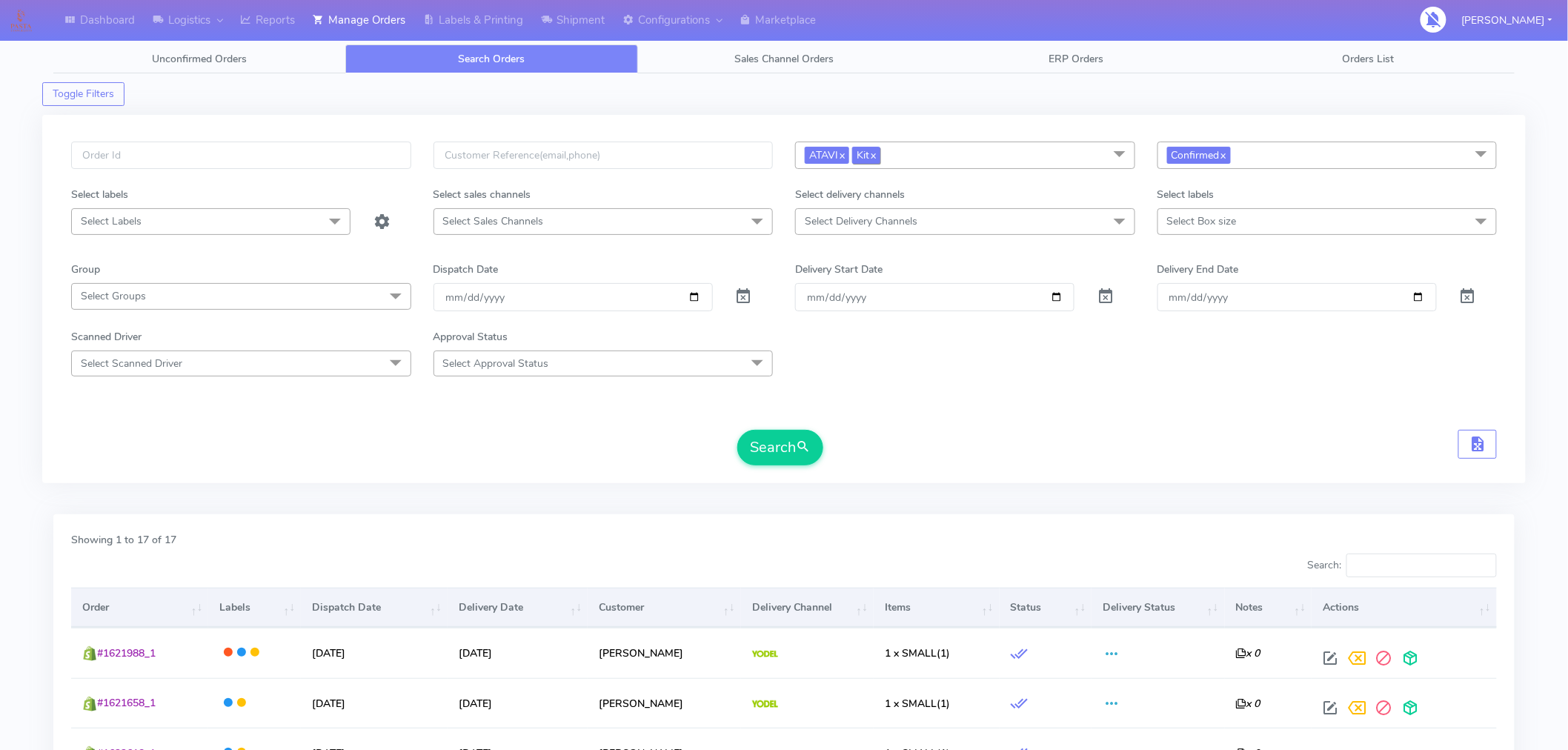
click at [876, 159] on link "x" at bounding box center [872, 154] width 7 height 16
click at [789, 440] on button "Search" at bounding box center [780, 447] width 86 height 36
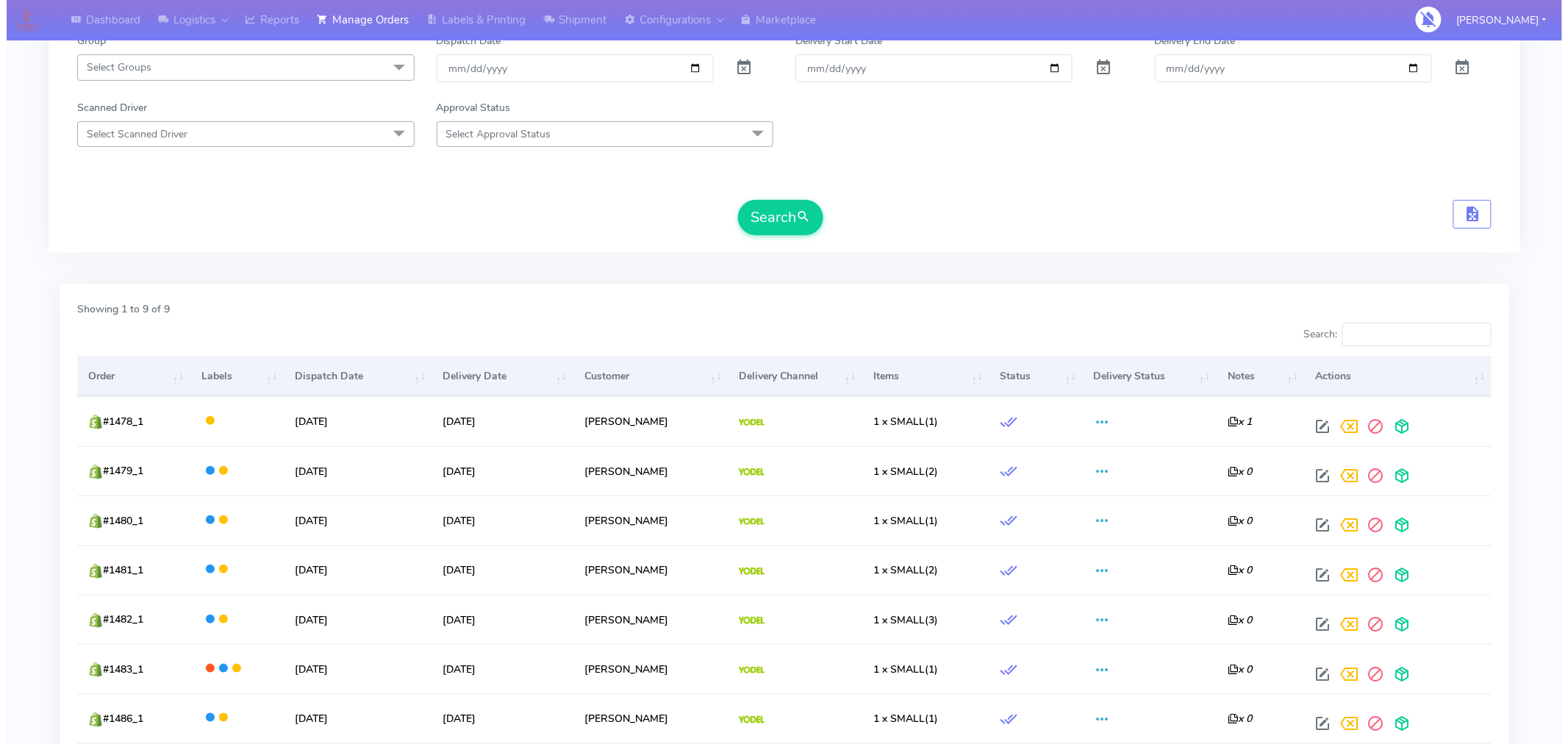
scroll to position [235, 0]
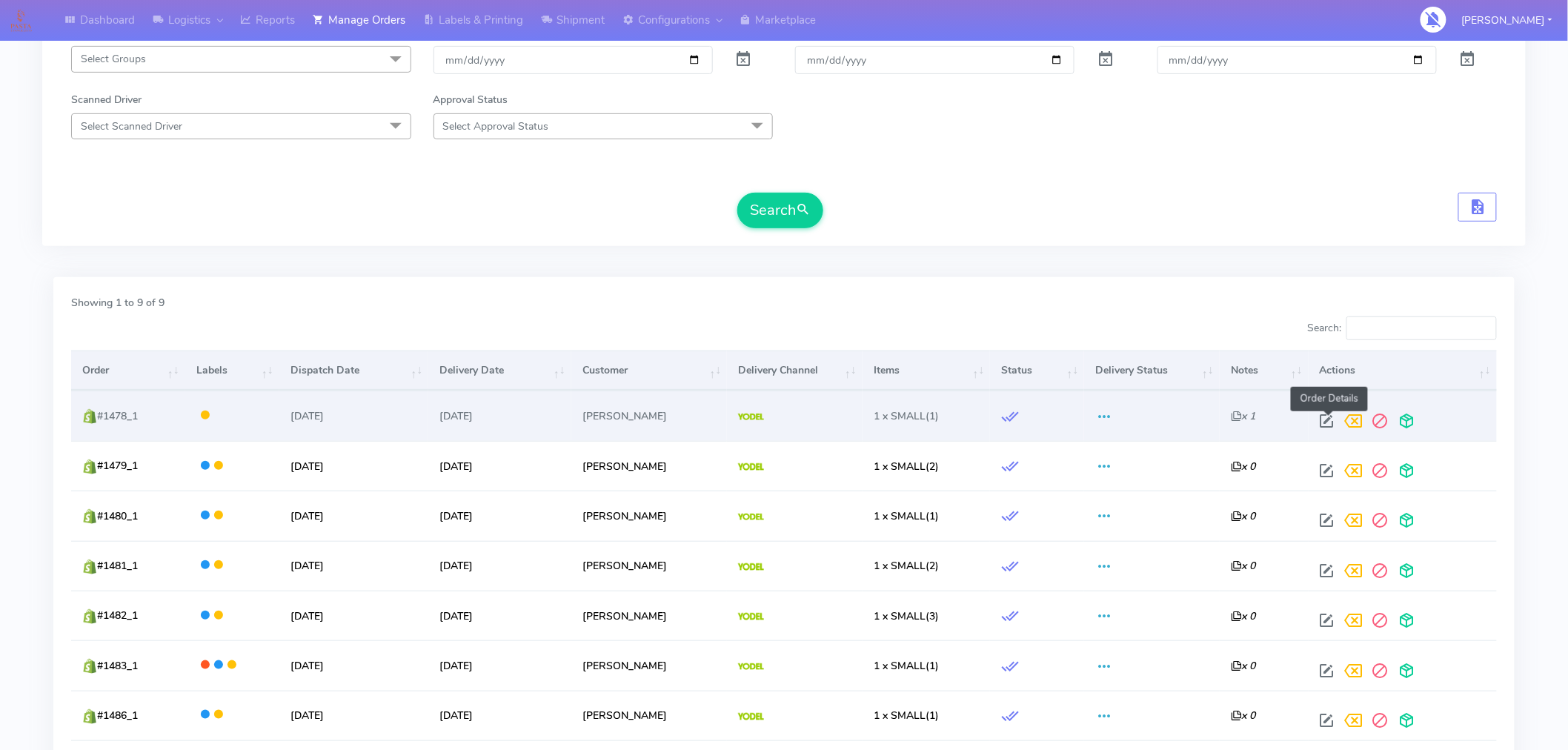
click at [1330, 424] on span at bounding box center [1327, 424] width 27 height 14
select select "5"
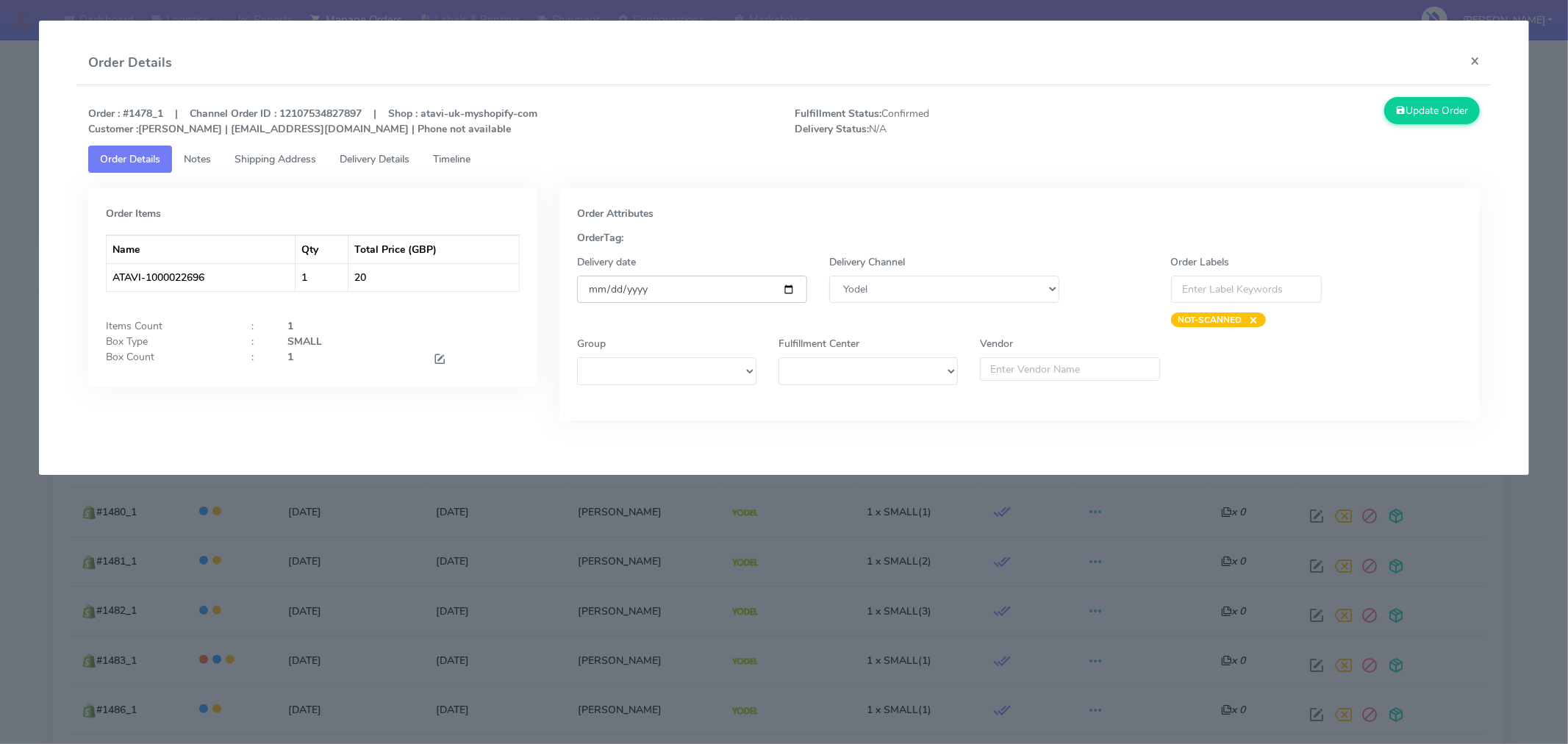
click at [792, 291] on input "2025-09-09" at bounding box center [693, 289] width 230 height 27
type input "2025-09-10"
click at [1417, 108] on button "Update Order" at bounding box center [1432, 111] width 96 height 27
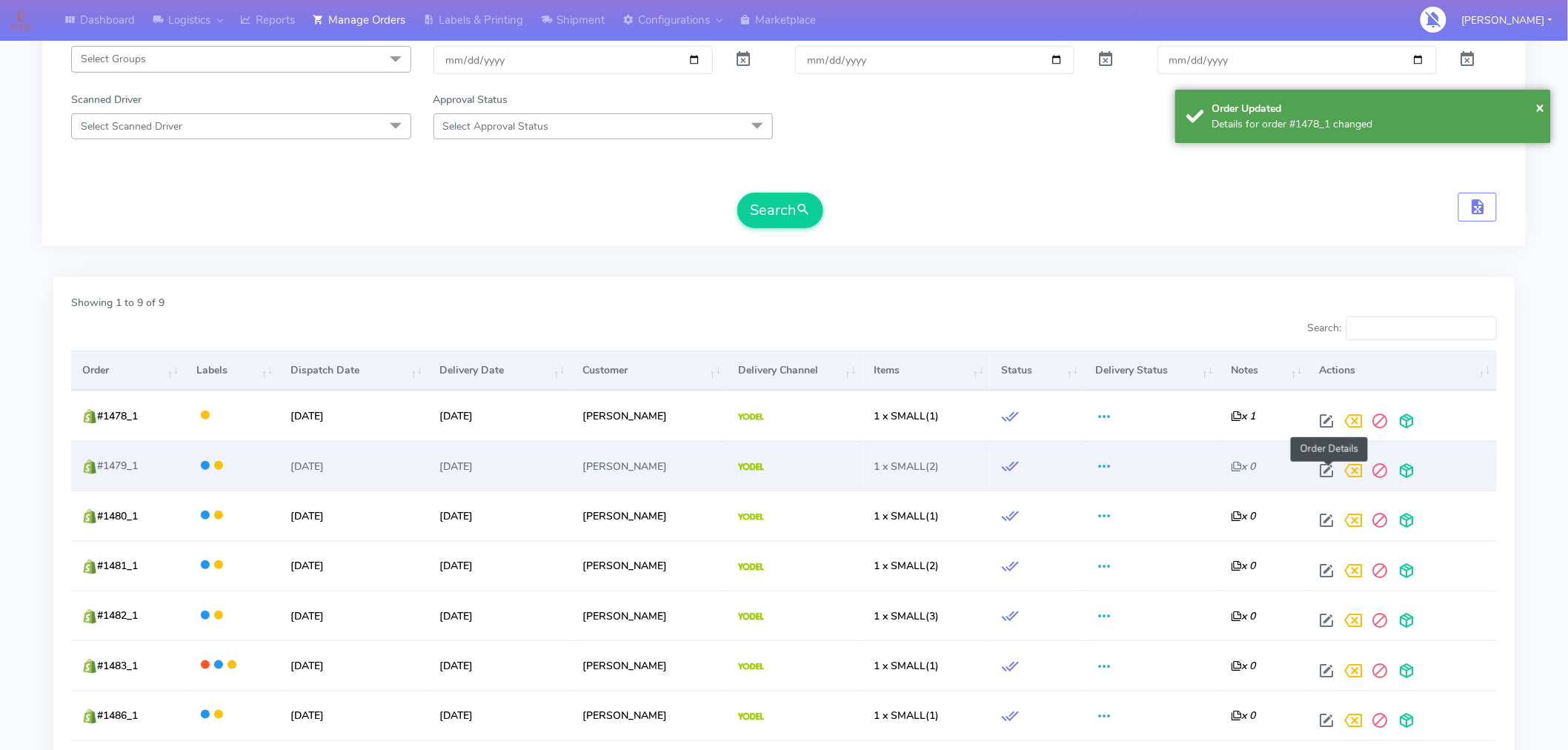
click at [1327, 473] on span at bounding box center [1327, 474] width 27 height 14
select select "5"
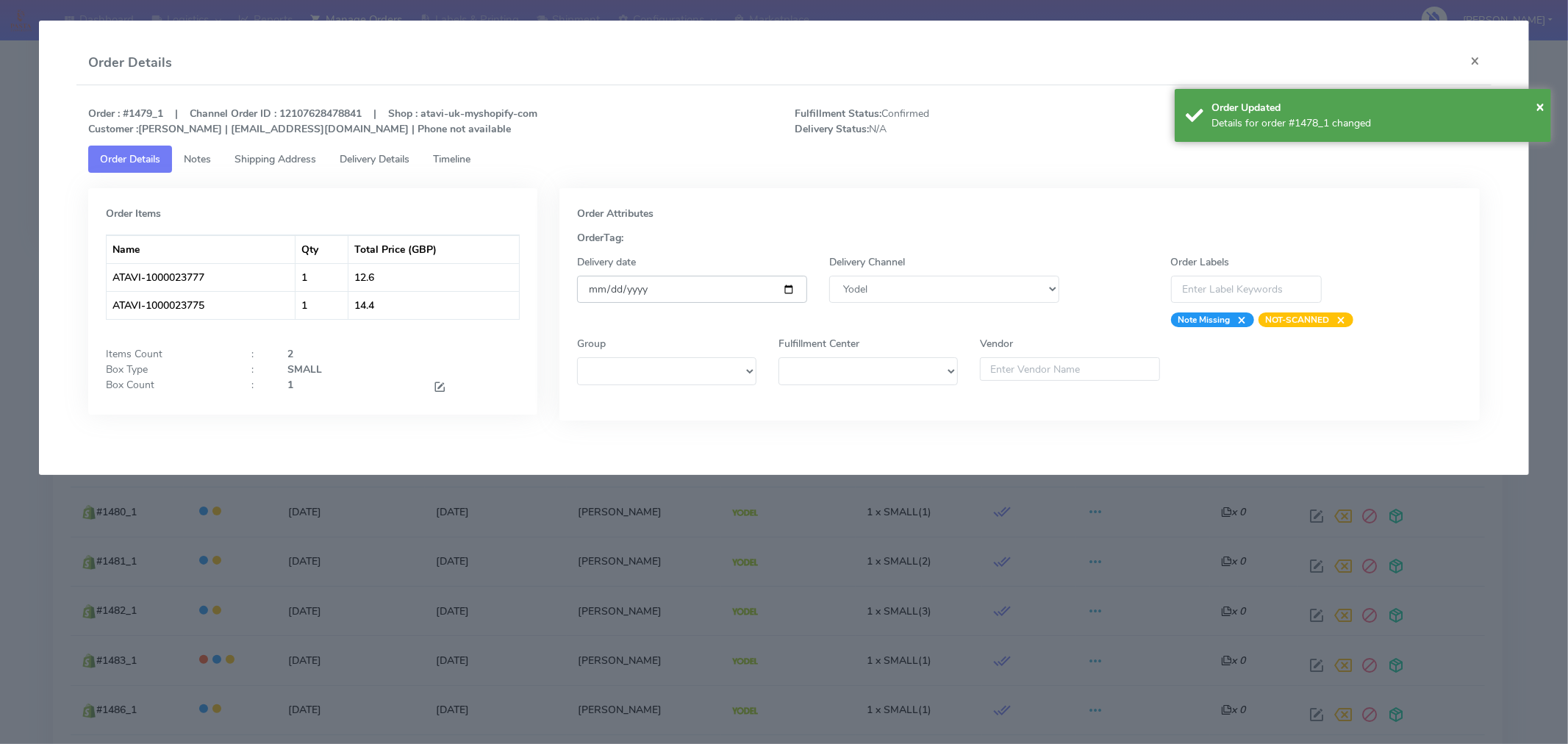
click at [790, 290] on input "2025-09-09" at bounding box center [693, 289] width 230 height 27
type input "2025-09-10"
click at [1545, 112] on div "× Order Updated Details for order #1478_1 changed" at bounding box center [1362, 115] width 376 height 53
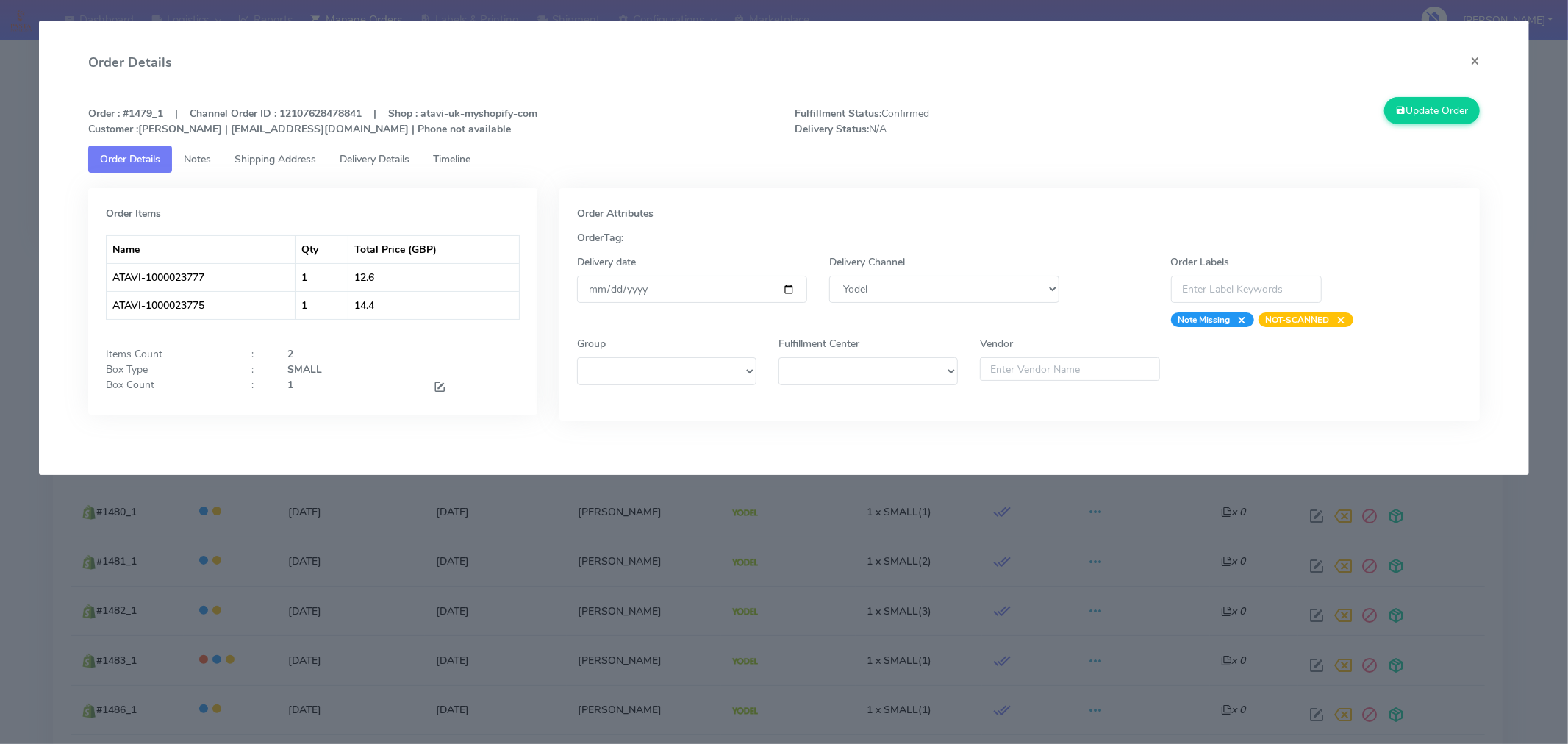
click at [1452, 125] on div "Update Order" at bounding box center [1314, 117] width 354 height 40
click at [1423, 102] on button "Update Order" at bounding box center [1432, 111] width 96 height 27
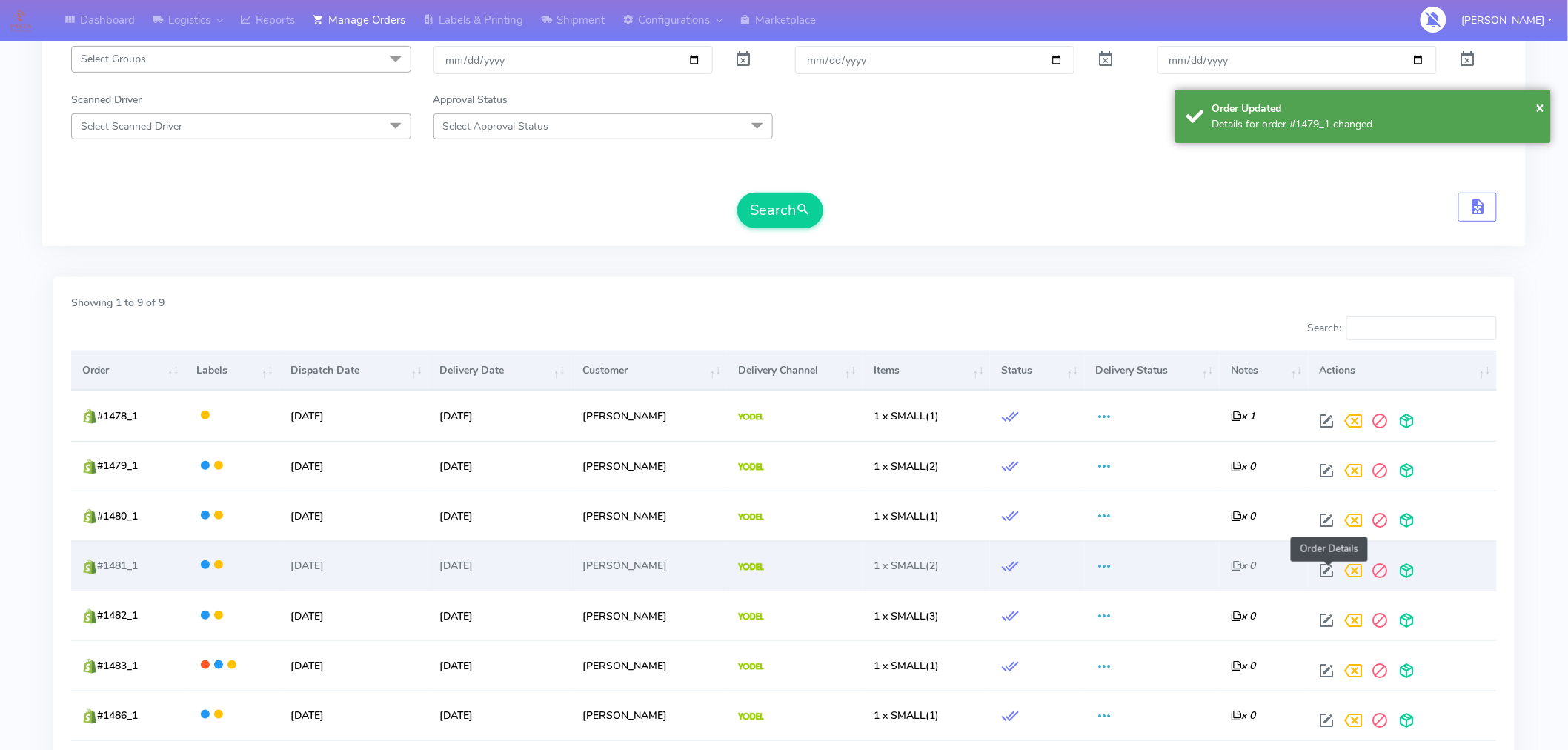
click at [1324, 572] on span at bounding box center [1327, 574] width 27 height 14
select select "5"
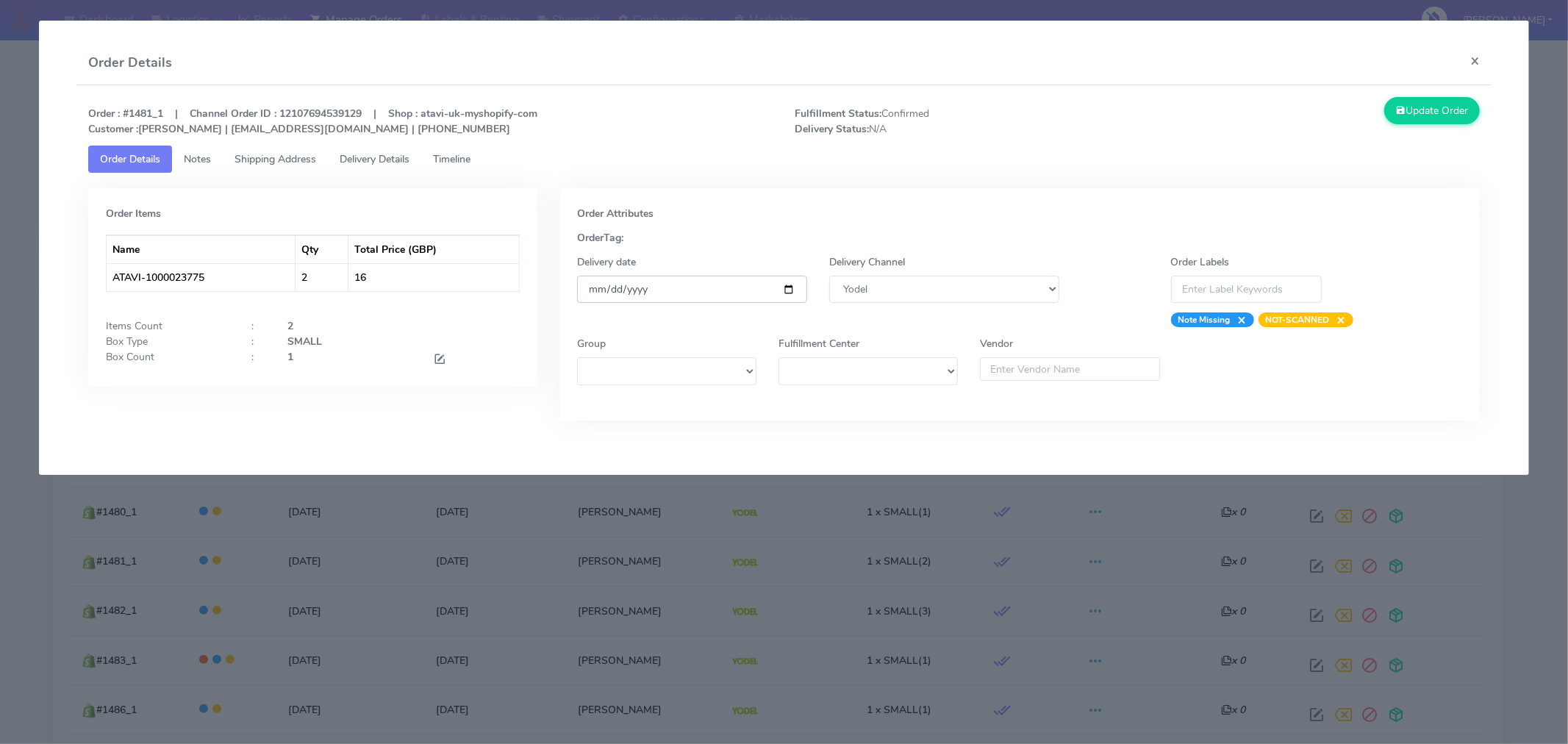
click at [784, 290] on input "2025-09-09" at bounding box center [693, 289] width 230 height 27
type input "2025-09-10"
click at [1414, 101] on button "Update Order" at bounding box center [1432, 111] width 96 height 27
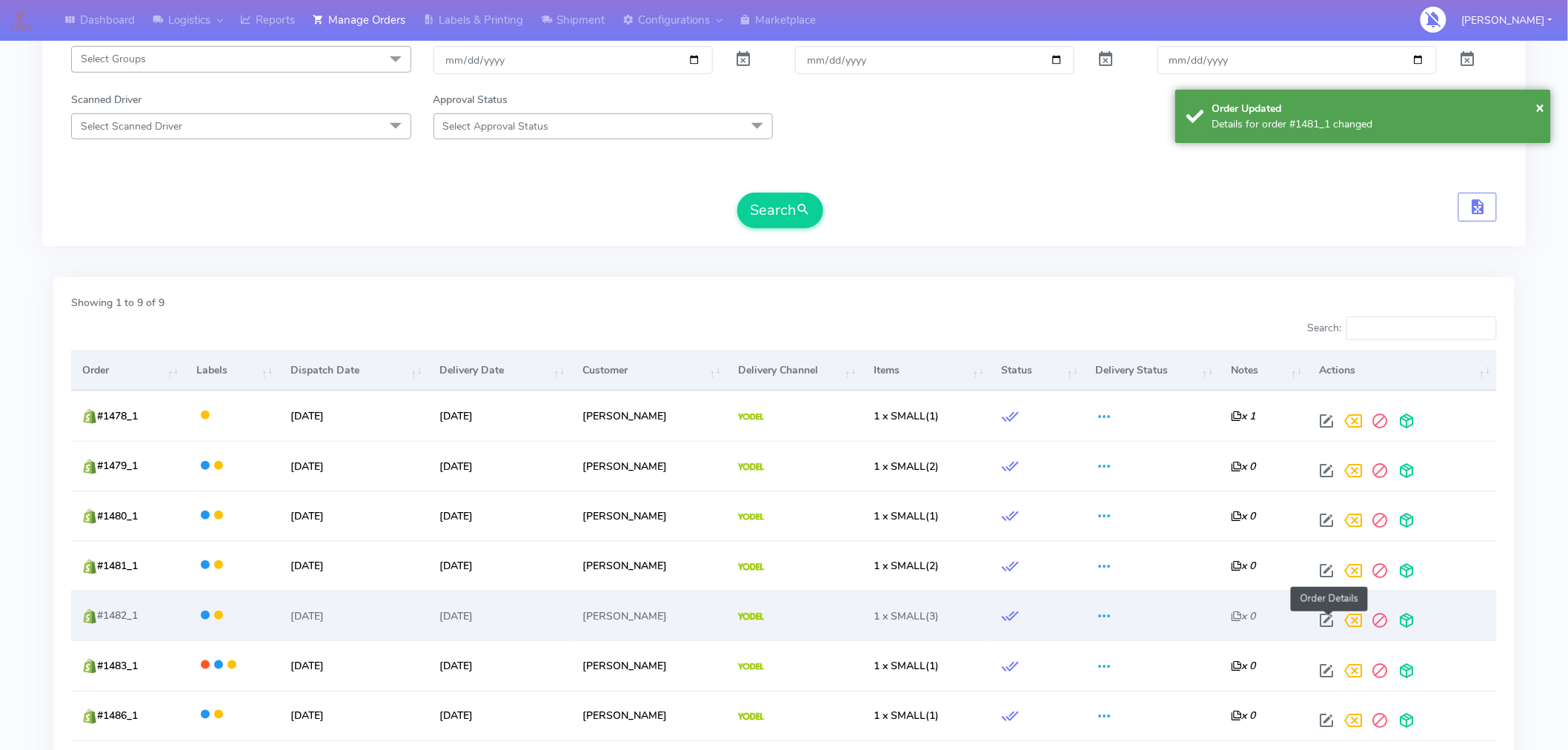
click at [1325, 626] on span at bounding box center [1327, 623] width 27 height 14
select select "5"
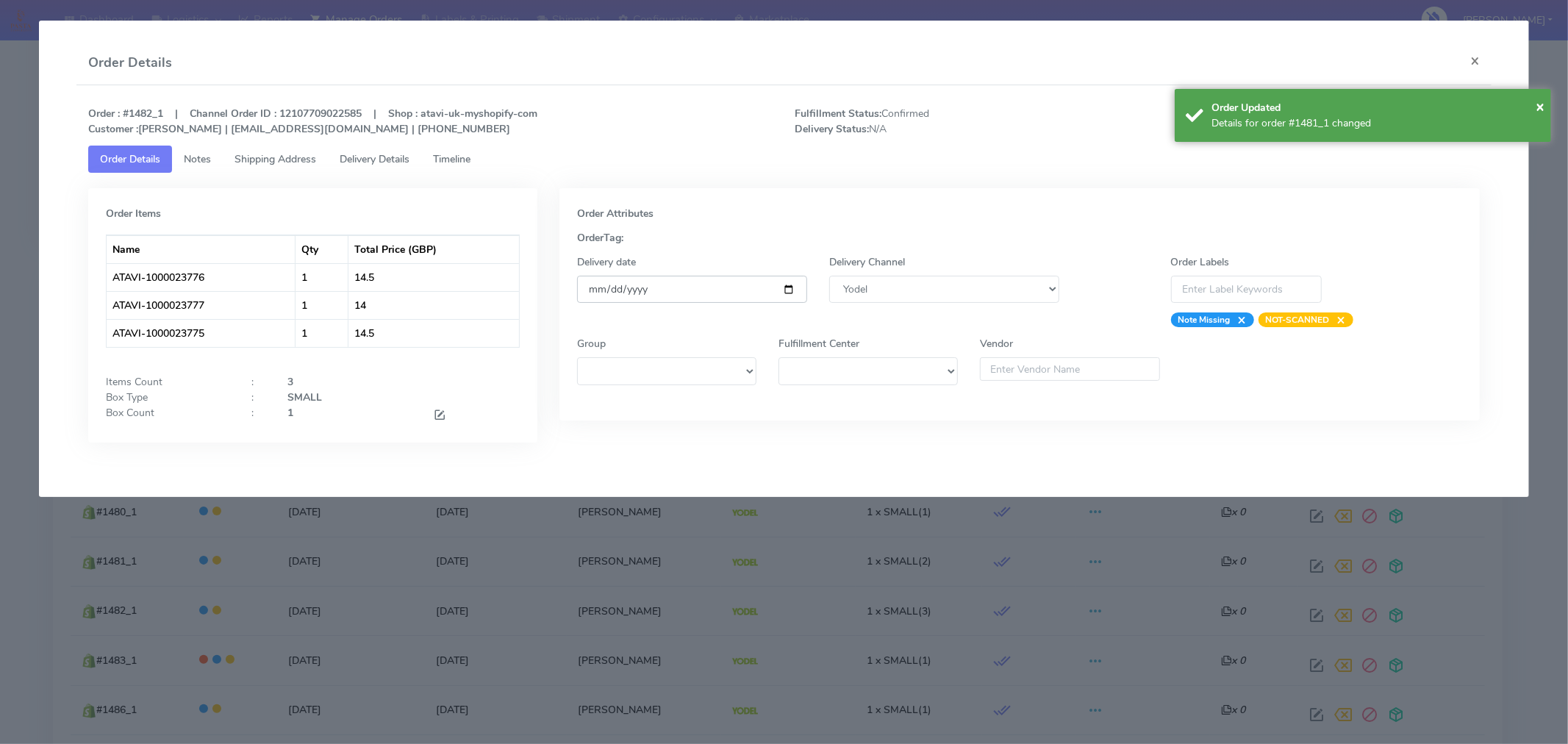
click at [787, 287] on input "2025-09-09" at bounding box center [693, 289] width 230 height 27
type input "2025-09-10"
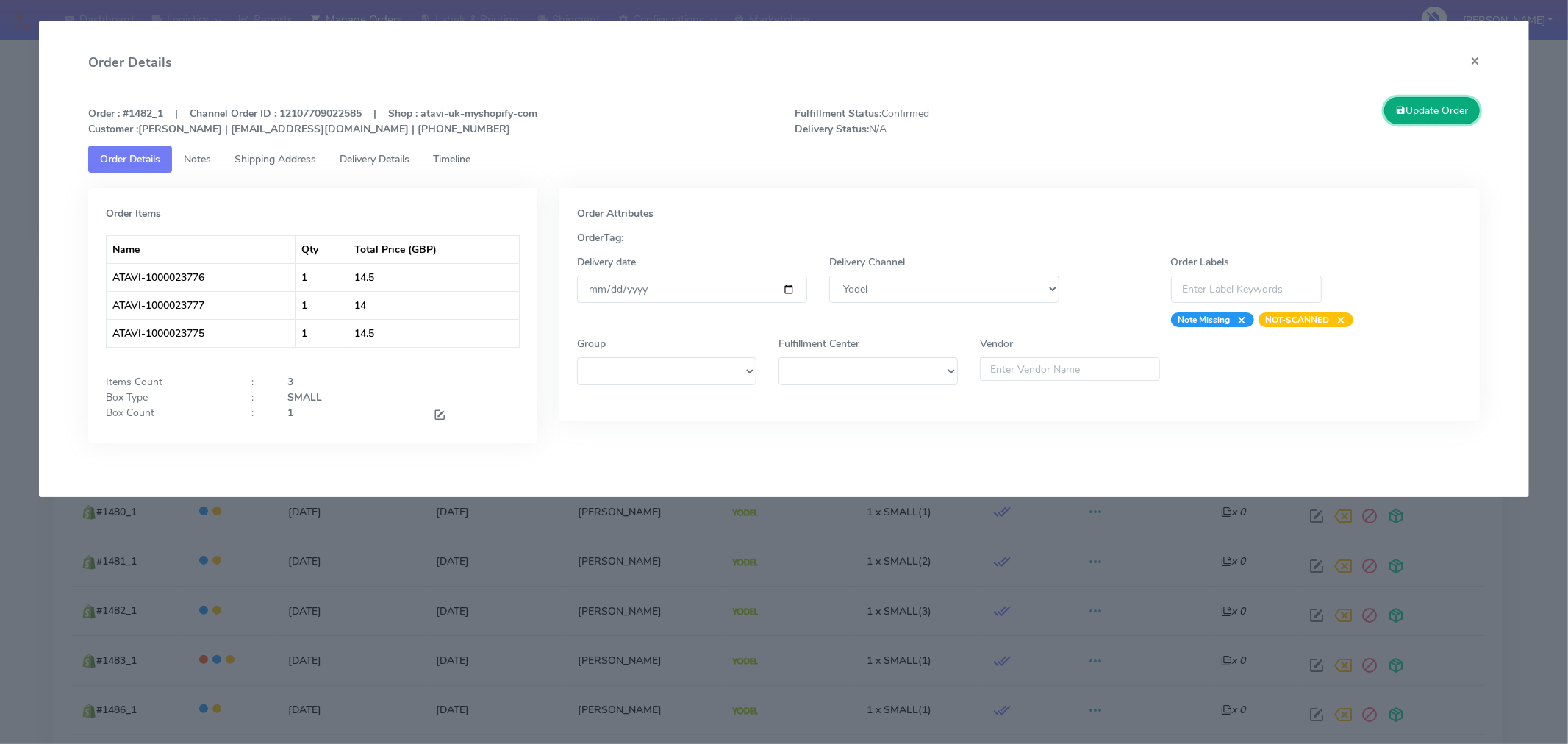
click at [1439, 111] on button "Update Order" at bounding box center [1432, 111] width 96 height 27
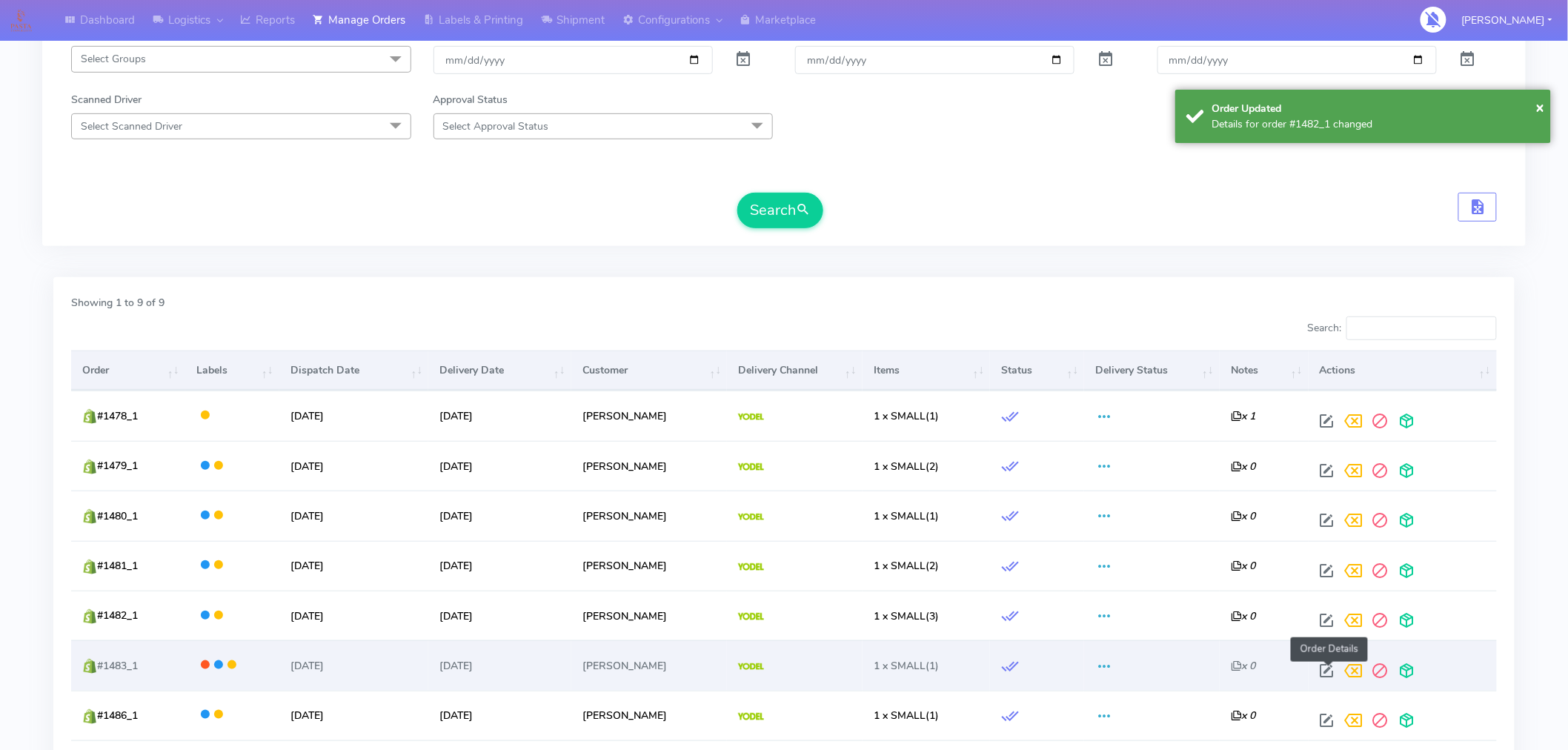
click at [1327, 672] on span at bounding box center [1327, 674] width 27 height 14
select select "5"
